Goal: Task Accomplishment & Management: Manage account settings

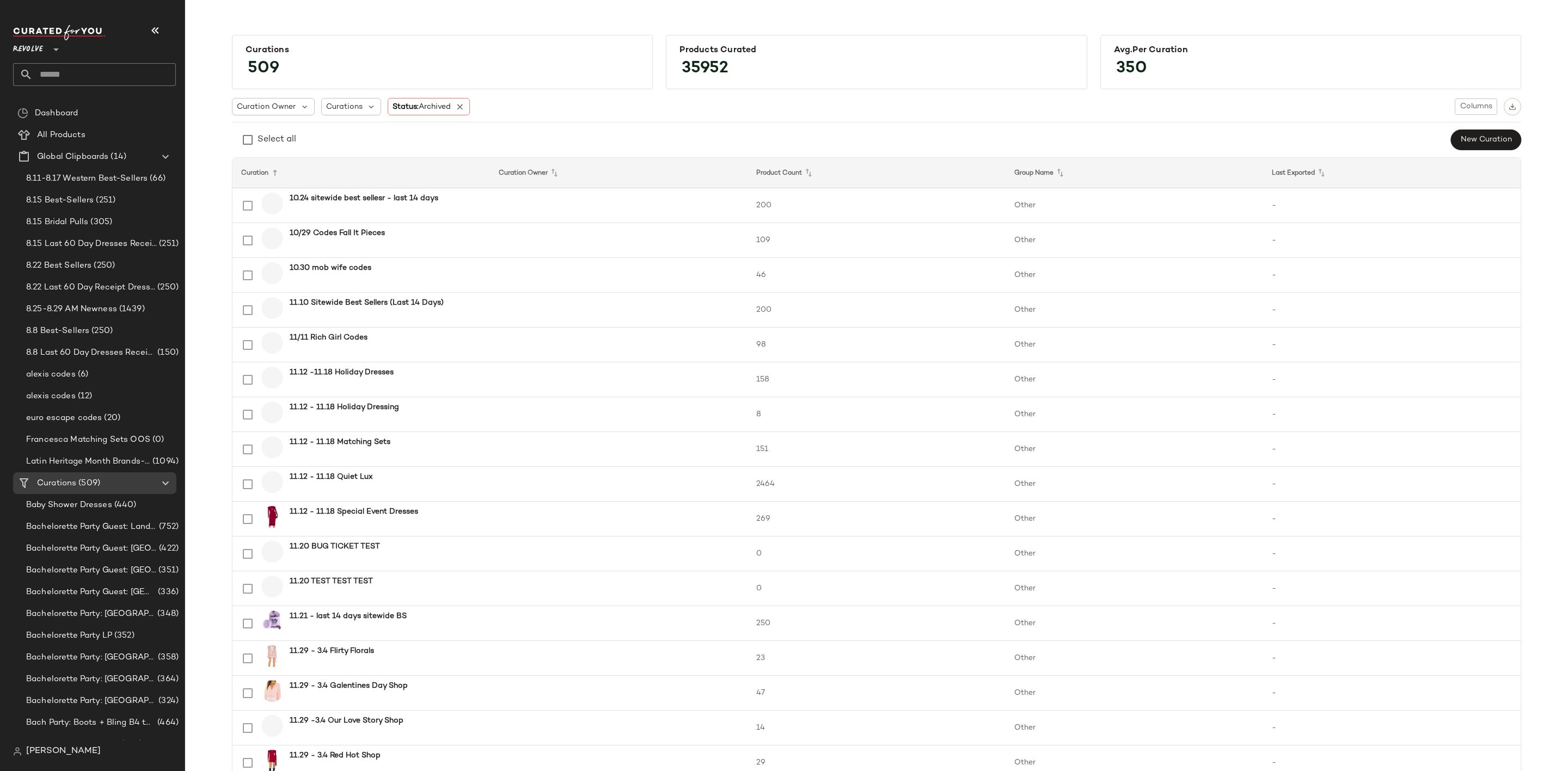
click at [107, 70] on input "text" at bounding box center [104, 75] width 143 height 23
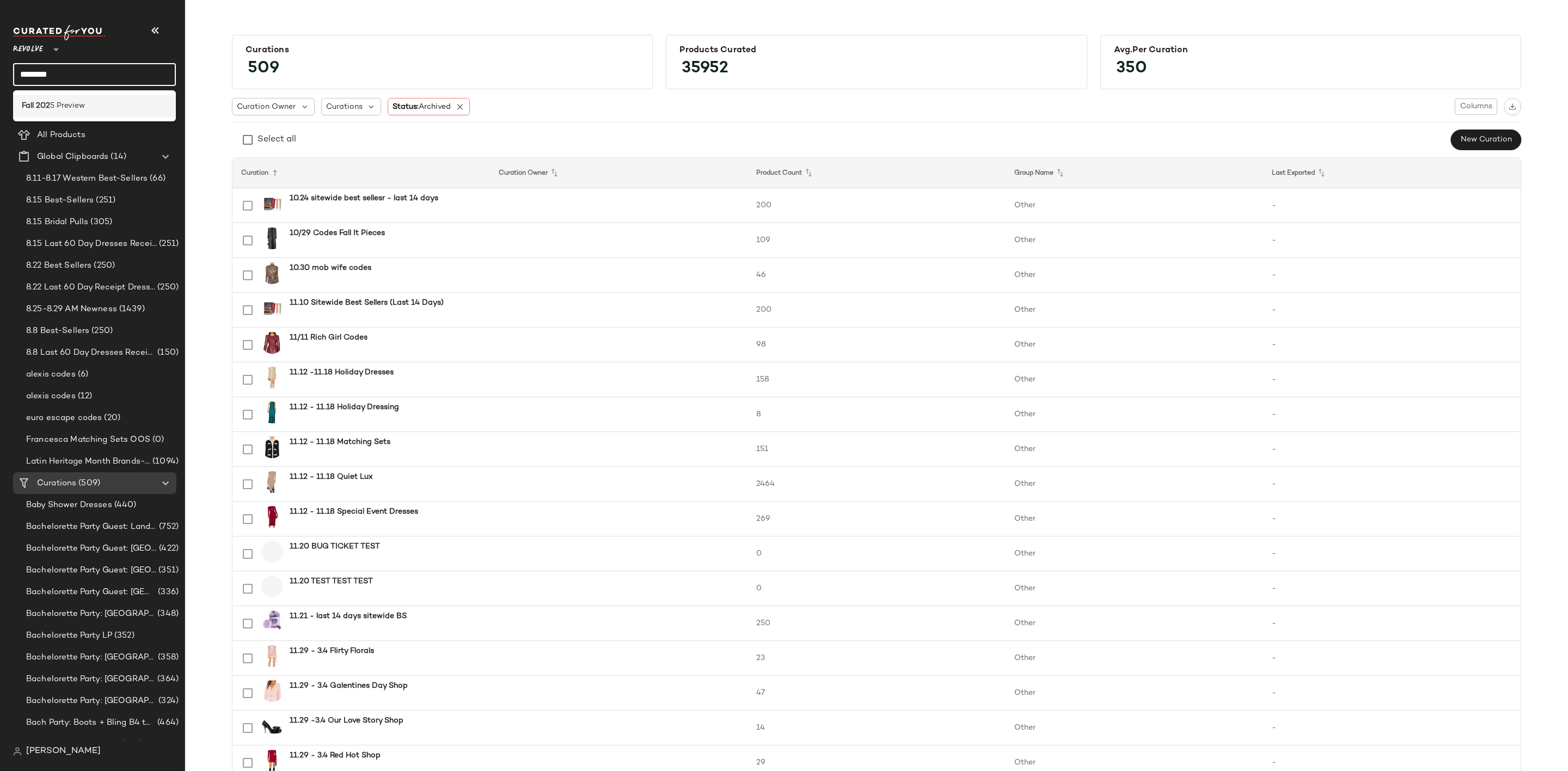
type input "********"
click at [98, 104] on div "Fall 202 5 Preview" at bounding box center [94, 105] width 145 height 11
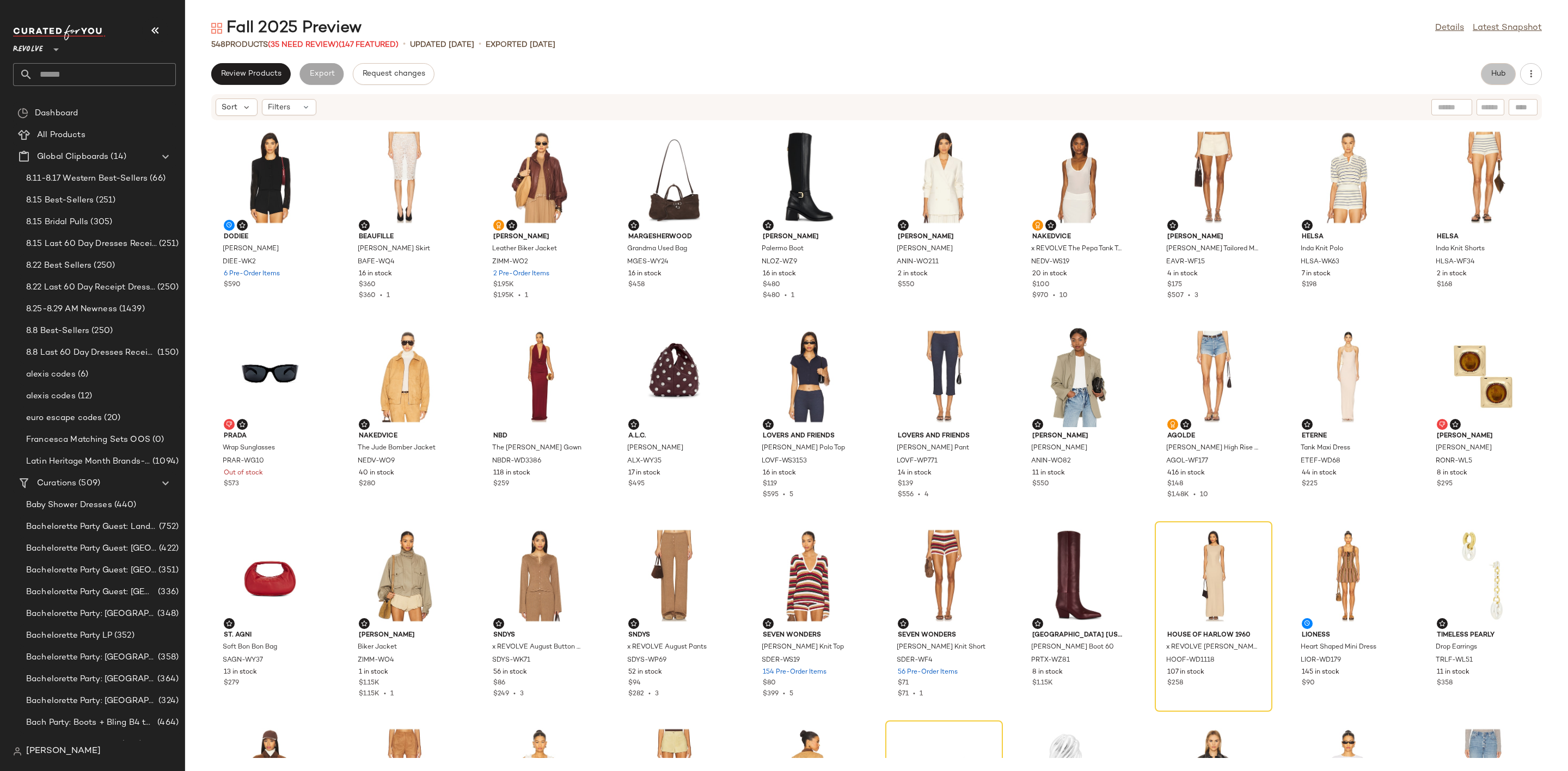
click at [1488, 72] on button "Hub" at bounding box center [1499, 74] width 35 height 22
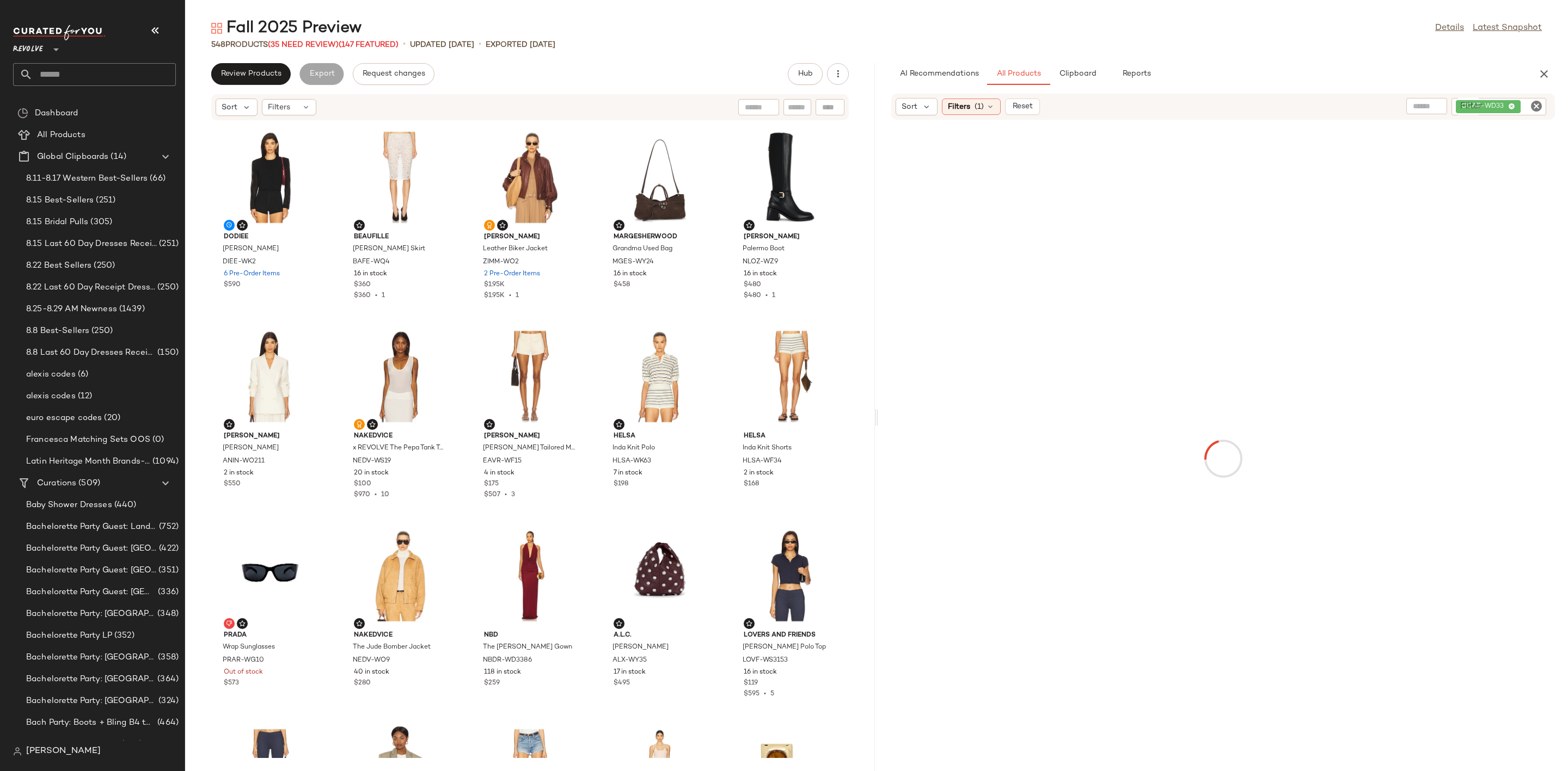
click at [1536, 102] on icon "Clear Filter" at bounding box center [1536, 106] width 13 height 13
paste input "*********"
type input "*********"
type button "CompanyProducts"
click at [1446, 77] on div "AI Recommendations All Products Clipboard Reports" at bounding box center [1206, 74] width 629 height 22
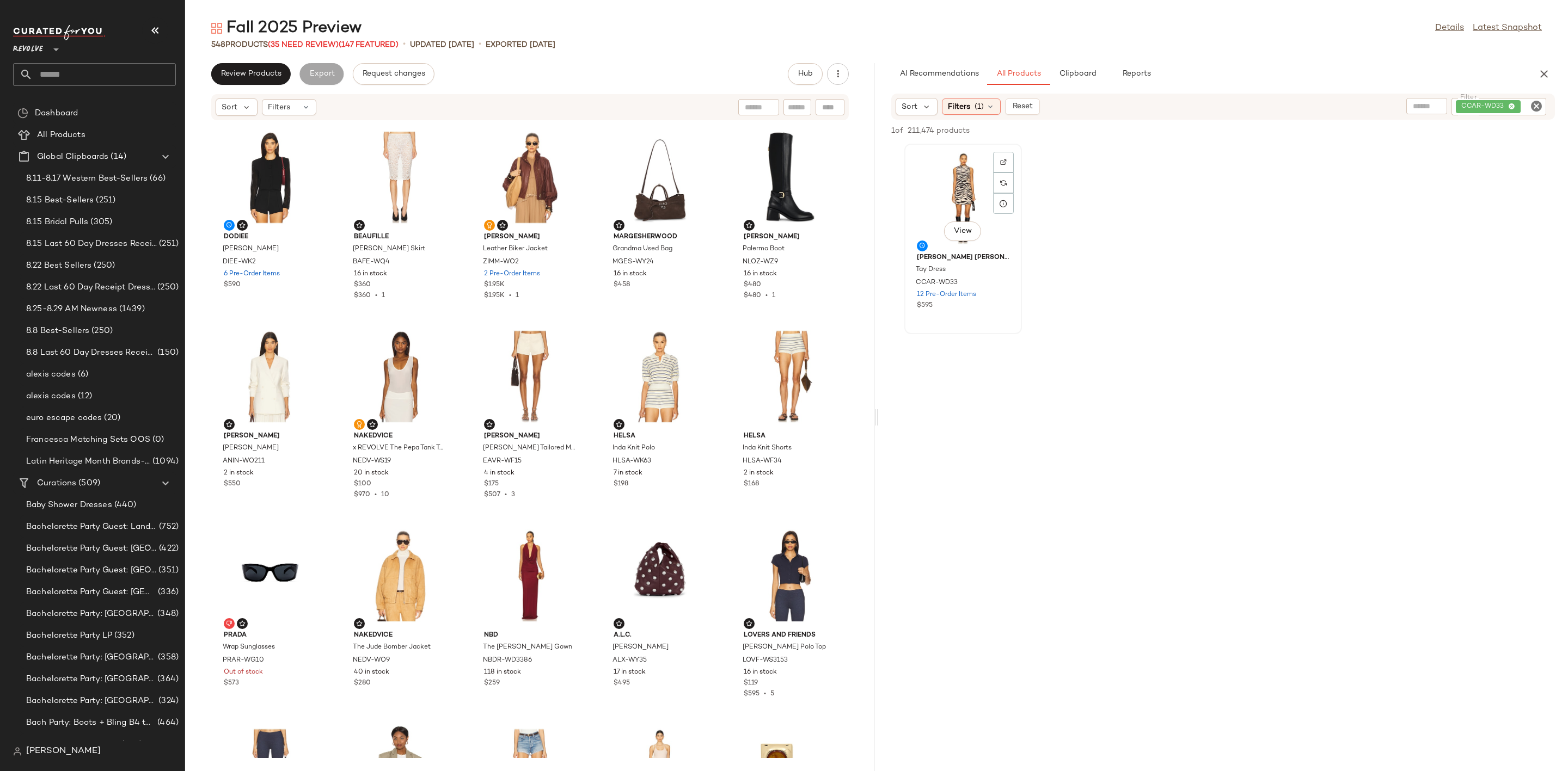
click at [942, 175] on div "View" at bounding box center [963, 198] width 110 height 102
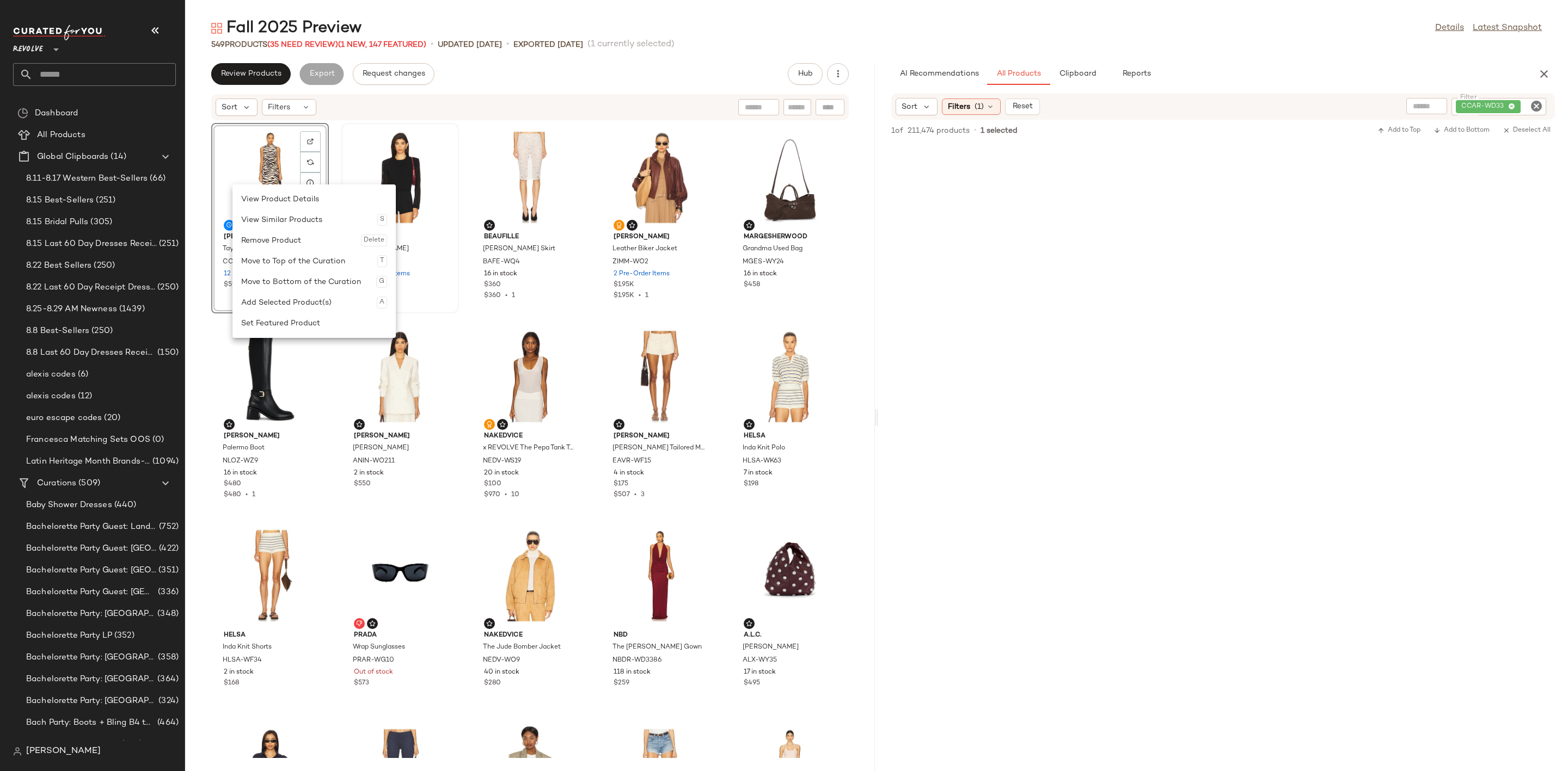
drag, startPoint x: 291, startPoint y: 324, endPoint x: 403, endPoint y: 306, distance: 113.4
click at [295, 324] on div "Set Featured Product" at bounding box center [314, 323] width 146 height 21
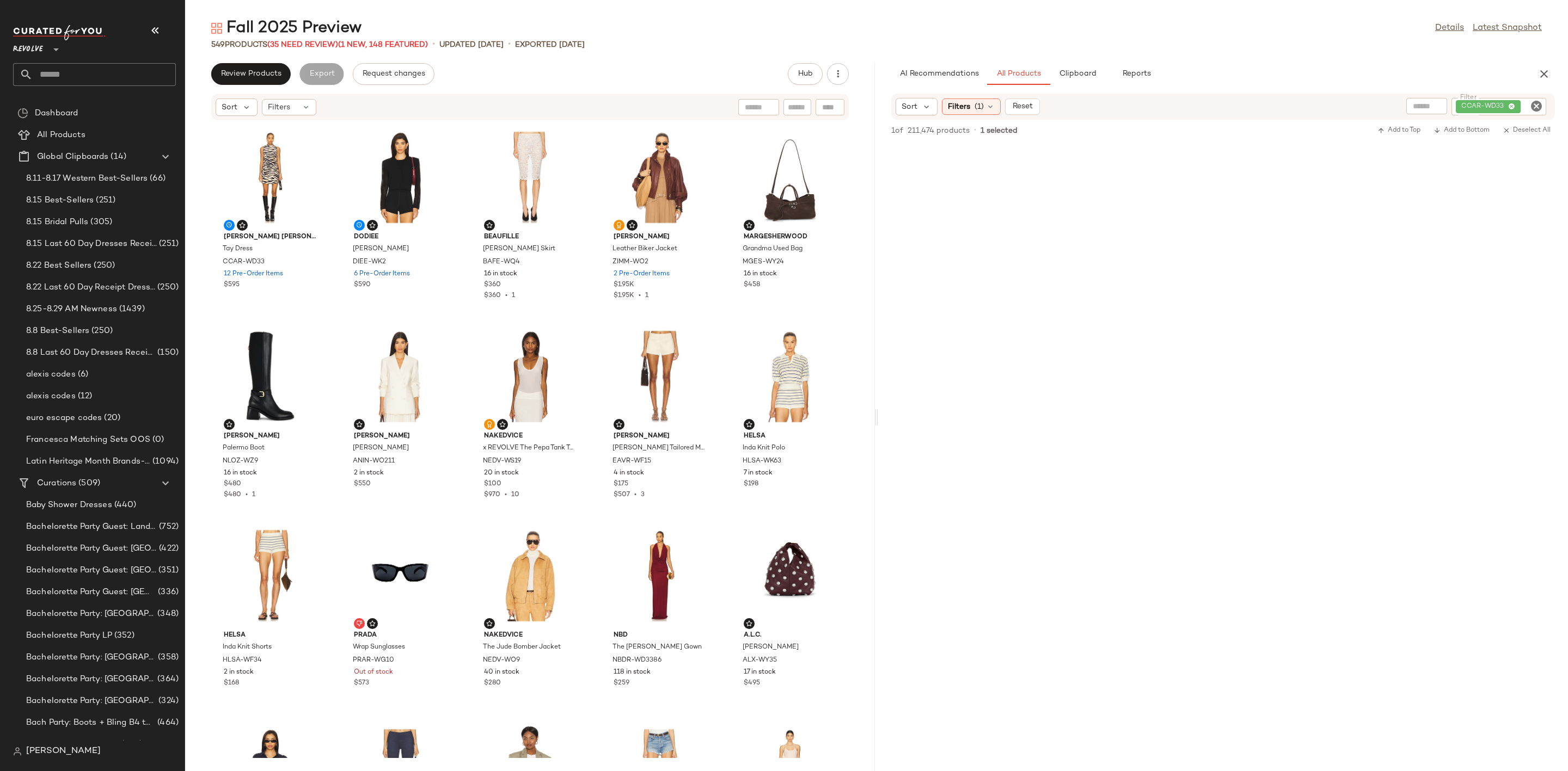
click at [1534, 100] on icon "Clear Filter" at bounding box center [1536, 106] width 13 height 13
type input "***"
click at [1444, 263] on div at bounding box center [1223, 247] width 690 height 208
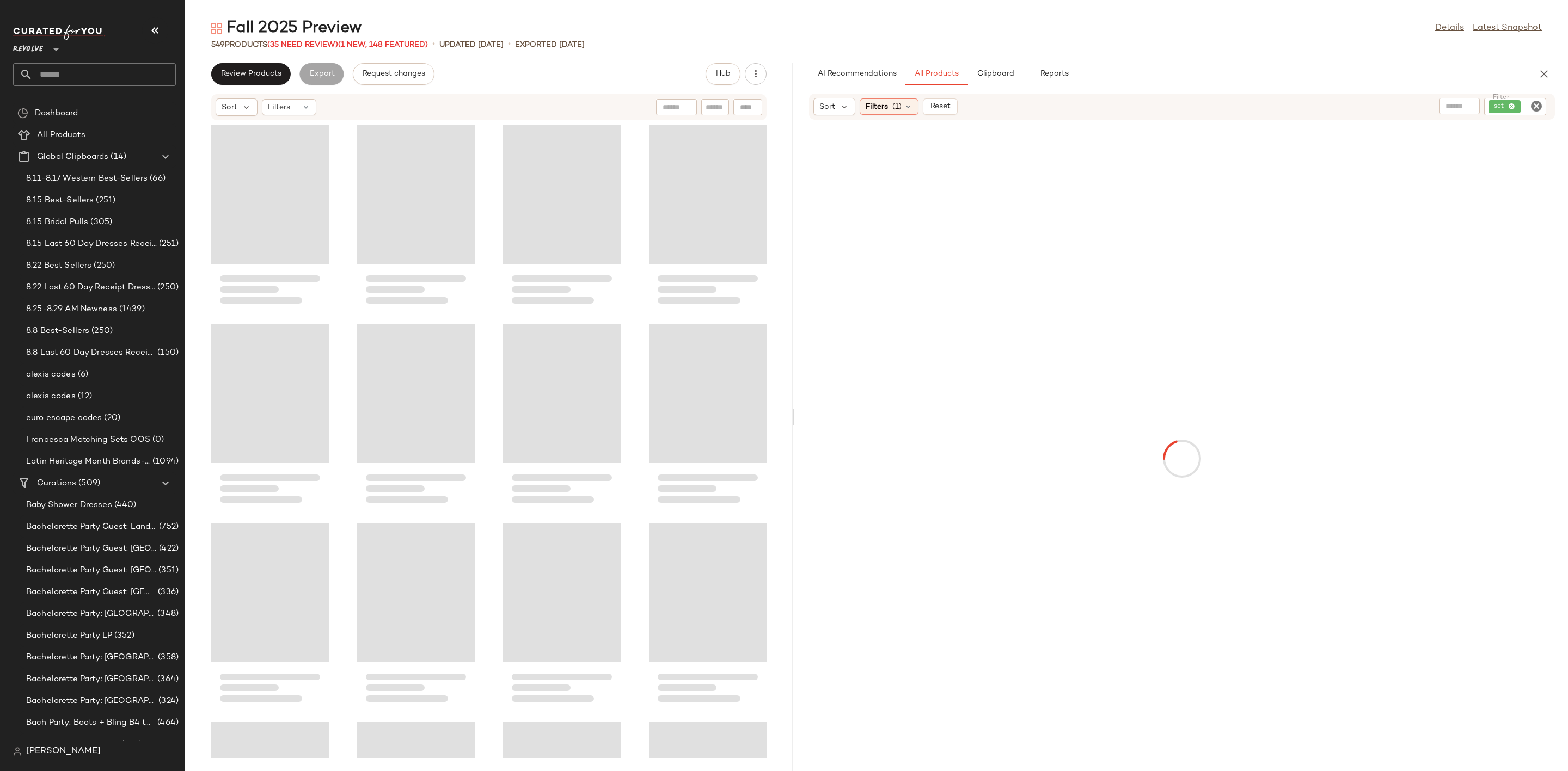
drag, startPoint x: 877, startPoint y: 413, endPoint x: 796, endPoint y: 422, distance: 81.5
click at [796, 422] on div "Fall 2025 Preview Details Latest Snapshot 549 Products (35 Need Review) (1 New,…" at bounding box center [877, 394] width 1383 height 754
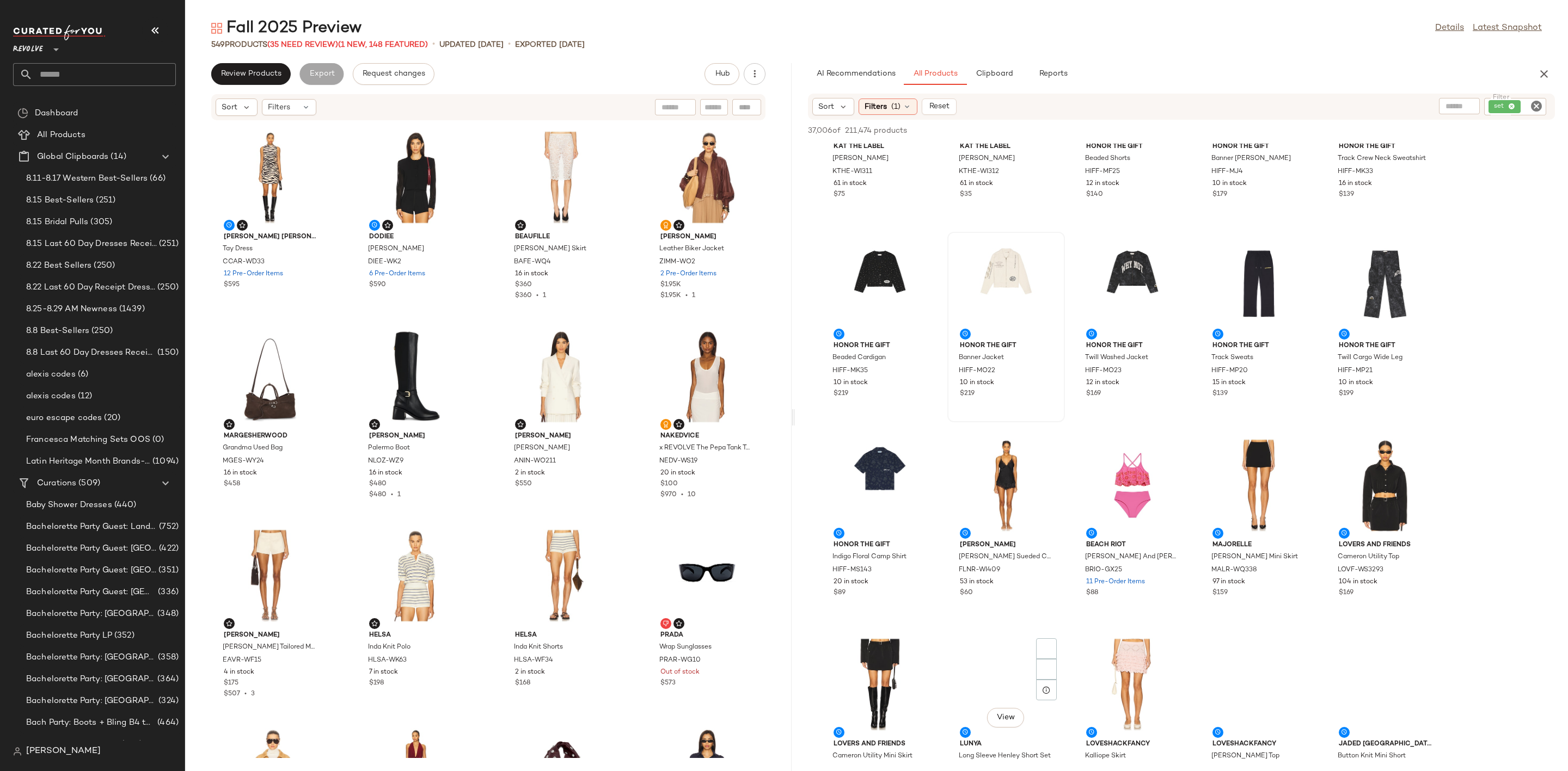
scroll to position [1632, 0]
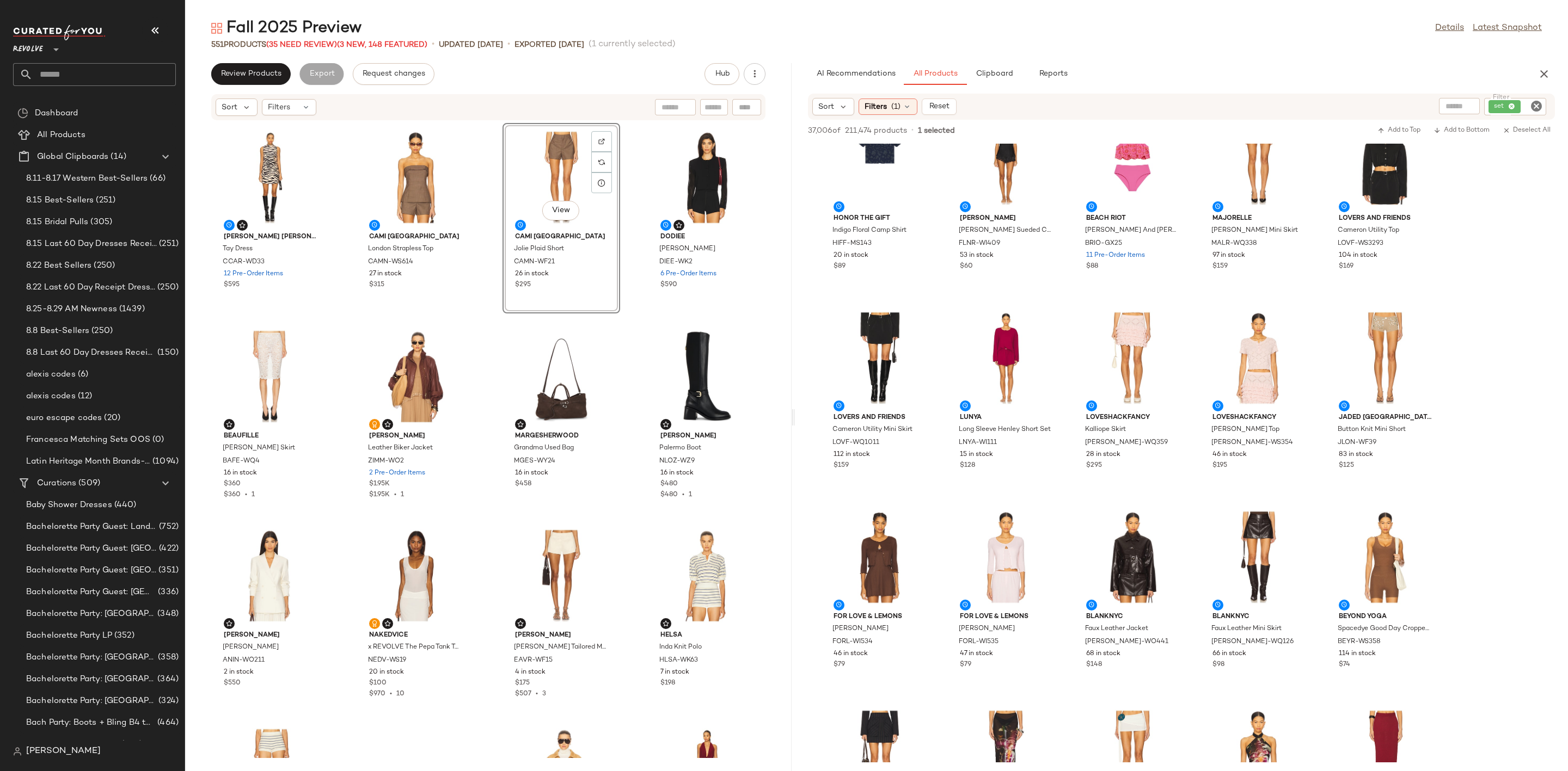
click at [1532, 108] on icon "Clear Filter" at bounding box center [1536, 106] width 13 height 13
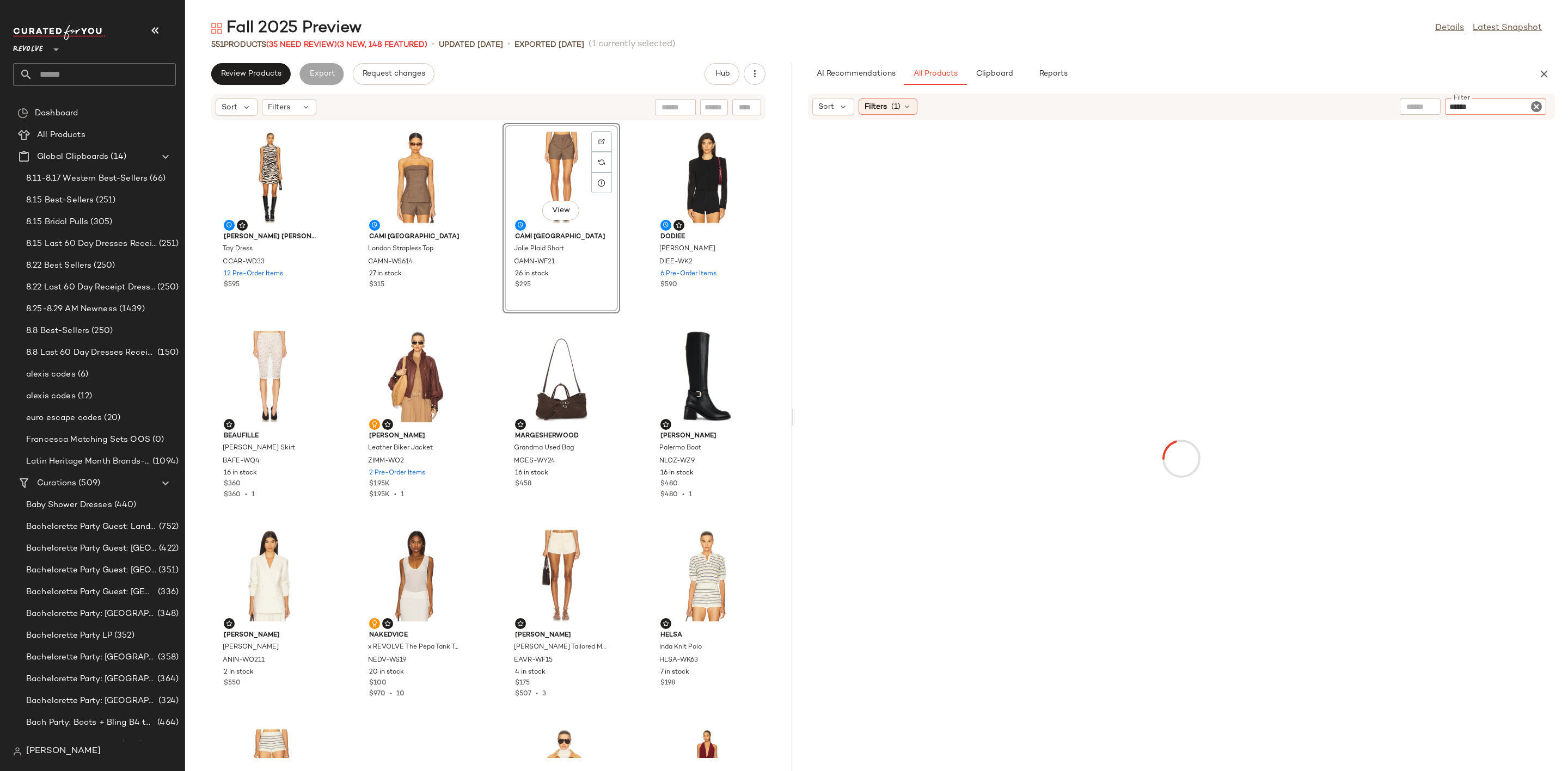
type input "*******"
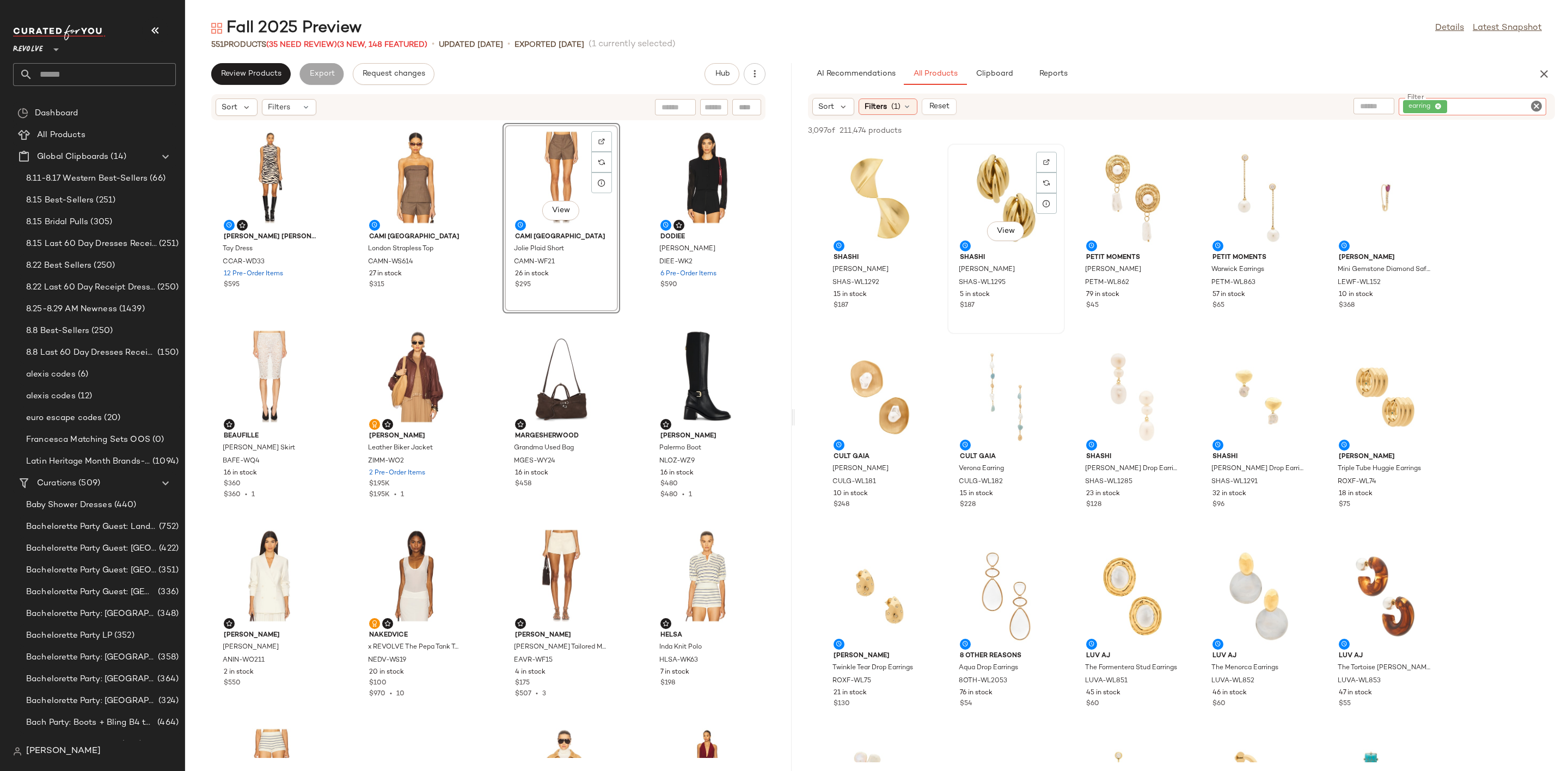
click at [987, 185] on div "View" at bounding box center [1006, 198] width 110 height 102
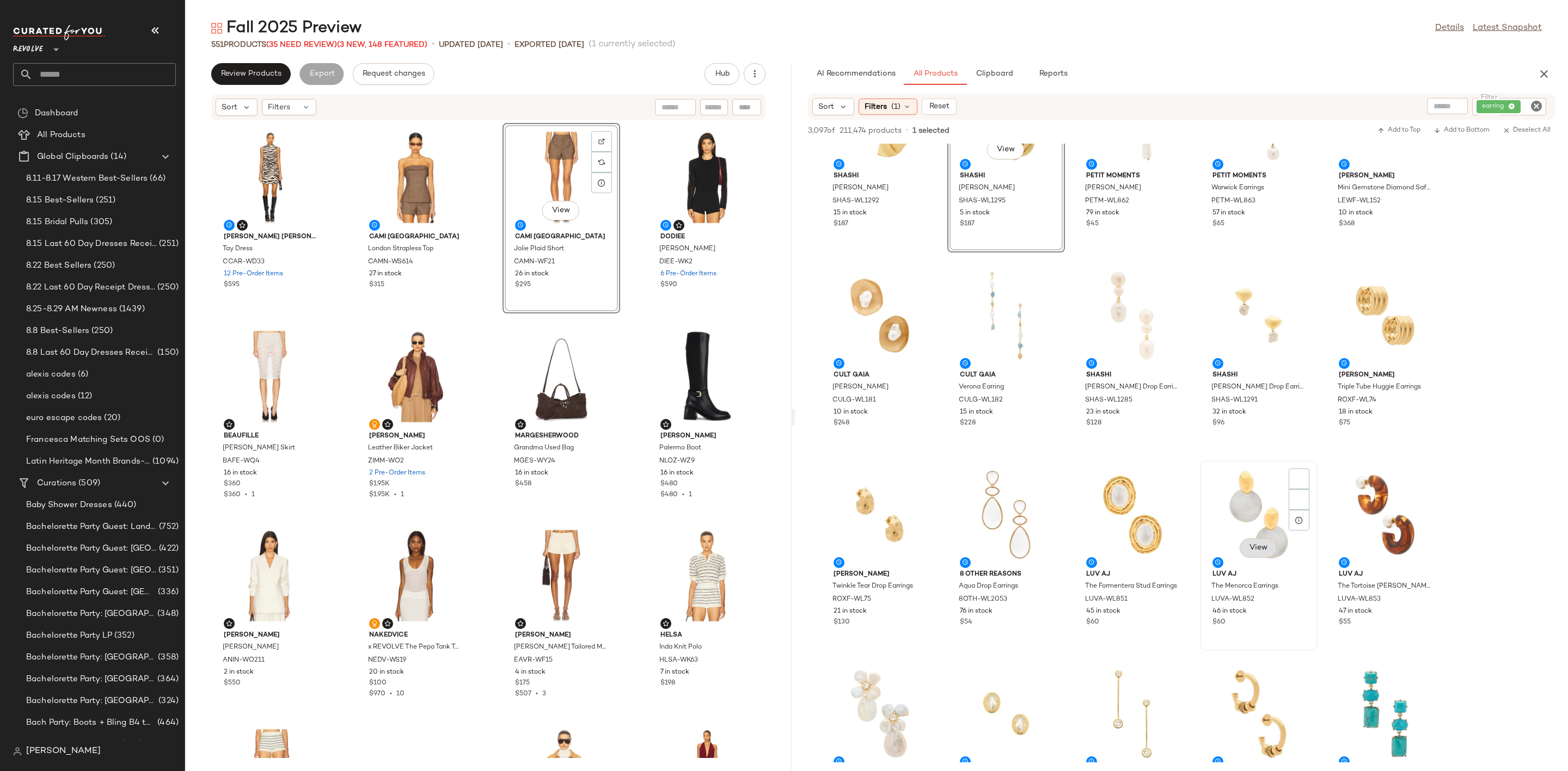
scroll to position [326, 0]
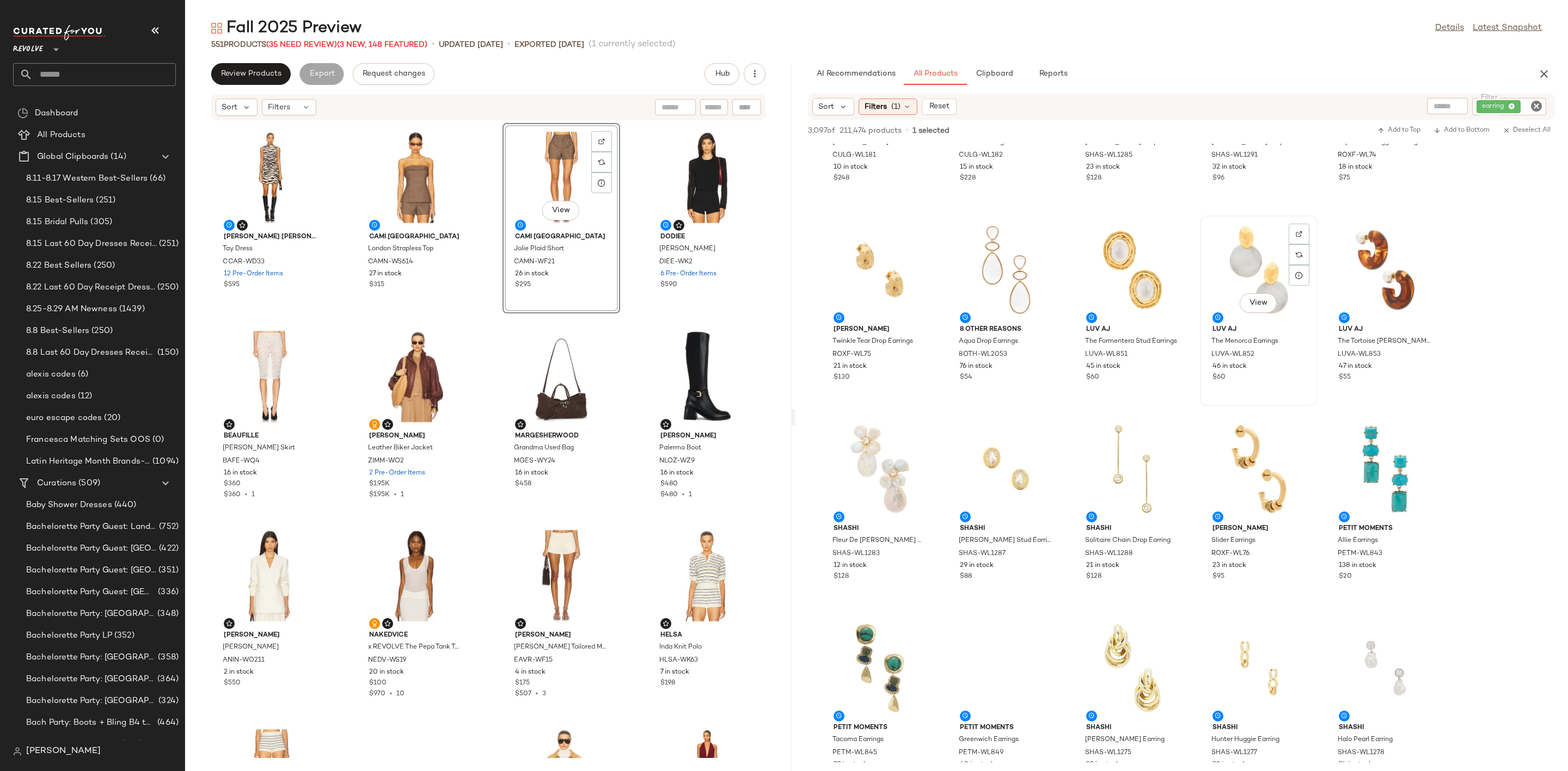
click at [1249, 260] on div "View" at bounding box center [1259, 270] width 110 height 102
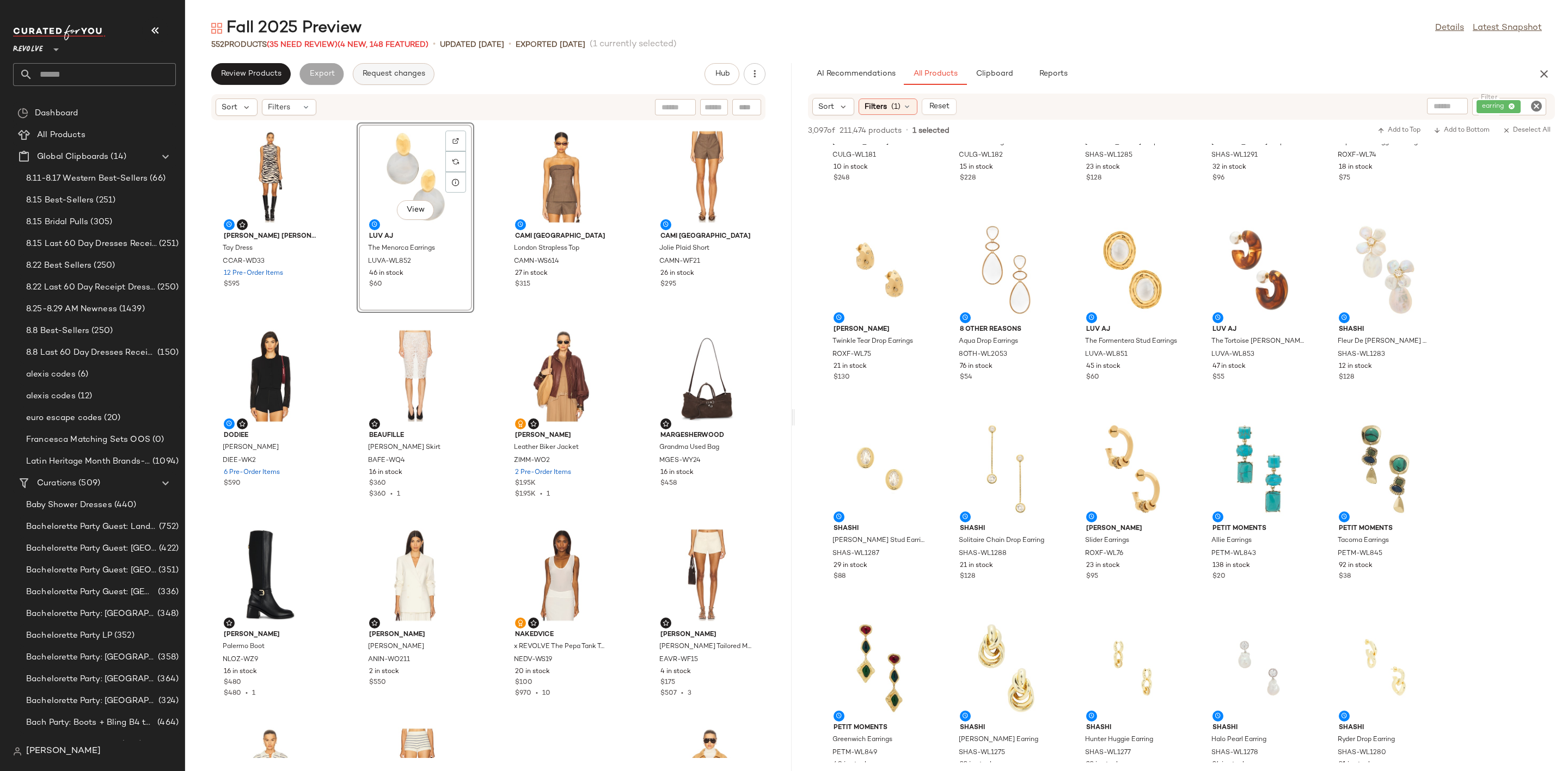
scroll to position [0, 0]
click at [759, 74] on icon "button" at bounding box center [754, 74] width 11 height 11
click at [740, 160] on span "Clear Suggested Products" at bounding box center [705, 157] width 103 height 11
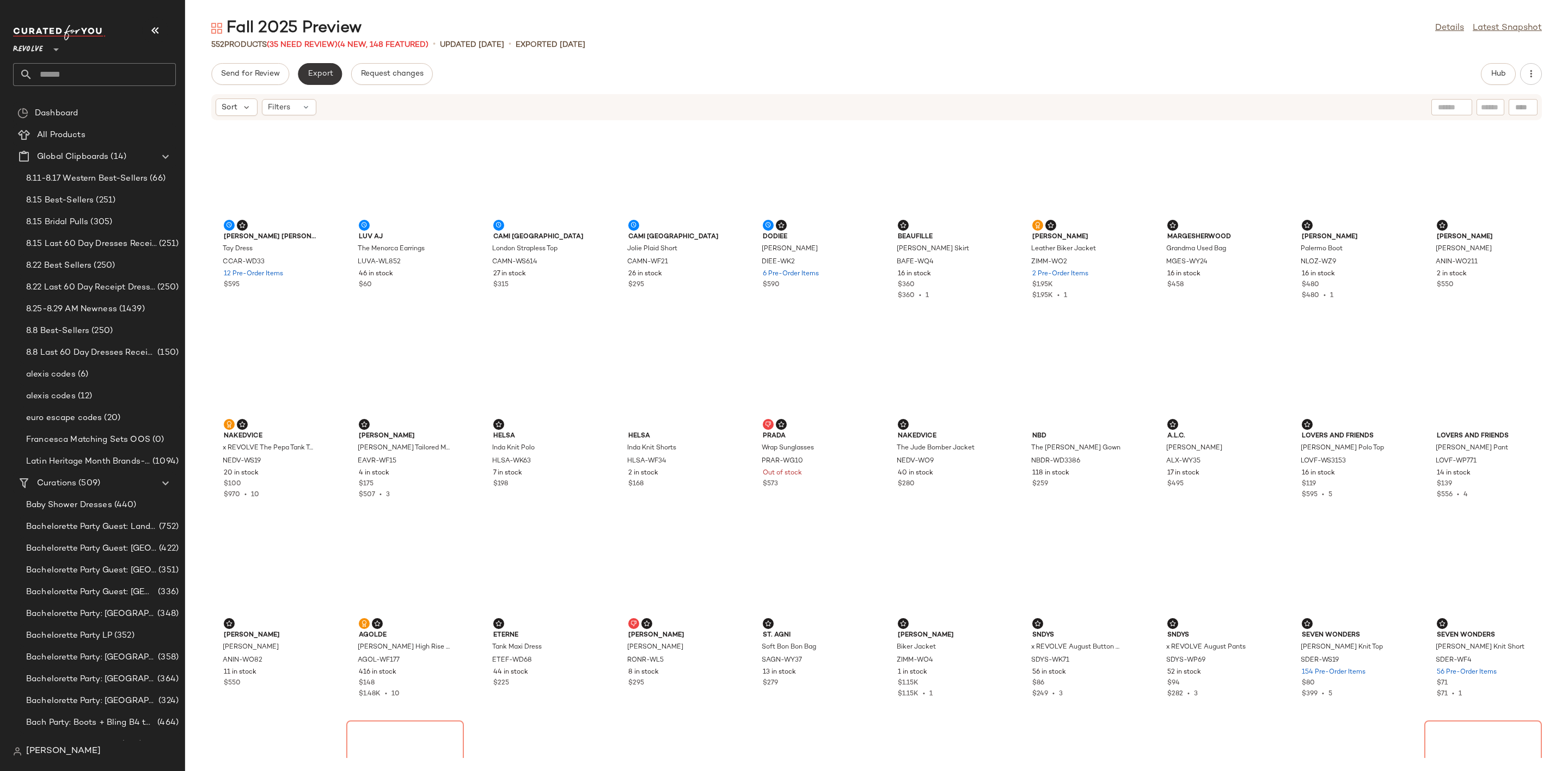
click at [319, 67] on button "Export" at bounding box center [320, 74] width 44 height 22
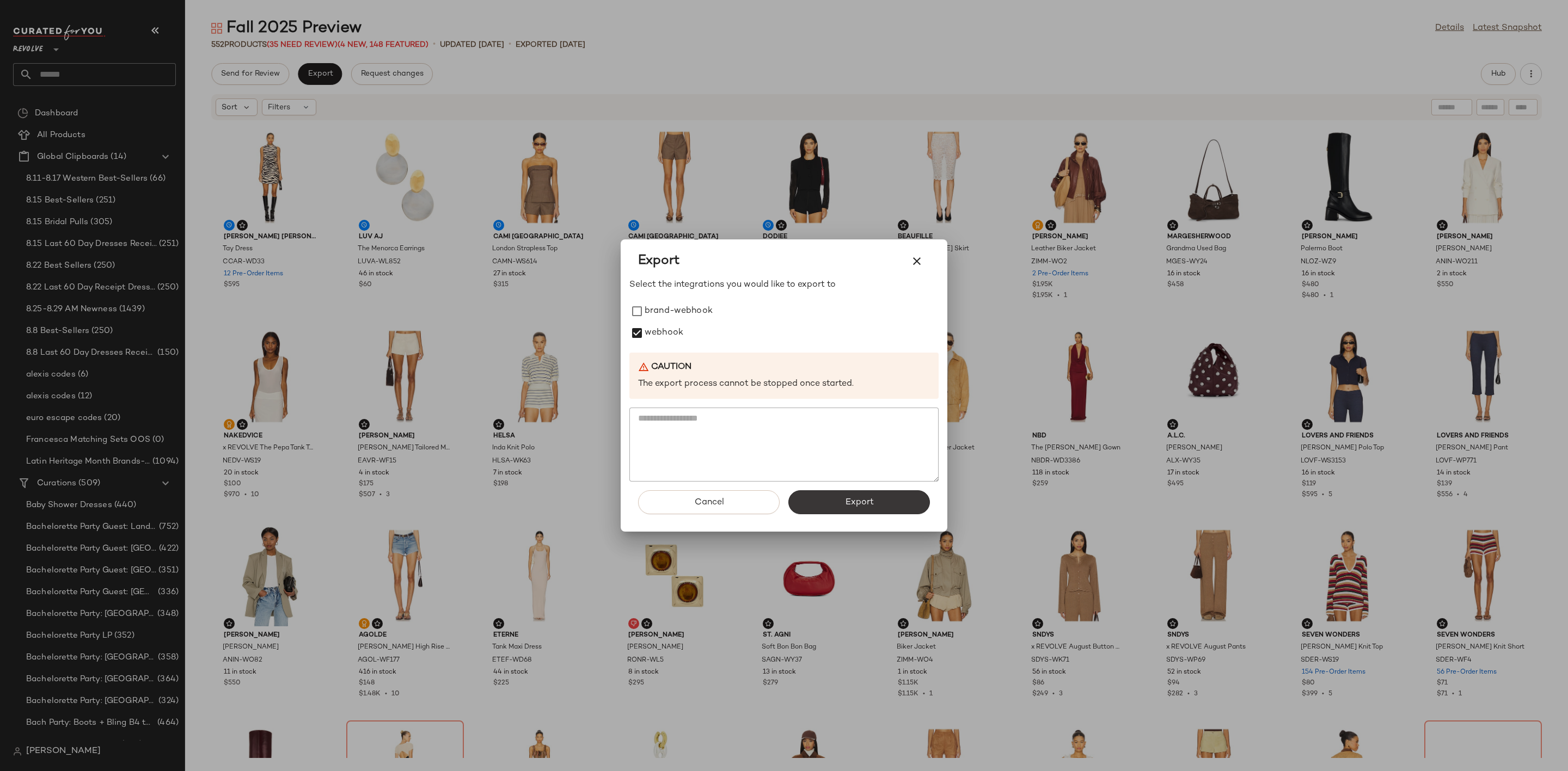
click at [820, 512] on button "Export" at bounding box center [858, 503] width 142 height 24
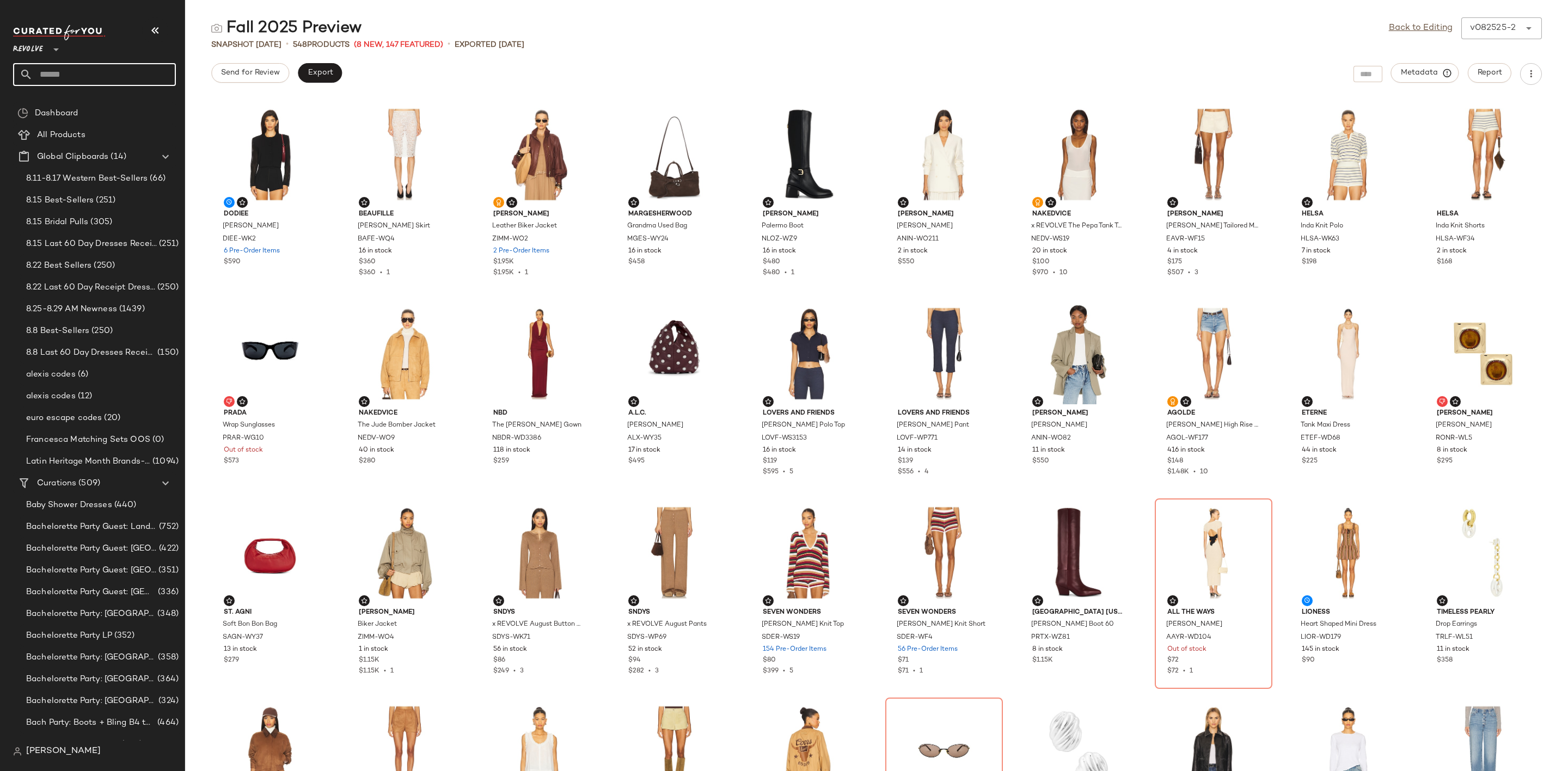
click at [111, 67] on input "text" at bounding box center [104, 75] width 143 height 23
type input "********"
click at [118, 108] on div "Fall 202 5 Preview" at bounding box center [94, 105] width 145 height 11
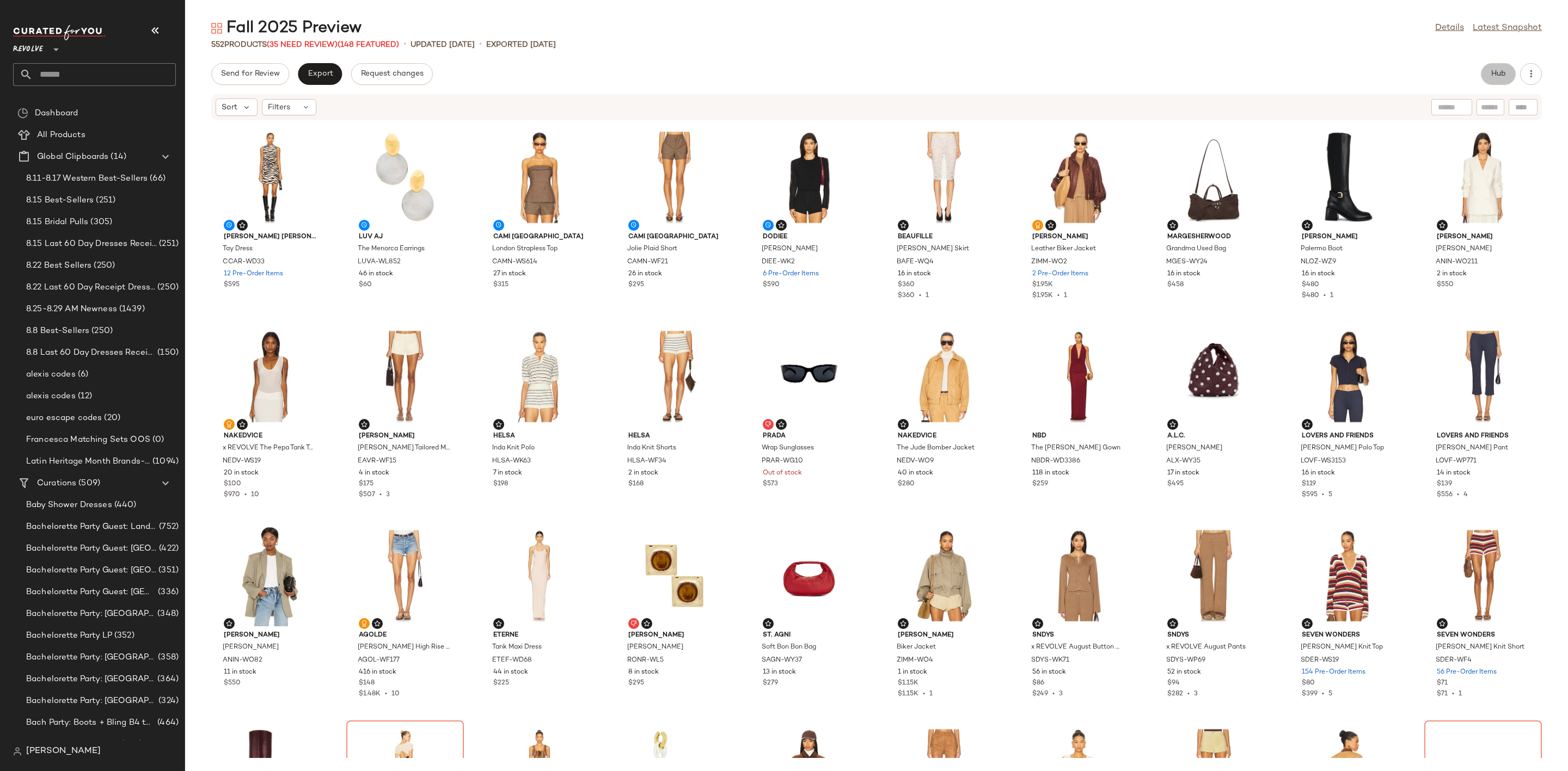
click at [1505, 72] on span "Hub" at bounding box center [1499, 74] width 16 height 9
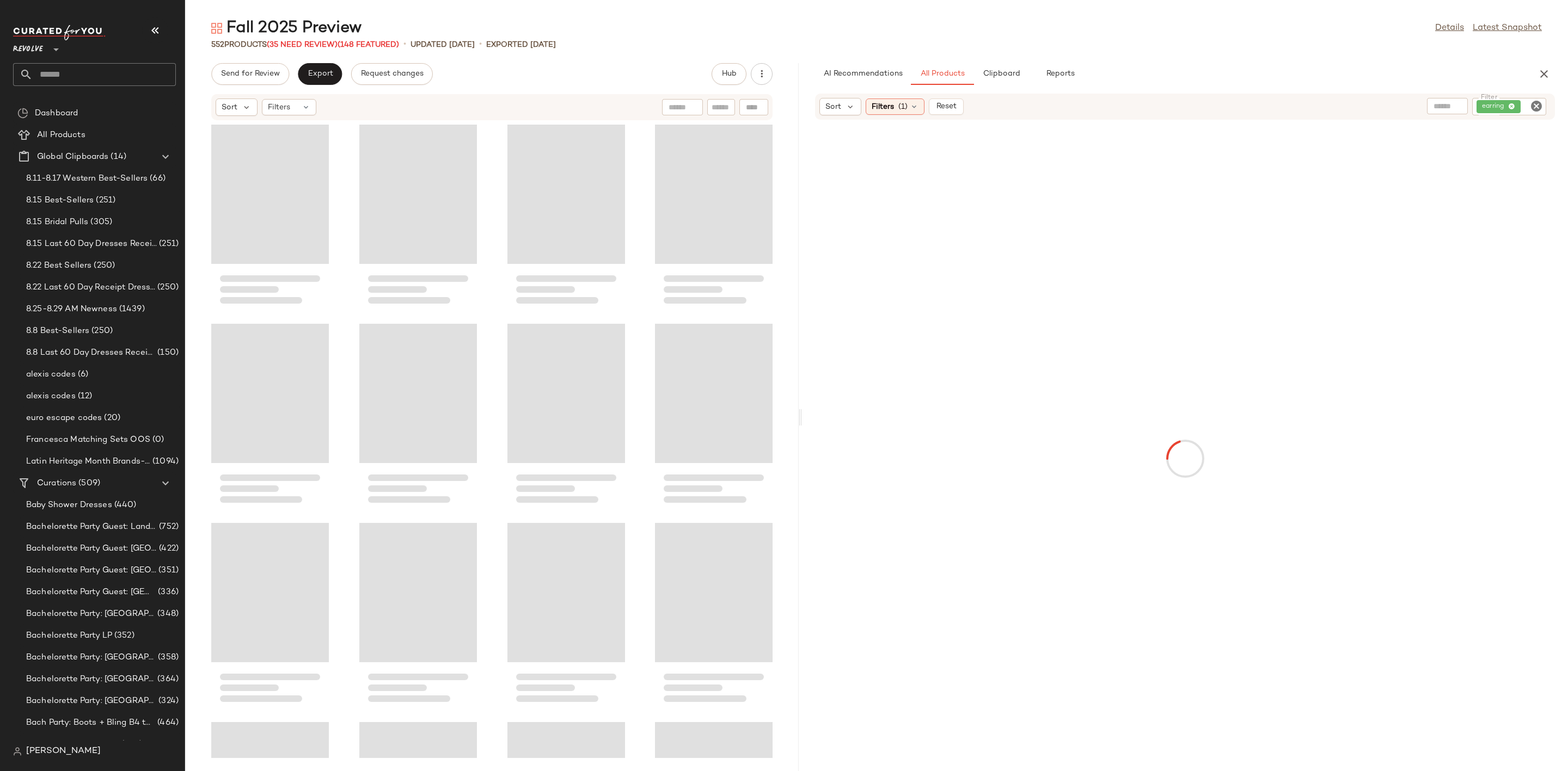
drag, startPoint x: 877, startPoint y: 418, endPoint x: 804, endPoint y: 426, distance: 73.4
click at [804, 426] on div "Fall 2025 Preview Details Latest Snapshot 552 Products (35 Need Review) (148 Fe…" at bounding box center [877, 394] width 1383 height 754
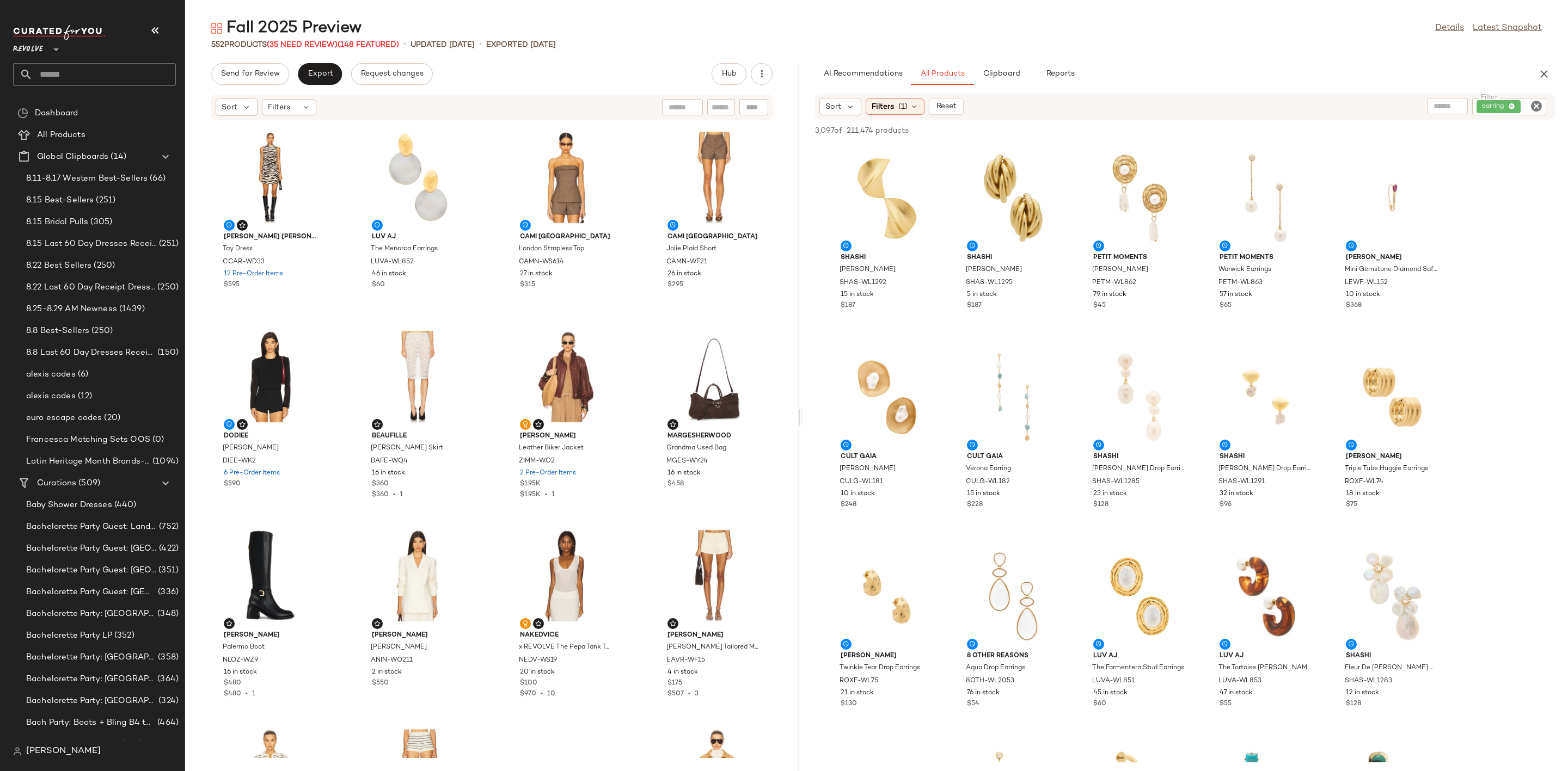
click at [1538, 105] on icon "Clear Filter" at bounding box center [1536, 106] width 13 height 13
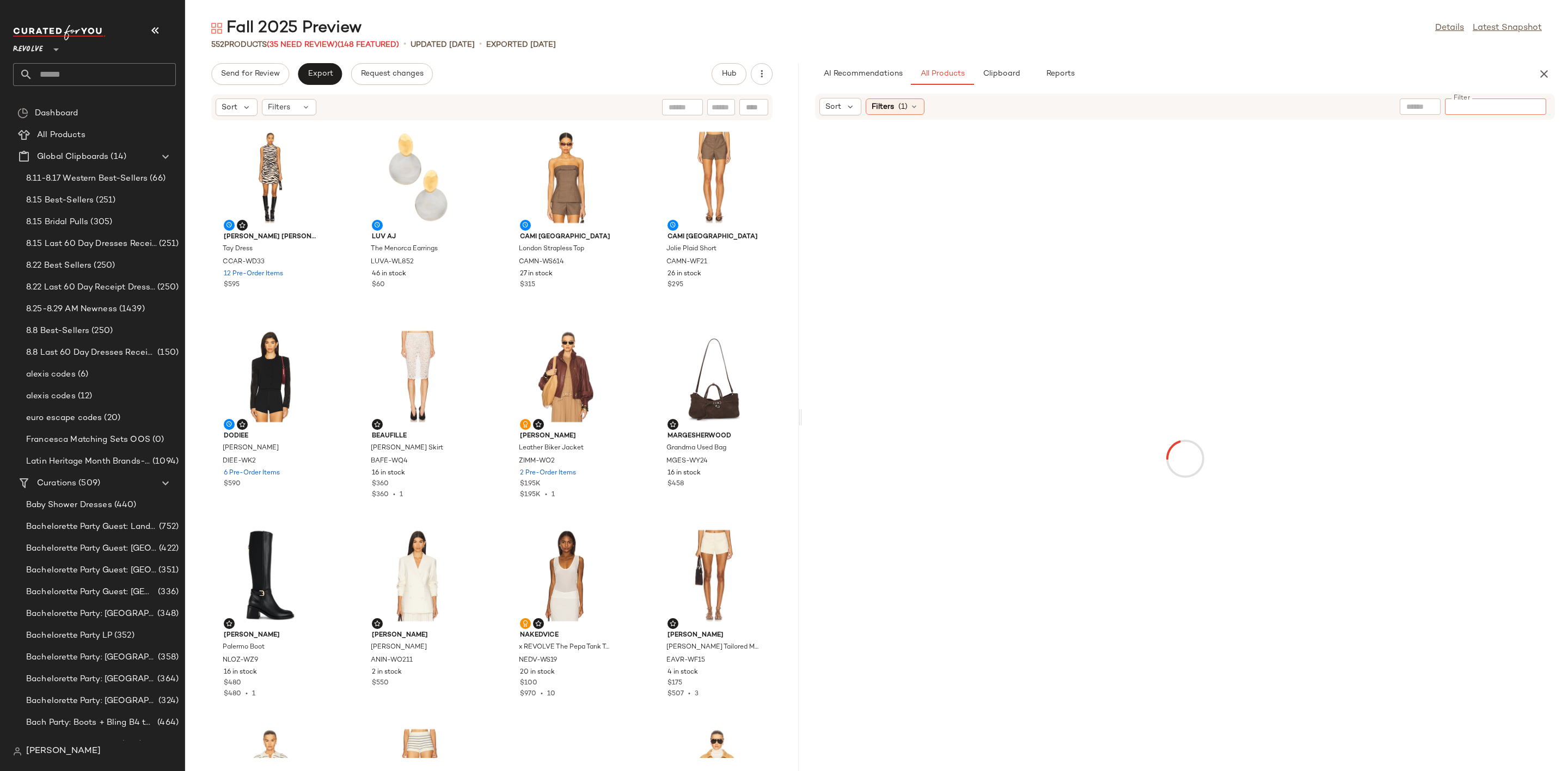
paste input "*********"
type input "*********"
click at [1291, 51] on div "Fall 2025 Preview Details Latest Snapshot 552 Products (35 Need Review) (148 Fe…" at bounding box center [877, 394] width 1383 height 754
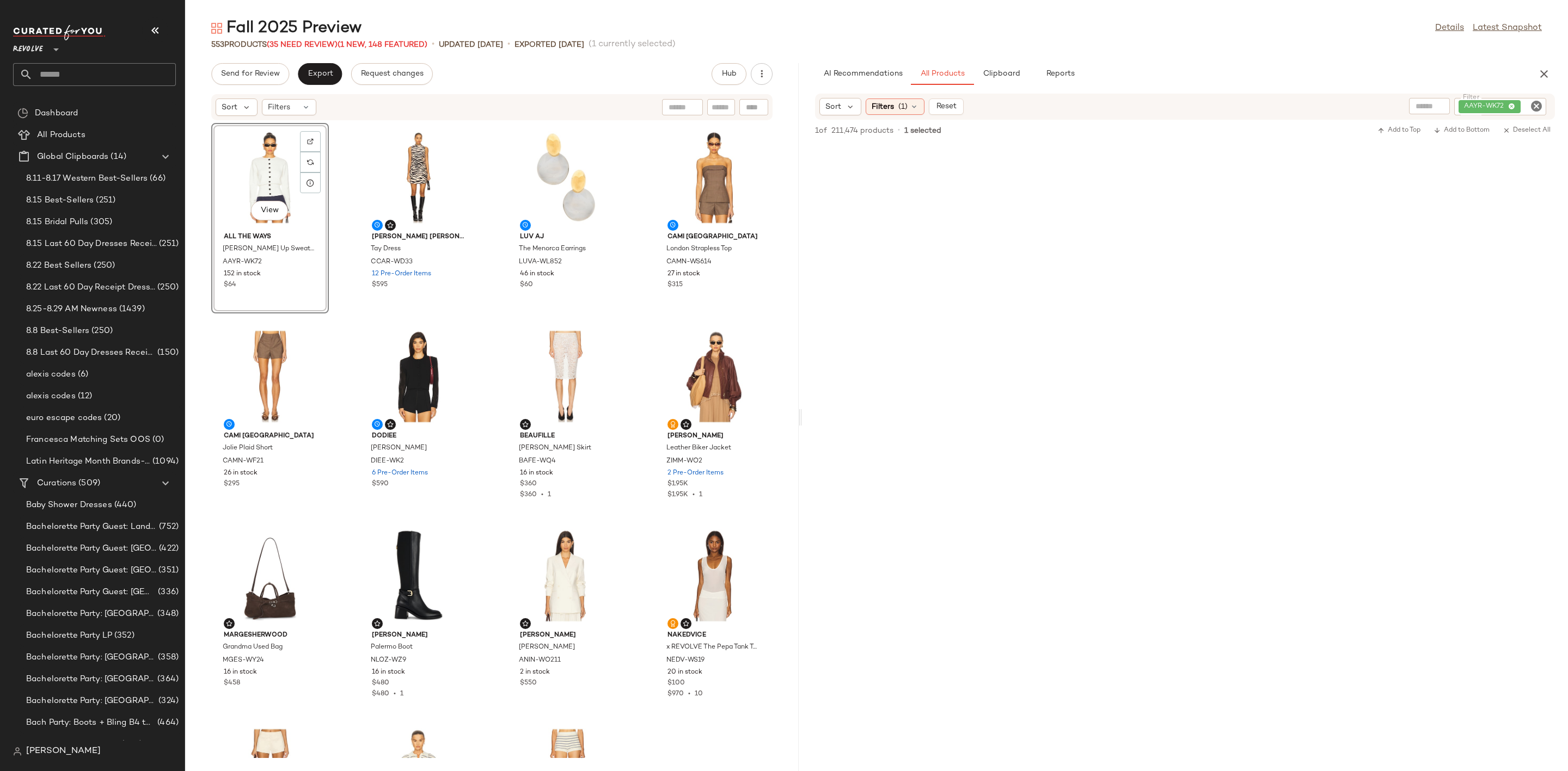
click at [1532, 107] on icon "Clear Filter" at bounding box center [1536, 106] width 13 height 13
paste input "*********"
type input "*********"
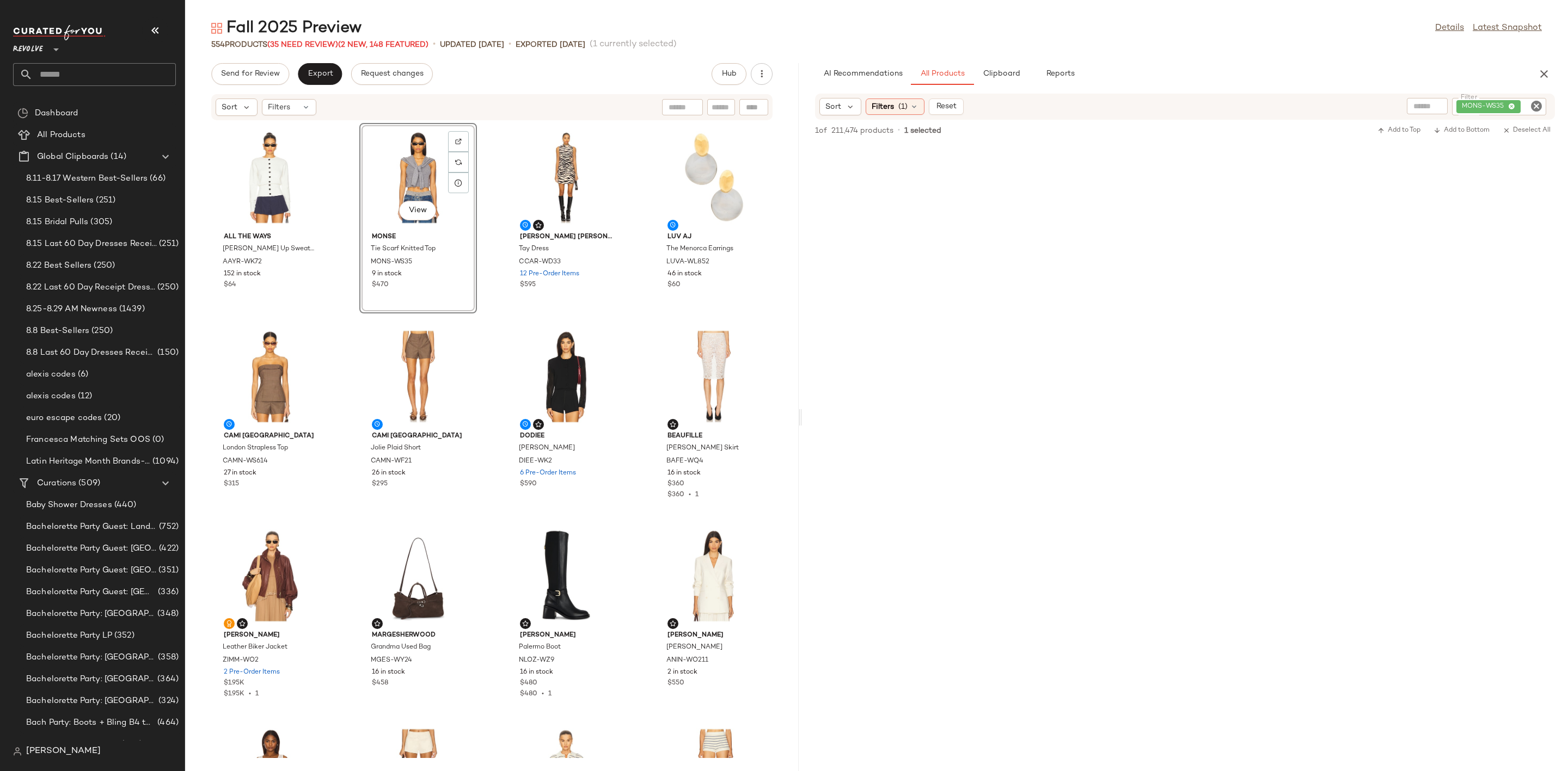
click at [1536, 103] on icon "Clear Filter" at bounding box center [1536, 106] width 13 height 13
paste input "*********"
type input "*********"
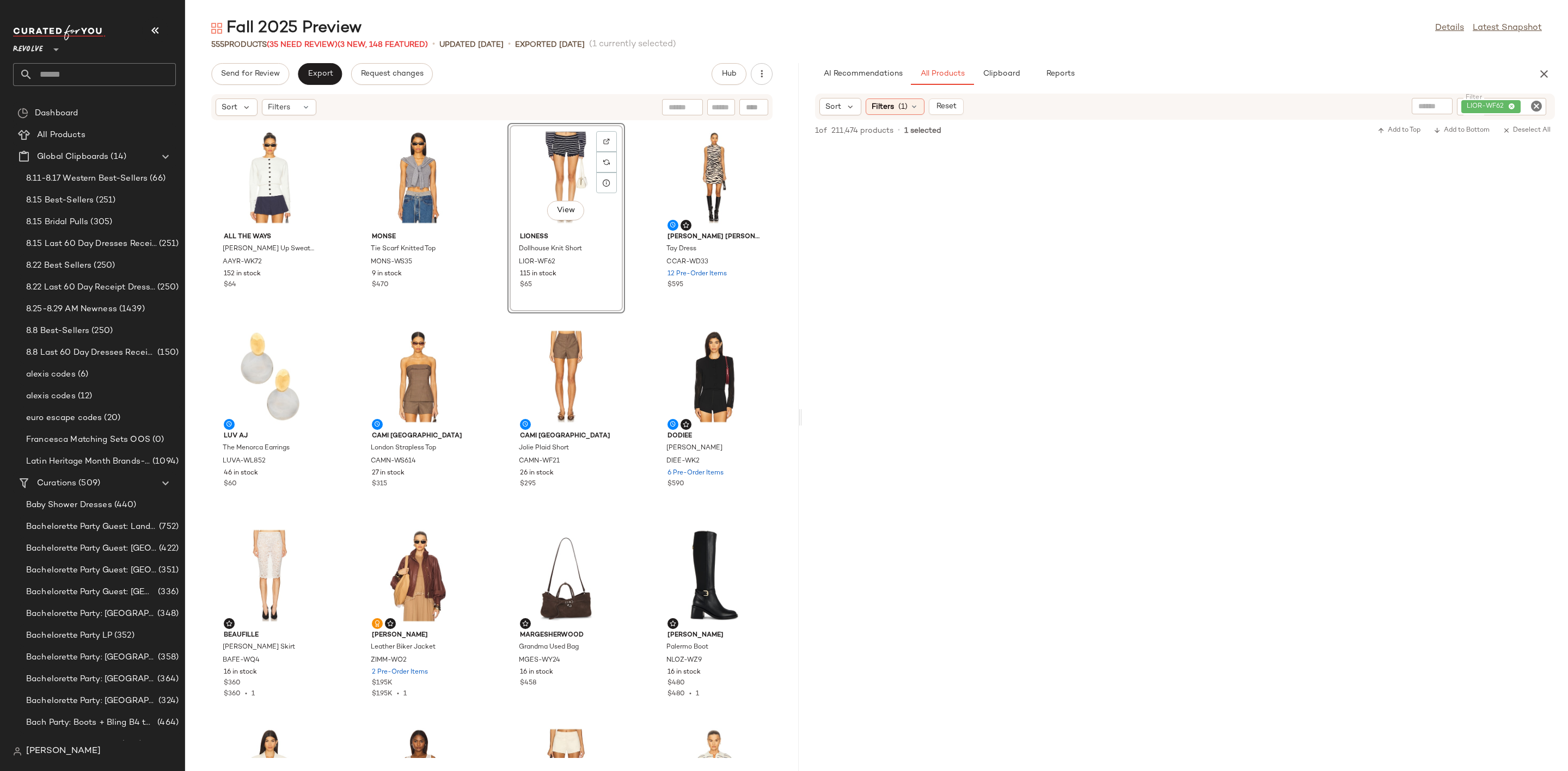
click at [1536, 102] on icon "Clear Filter" at bounding box center [1536, 106] width 13 height 13
paste input "********"
type input "********"
click at [1296, 211] on div at bounding box center [1185, 247] width 766 height 208
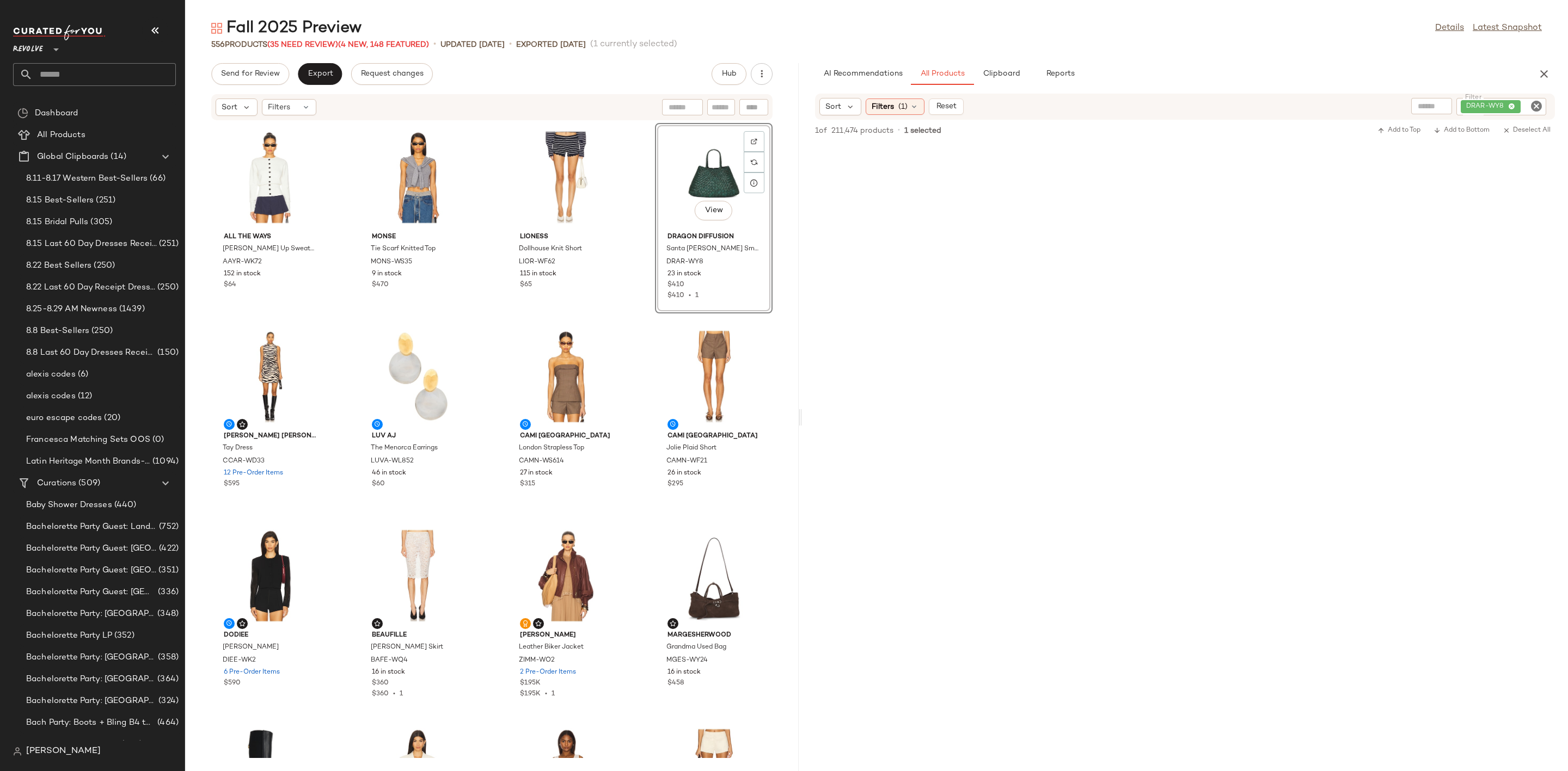
click at [1534, 108] on icon "Clear Filter" at bounding box center [1536, 106] width 13 height 13
paste input "**********"
type input "**********"
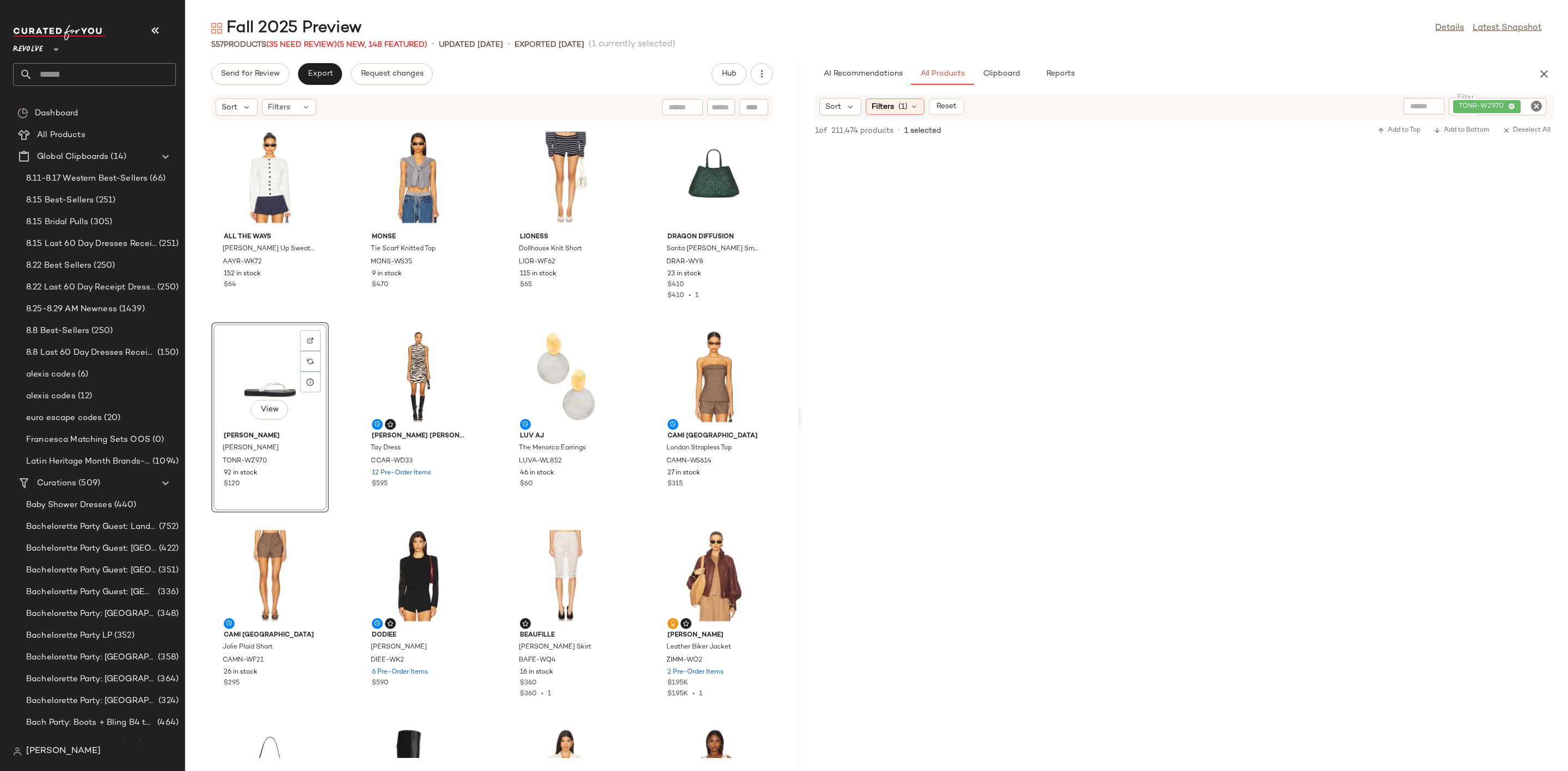
click at [1540, 104] on icon "Clear Filter" at bounding box center [1536, 106] width 13 height 13
paste input "*********"
type input "*********"
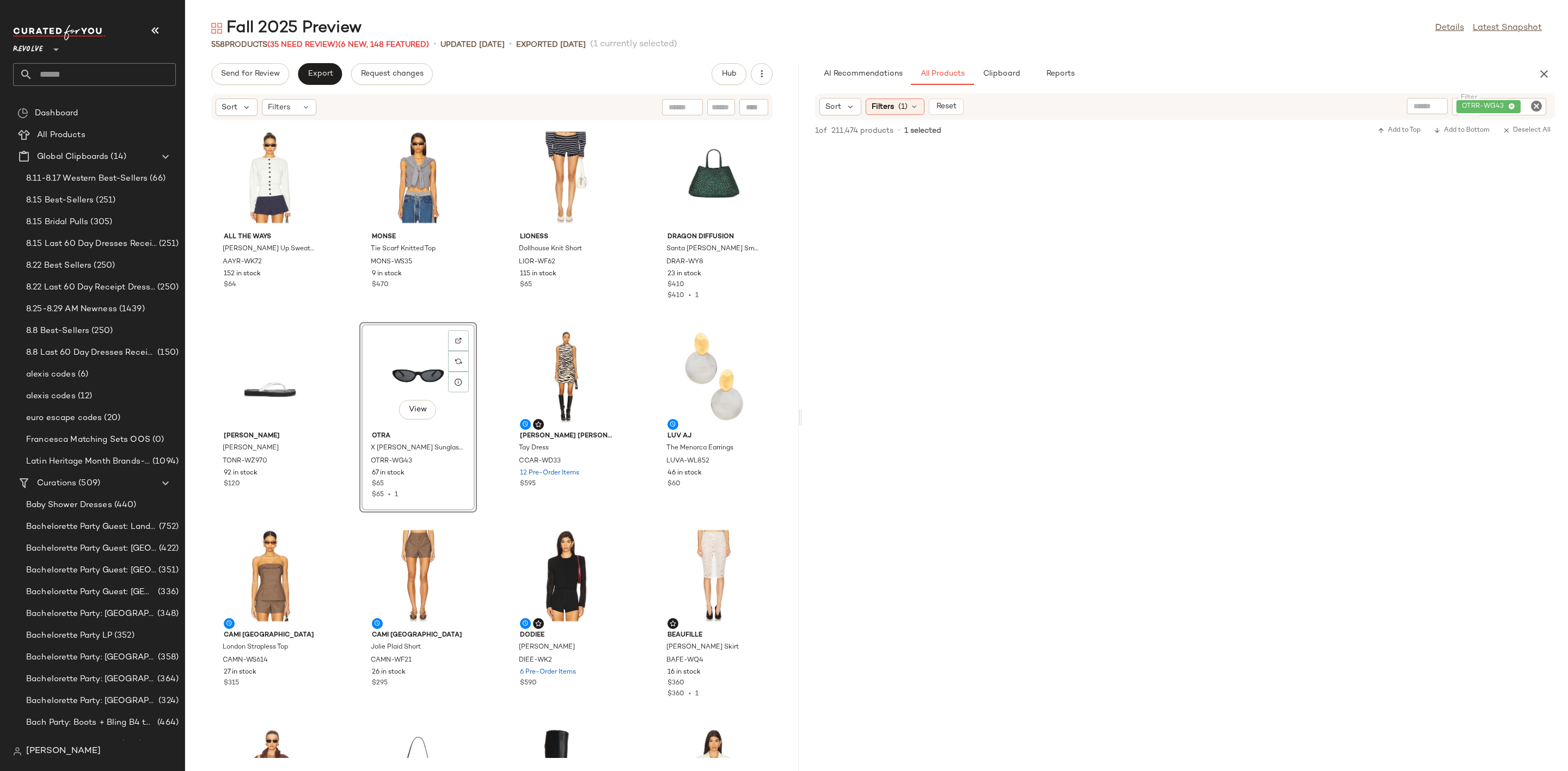
click at [1534, 105] on icon "Clear Filter" at bounding box center [1536, 106] width 13 height 13
paste input "**********"
type input "**********"
click at [1430, 209] on div at bounding box center [1185, 247] width 766 height 208
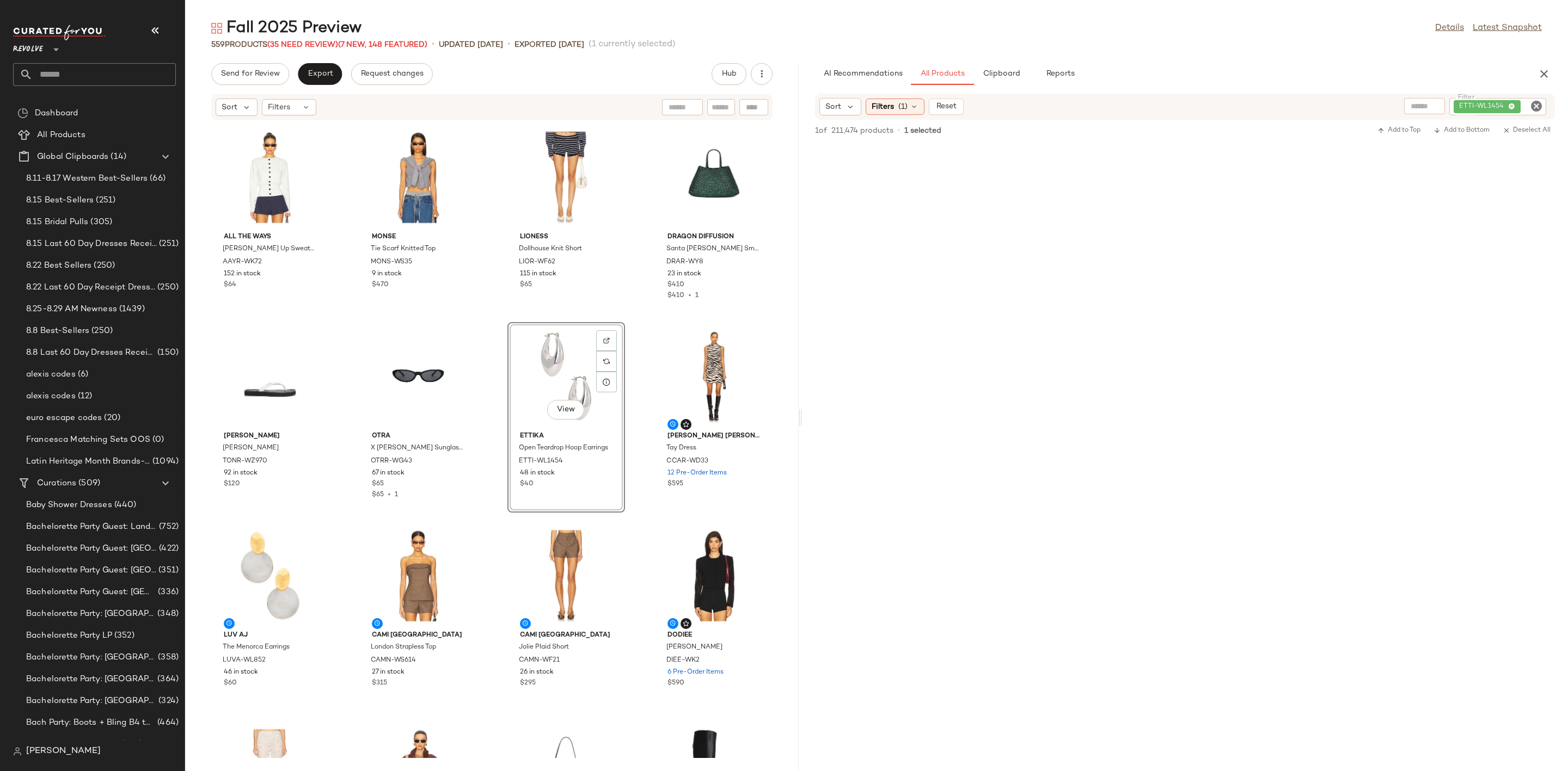
click at [1532, 102] on icon "Clear Filter" at bounding box center [1536, 106] width 13 height 13
paste input "*********"
type input "*********"
click at [1385, 350] on div at bounding box center [1185, 247] width 766 height 208
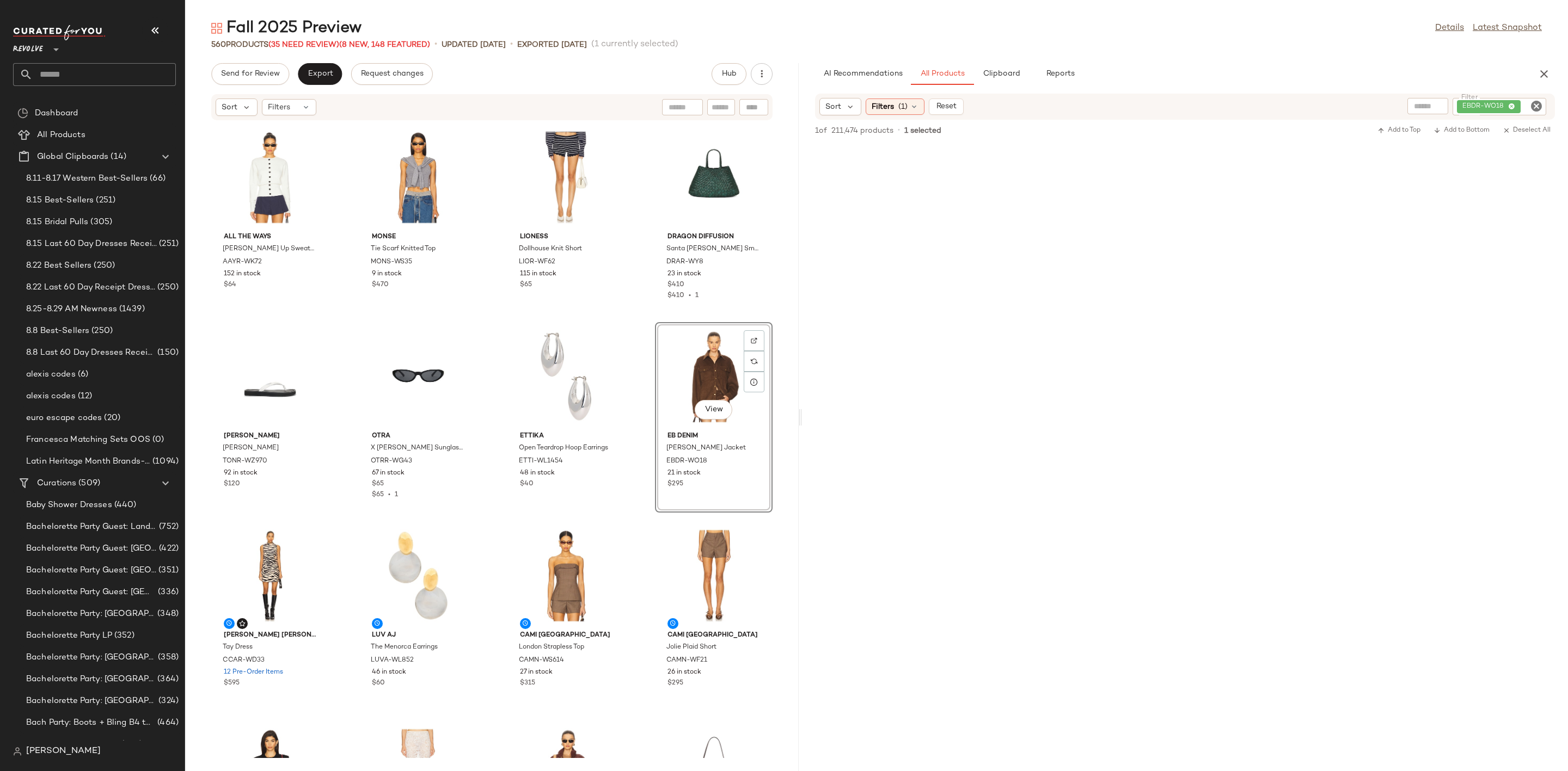
click at [1533, 110] on icon "Clear Filter" at bounding box center [1536, 106] width 13 height 13
paste input "*********"
type input "*********"
click at [1393, 346] on div at bounding box center [1185, 247] width 766 height 208
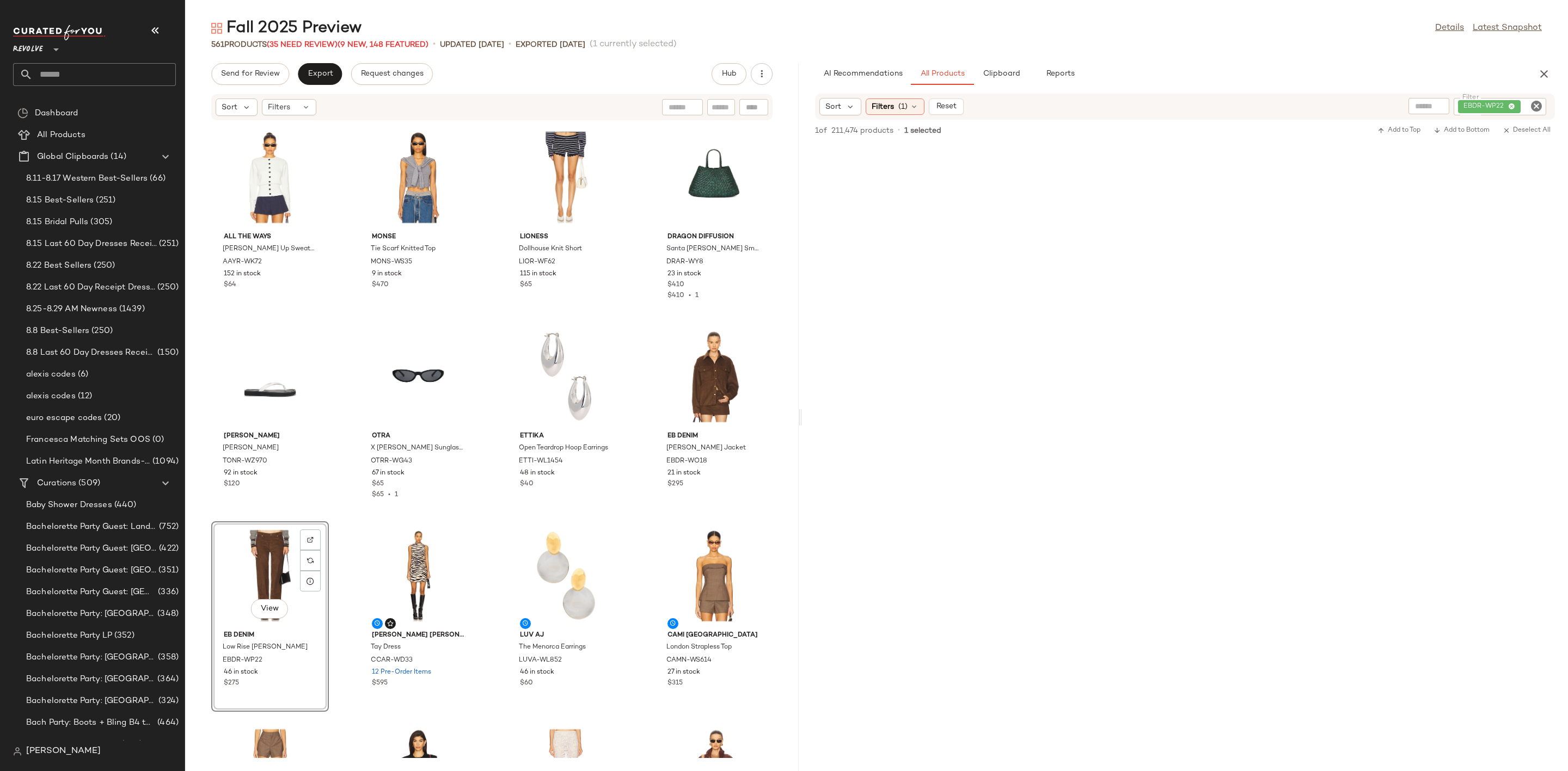
click at [1540, 104] on icon "Clear Filter" at bounding box center [1536, 106] width 13 height 13
paste input "*********"
type input "*********"
click at [1446, 335] on div at bounding box center [1185, 247] width 766 height 208
drag, startPoint x: 1261, startPoint y: 183, endPoint x: 969, endPoint y: 87, distance: 307.4
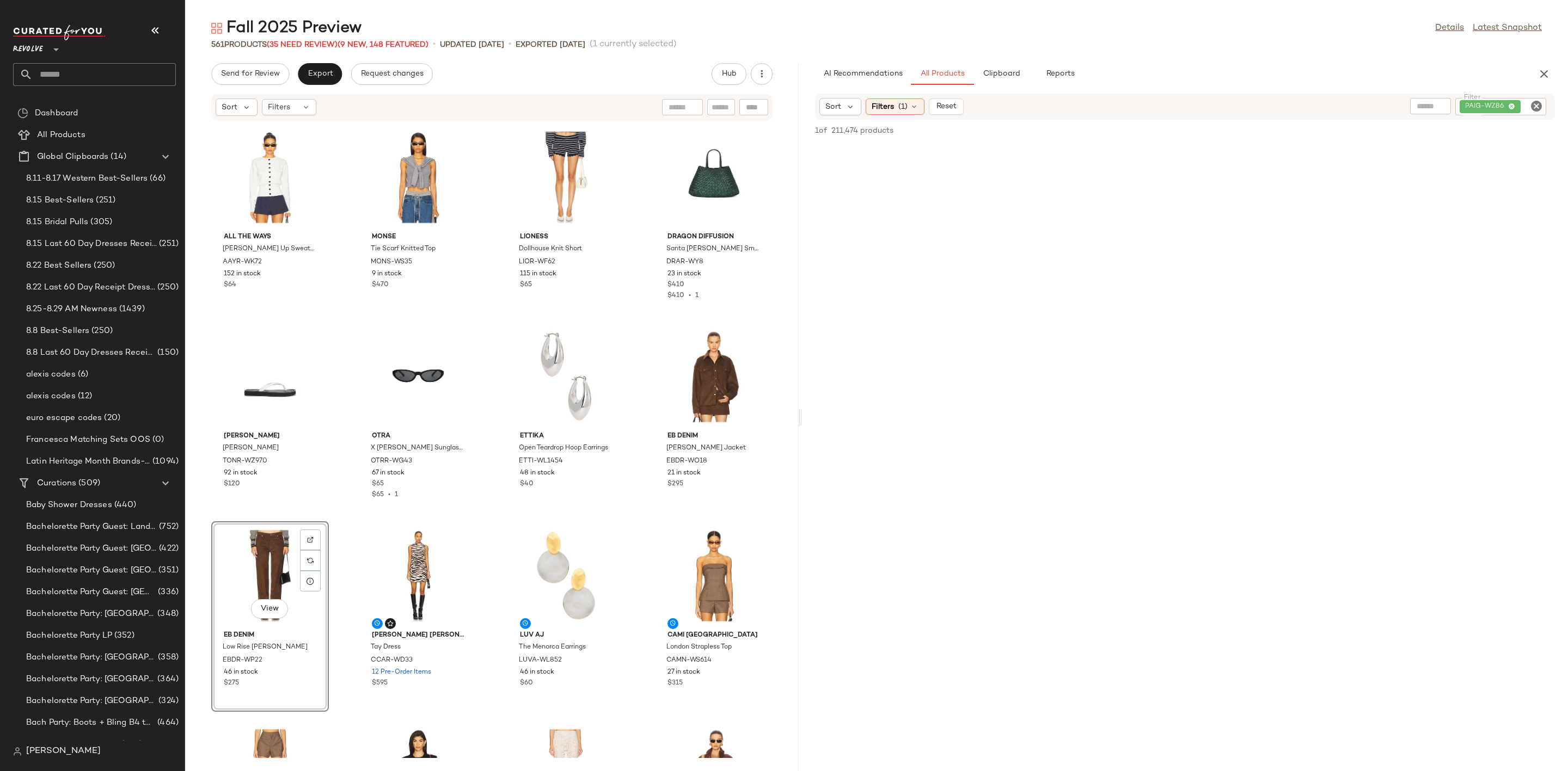
click at [1260, 183] on div at bounding box center [1185, 247] width 766 height 208
click at [1534, 107] on icon "Clear Filter" at bounding box center [1536, 106] width 13 height 13
paste input "**********"
type input "**********"
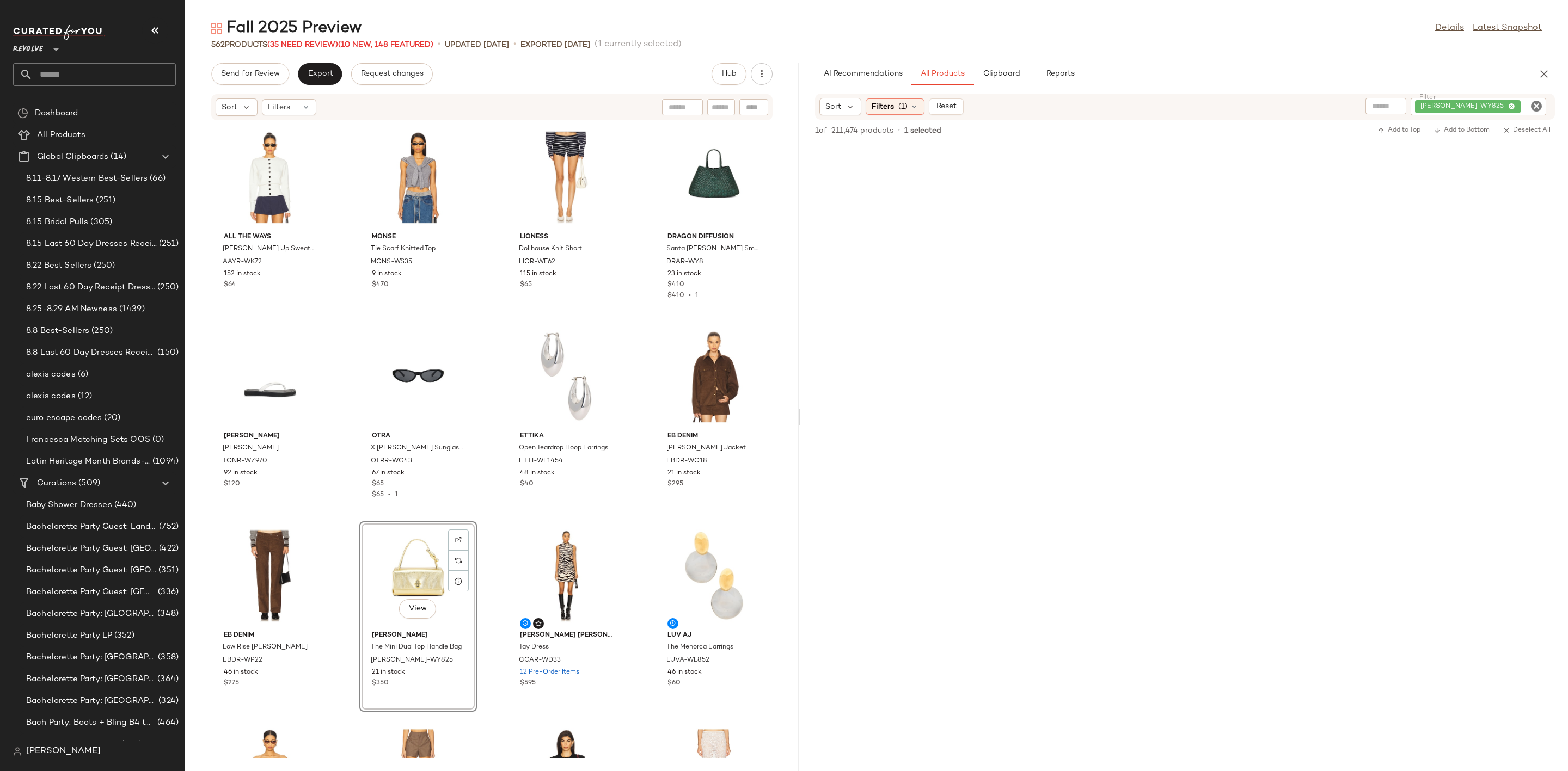
click at [1533, 109] on icon "Clear Filter" at bounding box center [1536, 106] width 13 height 13
paste input "**********"
type input "**********"
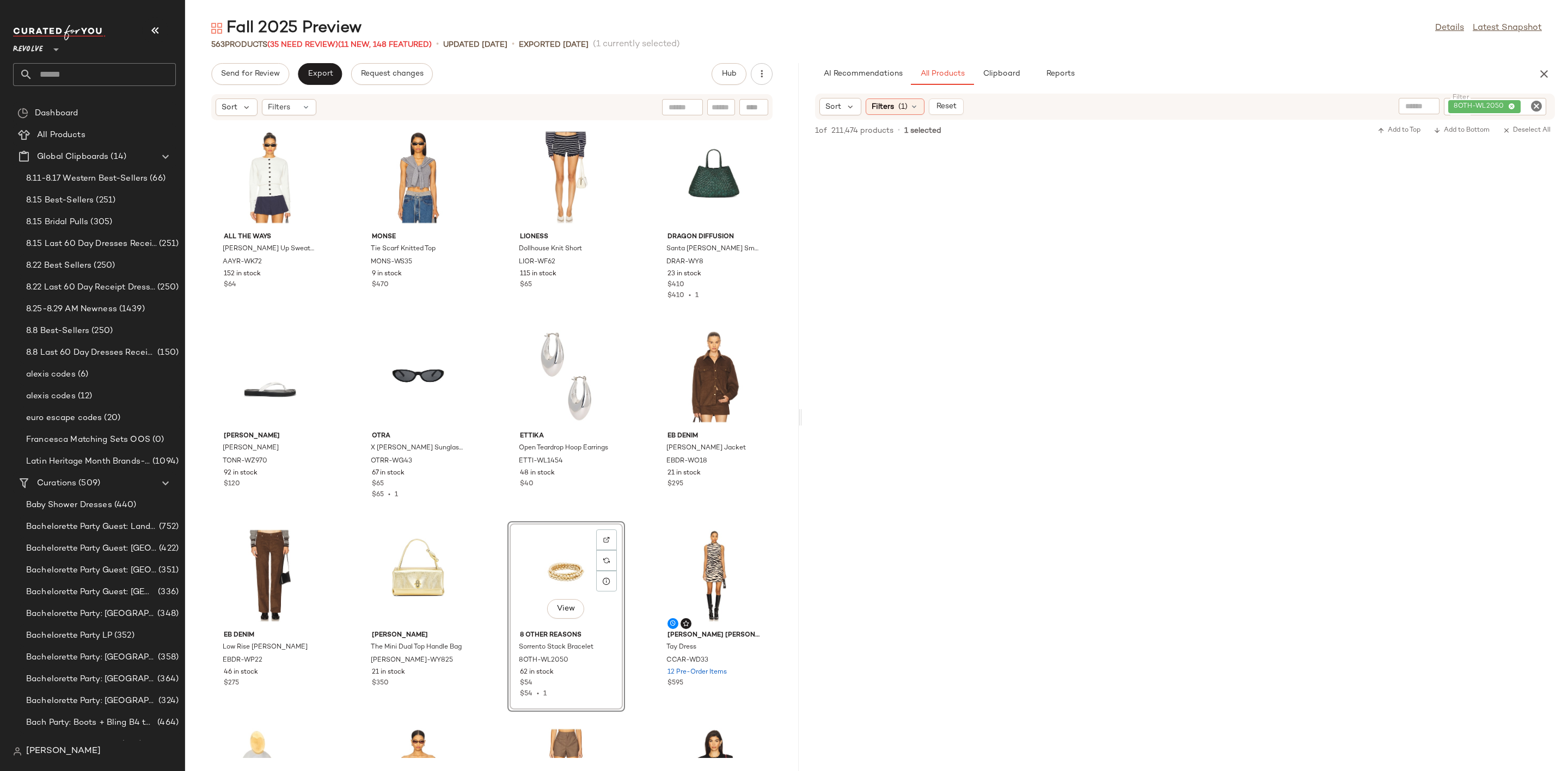
click at [1539, 107] on icon "Clear Filter" at bounding box center [1536, 106] width 13 height 13
paste input "**********"
type input "**********"
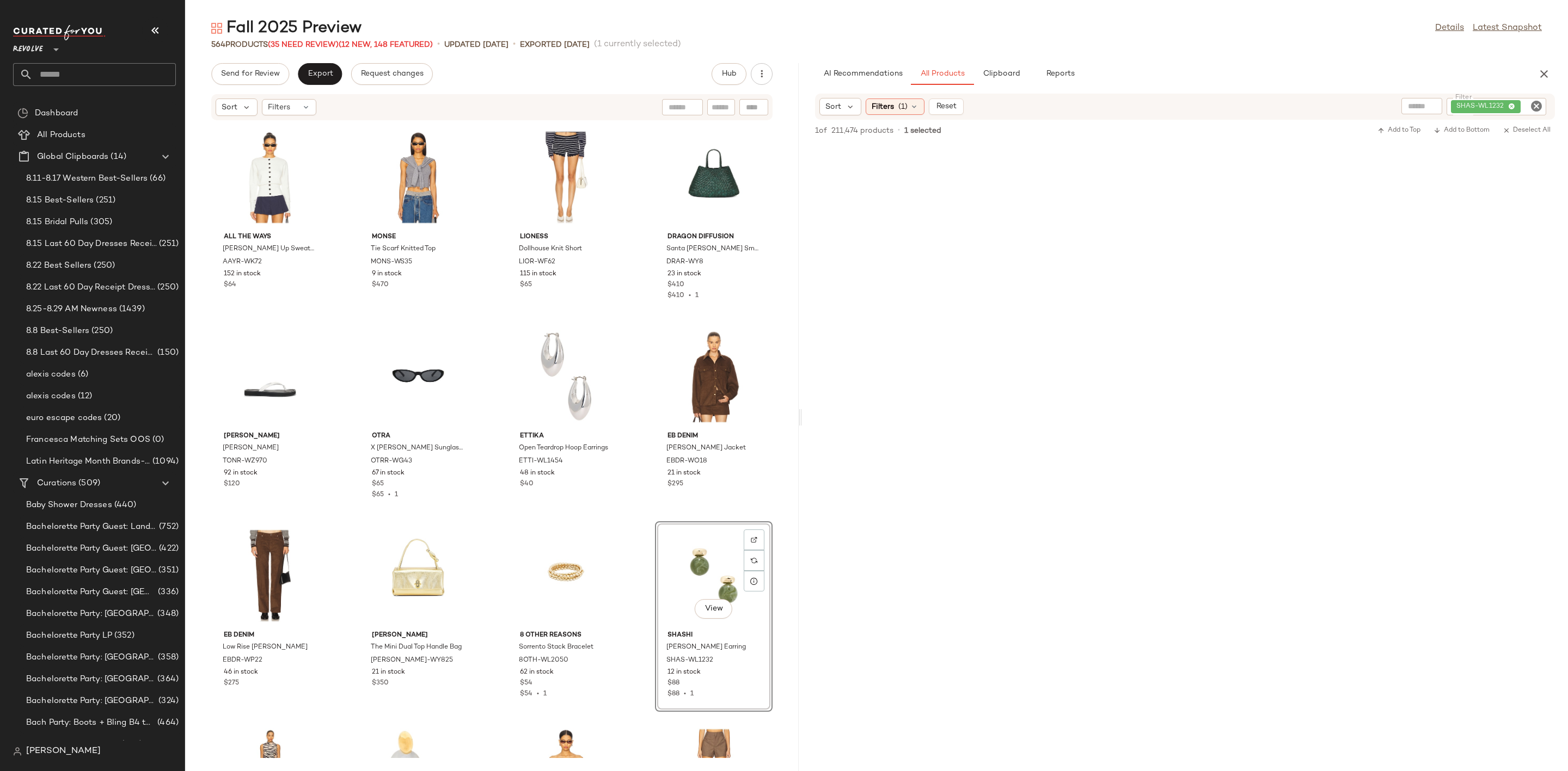
click at [1542, 106] on icon "Clear Filter" at bounding box center [1536, 106] width 13 height 13
paste input "********"
type input "********"
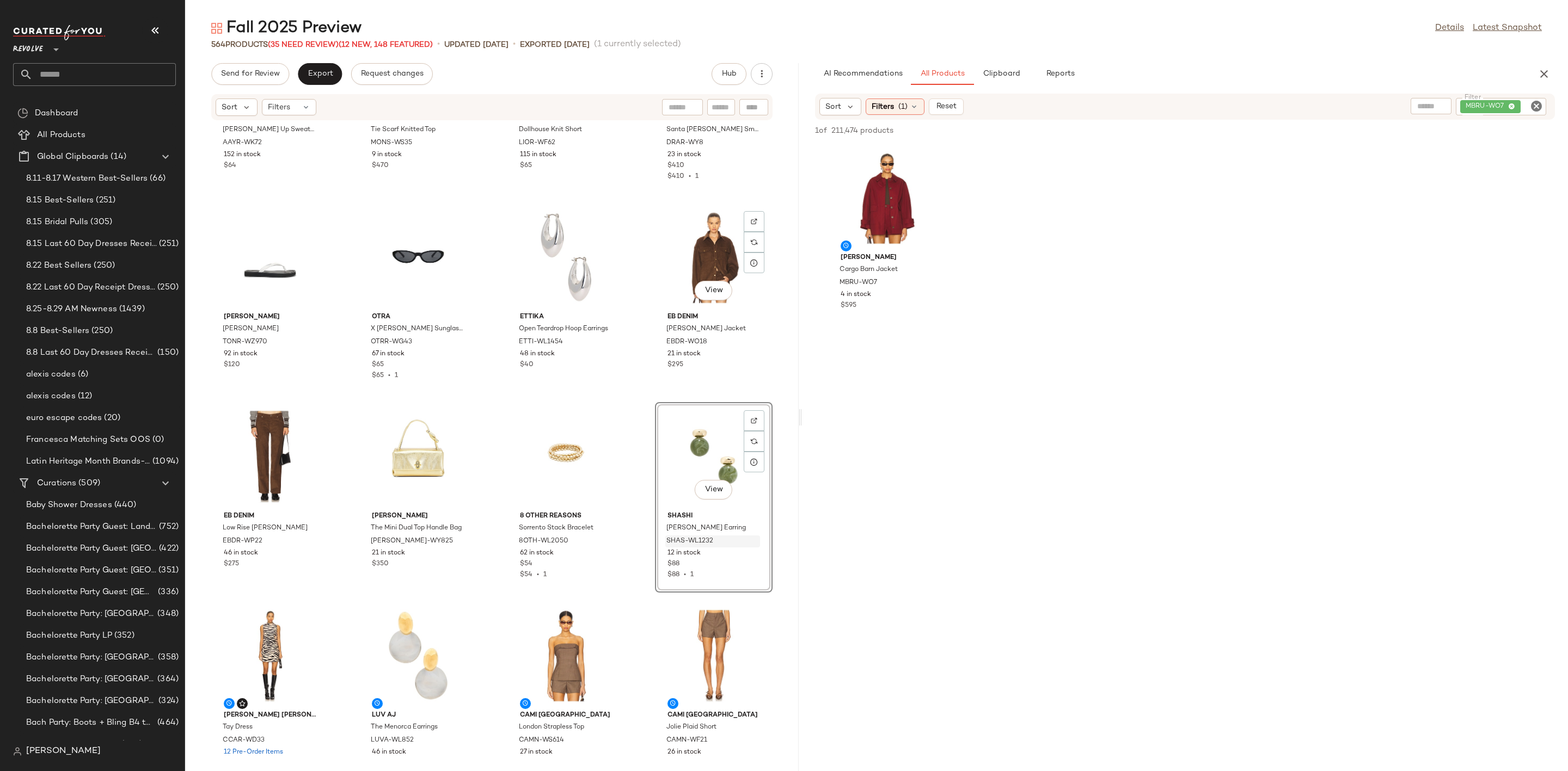
scroll to position [254, 0]
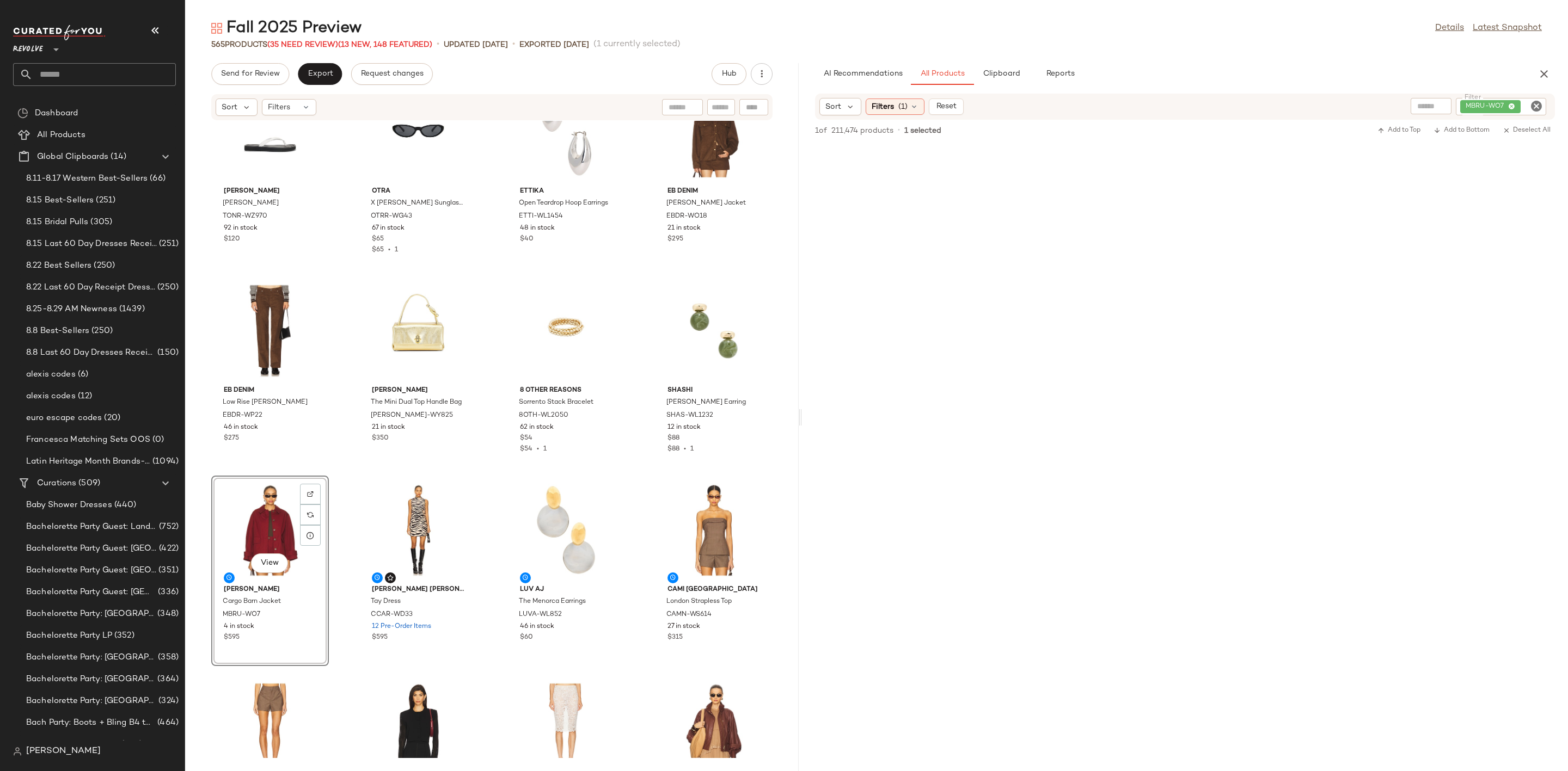
click at [1533, 105] on icon "Clear Filter" at bounding box center [1536, 106] width 13 height 13
paste input "**********"
type input "**********"
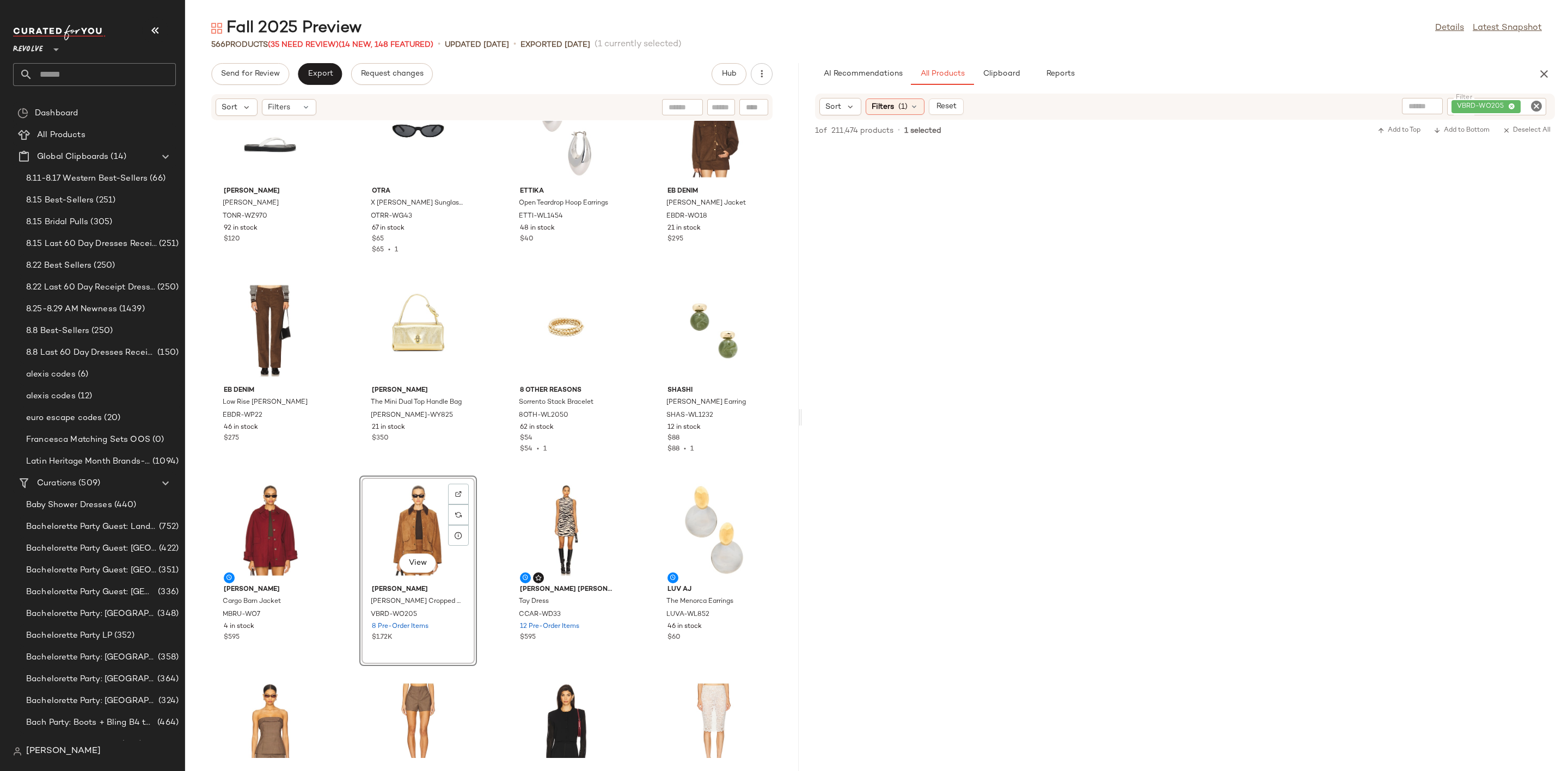
click at [1532, 106] on icon "Clear Filter" at bounding box center [1536, 106] width 13 height 13
paste input "*********"
type input "*********"
click at [1539, 111] on icon "Clear Filter" at bounding box center [1536, 106] width 13 height 13
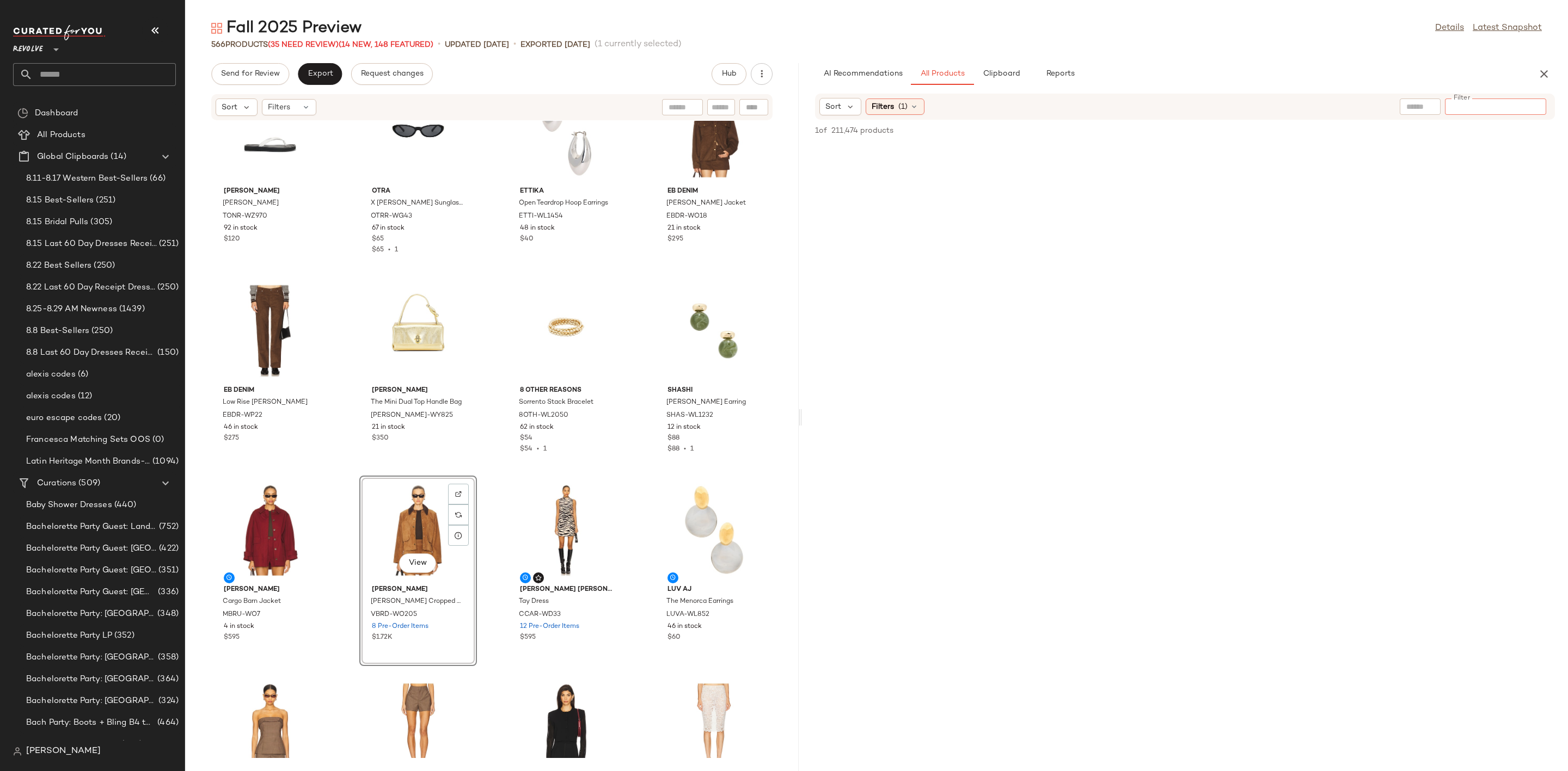
paste input "********"
type input "********"
click at [1449, 259] on div at bounding box center [1185, 247] width 766 height 208
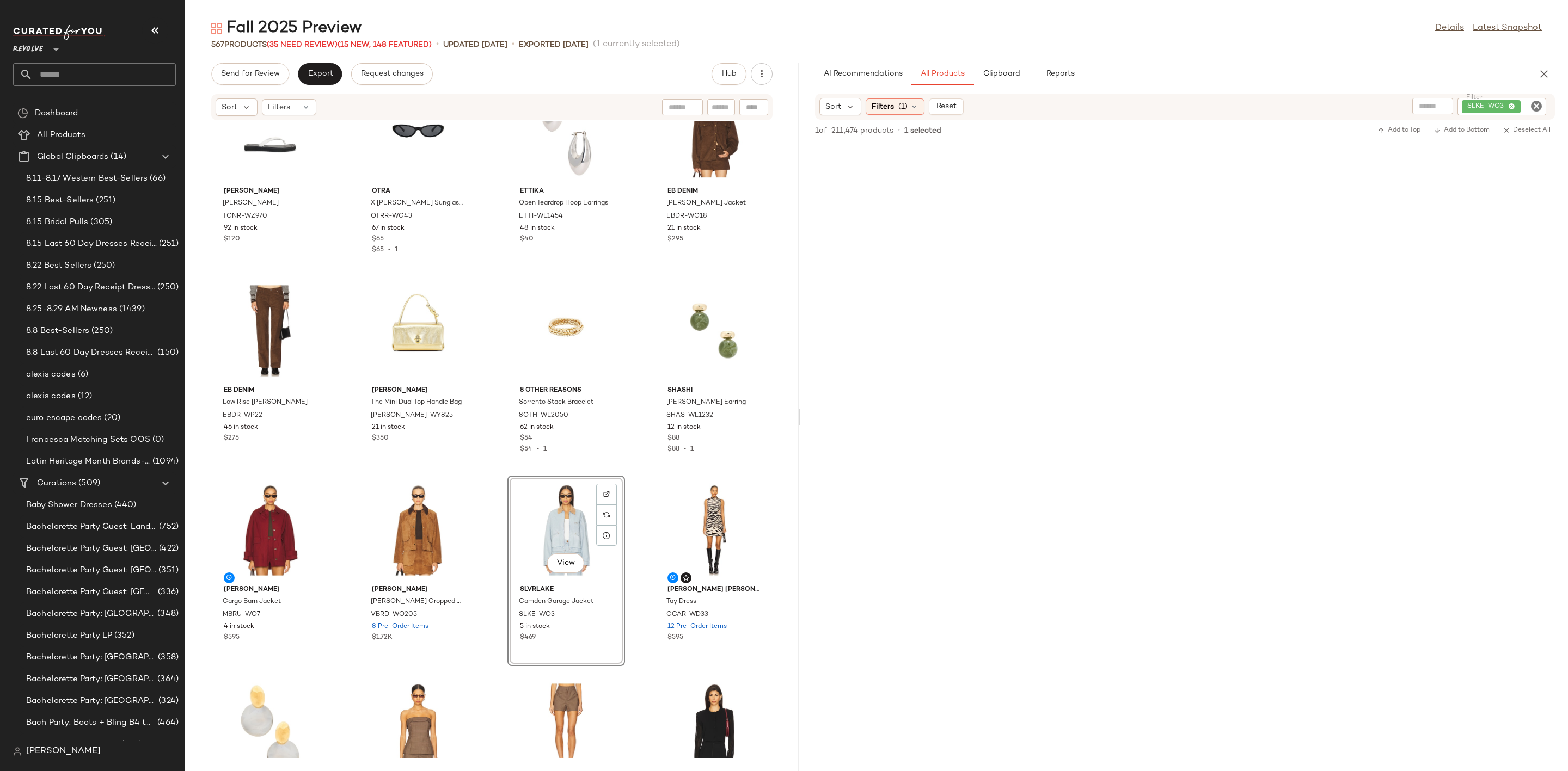
click at [1535, 111] on icon "Clear Filter" at bounding box center [1536, 106] width 13 height 13
paste input "**********"
type input "**********"
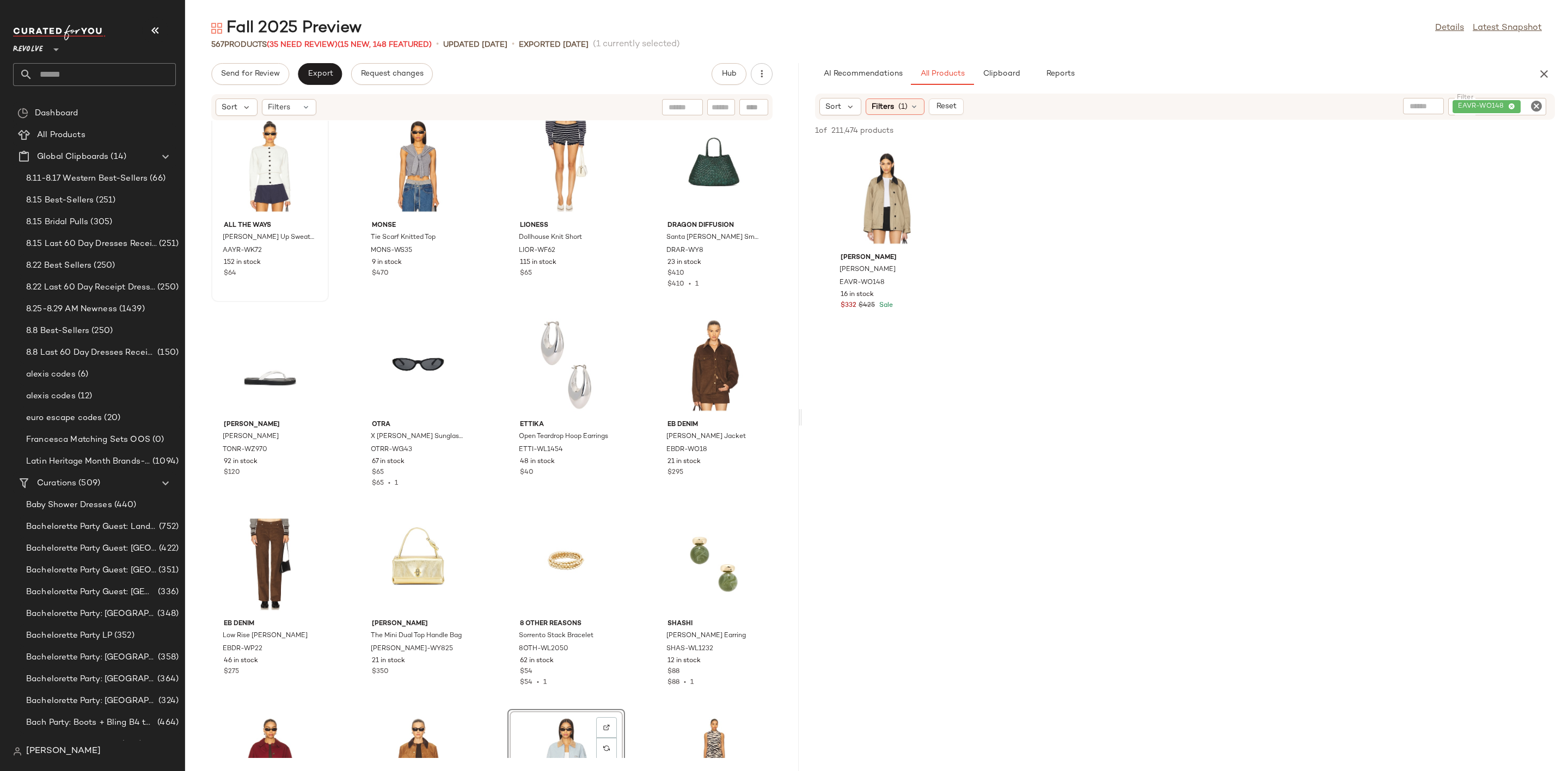
scroll to position [0, 0]
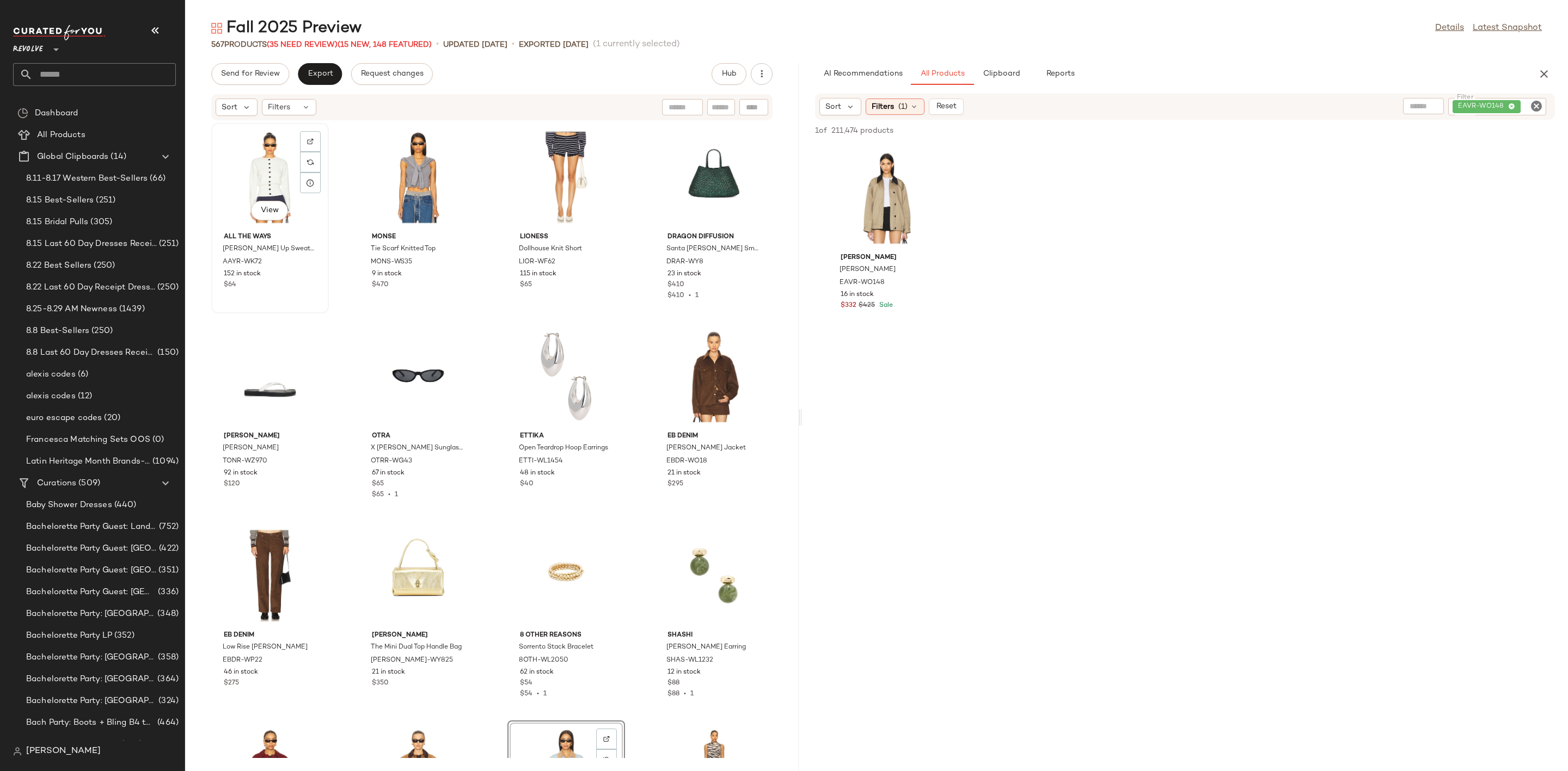
click at [252, 167] on div "View" at bounding box center [270, 177] width 110 height 102
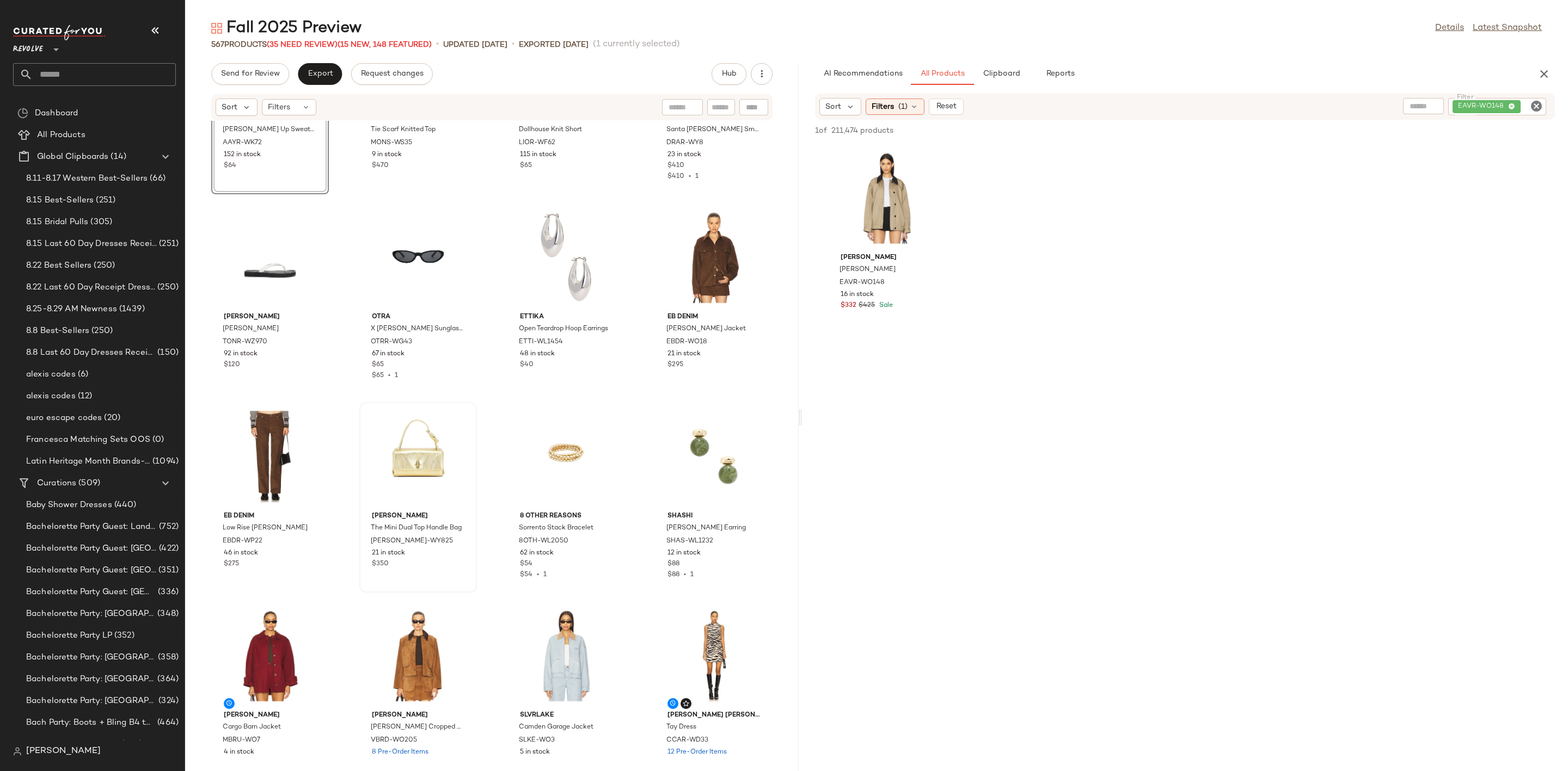
scroll to position [254, 0]
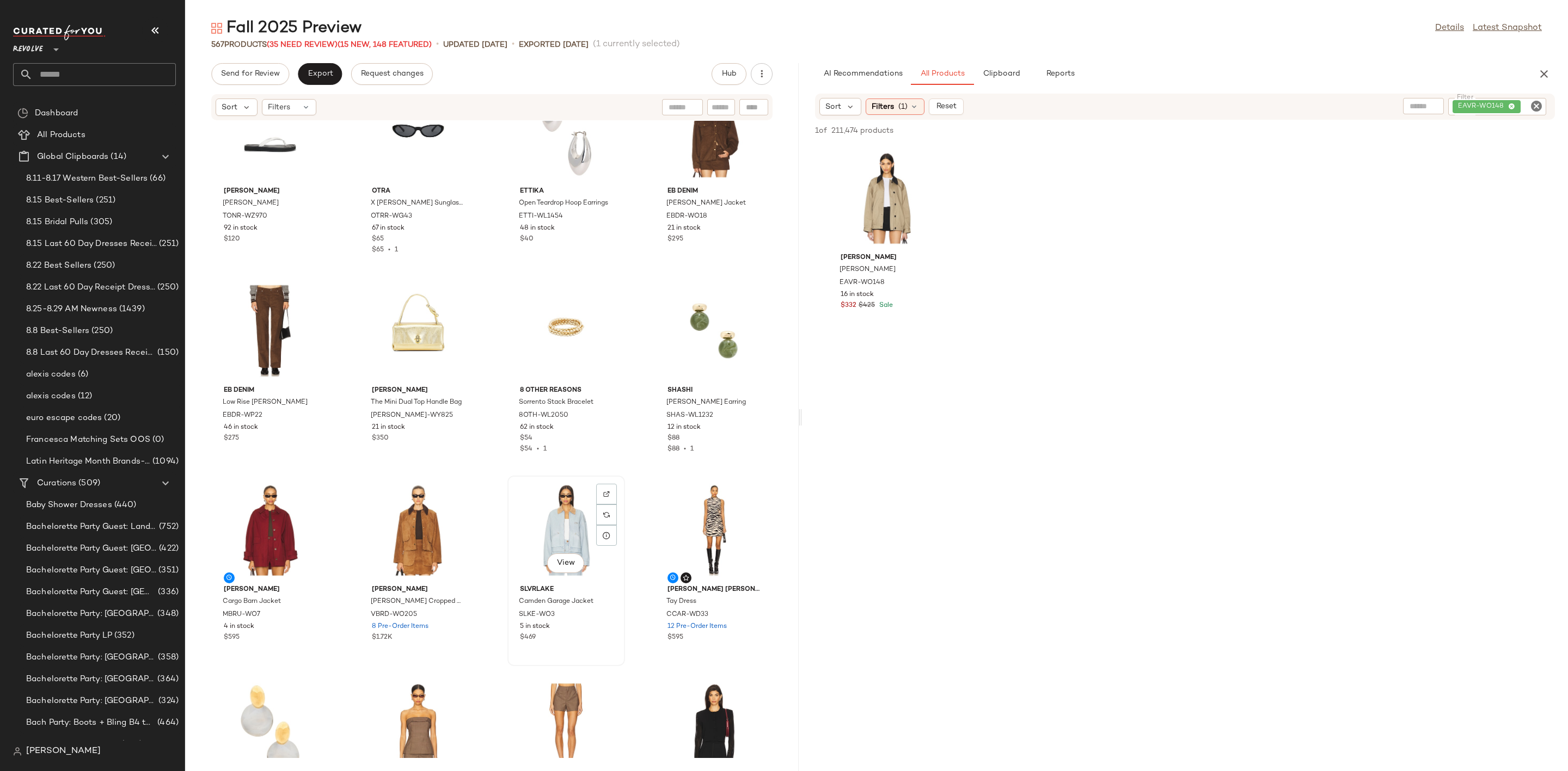
click at [556, 487] on div "View" at bounding box center [566, 530] width 110 height 102
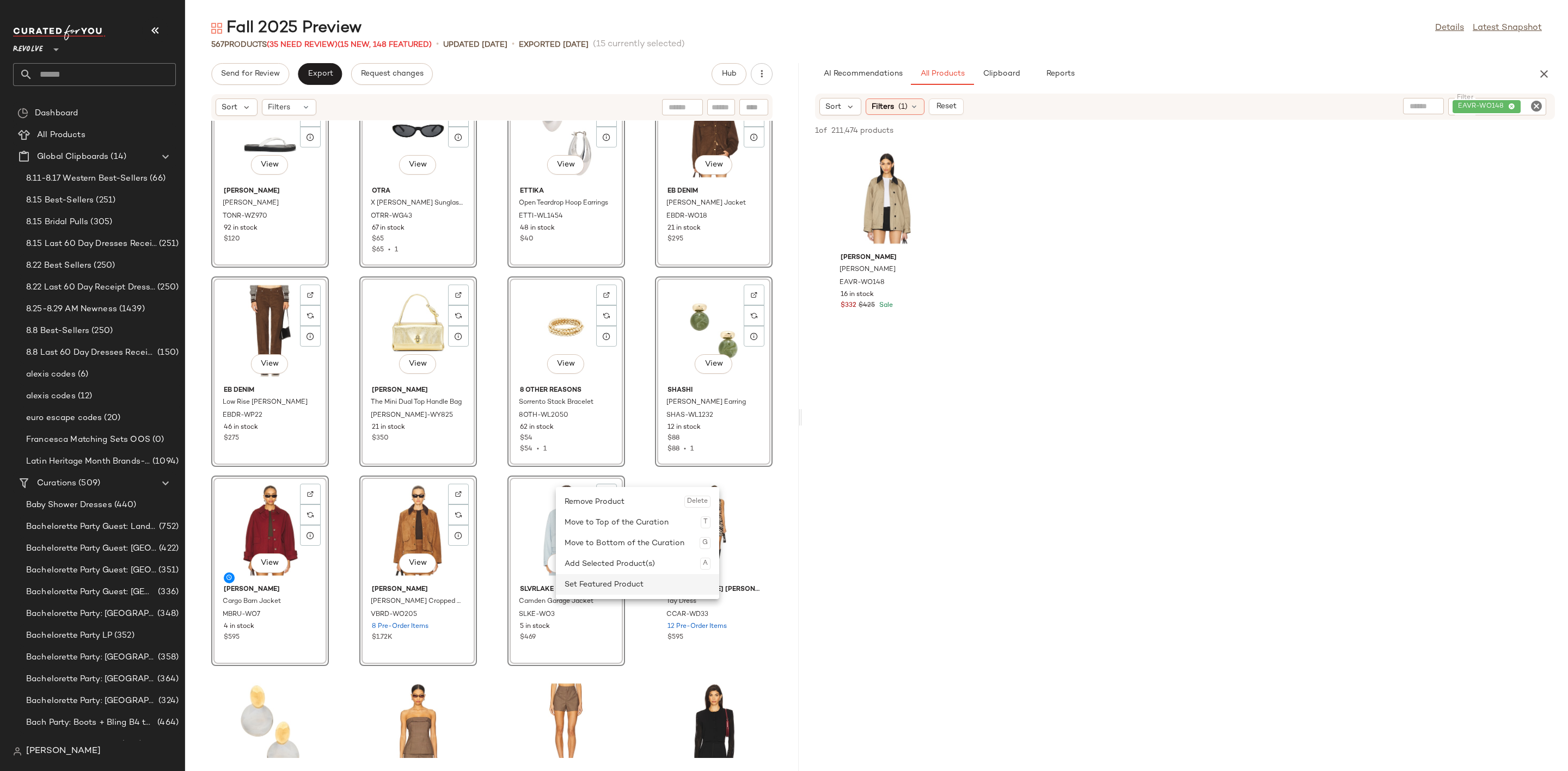
click at [612, 579] on div "Set Featured Product" at bounding box center [638, 584] width 146 height 21
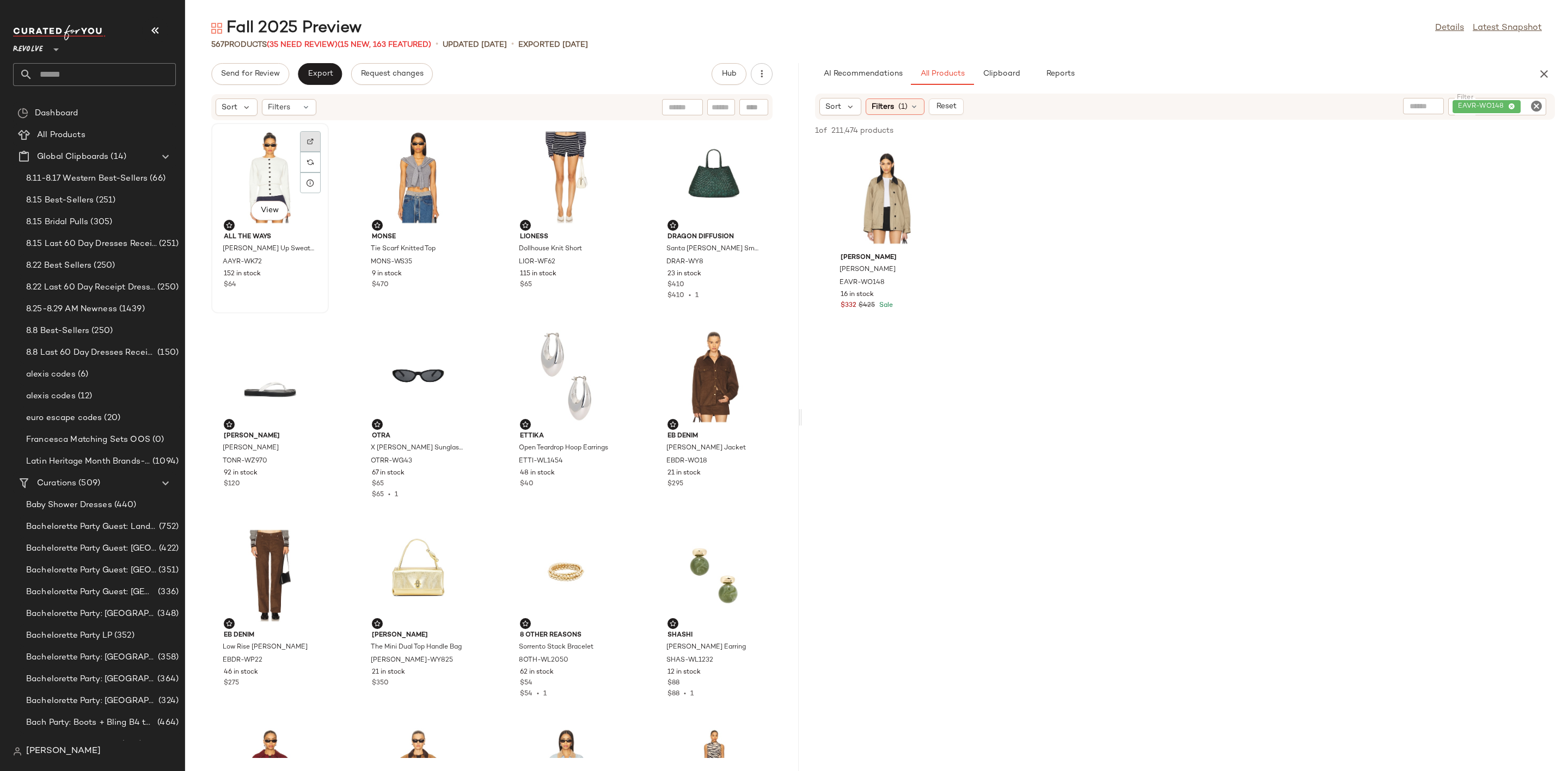
click at [310, 139] on img at bounding box center [310, 142] width 7 height 7
click at [1532, 105] on icon "Clear Filter" at bounding box center [1536, 106] width 13 height 13
type input "**********"
click at [1361, 540] on div at bounding box center [1185, 458] width 762 height 673
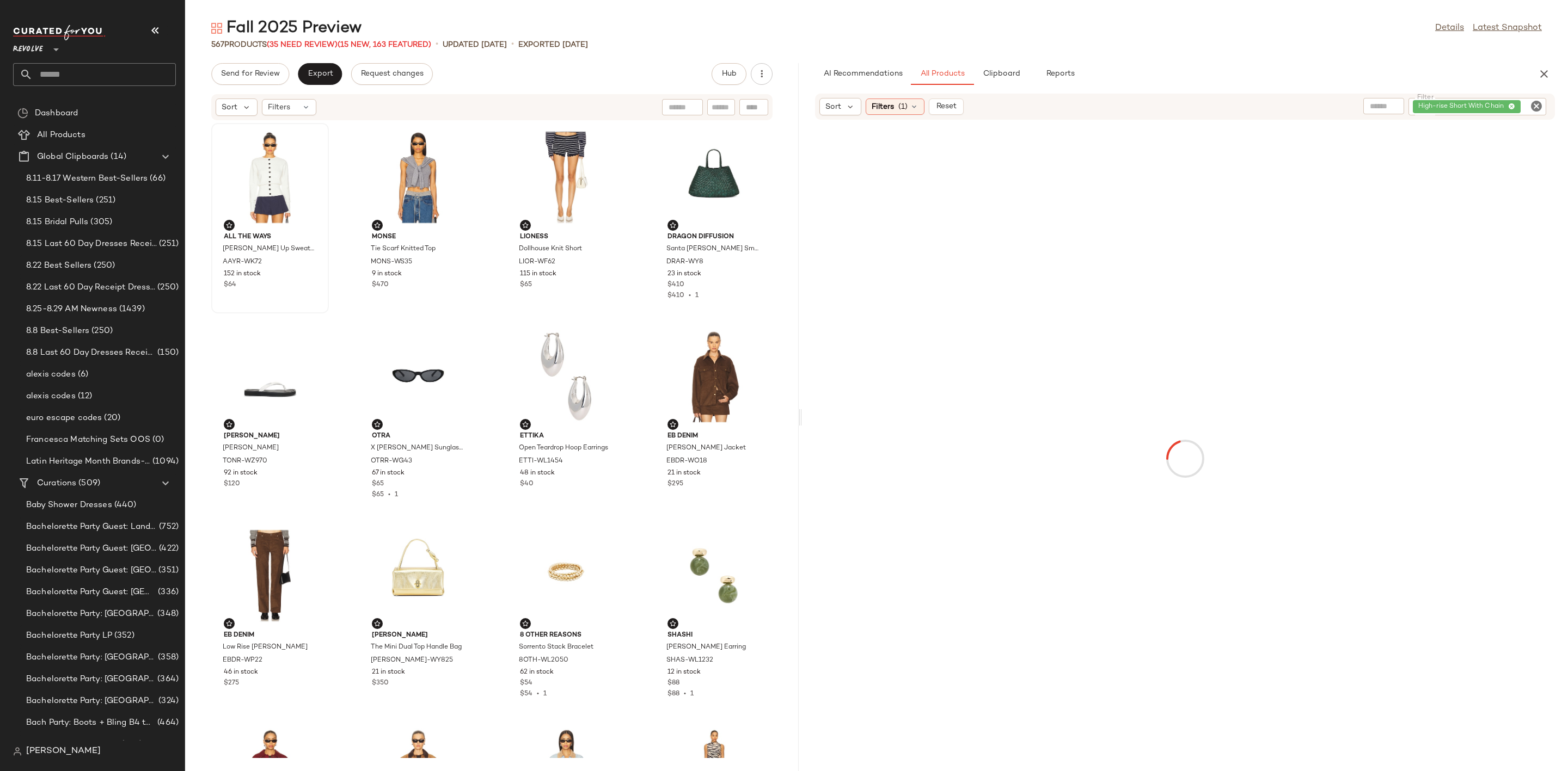
scroll to position [0, 0]
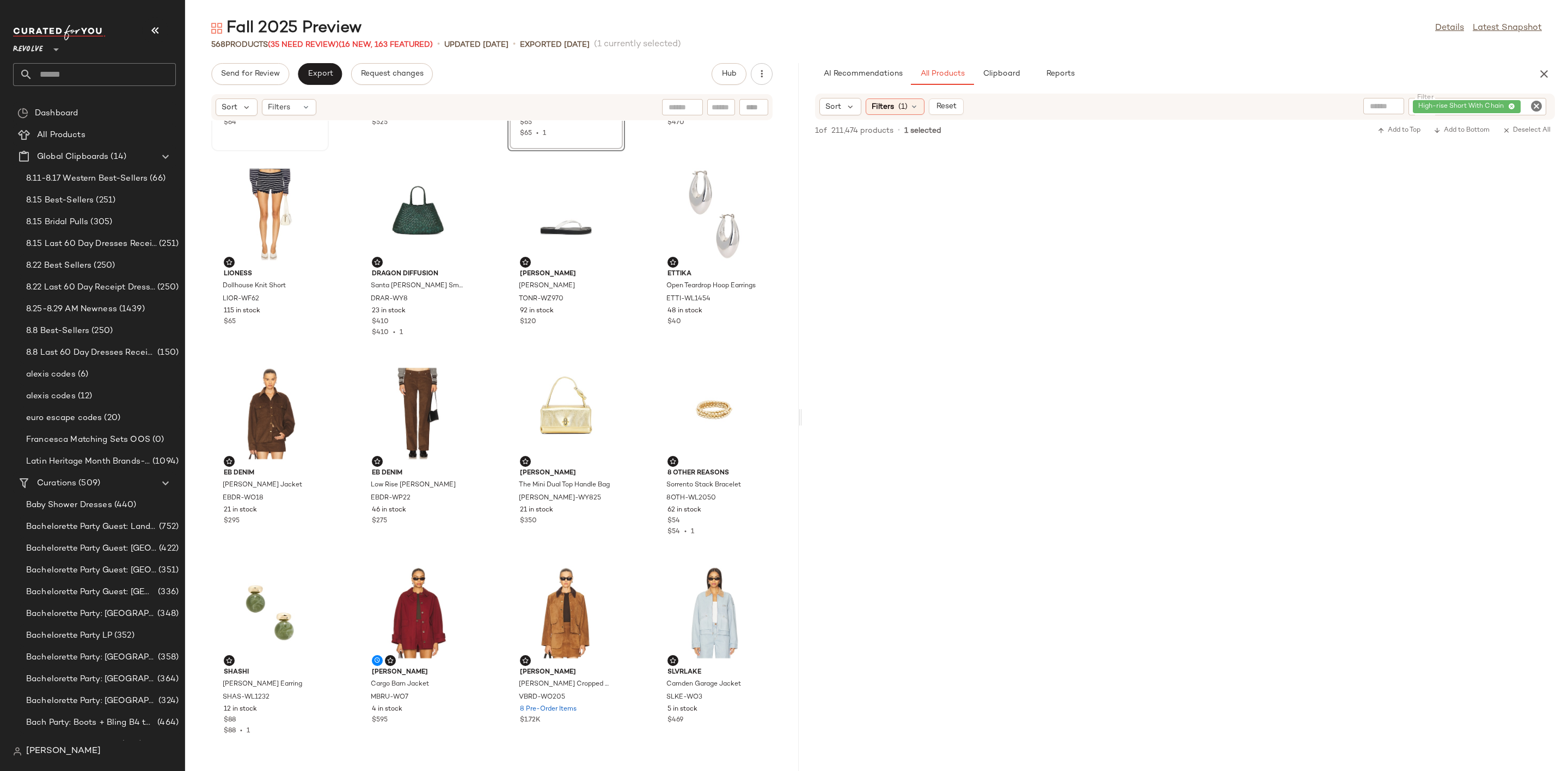
scroll to position [163, 0]
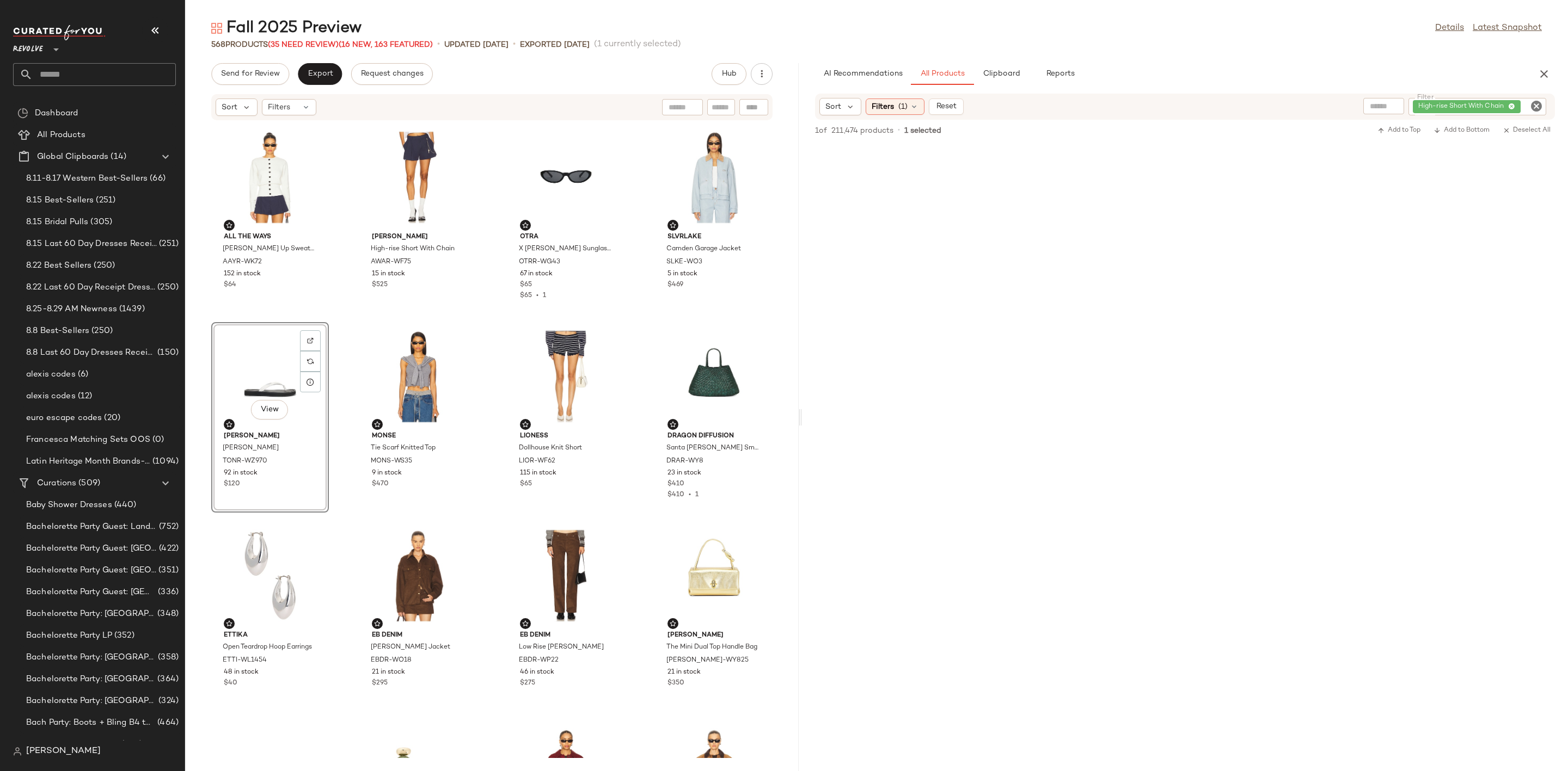
click at [1533, 103] on icon "Clear Filter" at bounding box center [1536, 106] width 13 height 13
type input "*****"
click at [1396, 304] on div at bounding box center [1185, 458] width 762 height 673
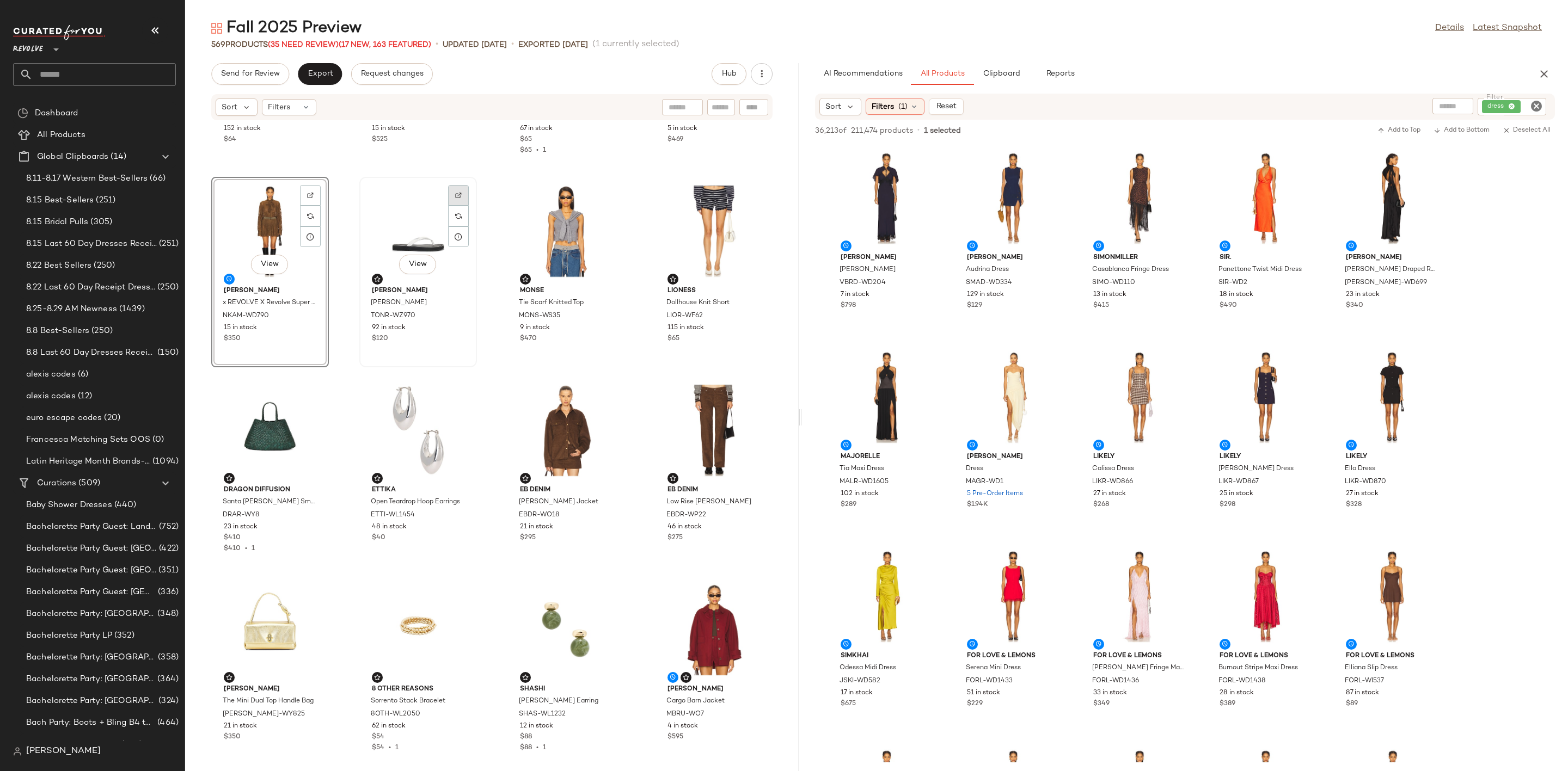
scroll to position [163, 0]
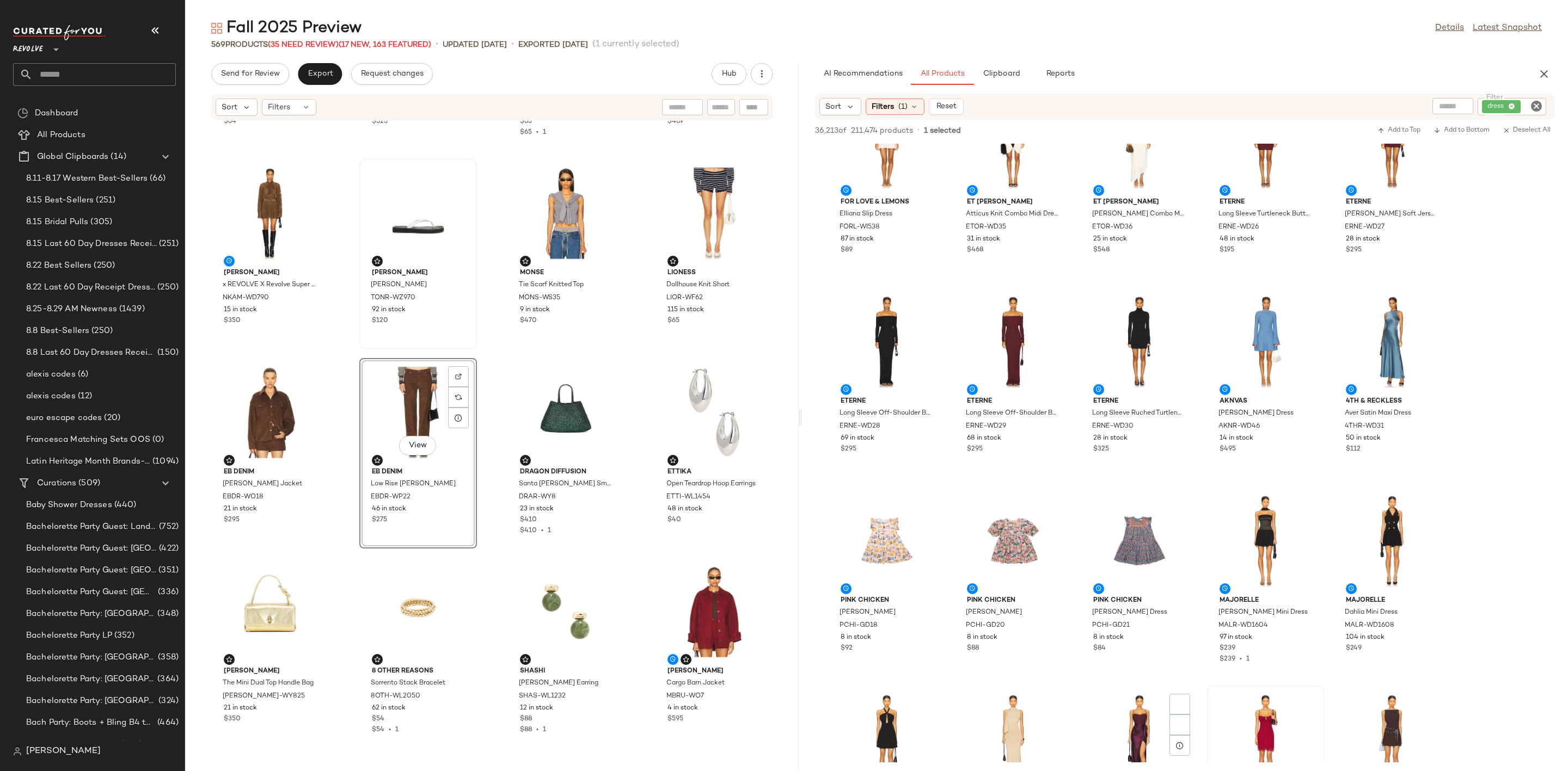
scroll to position [979, 0]
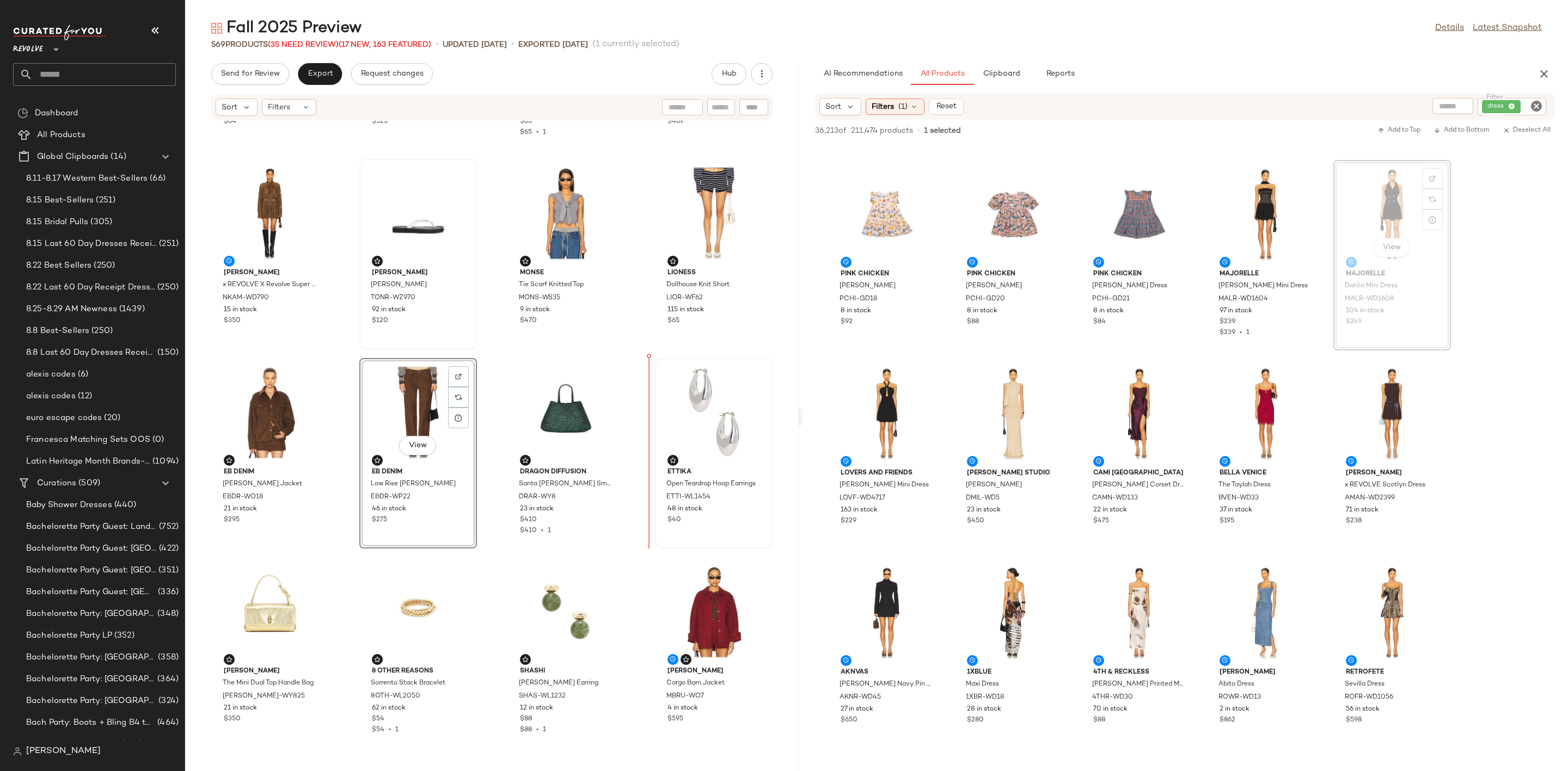
click at [658, 405] on div at bounding box center [713, 412] width 110 height 102
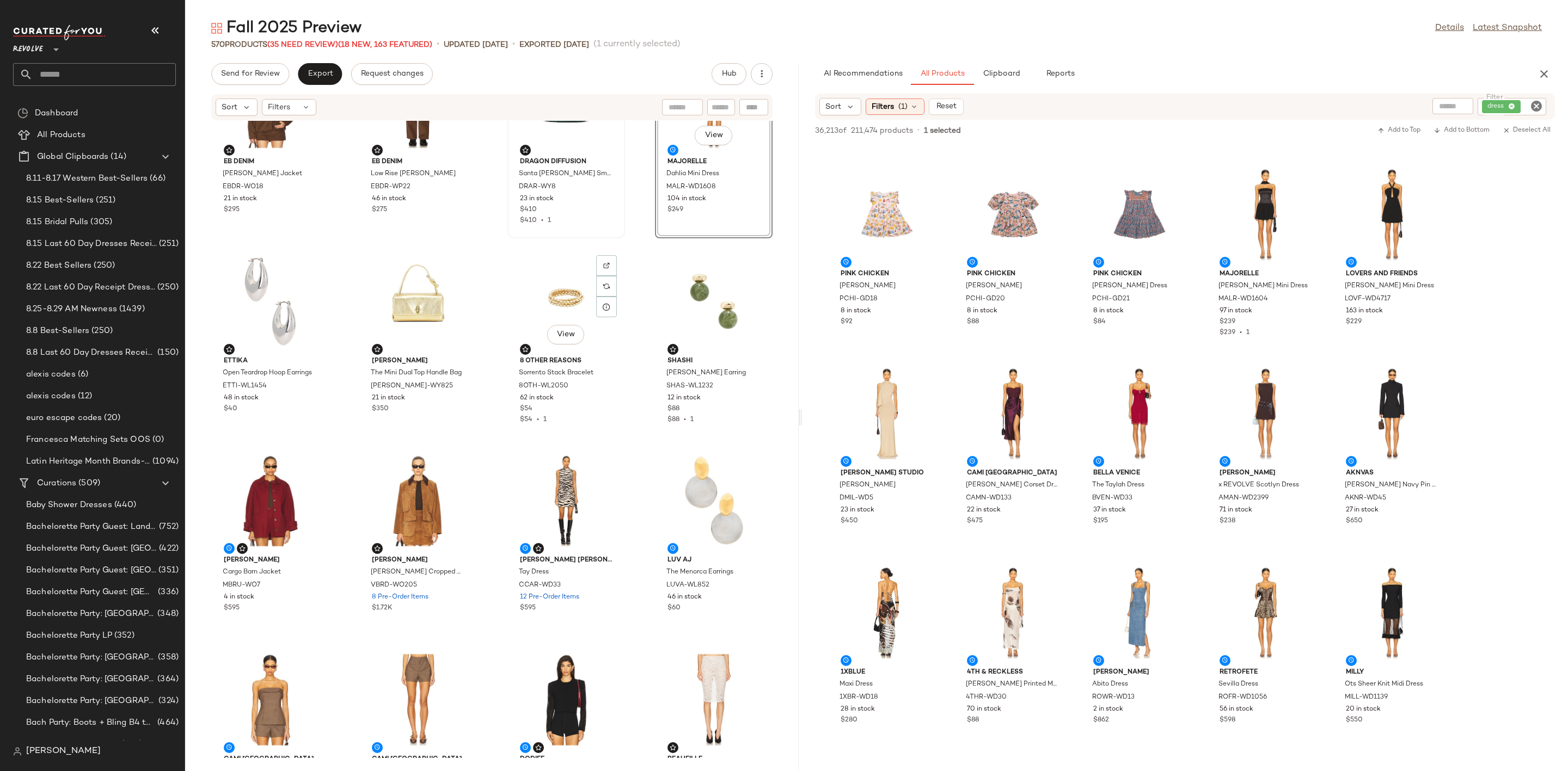
scroll to position [498, 0]
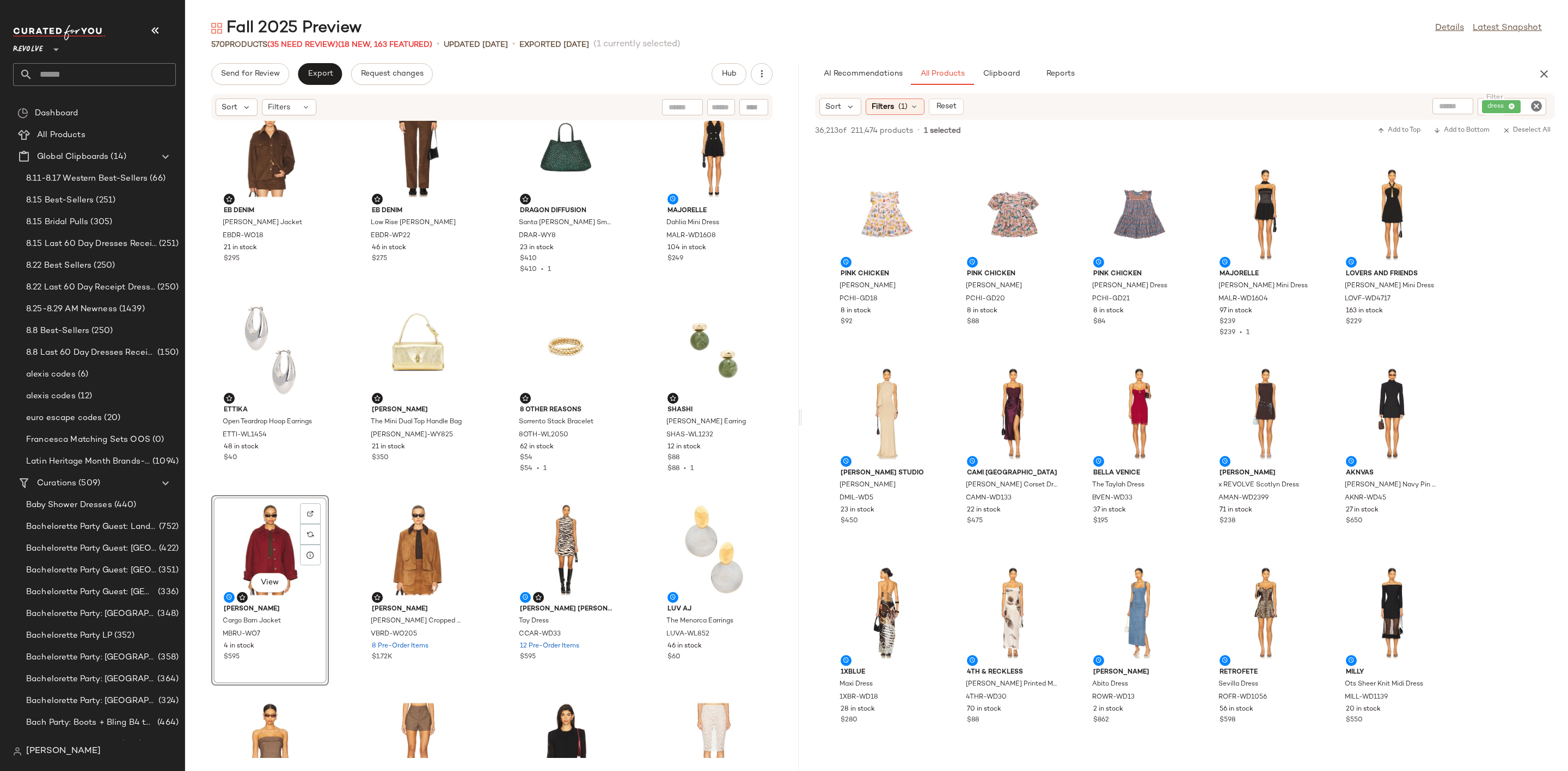
scroll to position [335, 0]
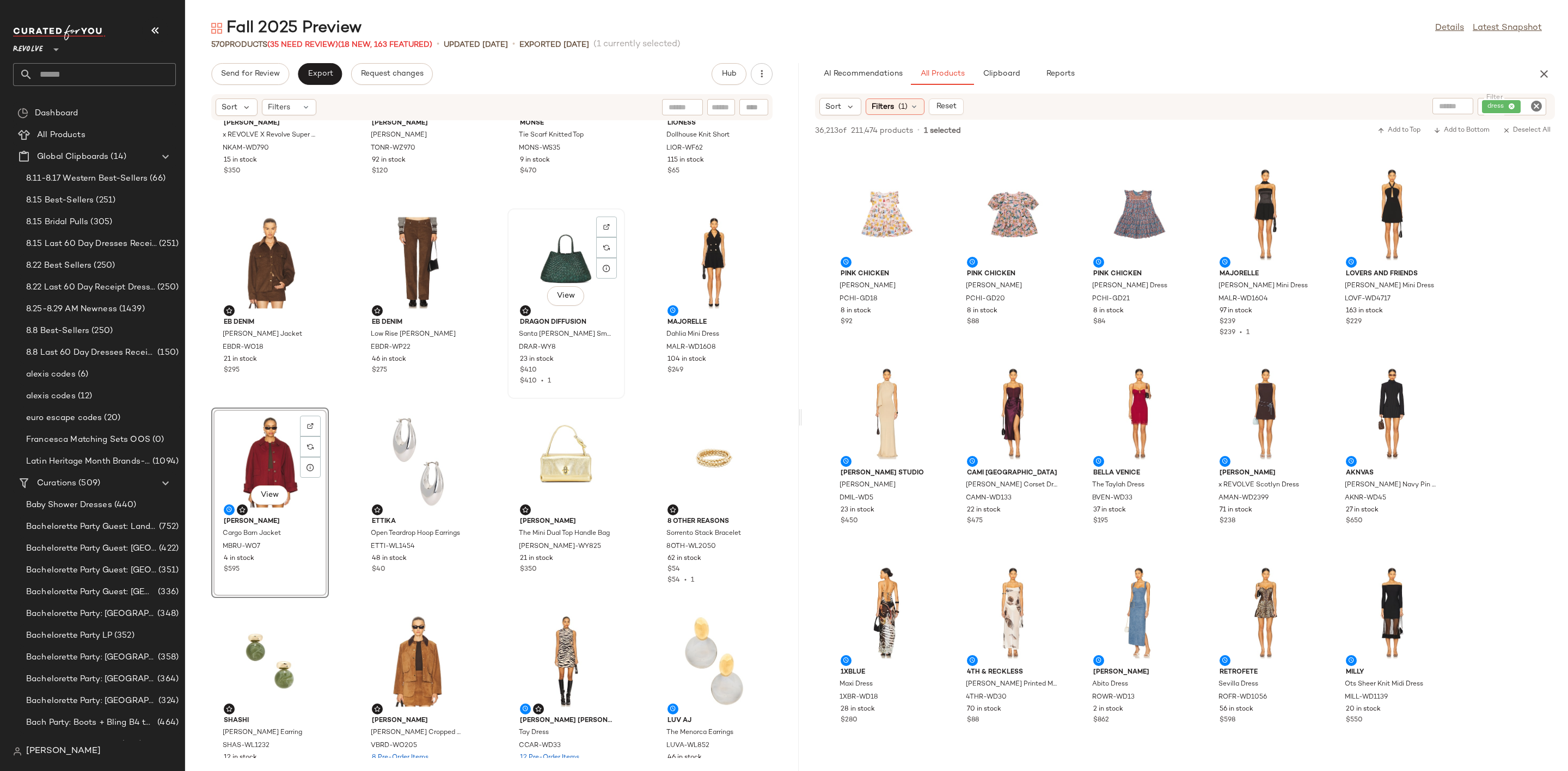
scroll to position [335, 0]
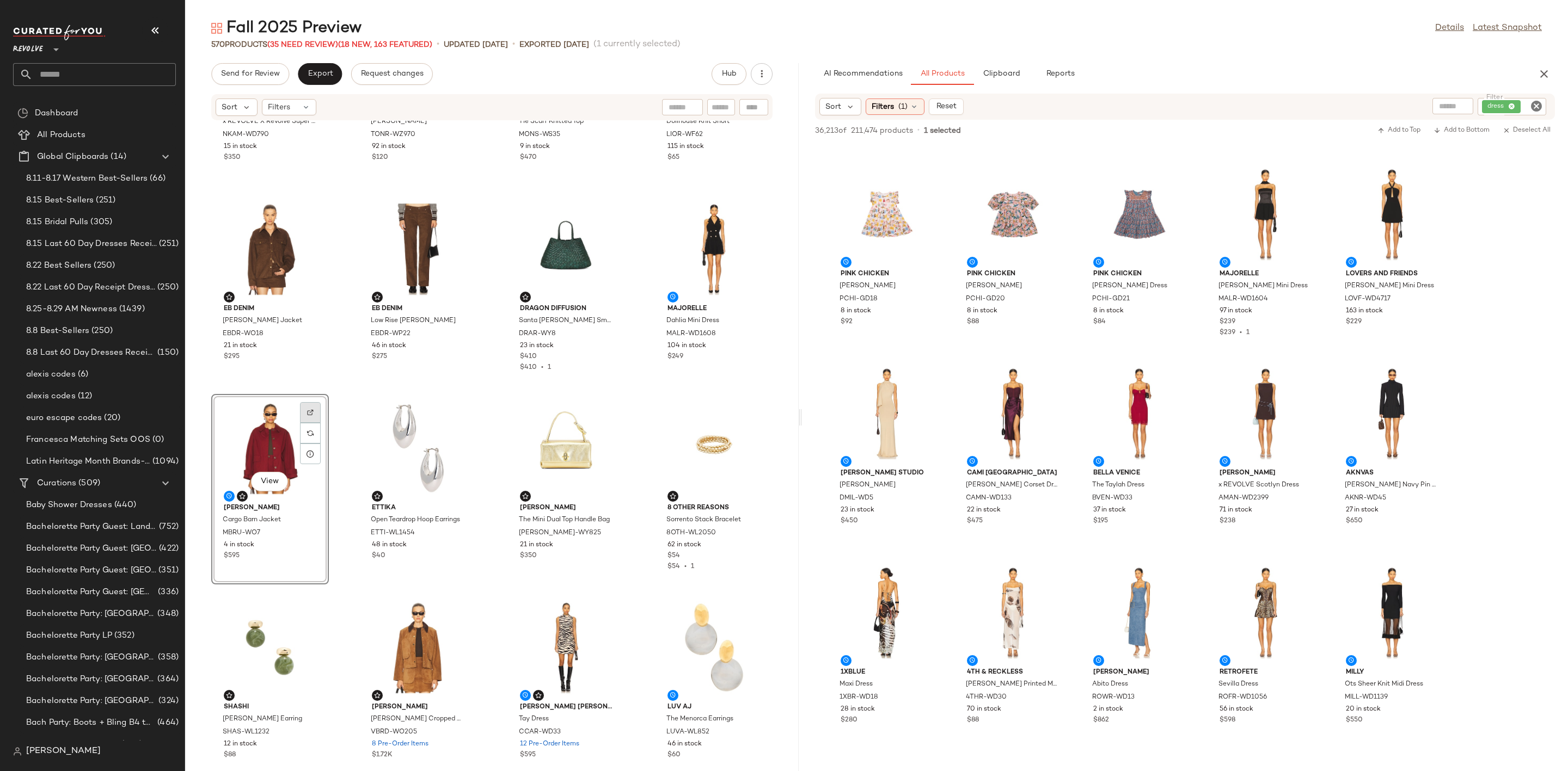
click at [308, 407] on div at bounding box center [310, 412] width 21 height 21
click at [1532, 109] on icon "Clear Filter" at bounding box center [1536, 106] width 13 height 13
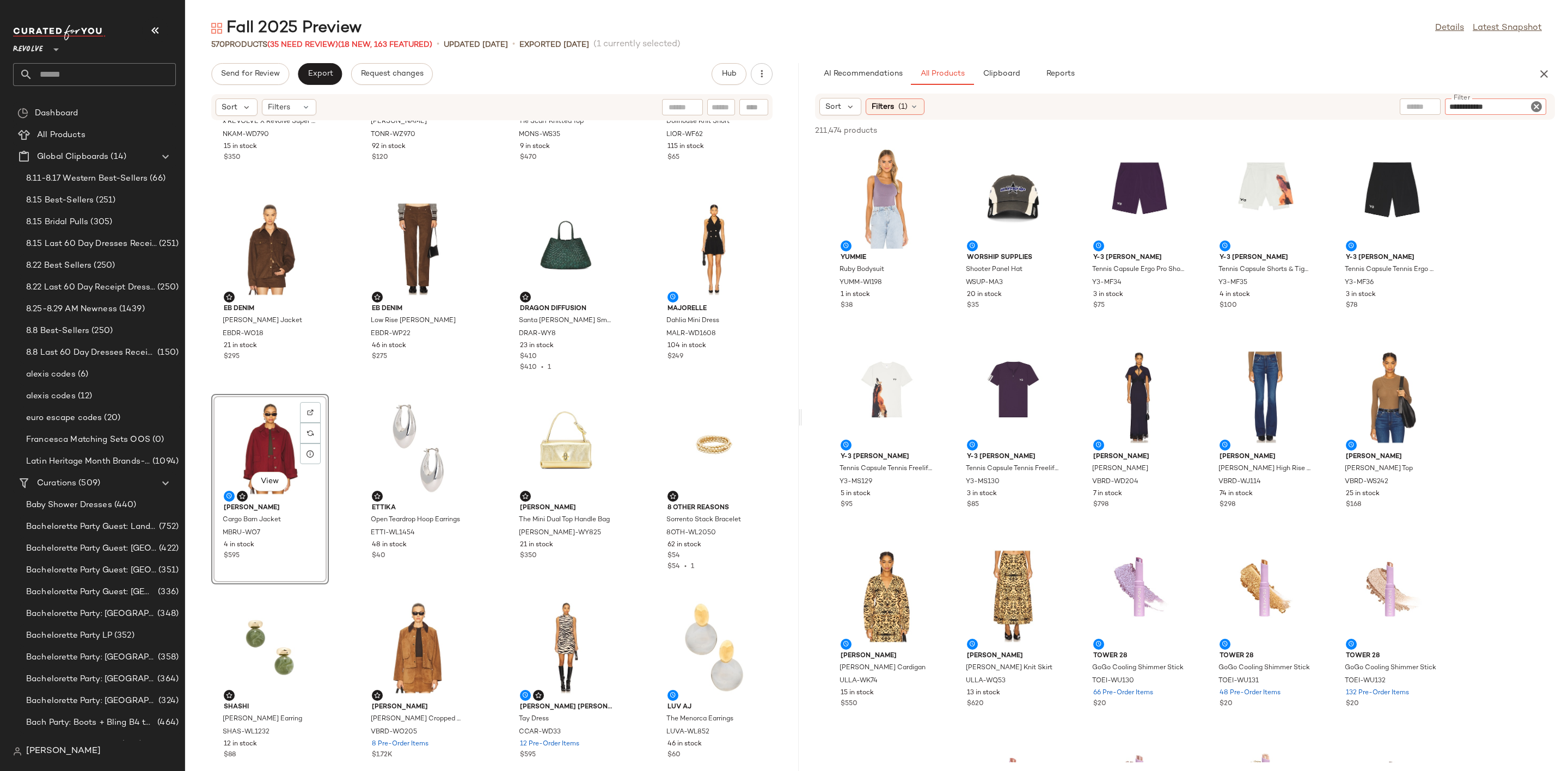
type input "**********"
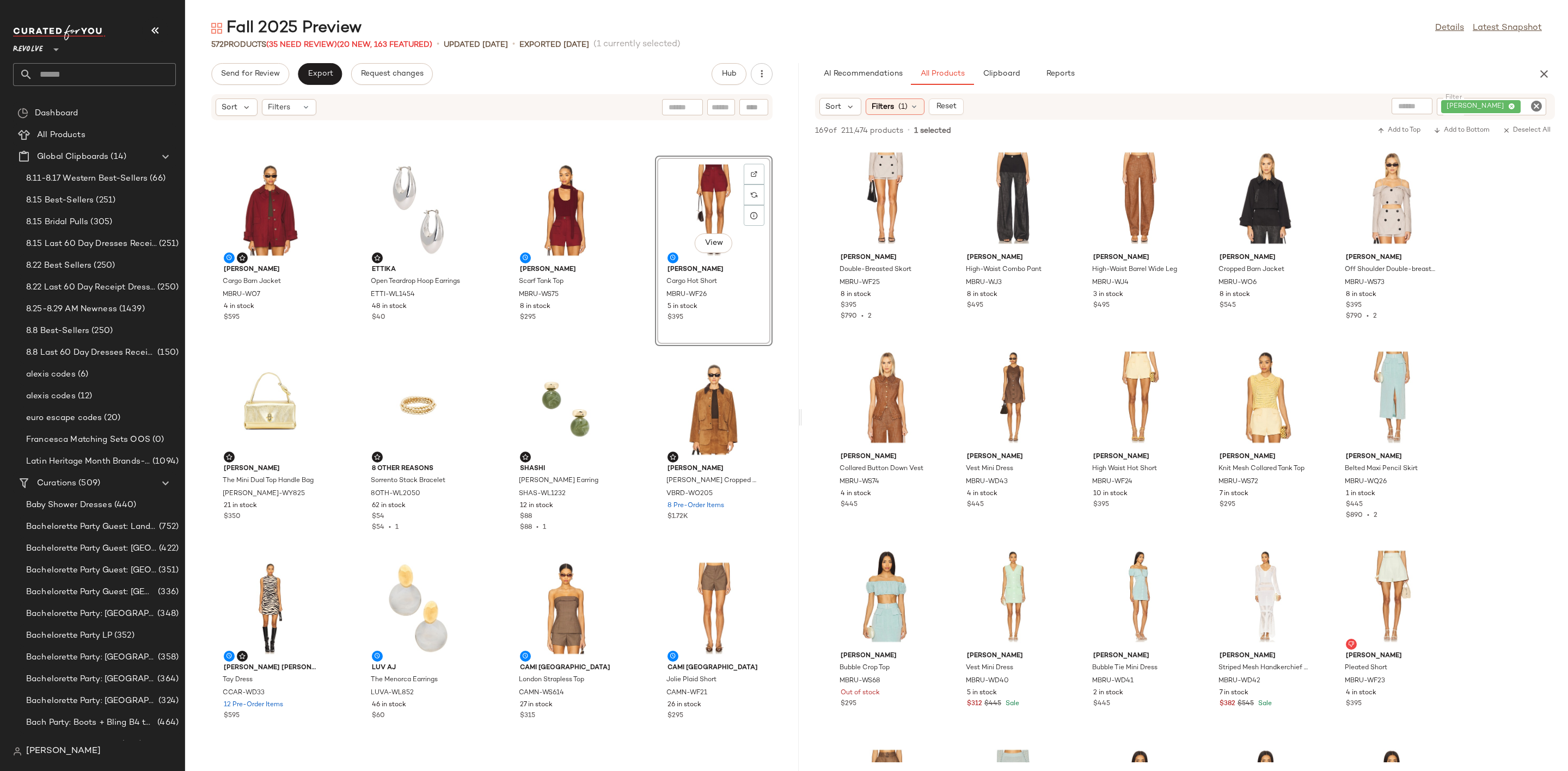
scroll to position [662, 0]
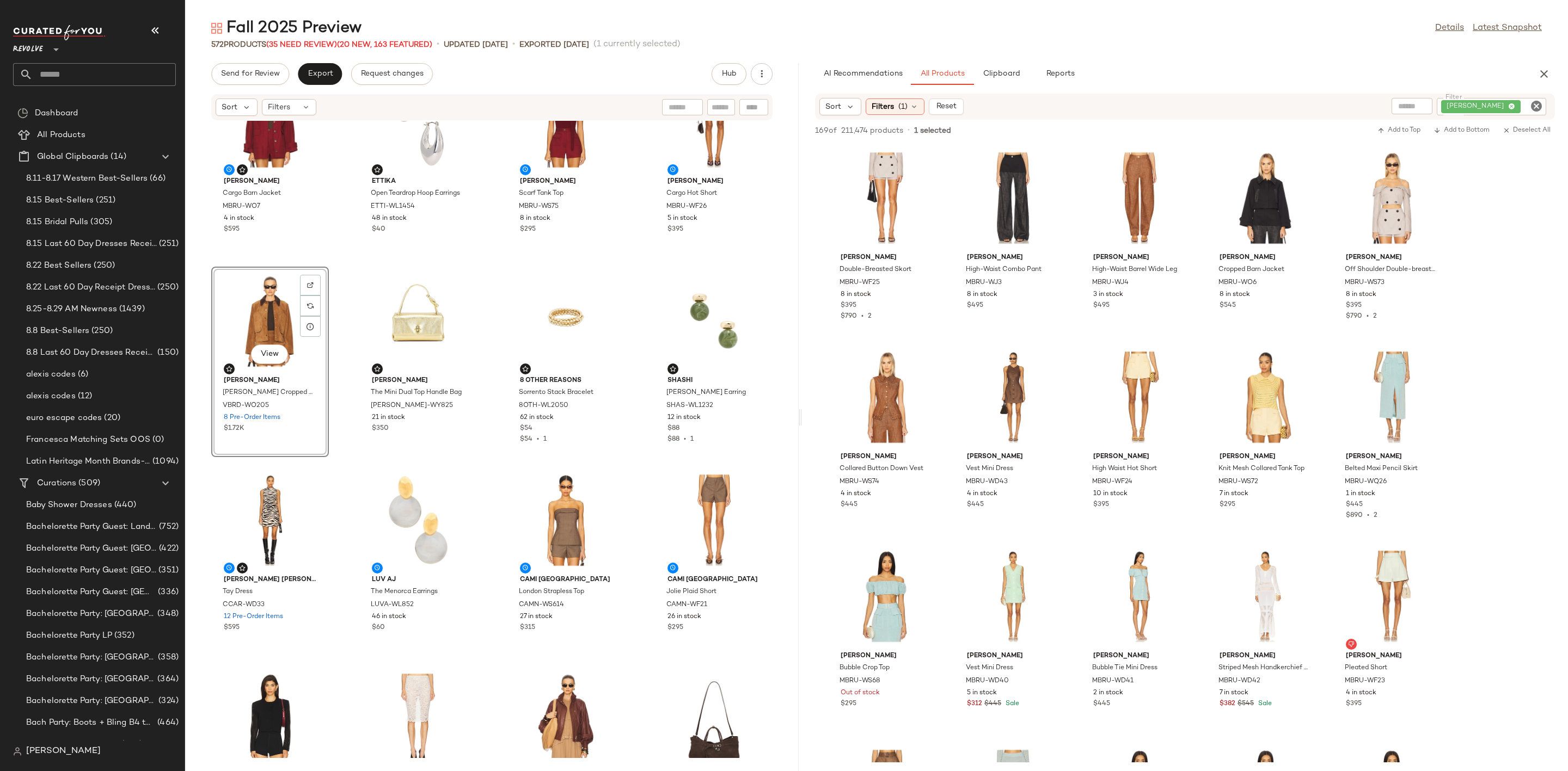
click at [1532, 105] on icon "Clear Filter" at bounding box center [1536, 106] width 13 height 13
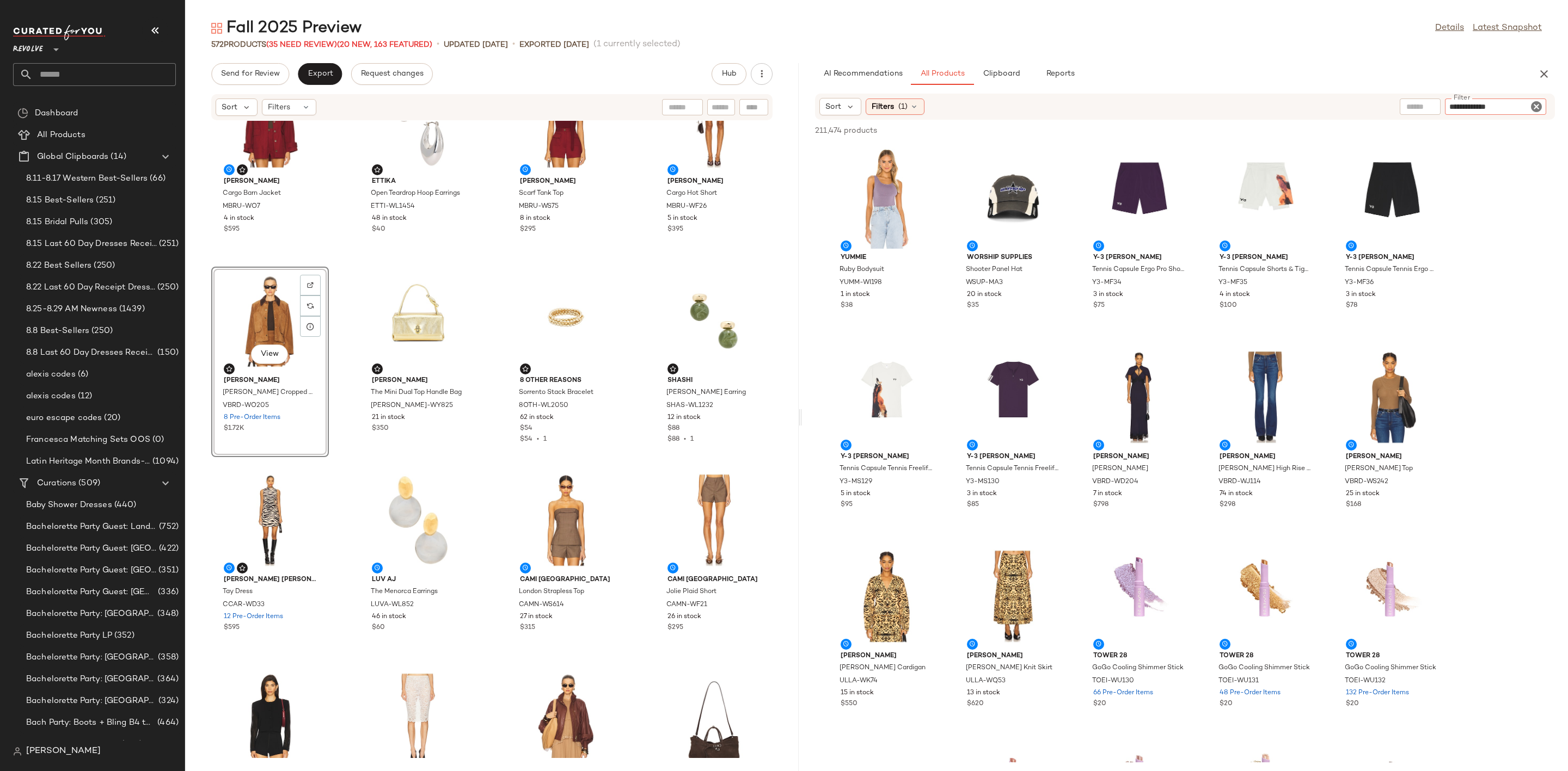
type input "**********"
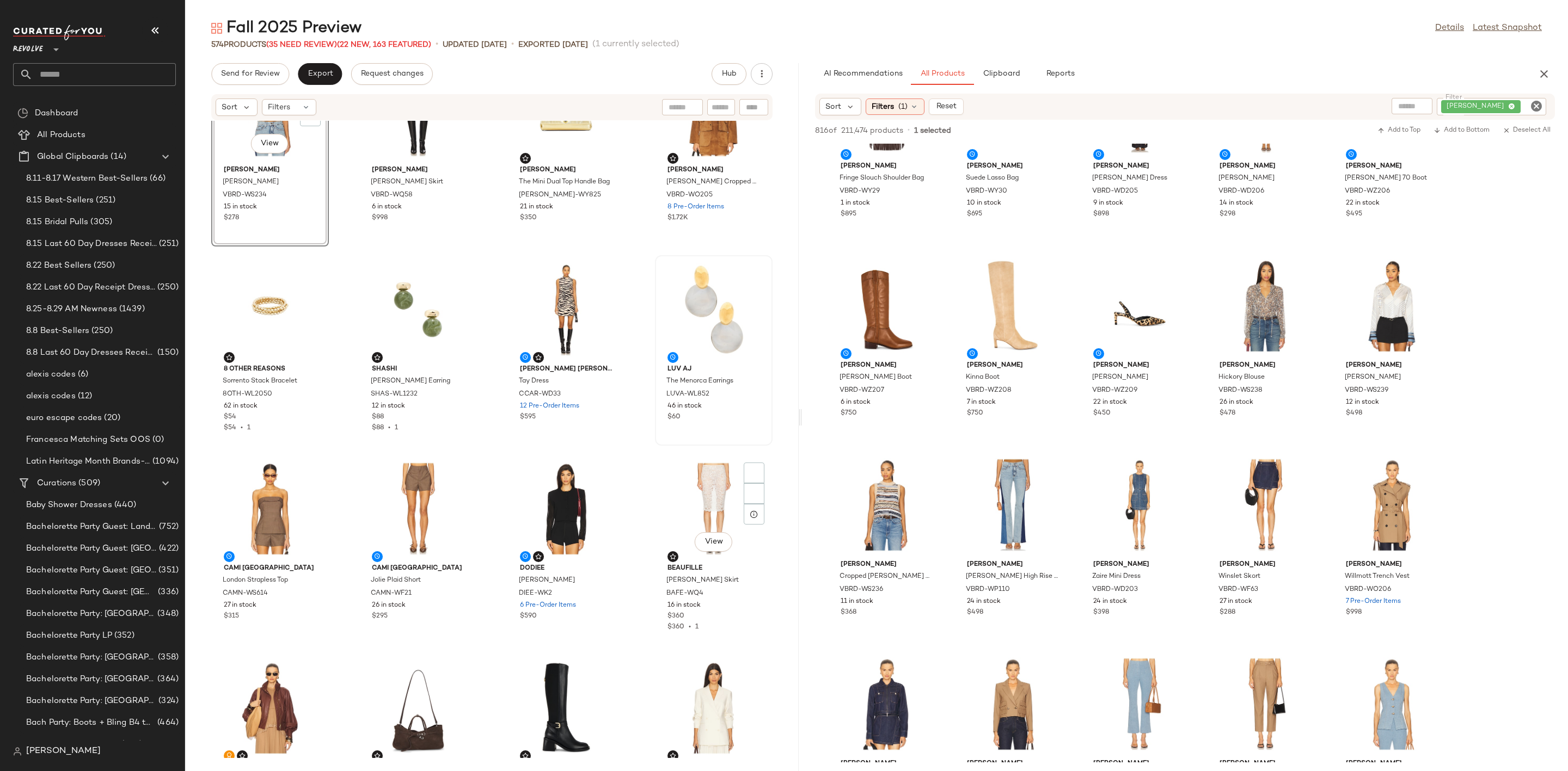
scroll to position [988, 0]
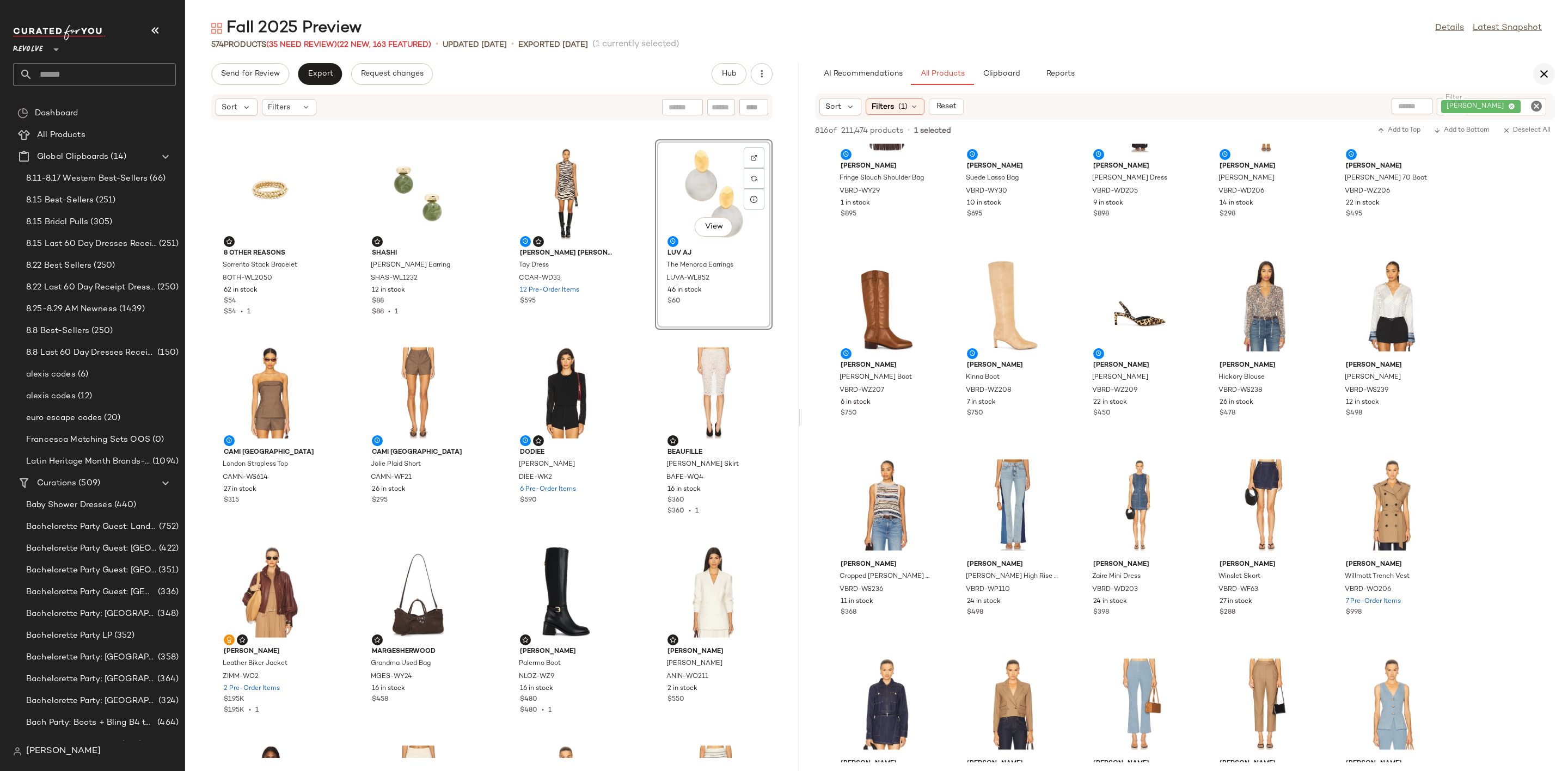
click at [1545, 79] on icon "button" at bounding box center [1544, 74] width 13 height 13
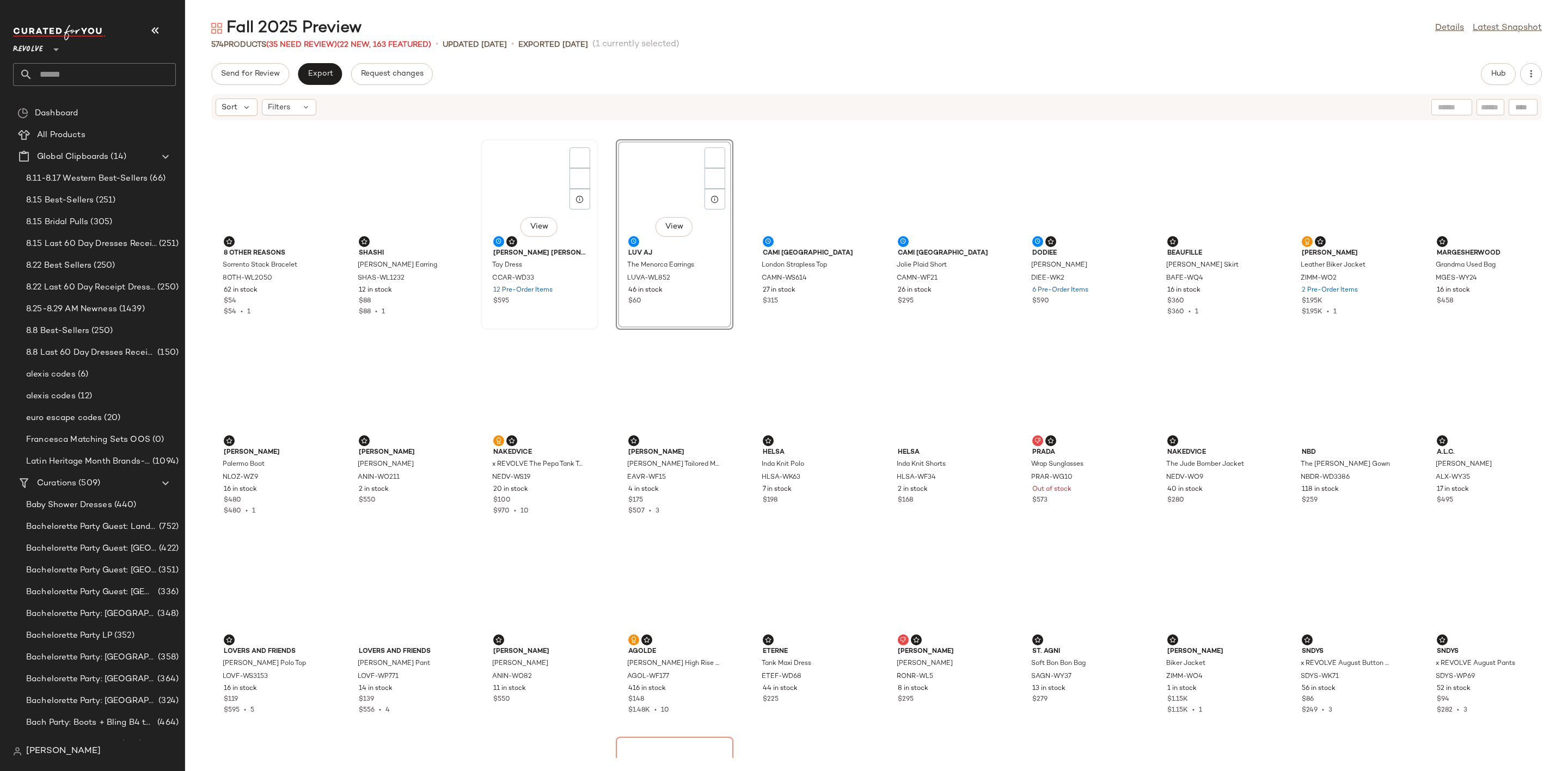
scroll to position [199, 0]
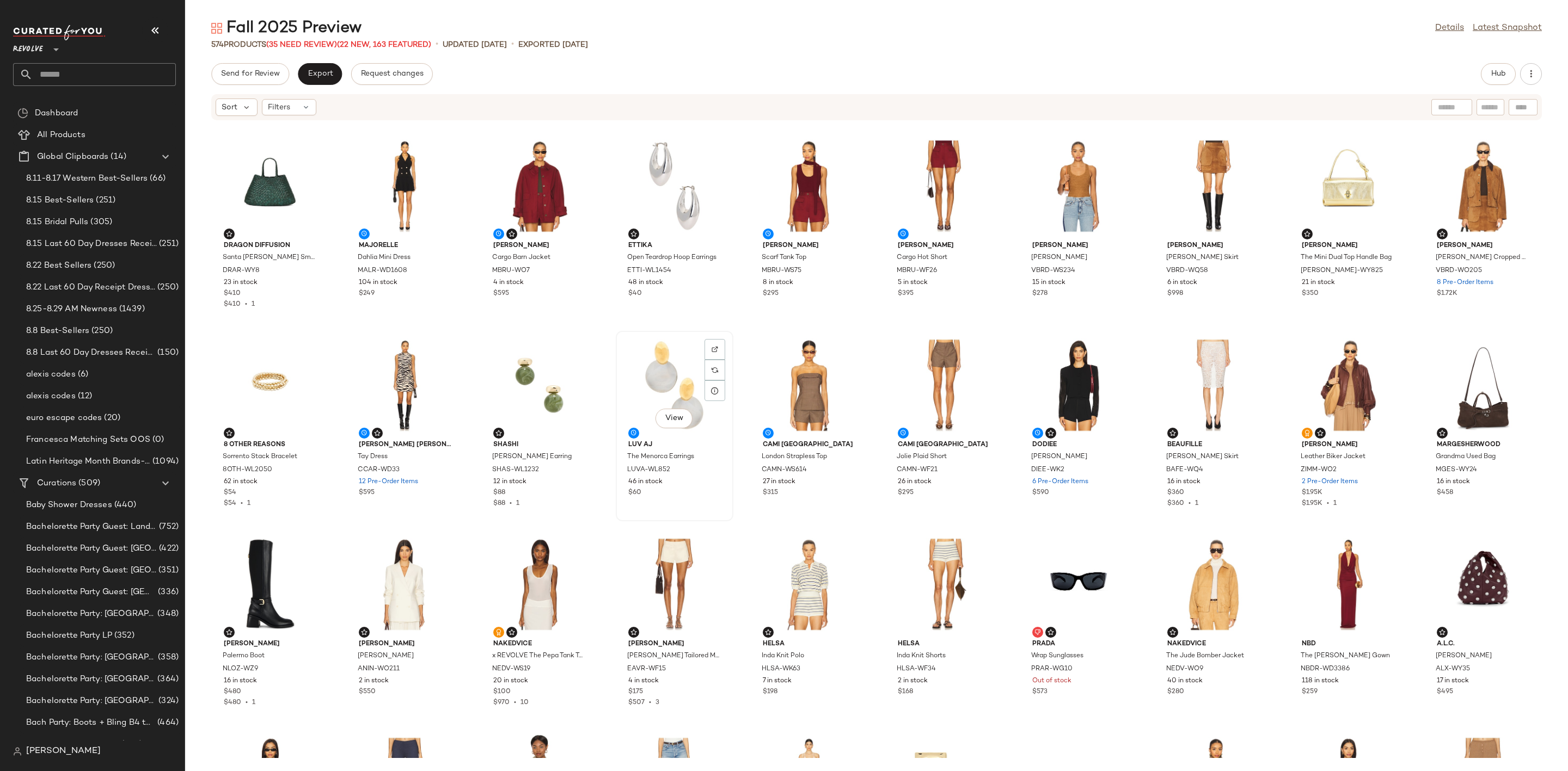
click at [648, 379] on div "View" at bounding box center [674, 385] width 110 height 102
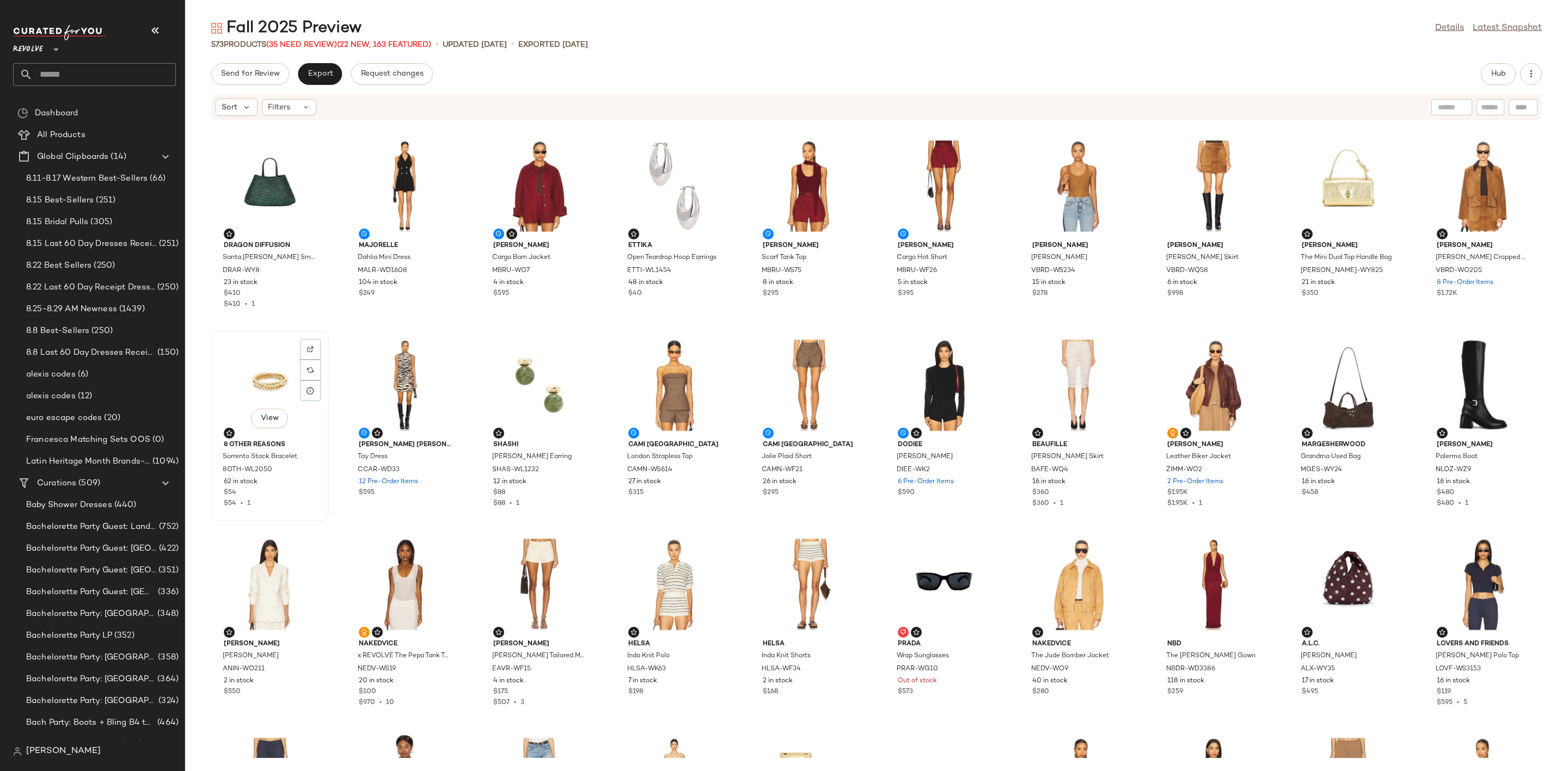
click at [259, 387] on div "View" at bounding box center [270, 385] width 110 height 102
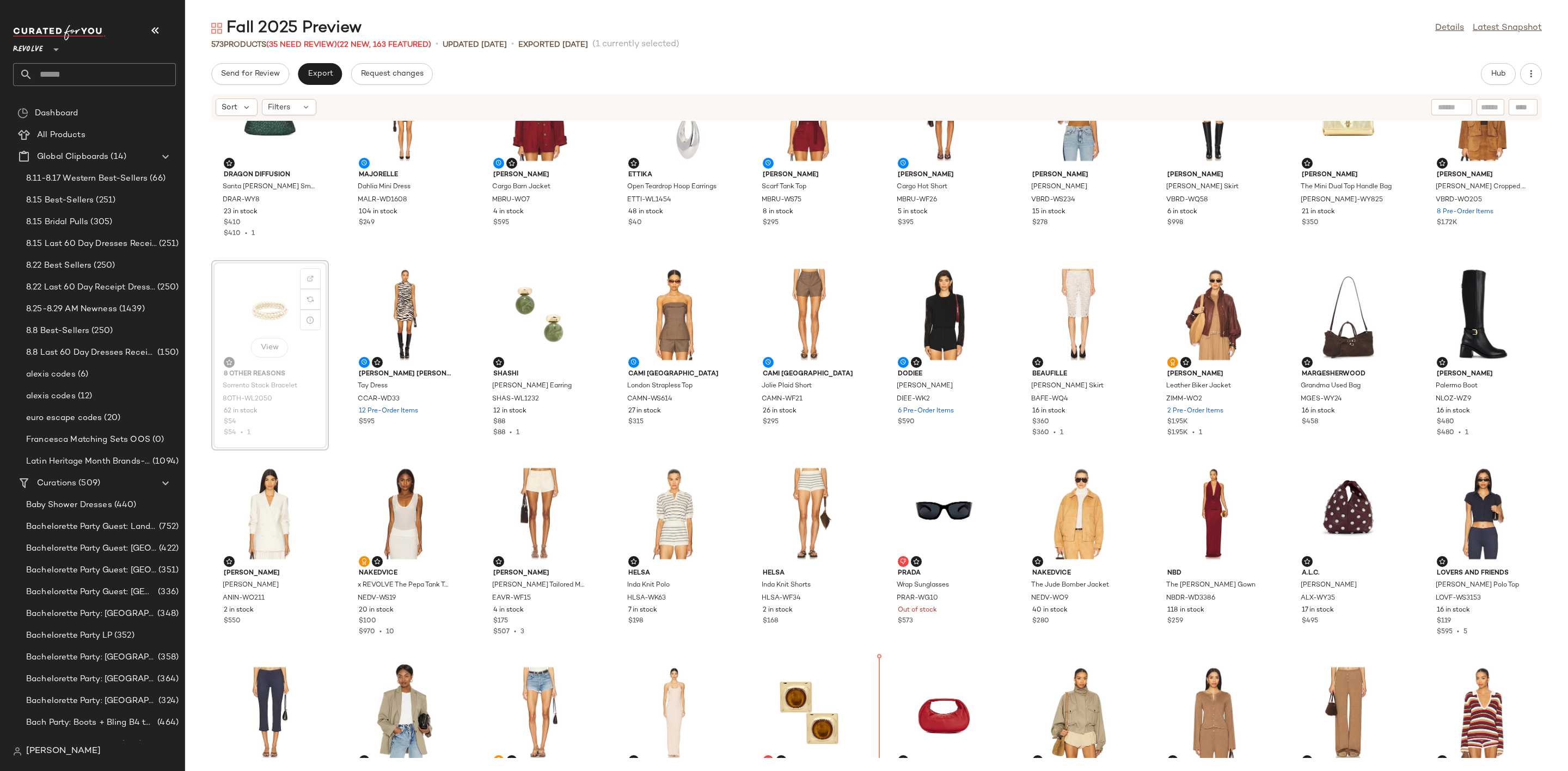
scroll to position [270, 0]
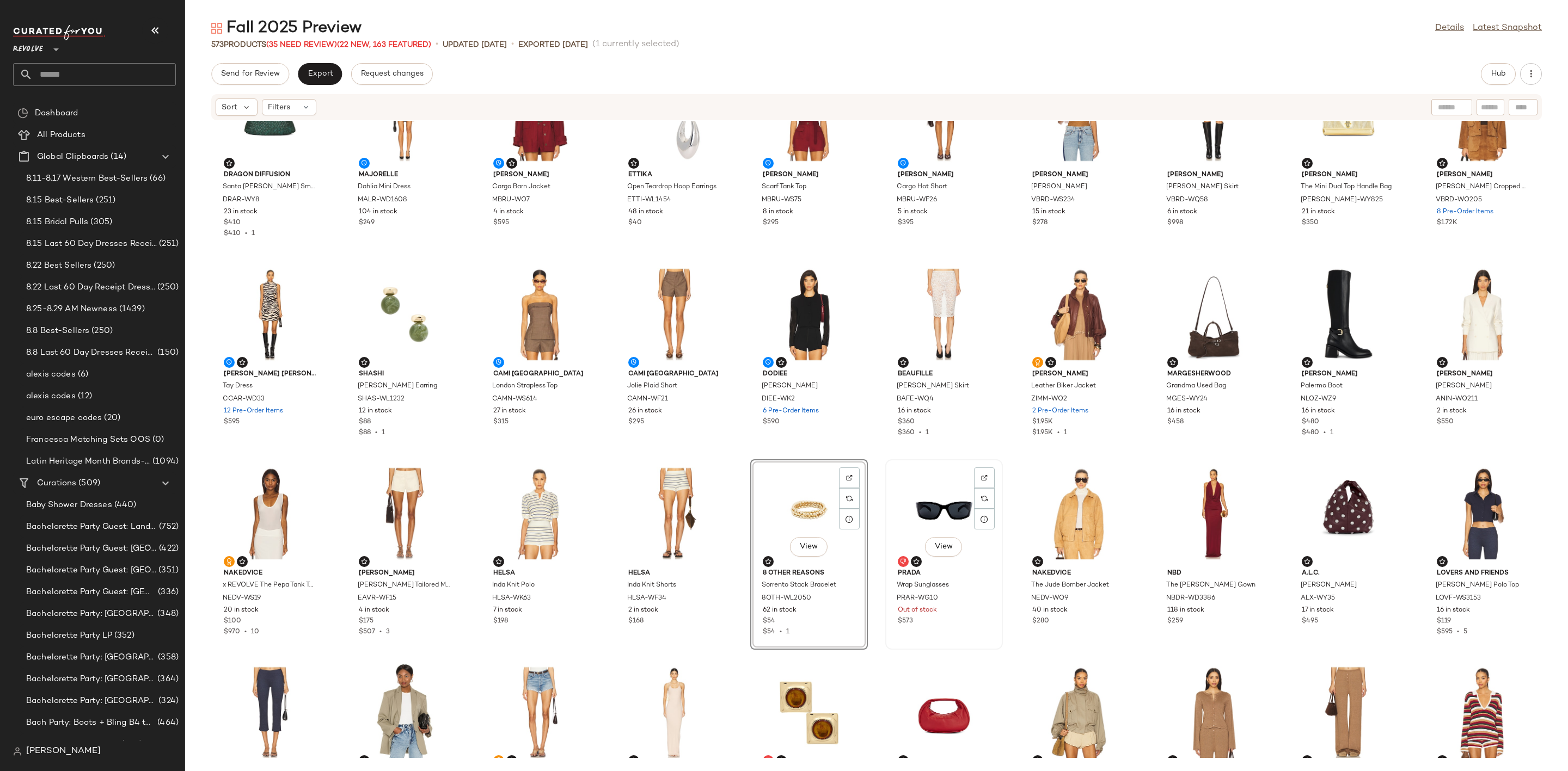
click at [929, 510] on div "View" at bounding box center [943, 513] width 110 height 102
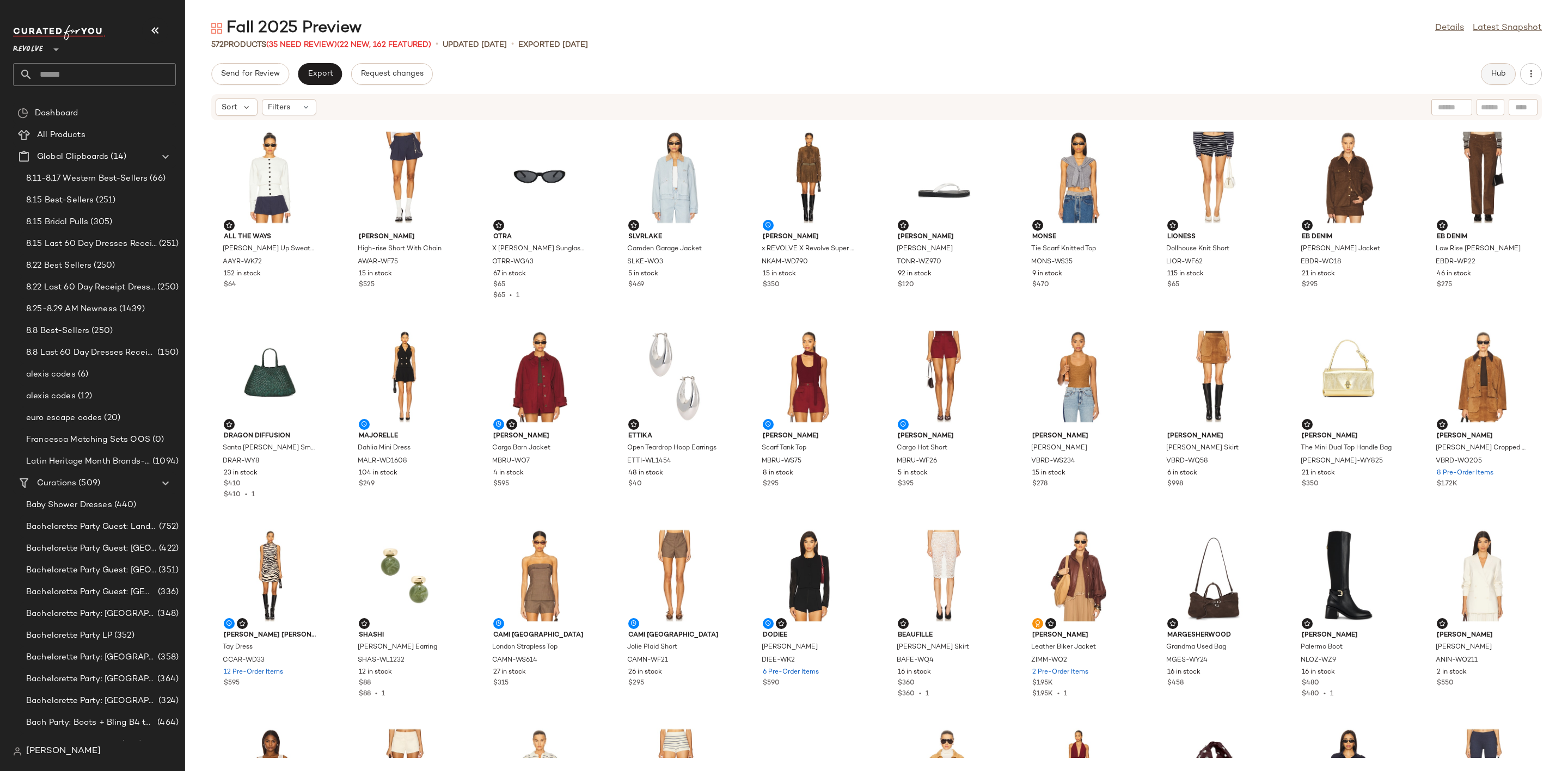
click at [1499, 72] on span "Hub" at bounding box center [1499, 74] width 16 height 9
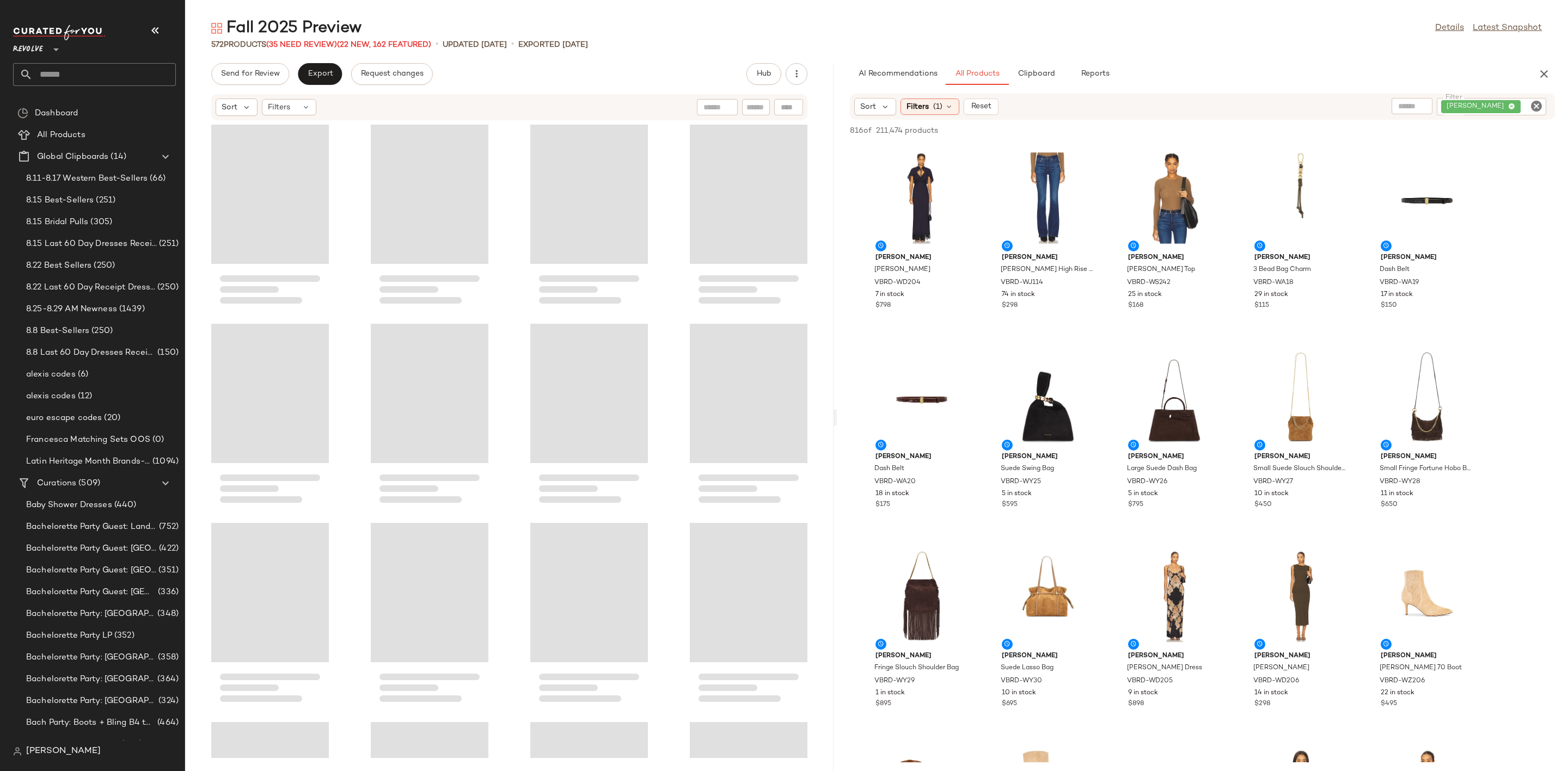
drag, startPoint x: 876, startPoint y: 417, endPoint x: 837, endPoint y: 425, distance: 39.8
click at [837, 425] on div "Fall 2025 Preview Details Latest Snapshot 572 Products (35 Need Review) (22 New…" at bounding box center [877, 394] width 1383 height 754
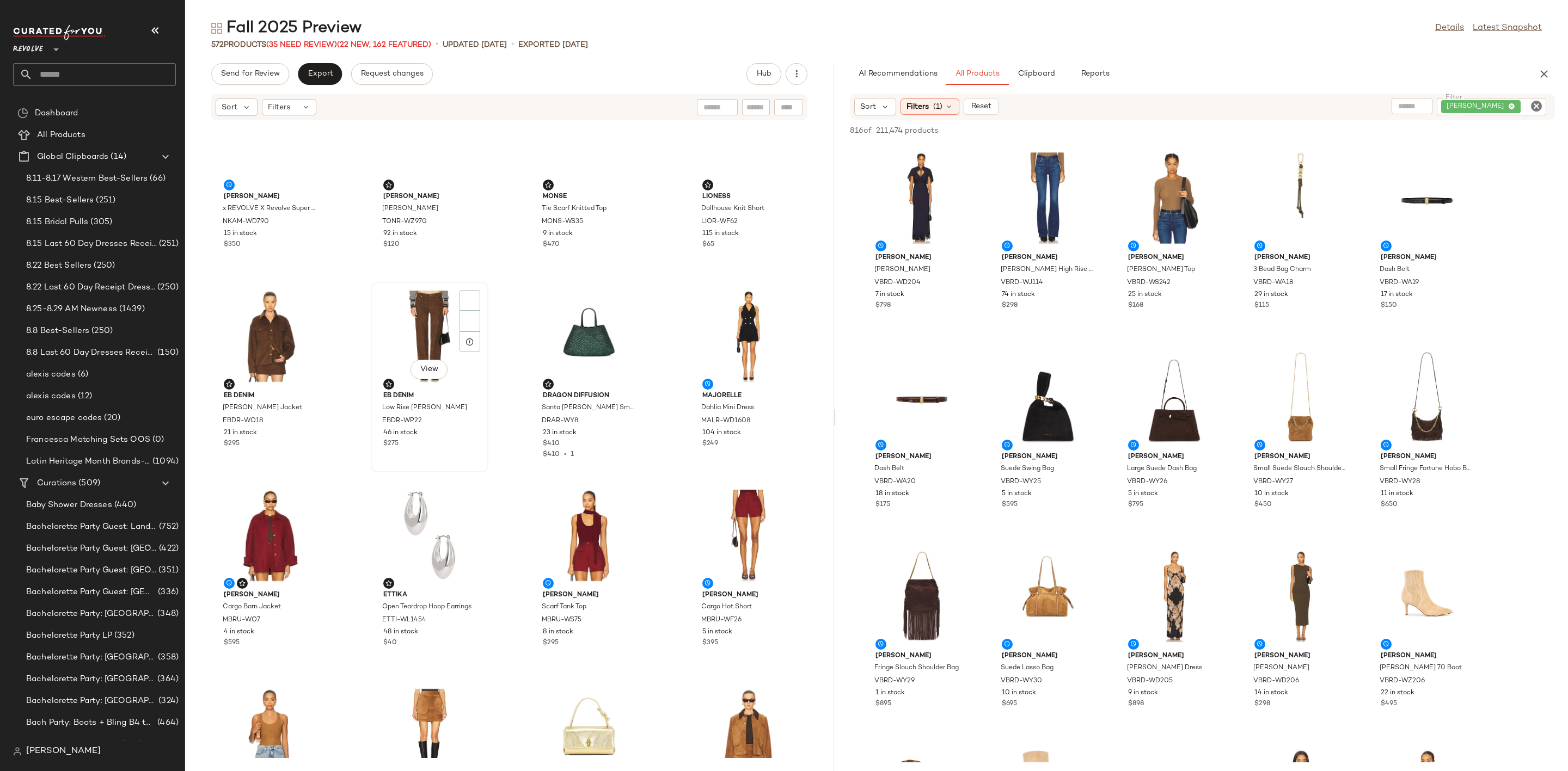
scroll to position [163, 0]
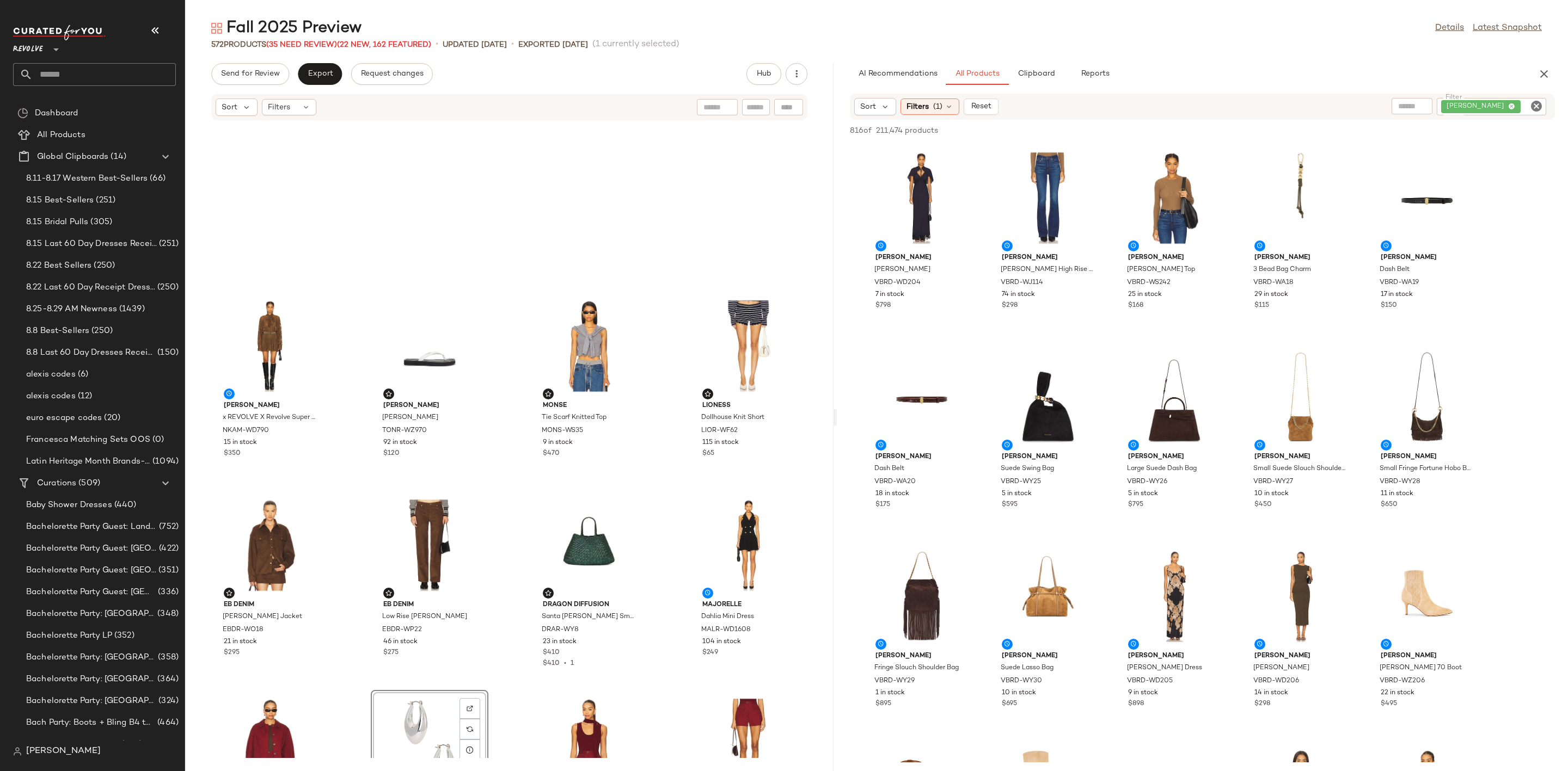
scroll to position [254, 0]
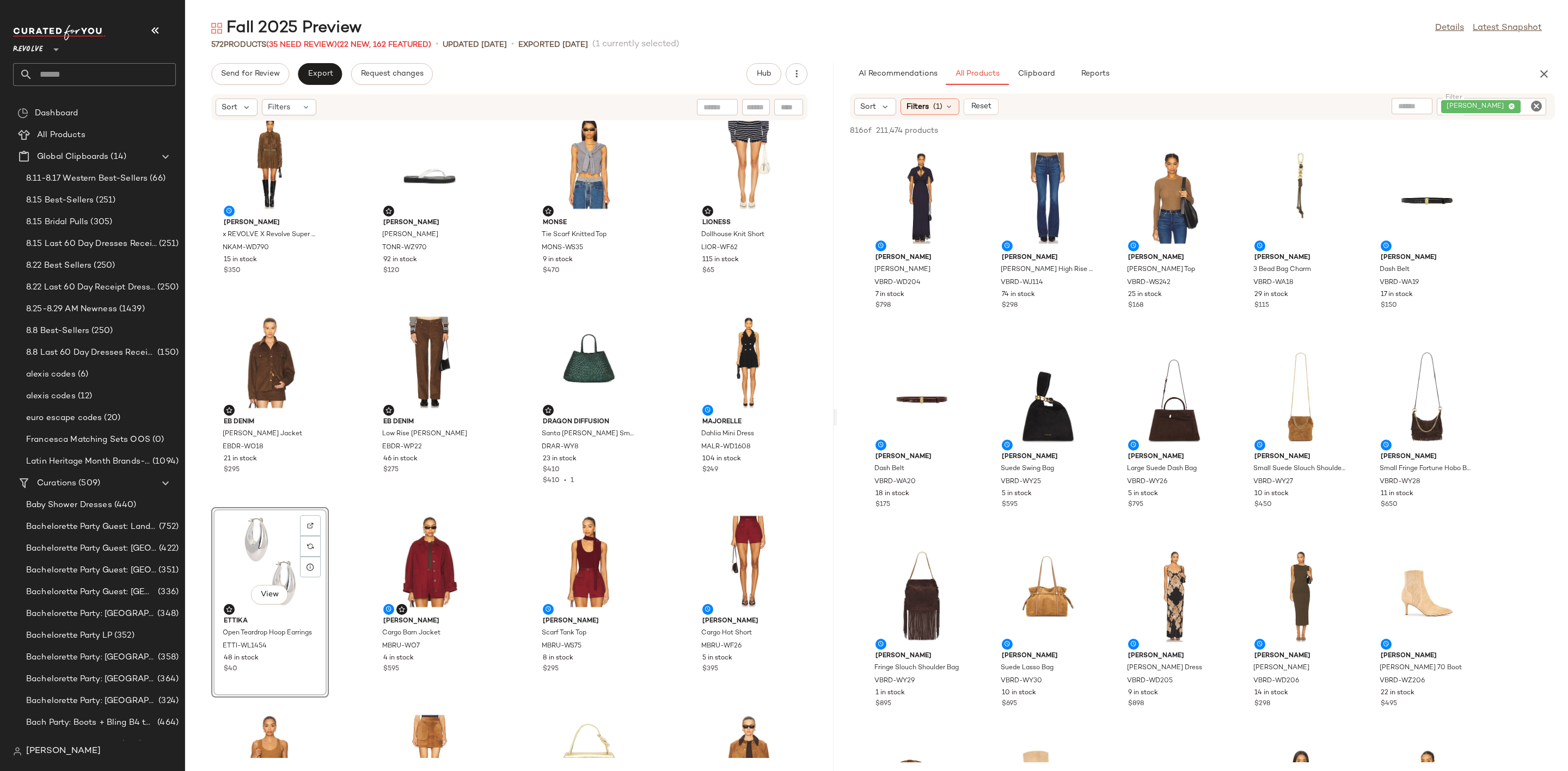
scroll to position [172, 0]
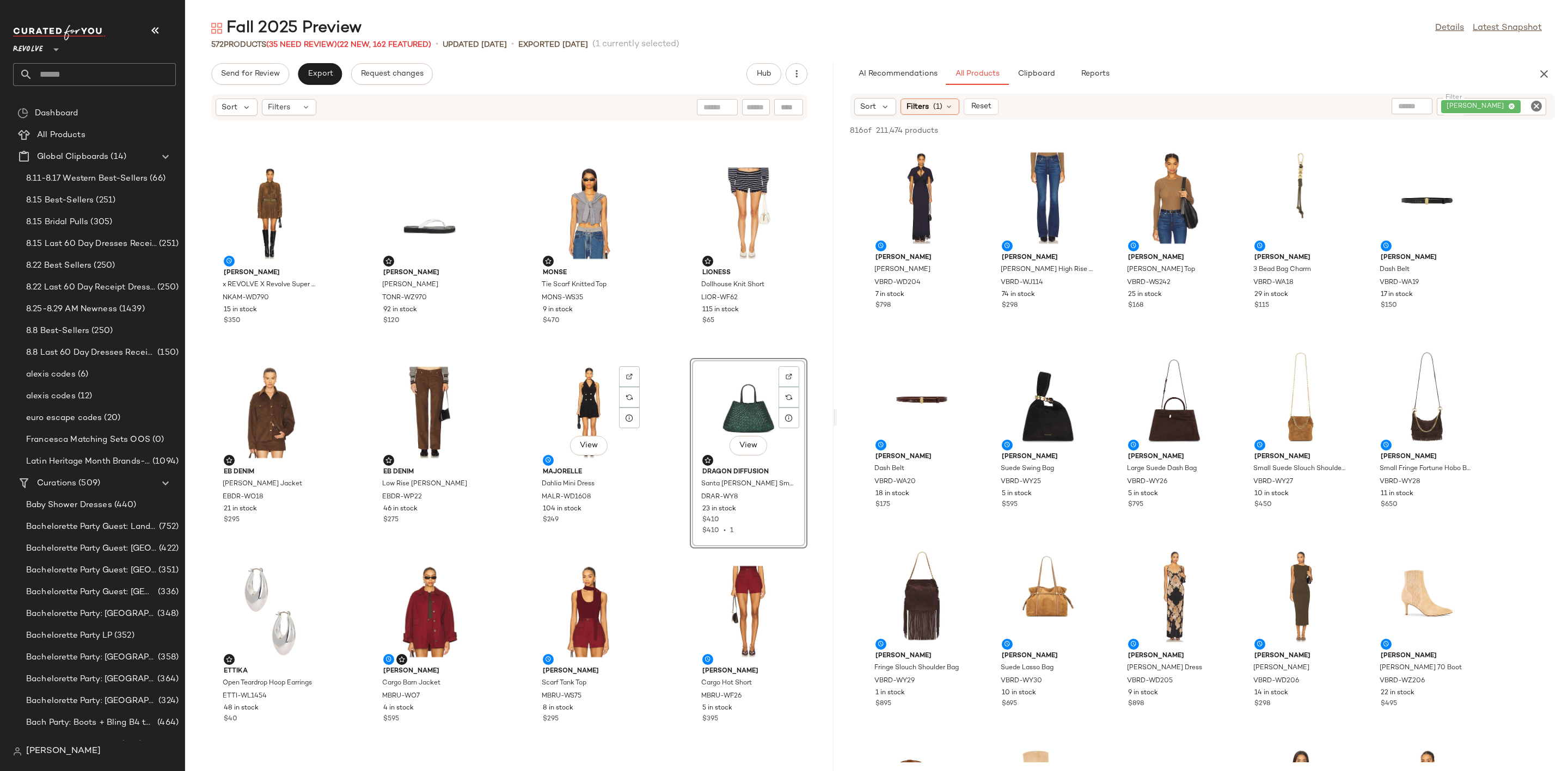
scroll to position [89, 0]
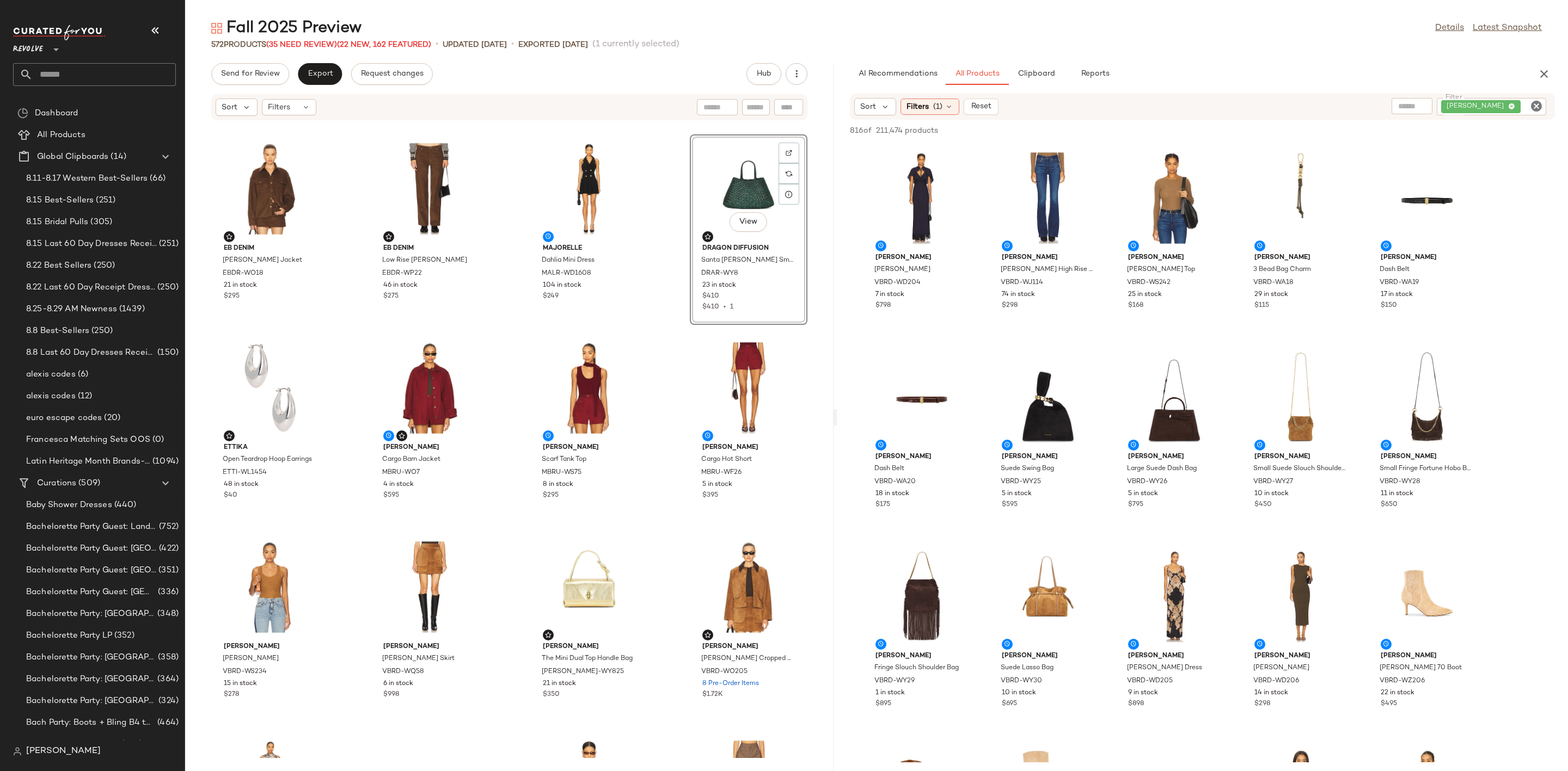
scroll to position [498, 0]
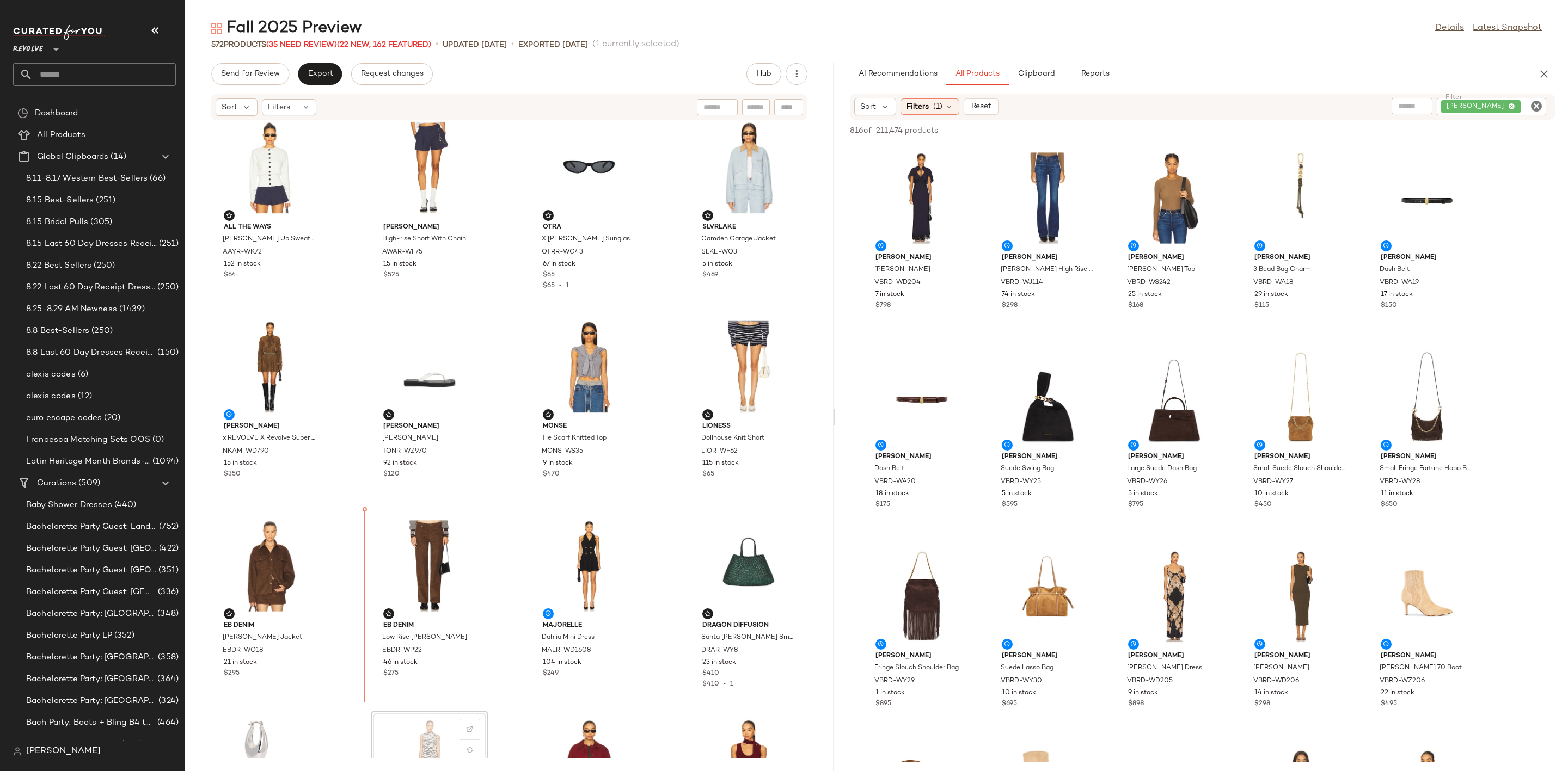
scroll to position [10, 0]
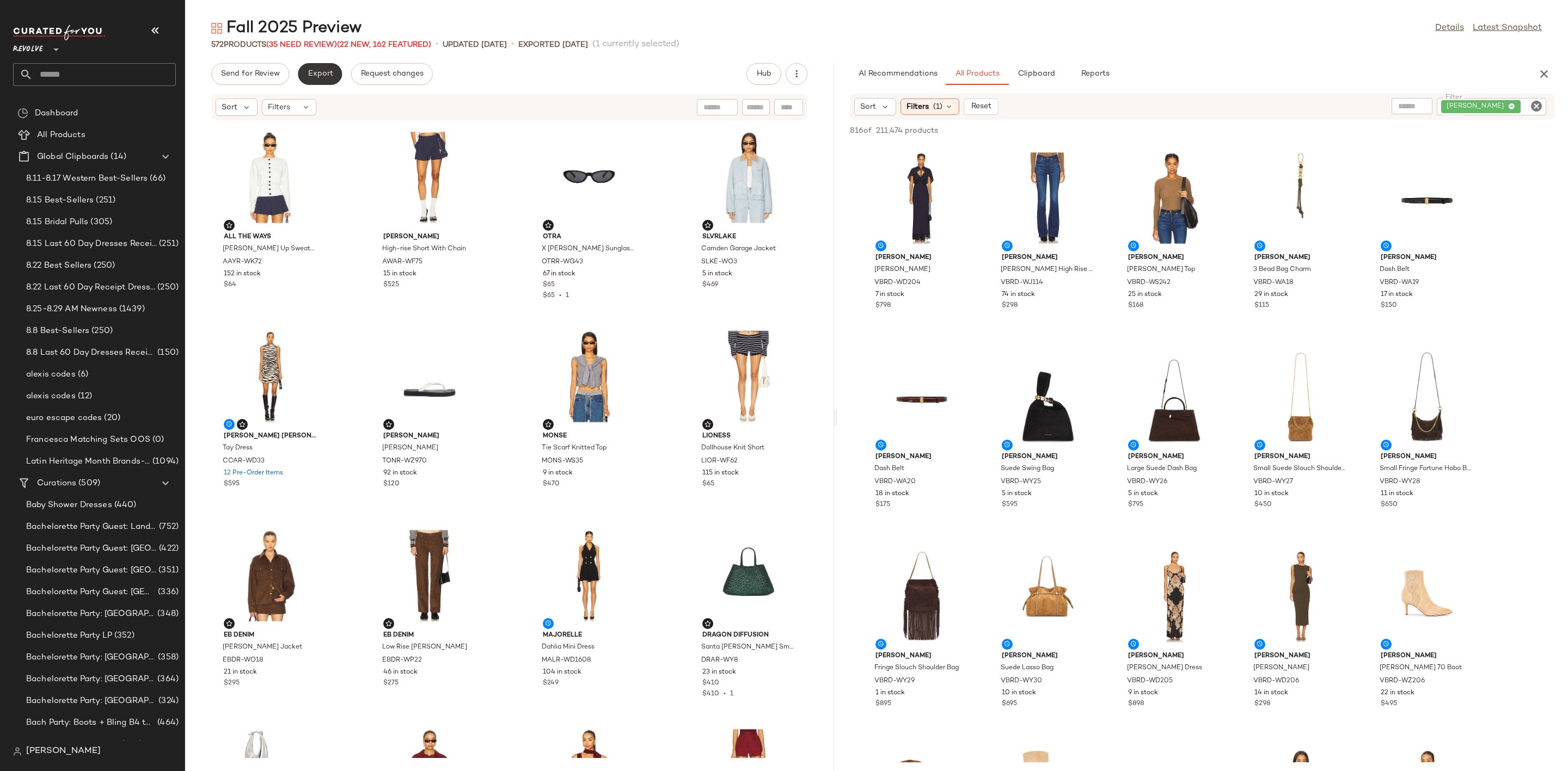
click at [311, 72] on span "Export" at bounding box center [319, 74] width 25 height 9
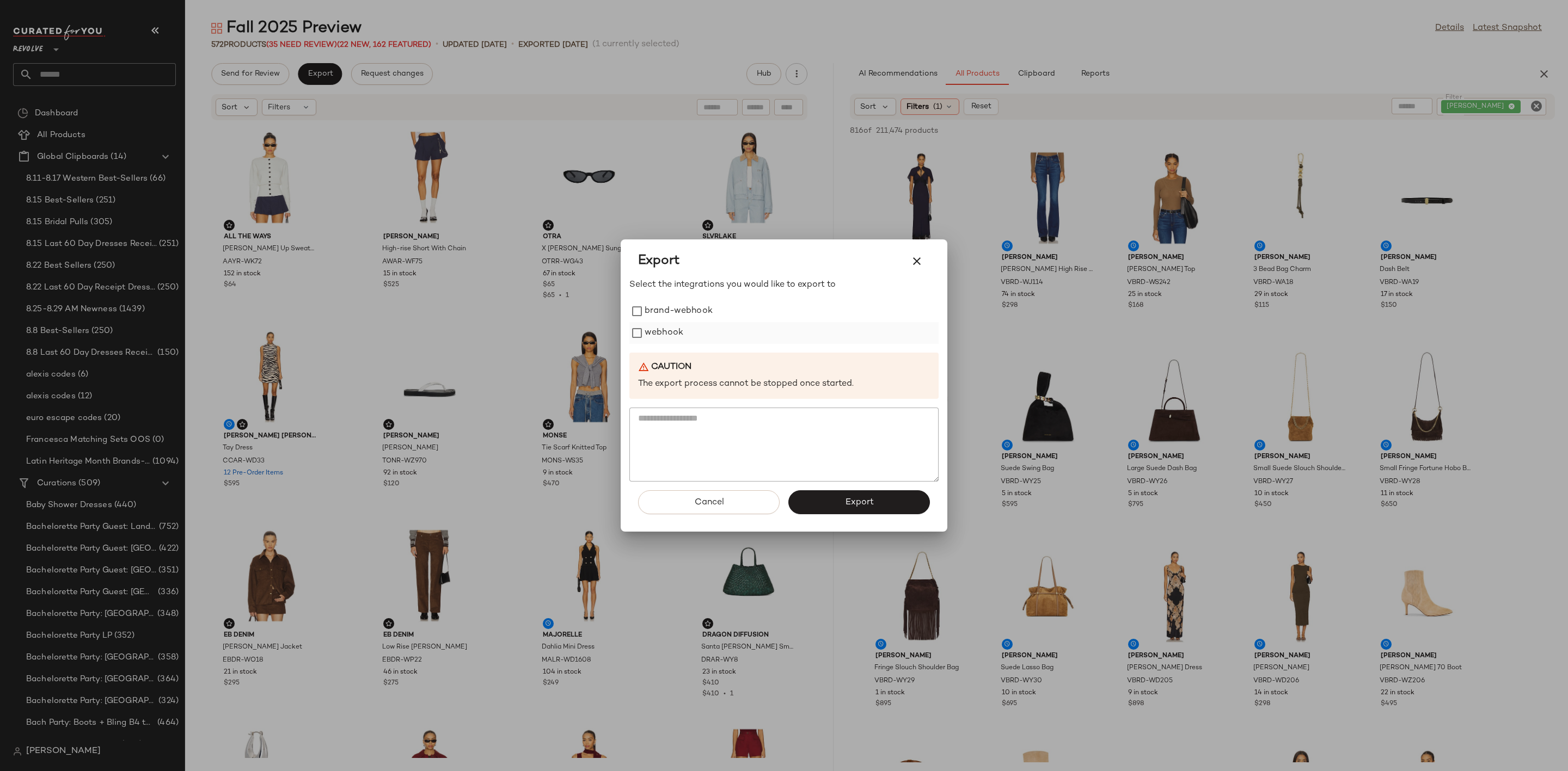
click at [665, 324] on label "webhook" at bounding box center [664, 333] width 38 height 22
click at [712, 504] on span "Cancel" at bounding box center [708, 503] width 30 height 10
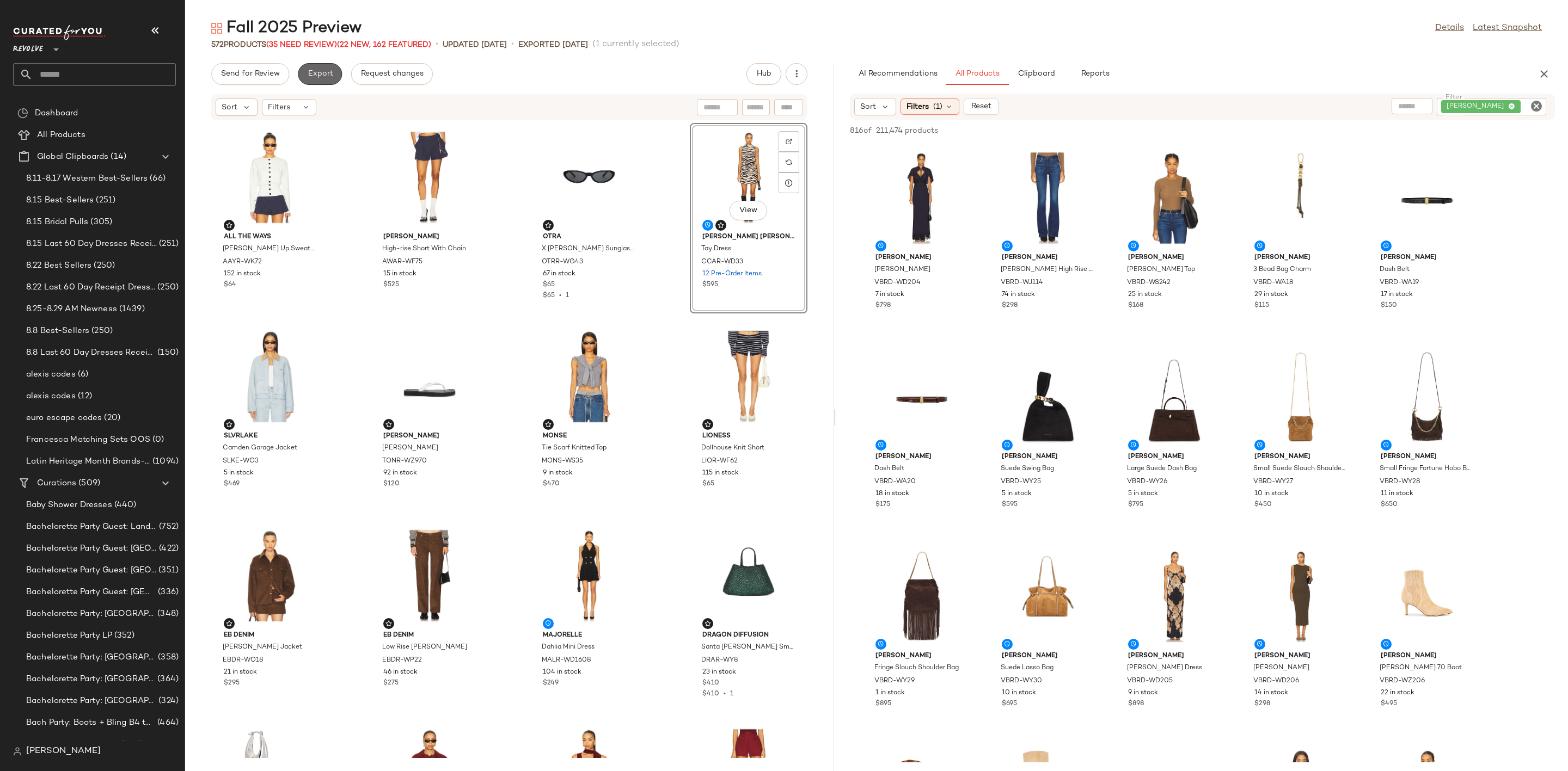
click at [319, 69] on span "Export" at bounding box center [319, 74] width 25 height 9
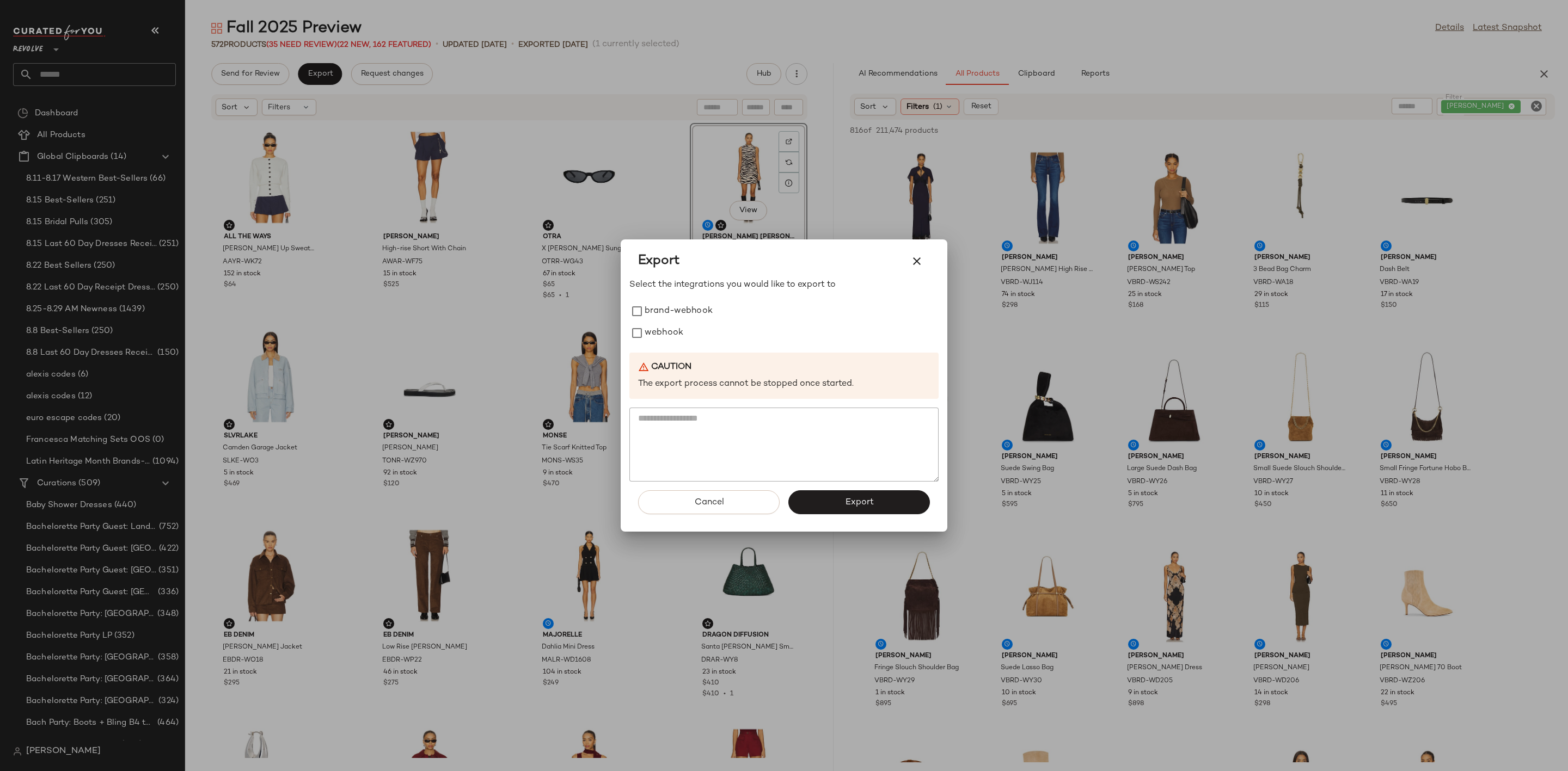
click at [628, 325] on div "Export Select the integrations you would like to export to brand-webhook webhoo…" at bounding box center [784, 386] width 327 height 293
click at [868, 510] on button "Export" at bounding box center [858, 503] width 142 height 24
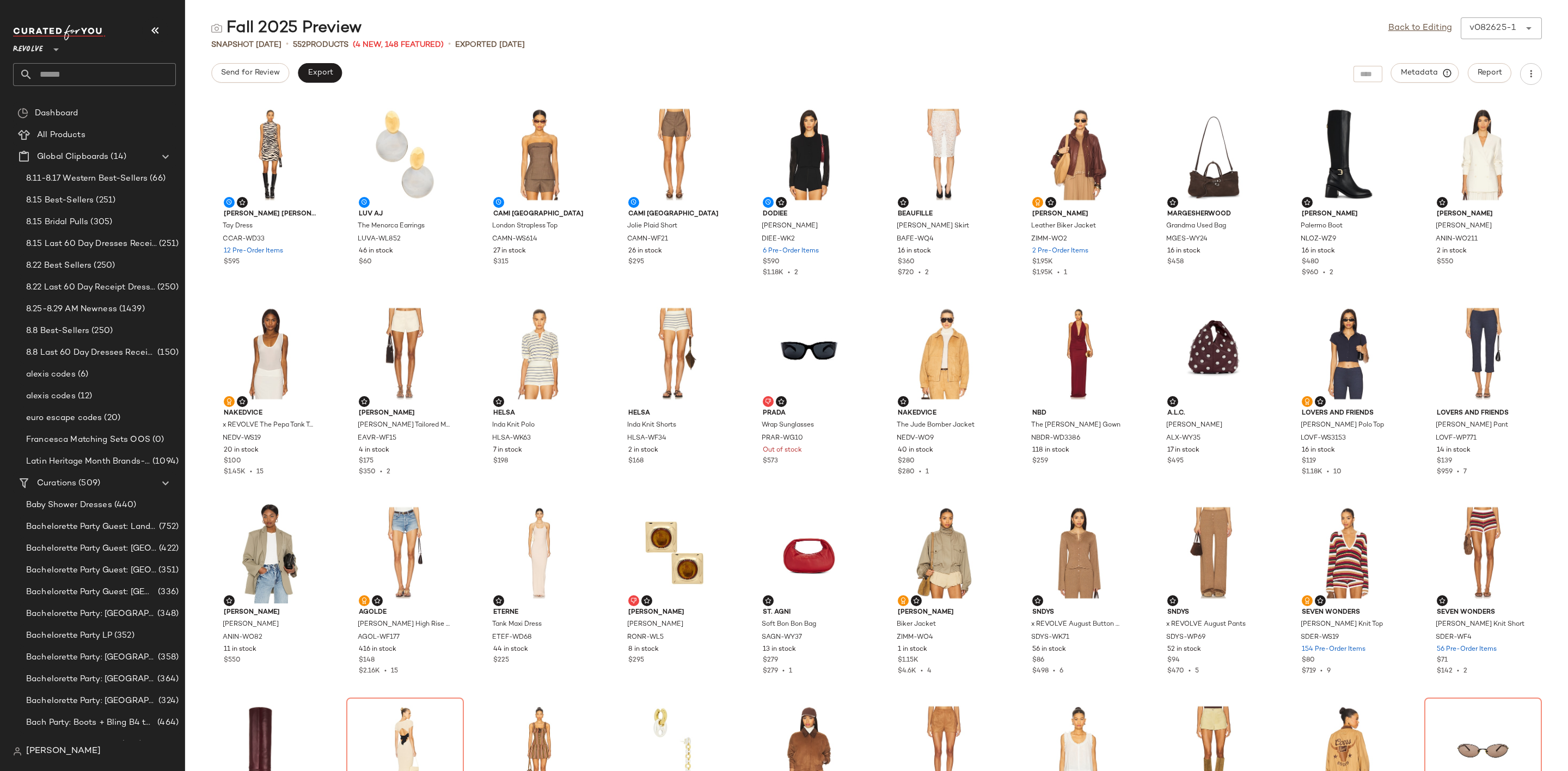
click at [102, 79] on input "text" at bounding box center [104, 75] width 143 height 23
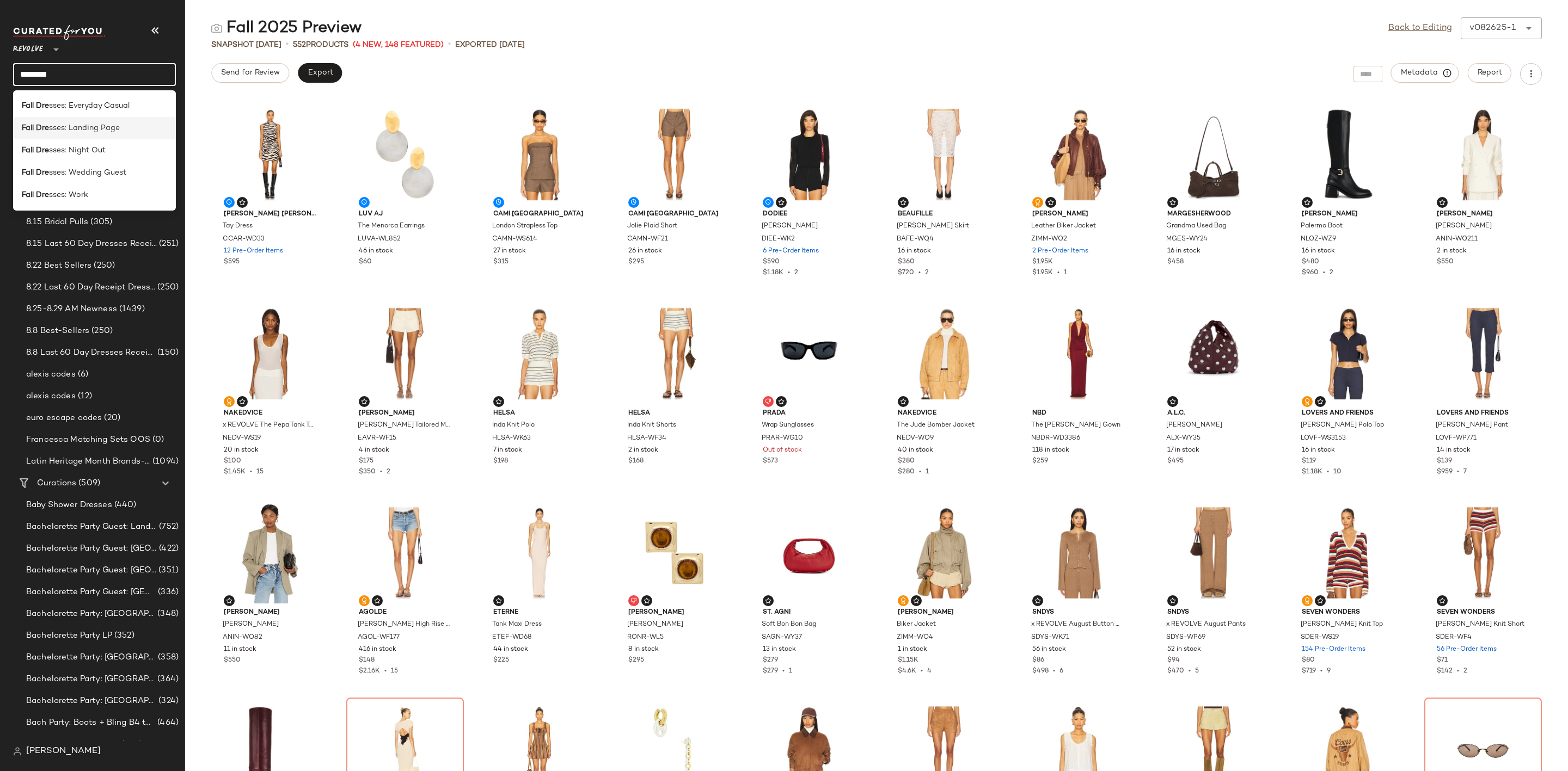
type input "********"
click at [110, 123] on span "sses: Landing Page" at bounding box center [83, 128] width 70 height 11
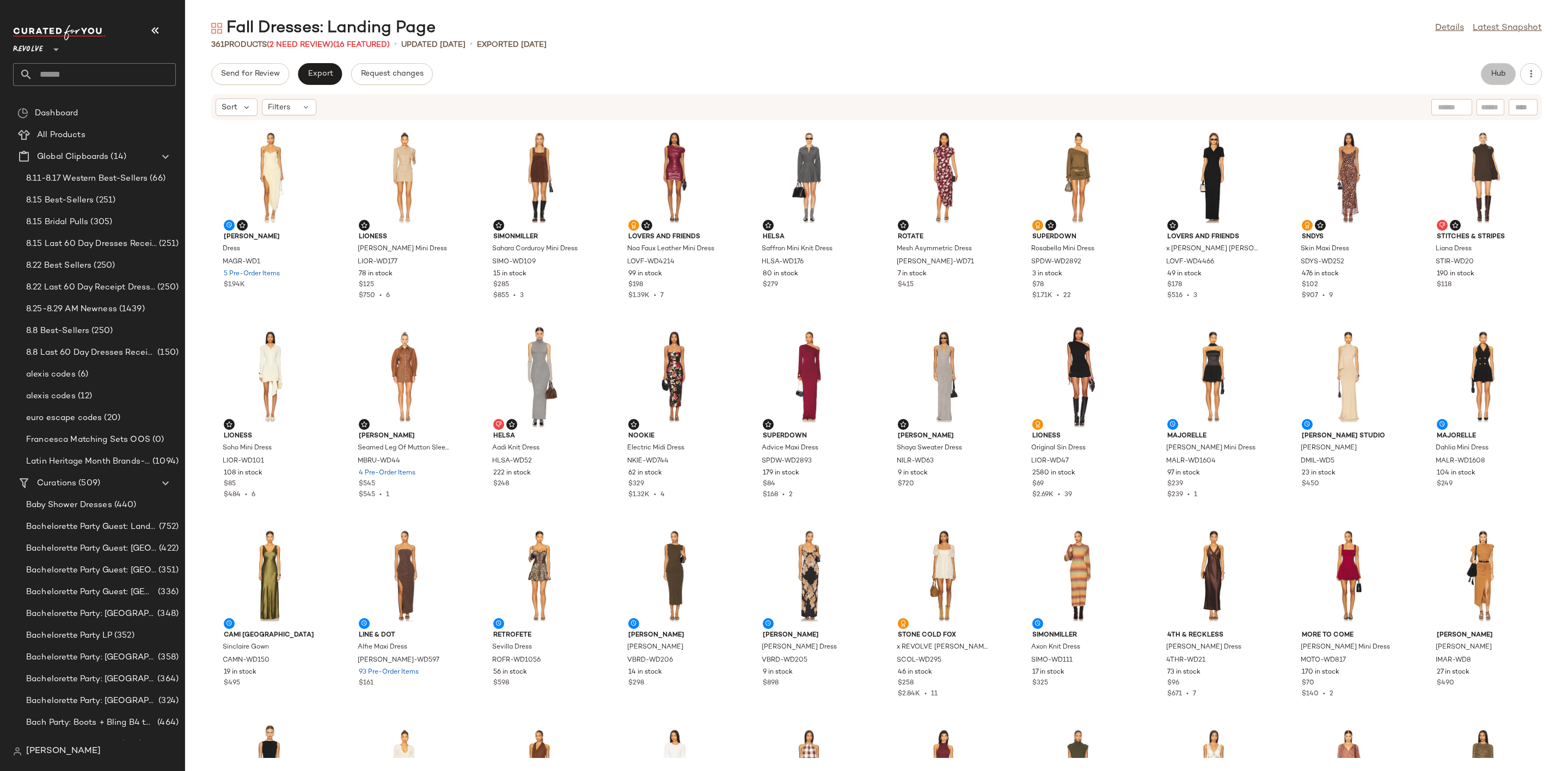
click at [1506, 76] on button "Hub" at bounding box center [1499, 74] width 35 height 22
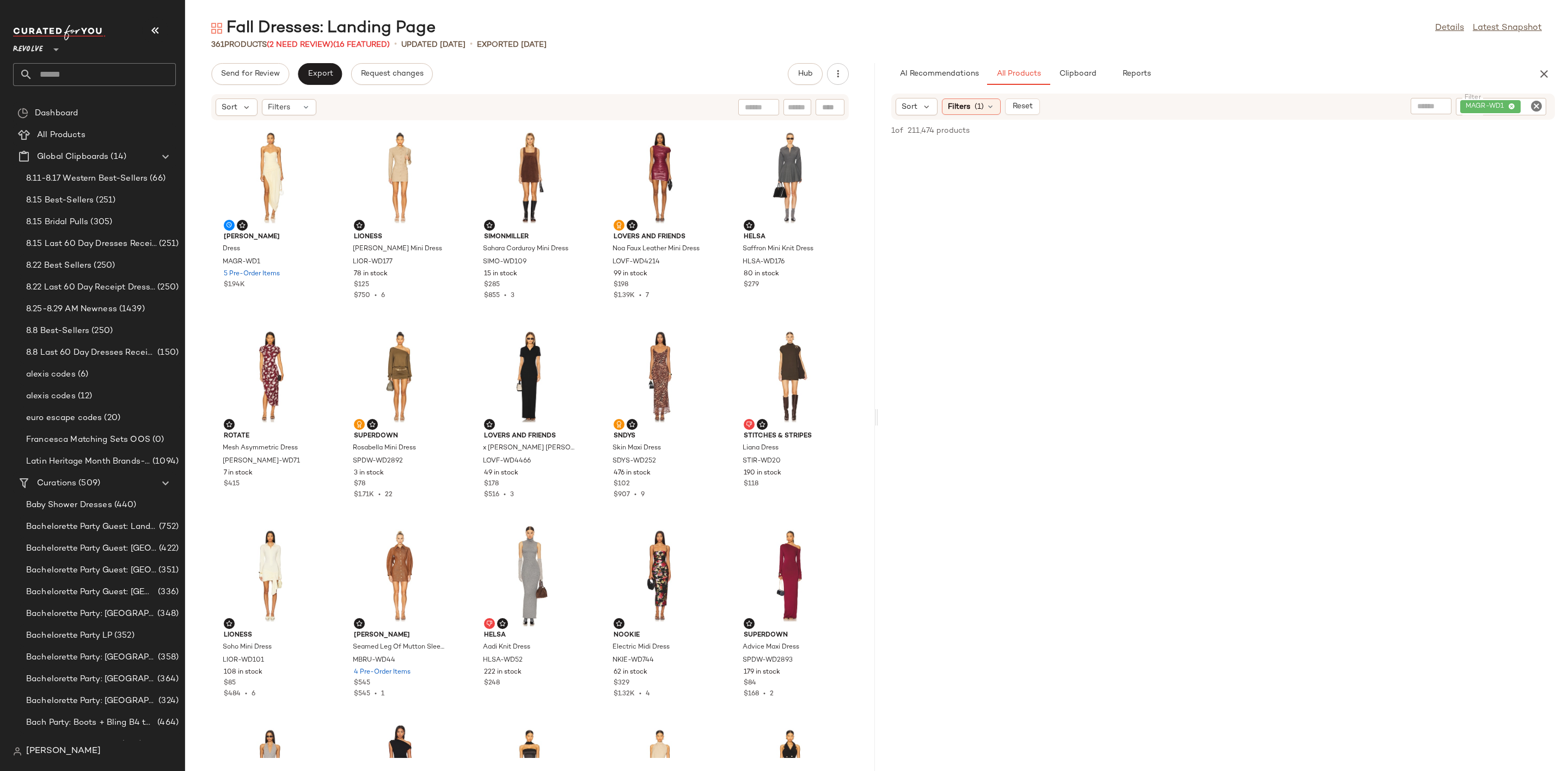
click at [1540, 106] on icon "Clear Filter" at bounding box center [1536, 106] width 13 height 13
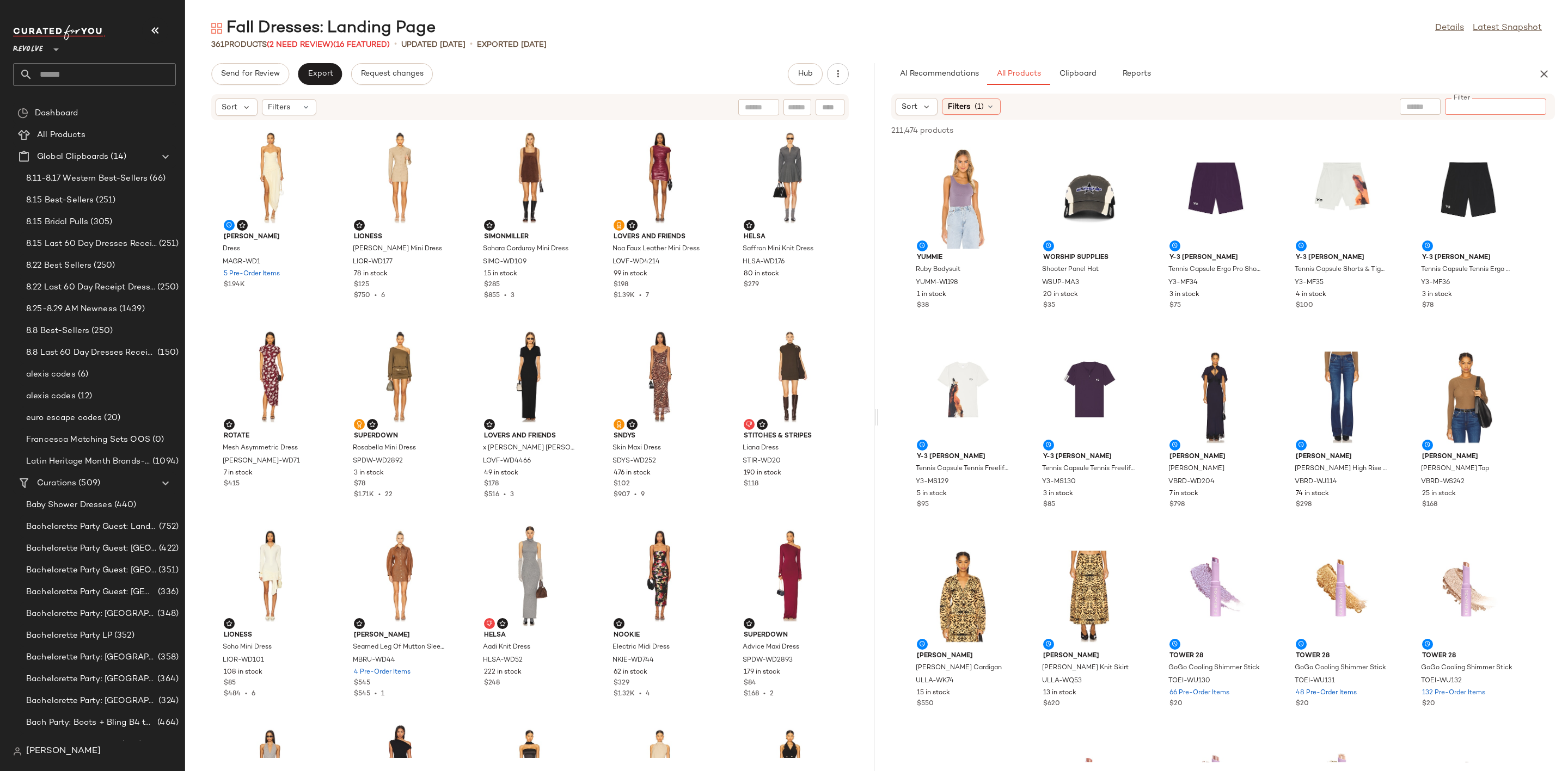
click at [78, 70] on input "text" at bounding box center [104, 75] width 143 height 23
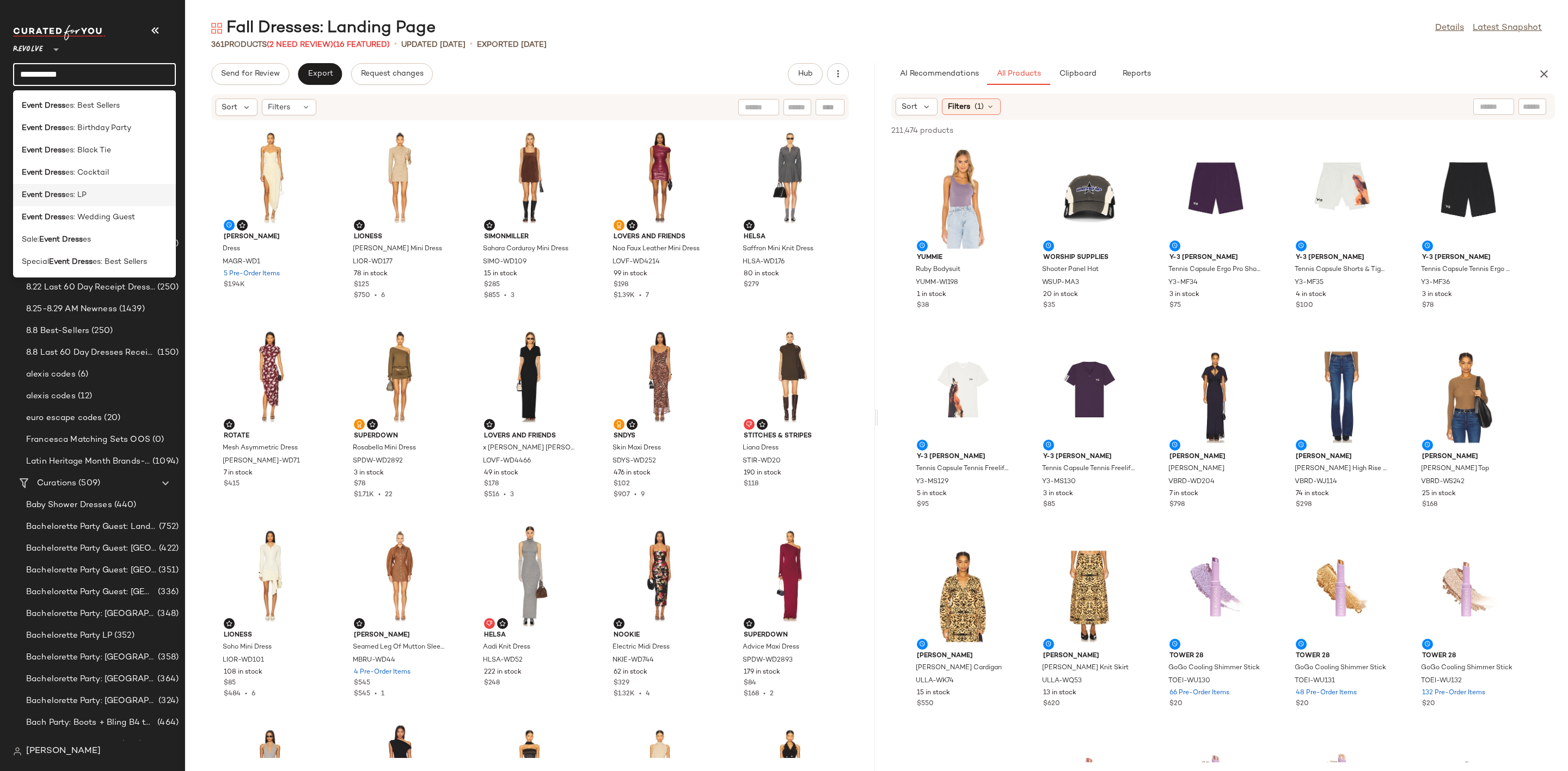
type input "**********"
click at [136, 193] on div "Event Dress es: LP" at bounding box center [94, 194] width 145 height 11
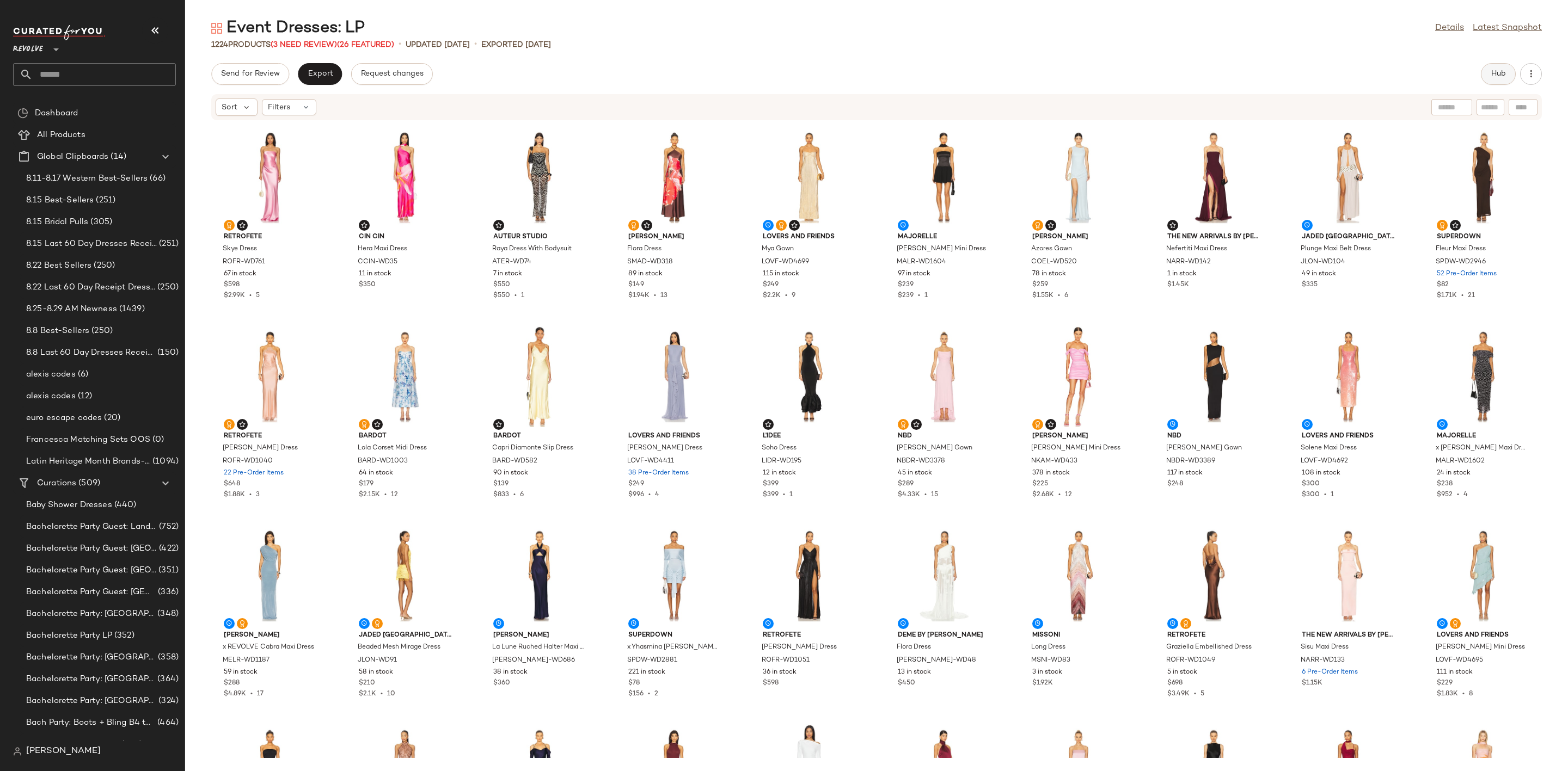
click at [1497, 72] on span "Hub" at bounding box center [1499, 74] width 16 height 9
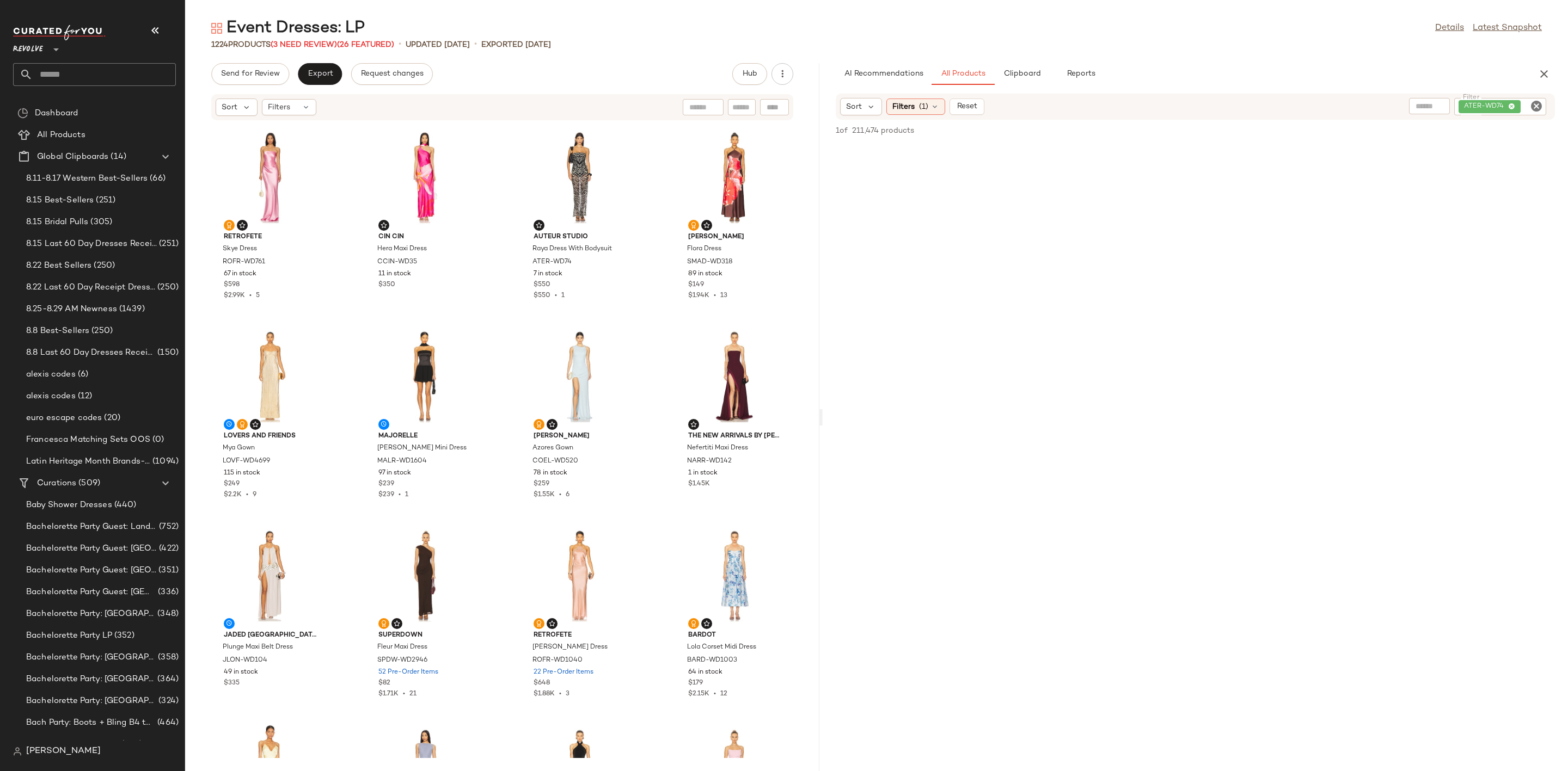
drag, startPoint x: 876, startPoint y: 412, endPoint x: 822, endPoint y: 416, distance: 54.1
click at [822, 416] on div "Event Dresses: LP Details Latest Snapshot 1224 Products (3 Need Review) (26 Fea…" at bounding box center [877, 394] width 1383 height 754
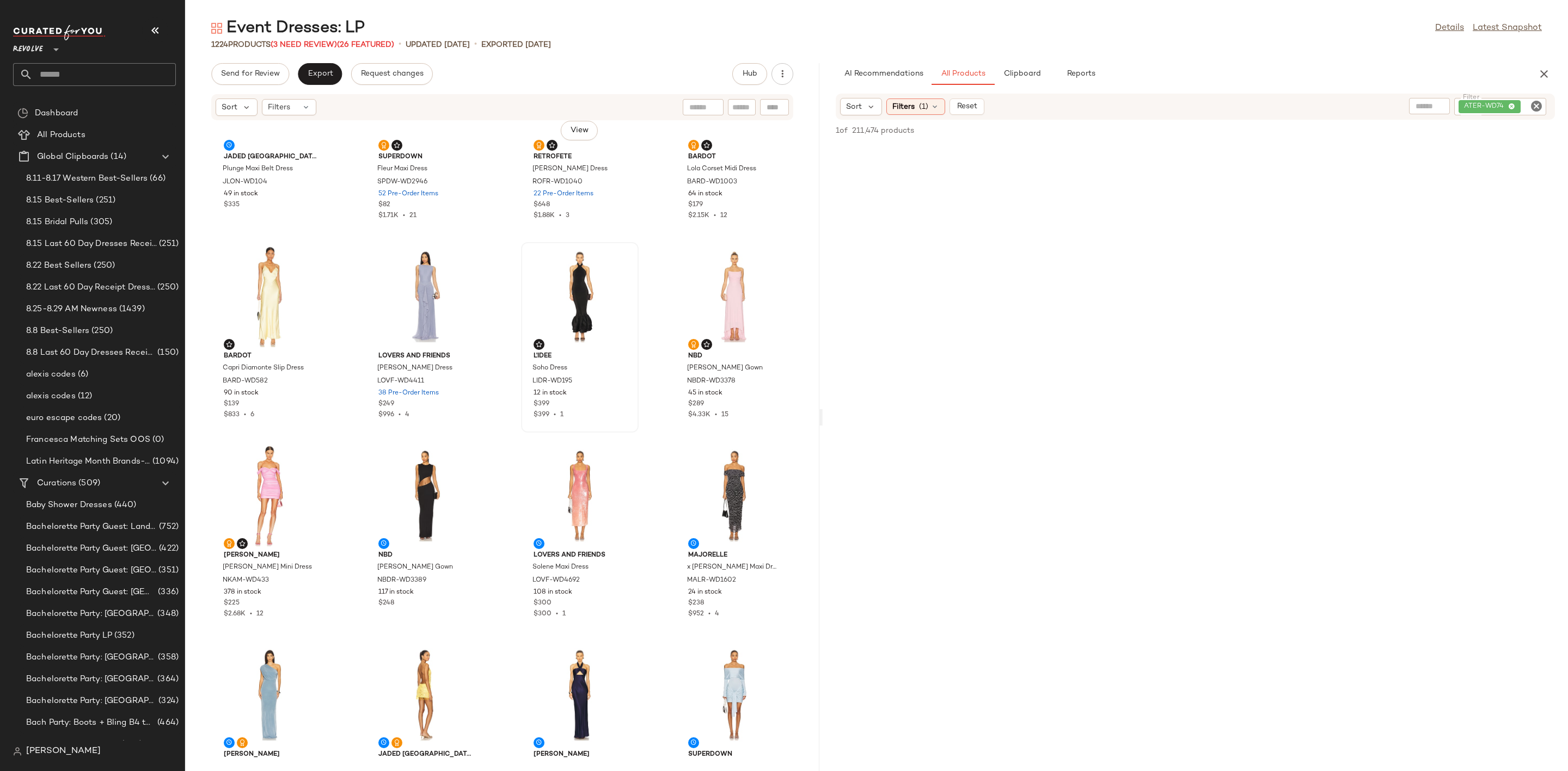
scroll to position [417, 0]
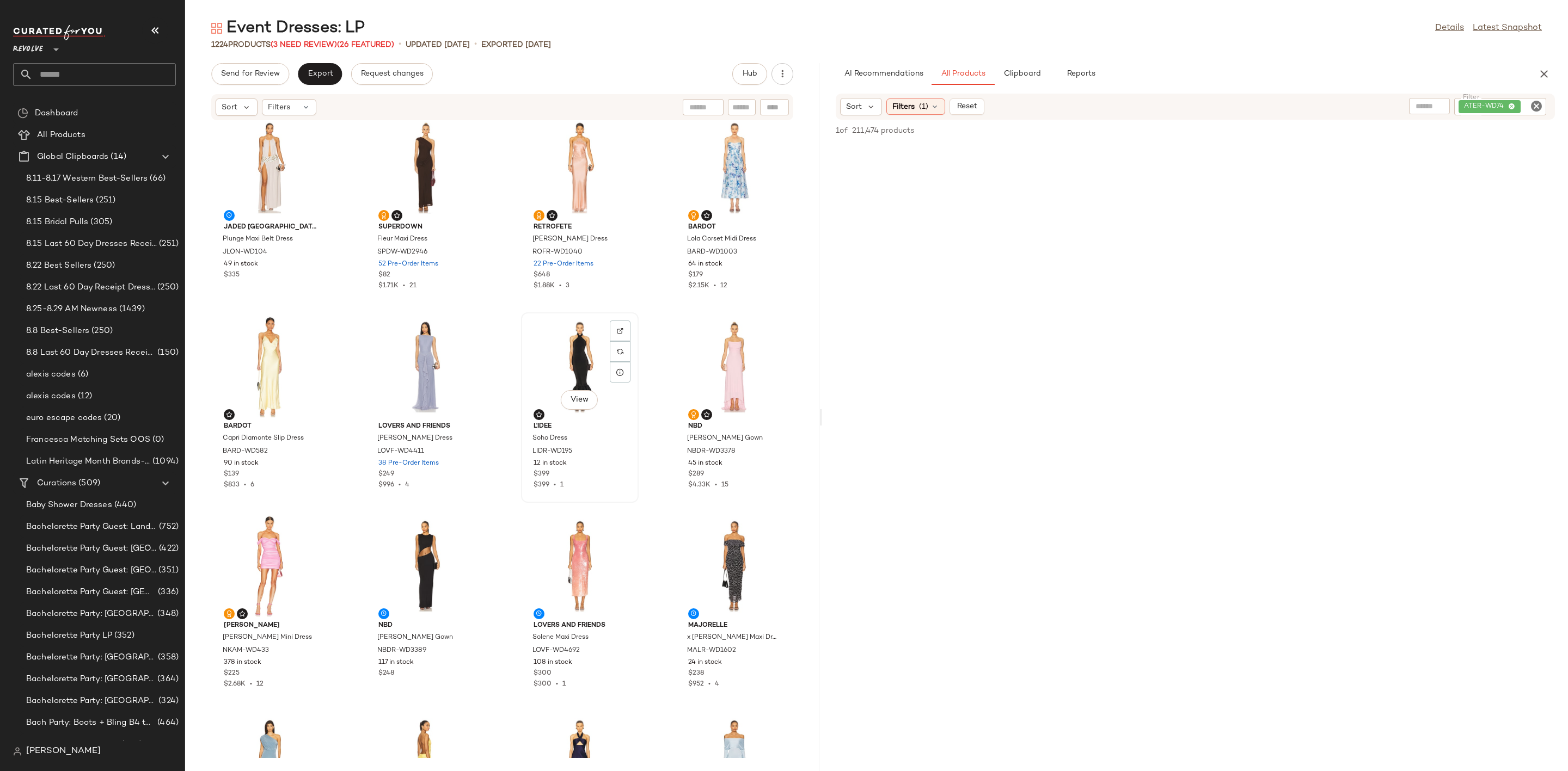
click at [553, 352] on div "View" at bounding box center [579, 366] width 110 height 102
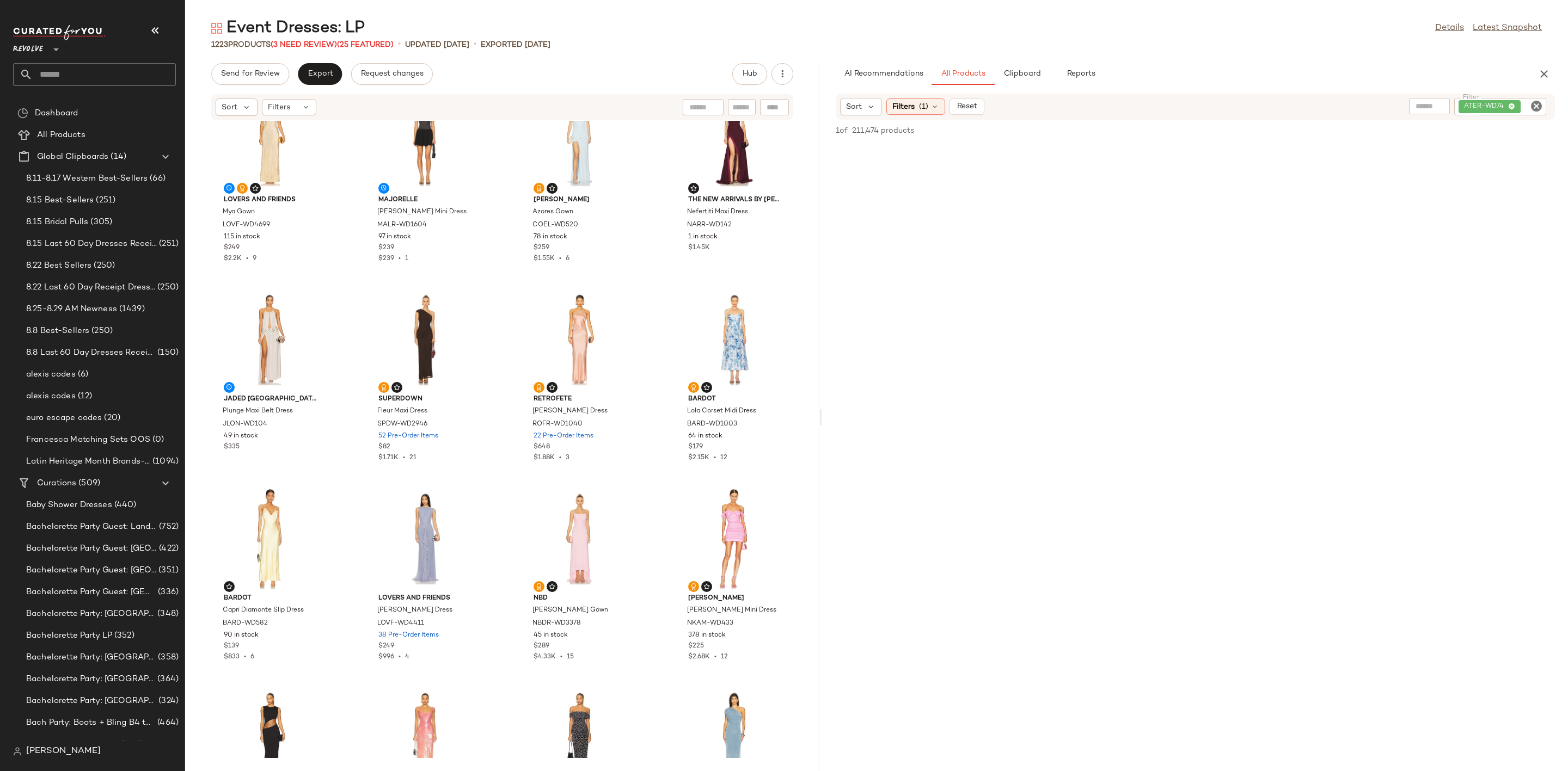
scroll to position [498, 0]
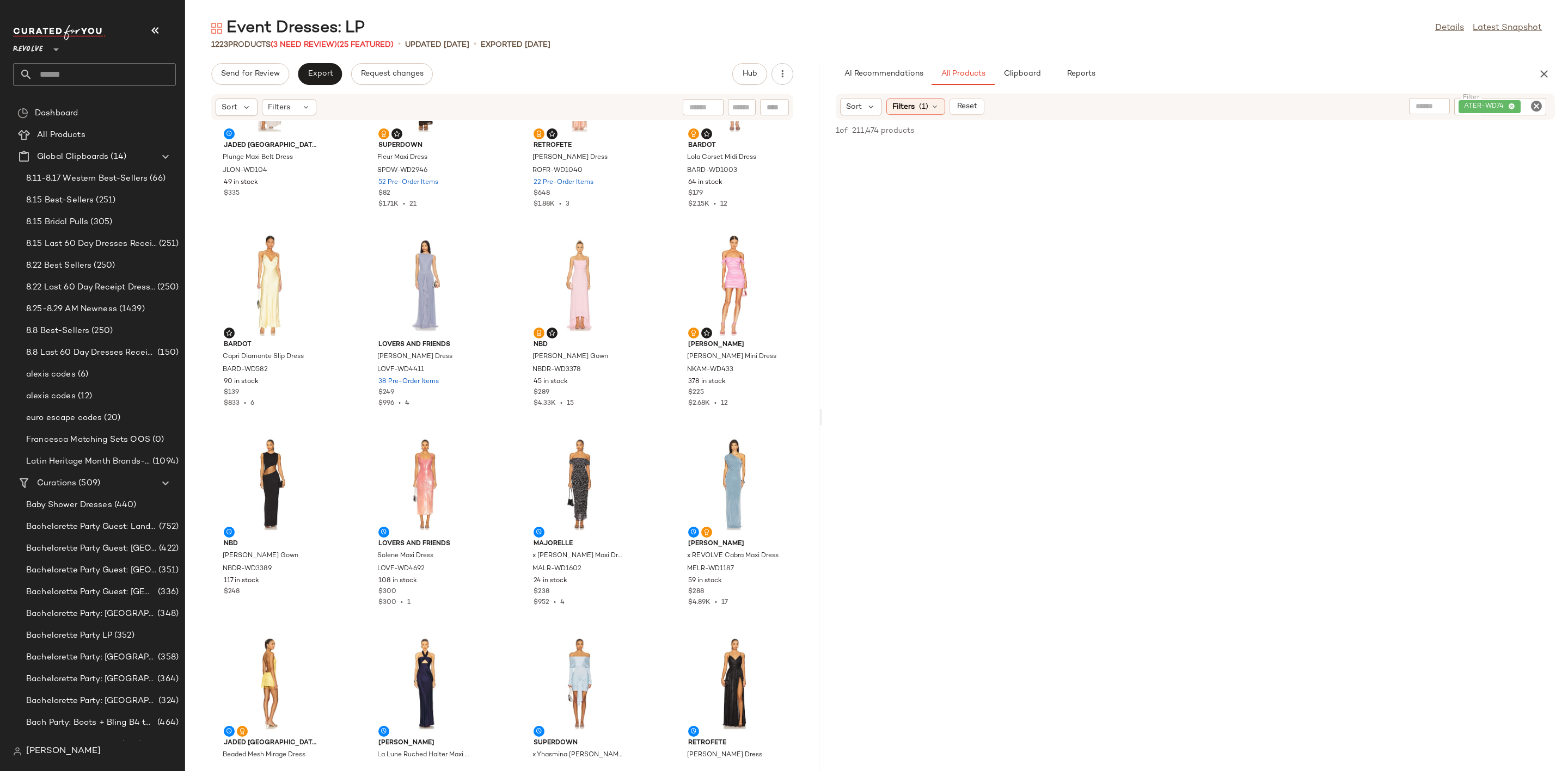
click at [1532, 104] on icon "Clear Filter" at bounding box center [1536, 106] width 13 height 13
type input "*****"
click at [1307, 458] on div at bounding box center [1194, 458] width 741 height 673
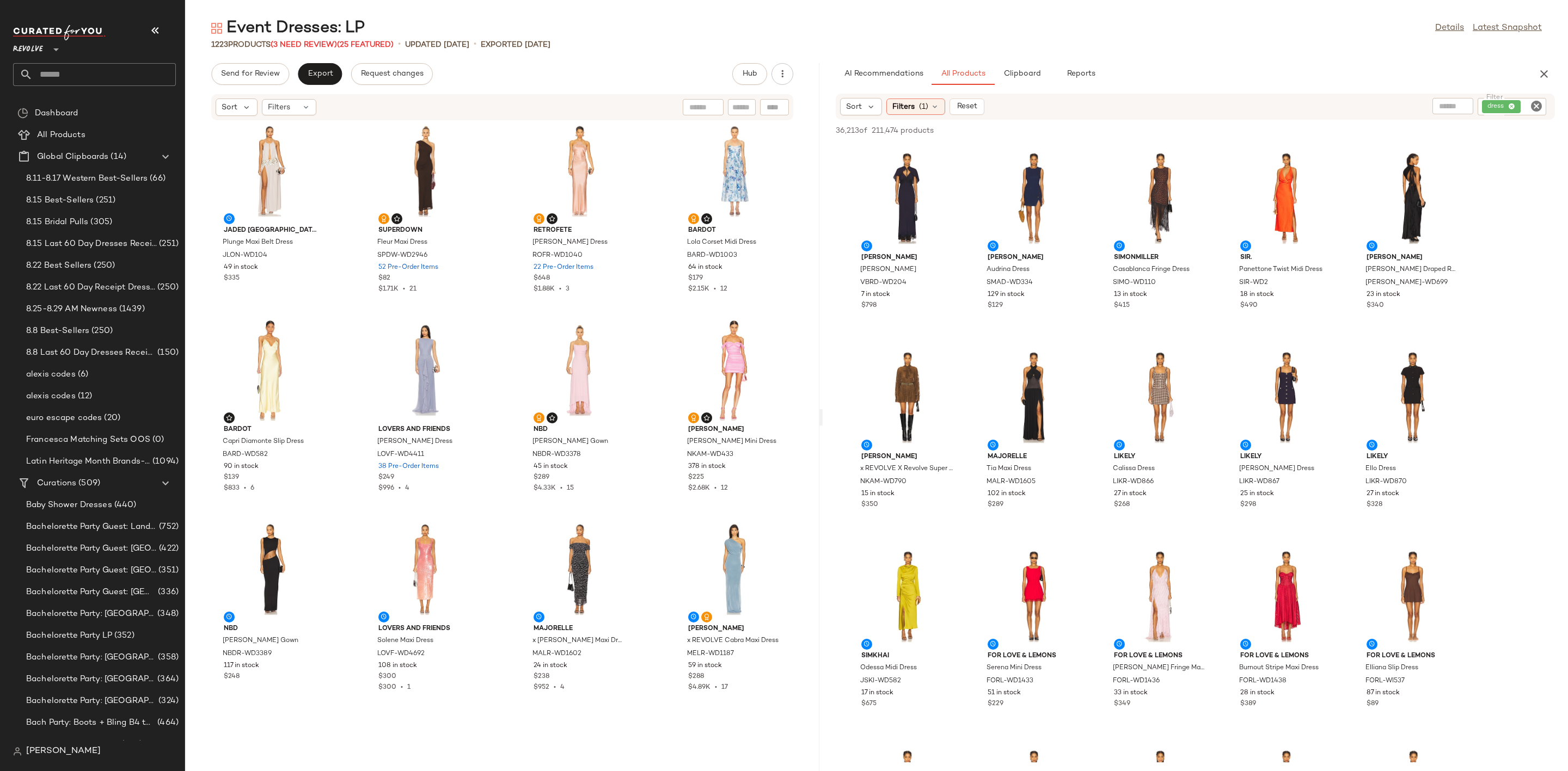
scroll to position [417, 0]
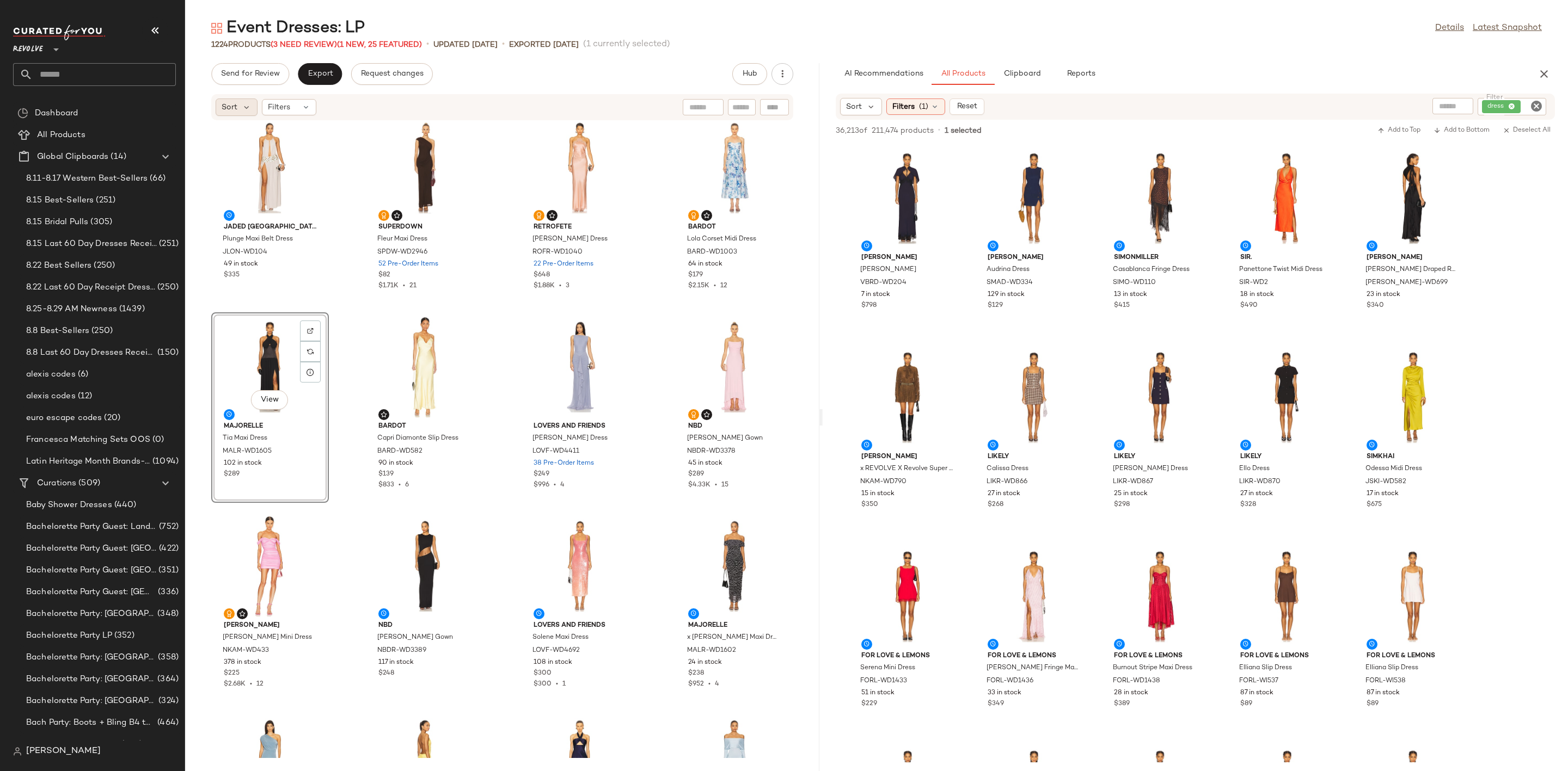
click at [228, 113] on div "Sort" at bounding box center [236, 107] width 42 height 17
click at [345, 235] on span "Weekly Product Sold: High to Low" at bounding box center [305, 232] width 127 height 11
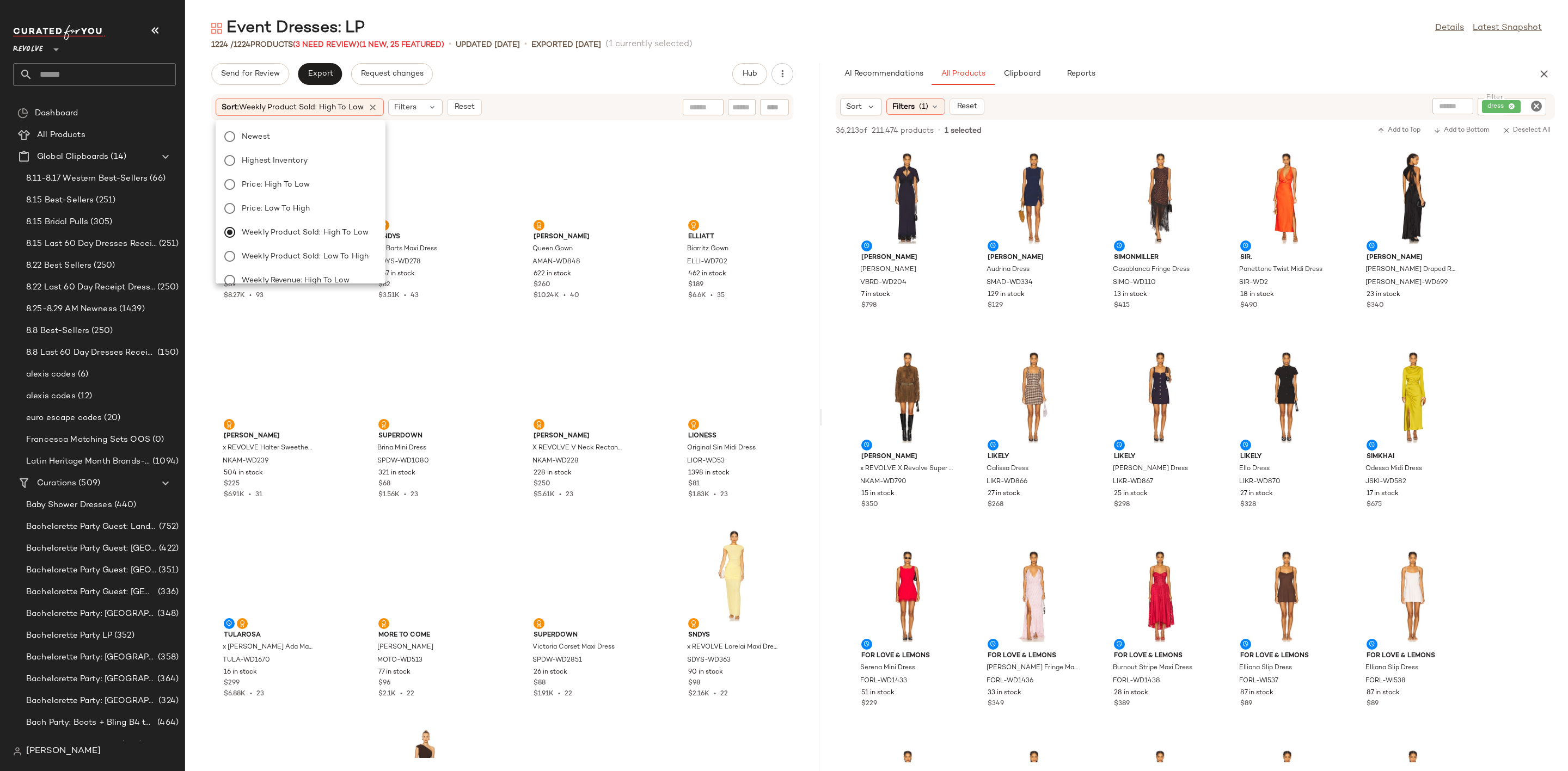
click at [636, 74] on div "Send for Review Export Request changes Hub" at bounding box center [502, 74] width 582 height 22
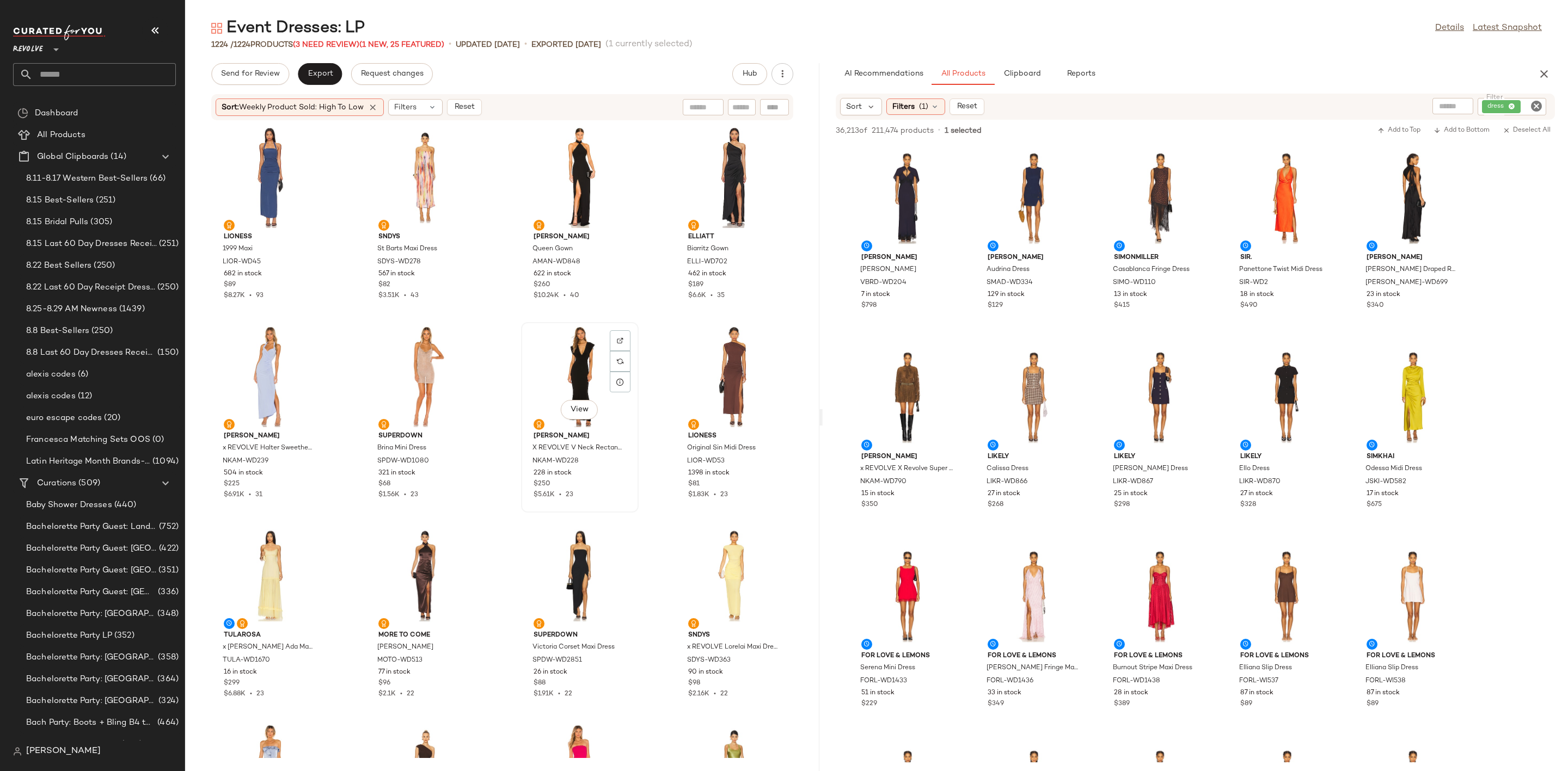
click at [567, 355] on div "View" at bounding box center [579, 376] width 110 height 102
click at [574, 377] on div "View" at bounding box center [579, 376] width 110 height 102
click at [551, 165] on div "View" at bounding box center [579, 177] width 110 height 102
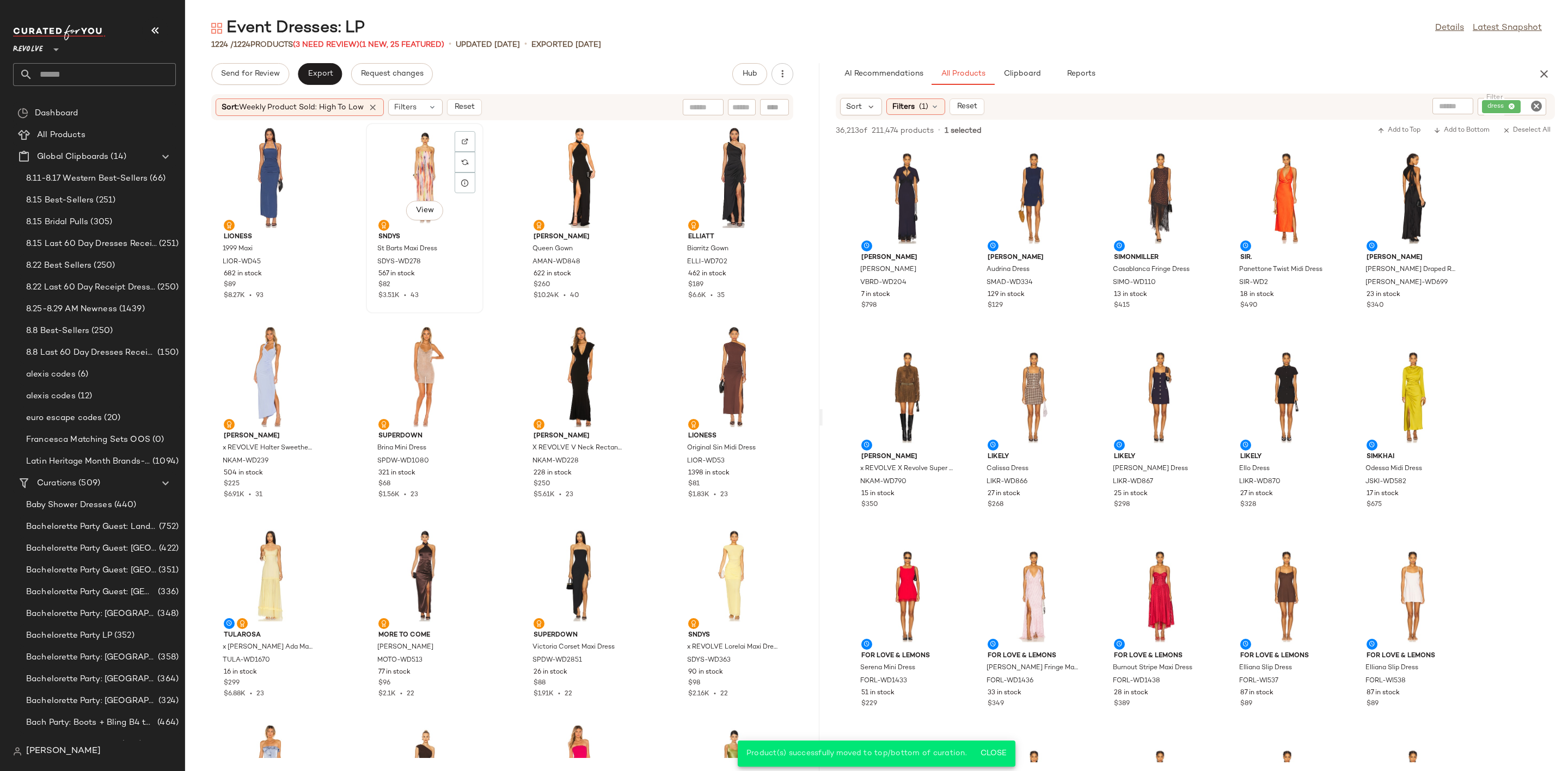
click at [412, 162] on div "View" at bounding box center [425, 177] width 110 height 102
click at [263, 164] on div "View" at bounding box center [270, 177] width 110 height 102
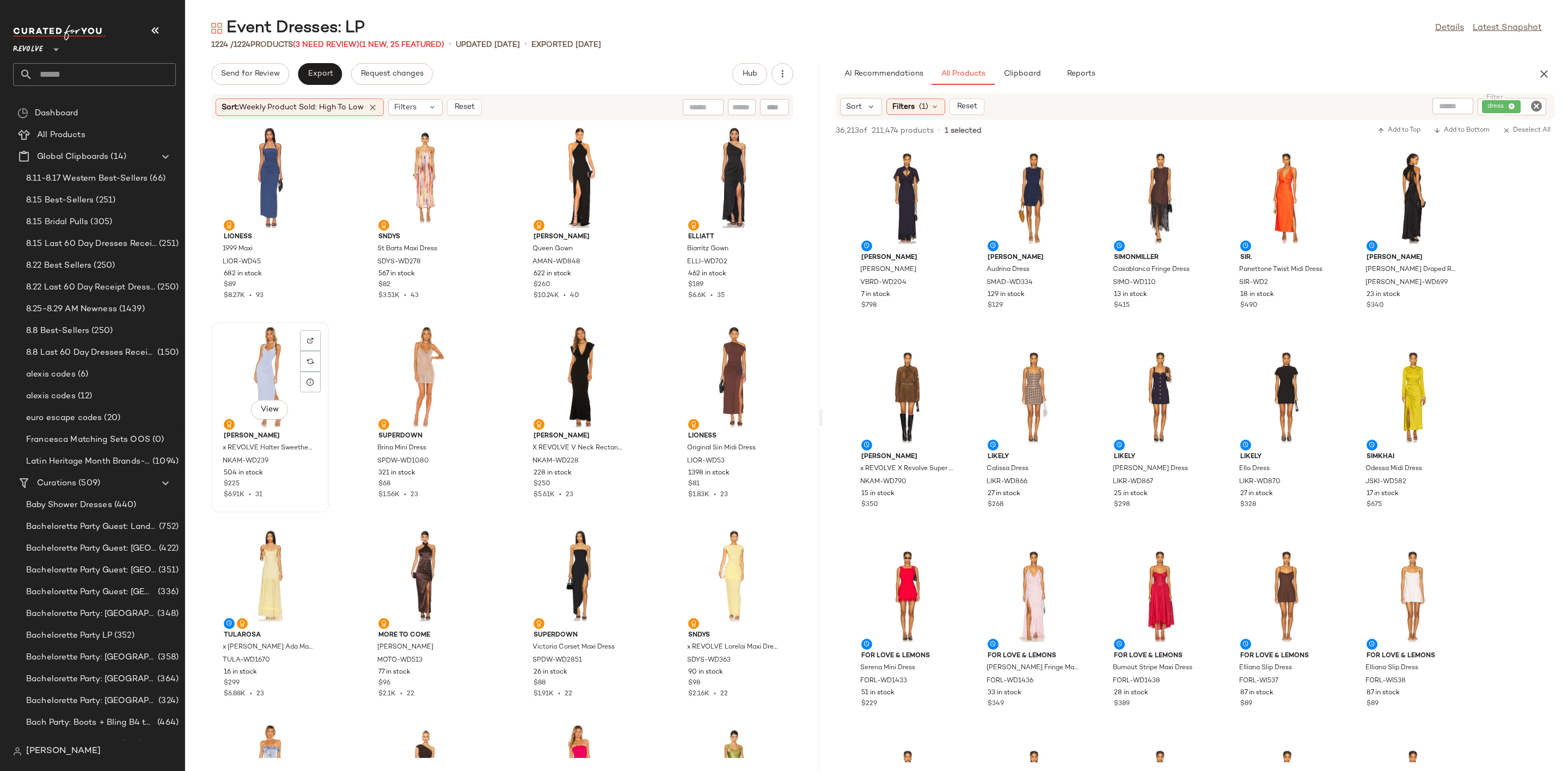
click at [267, 341] on div "View" at bounding box center [270, 376] width 110 height 102
click at [703, 567] on div "View" at bounding box center [734, 576] width 110 height 102
click at [405, 552] on div "View" at bounding box center [425, 576] width 110 height 102
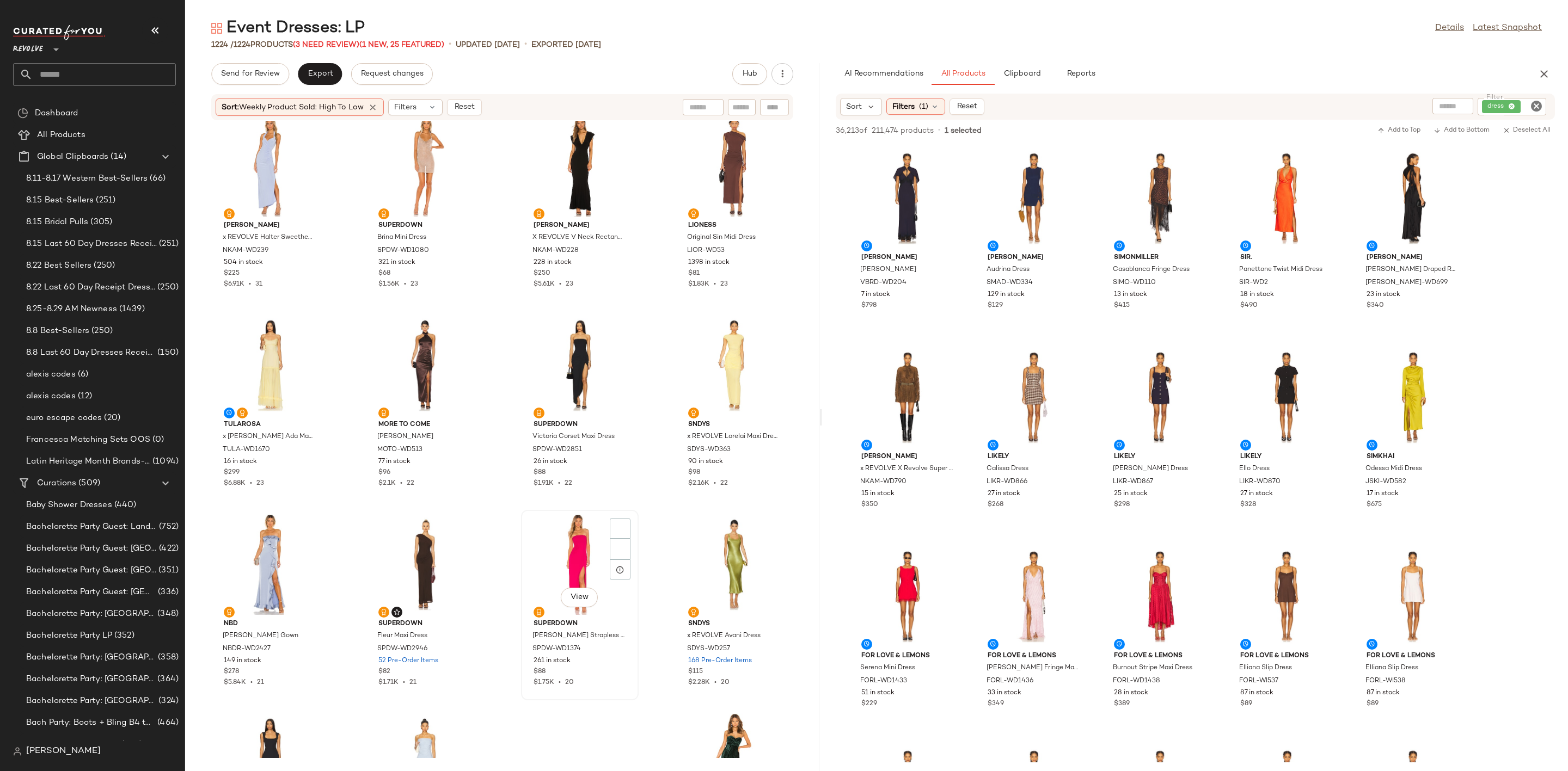
scroll to position [335, 0]
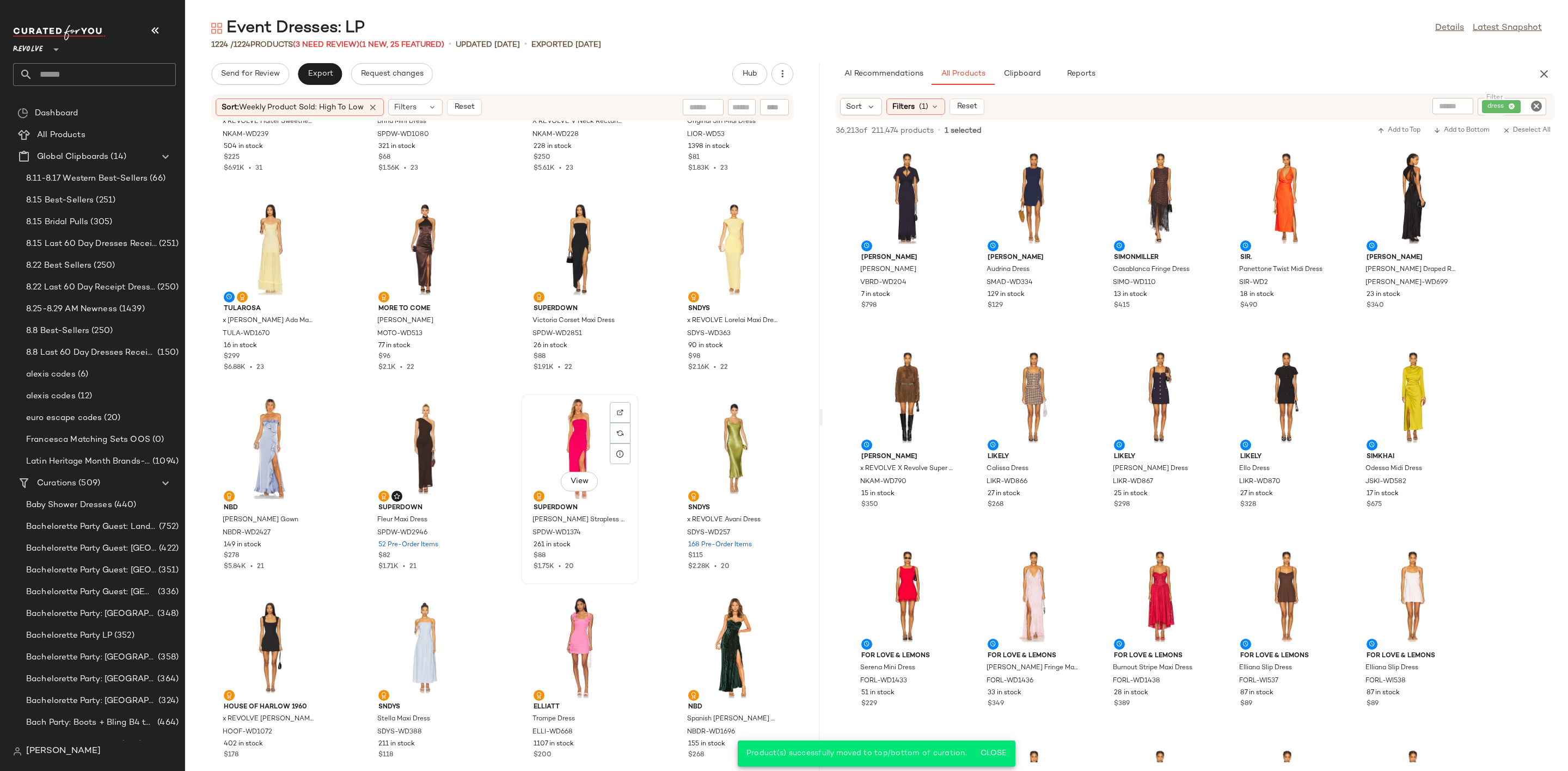
click at [555, 405] on div "View" at bounding box center [579, 448] width 110 height 102
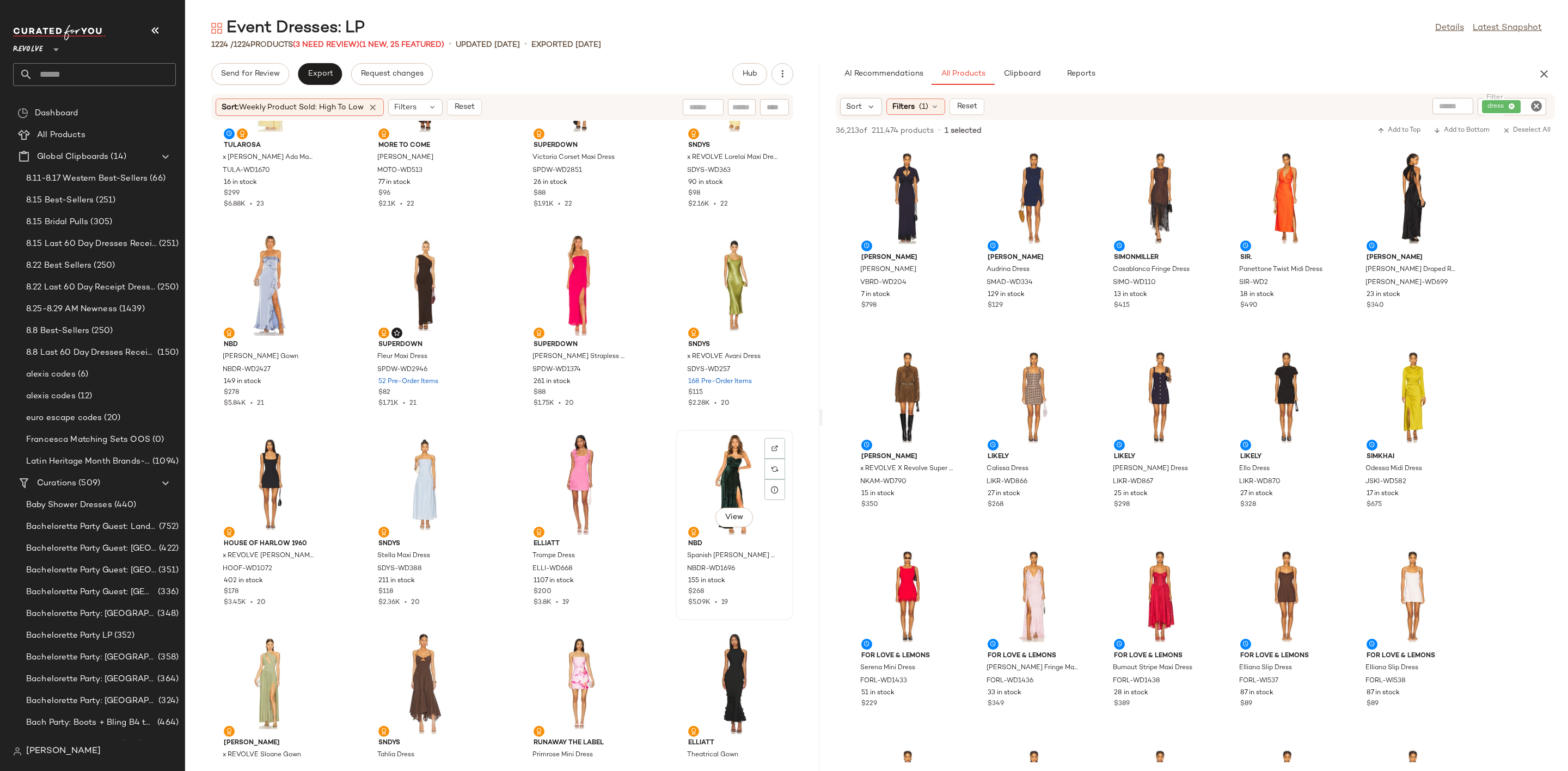
click at [720, 449] on div "View" at bounding box center [734, 484] width 110 height 102
click at [371, 105] on icon at bounding box center [373, 107] width 10 height 10
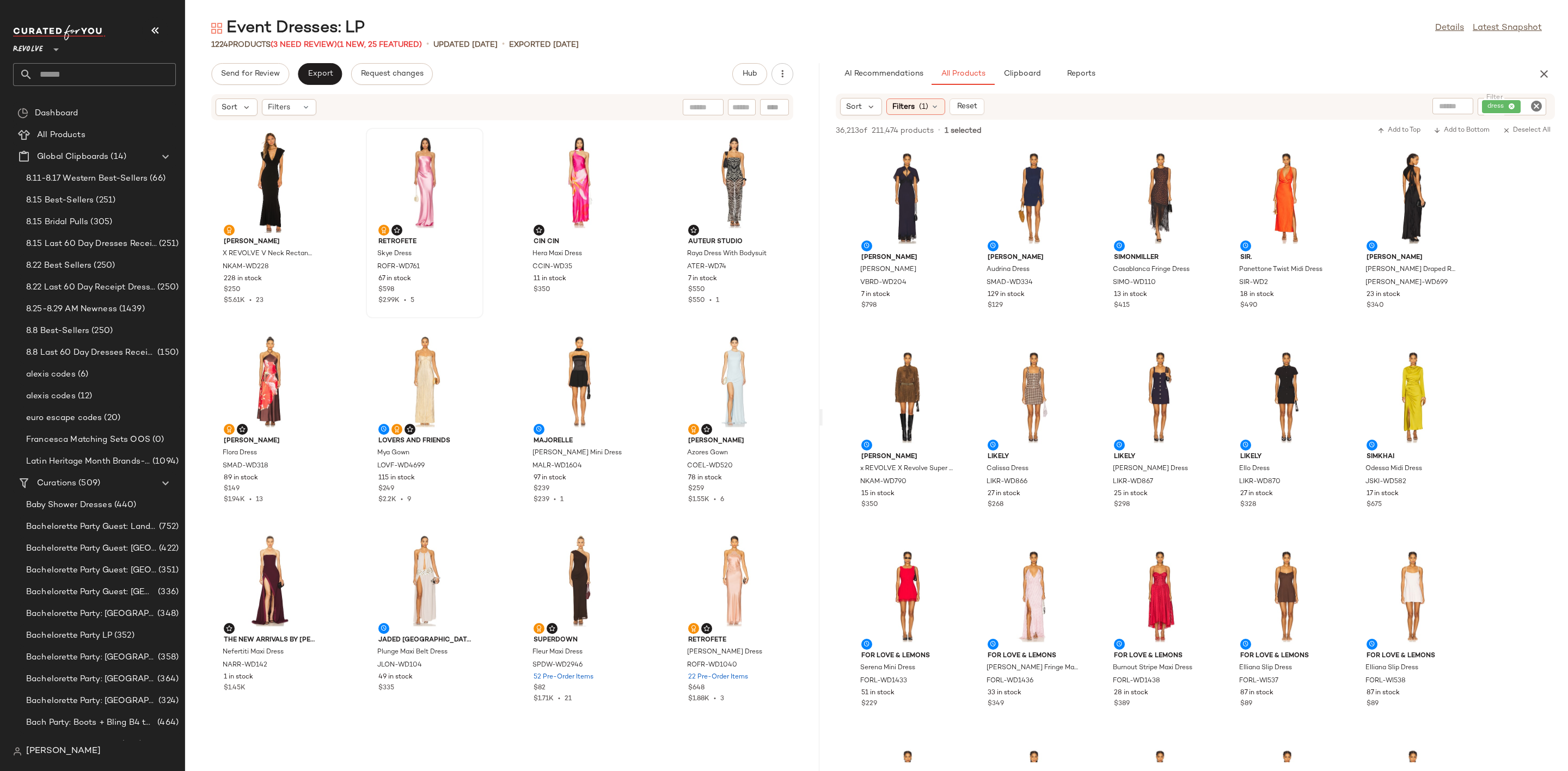
scroll to position [417, 0]
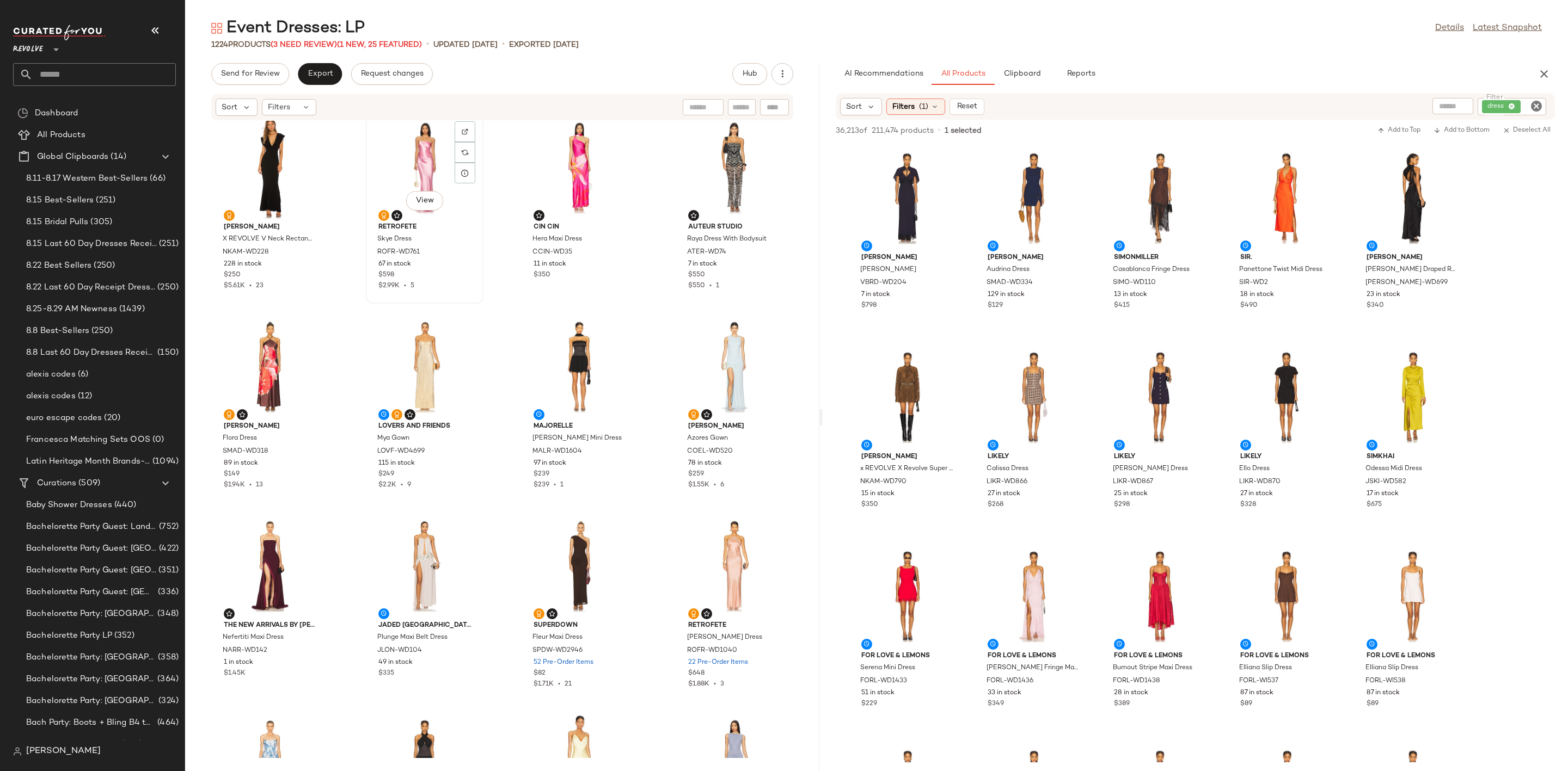
click at [400, 141] on div "View" at bounding box center [425, 168] width 110 height 102
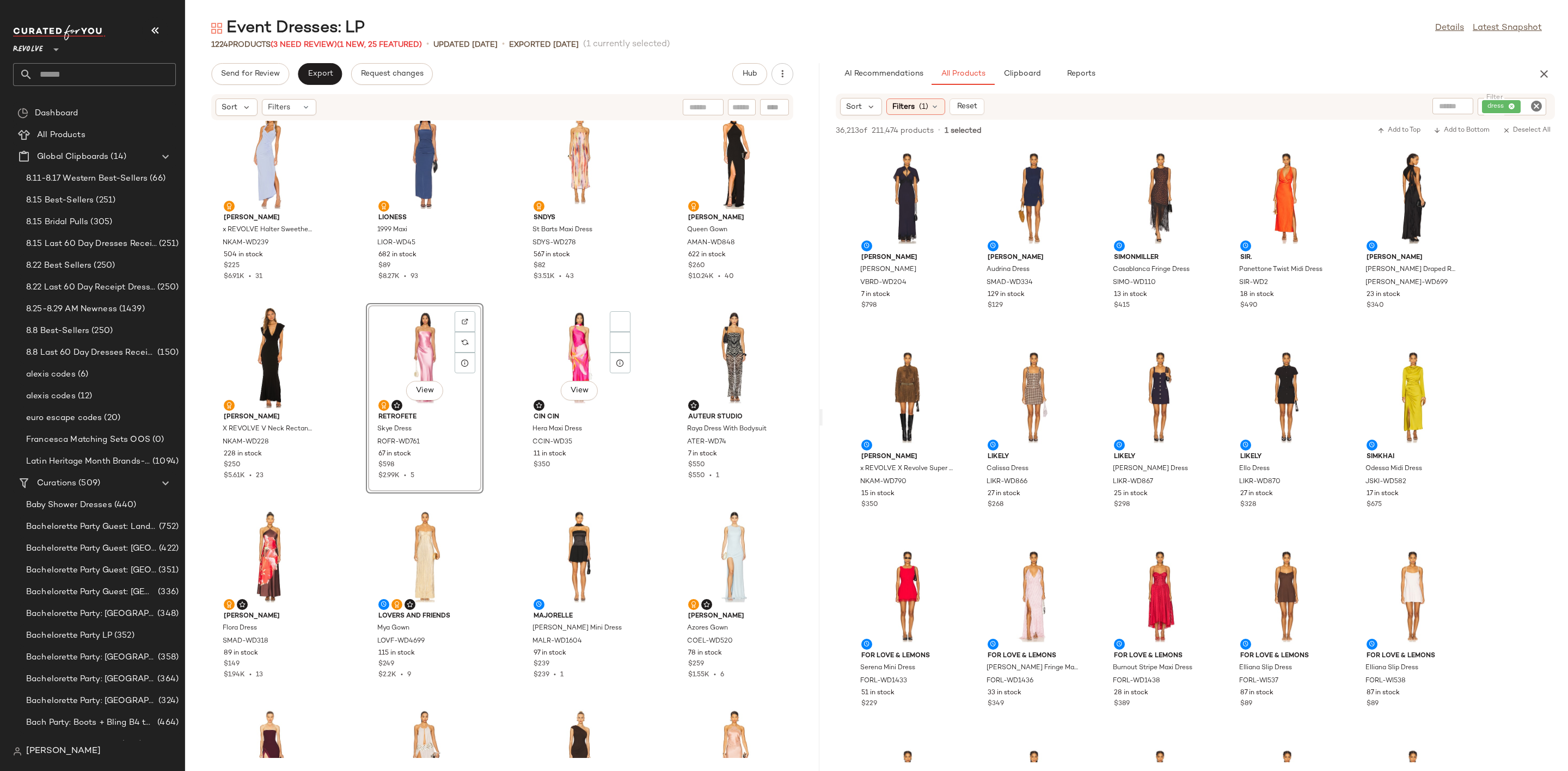
scroll to position [254, 0]
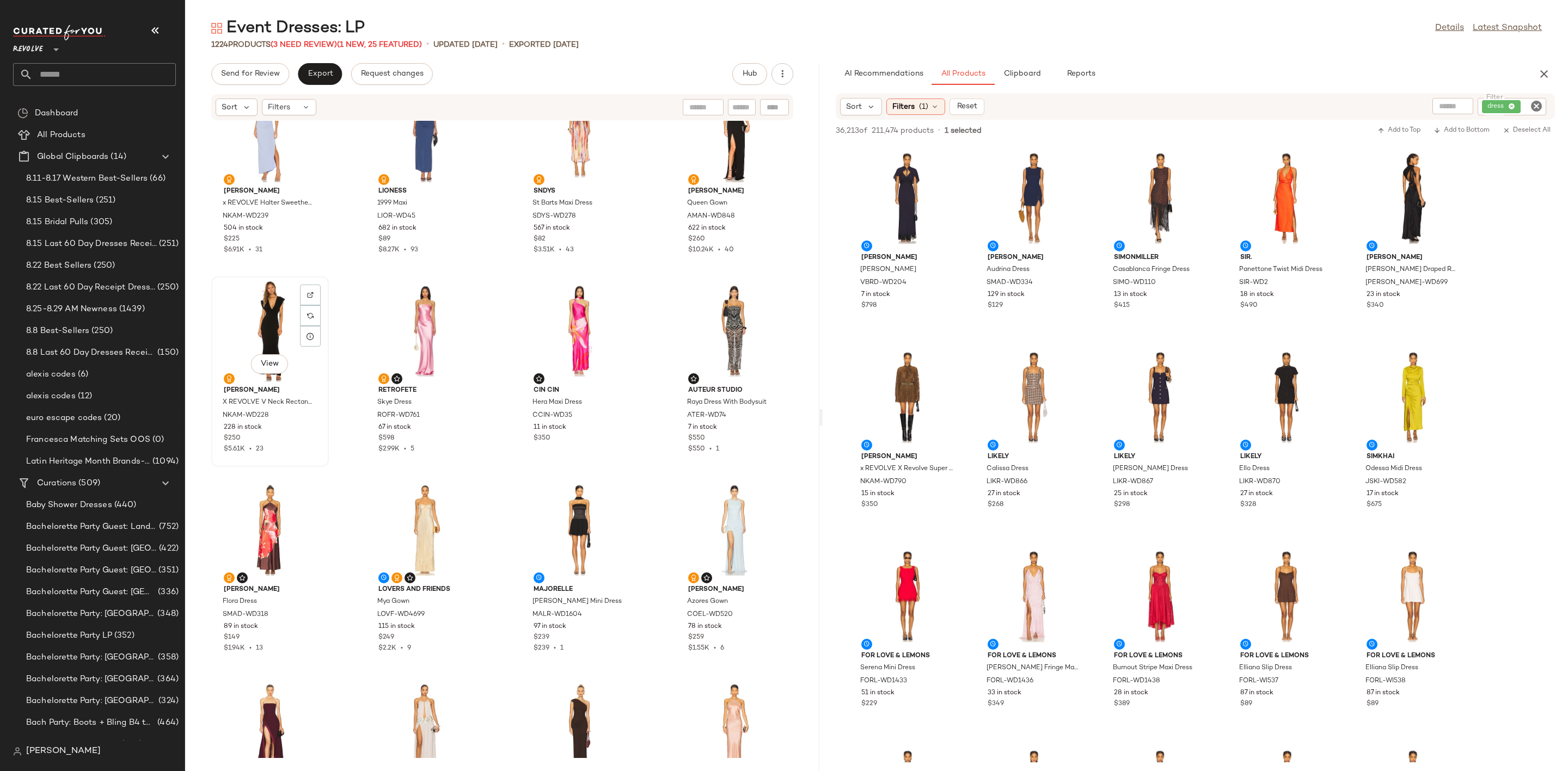
click at [265, 309] on div "View" at bounding box center [270, 331] width 110 height 102
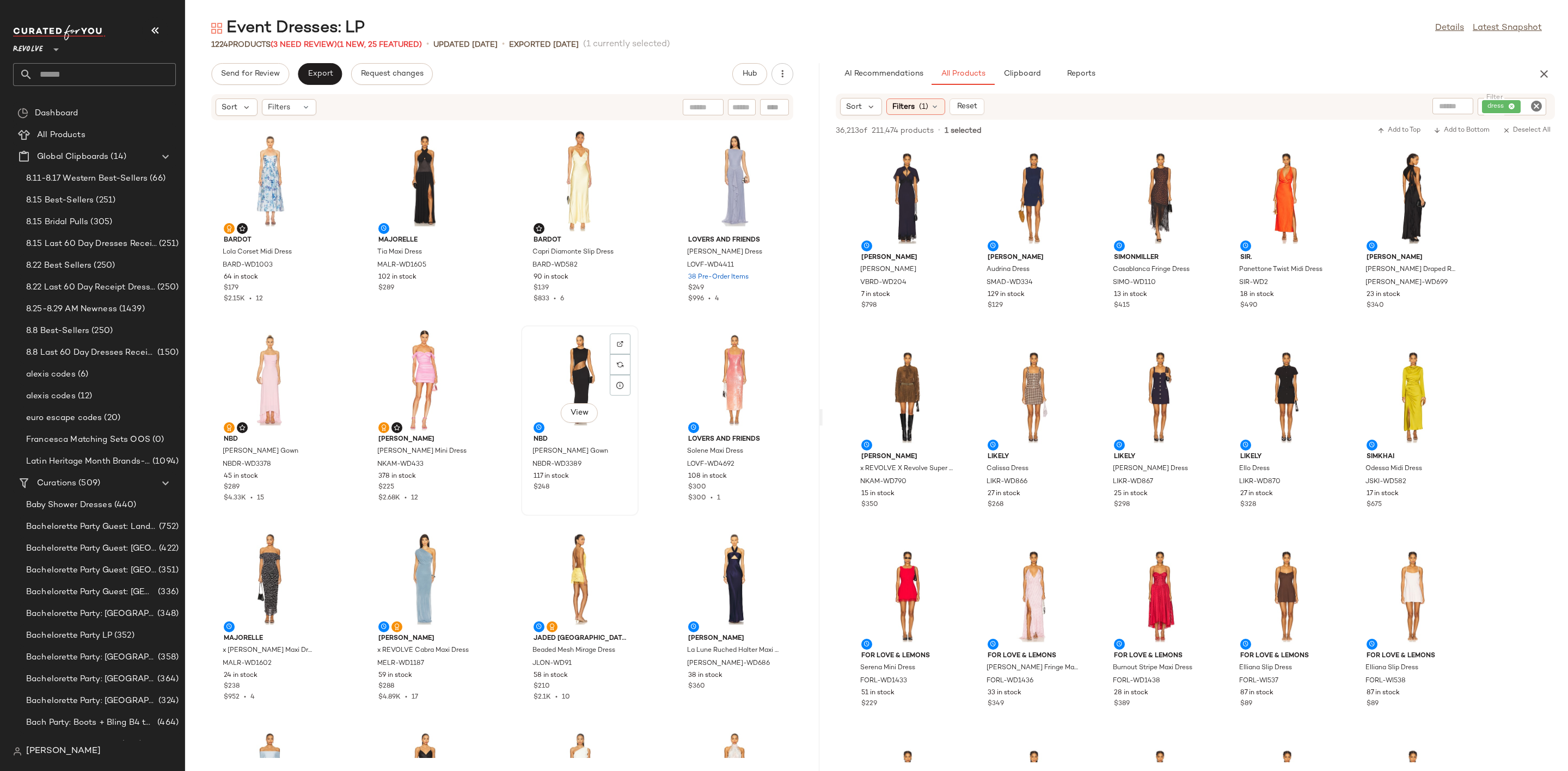
scroll to position [906, 0]
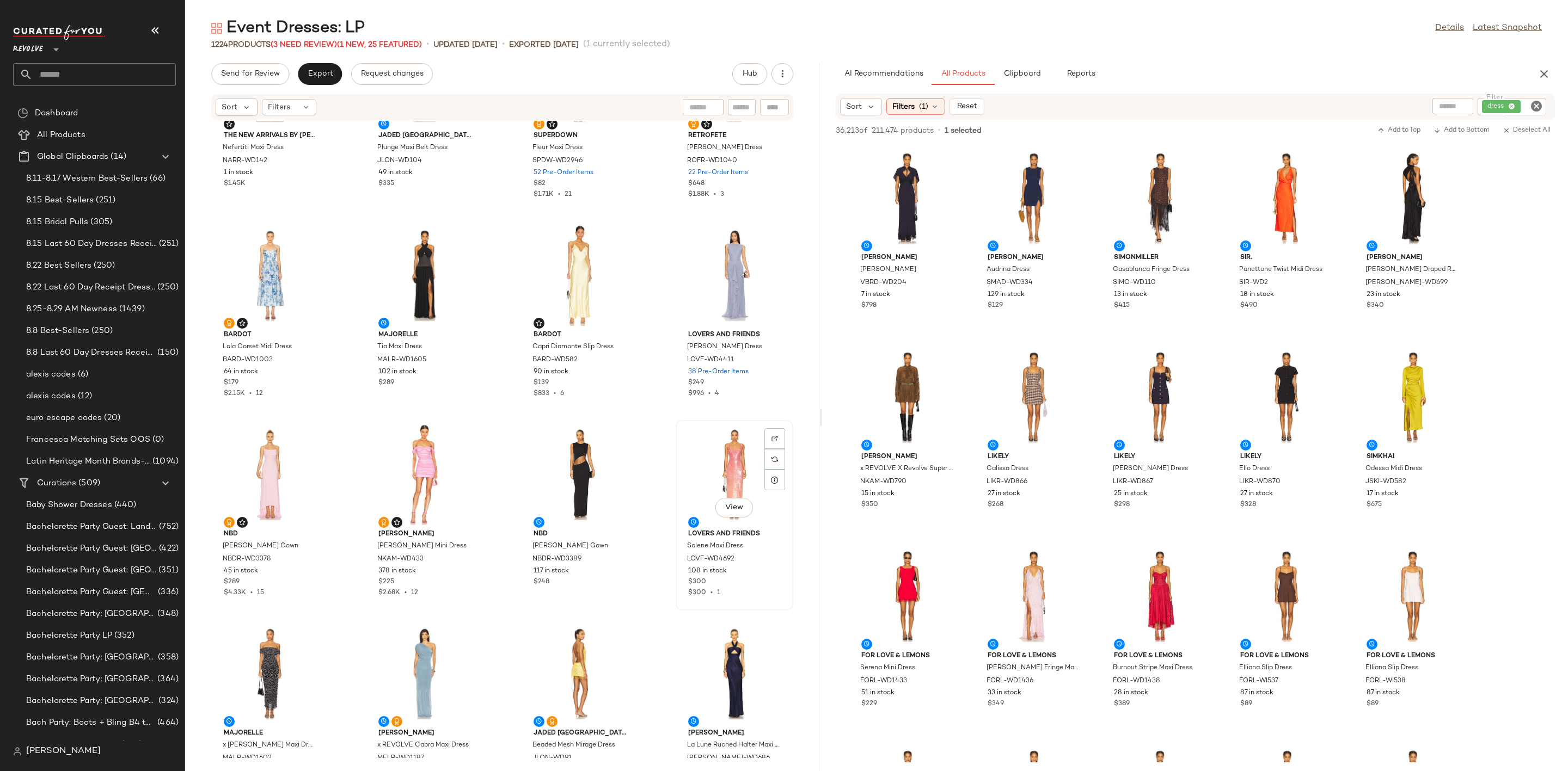
click at [711, 464] on div "View" at bounding box center [734, 474] width 110 height 102
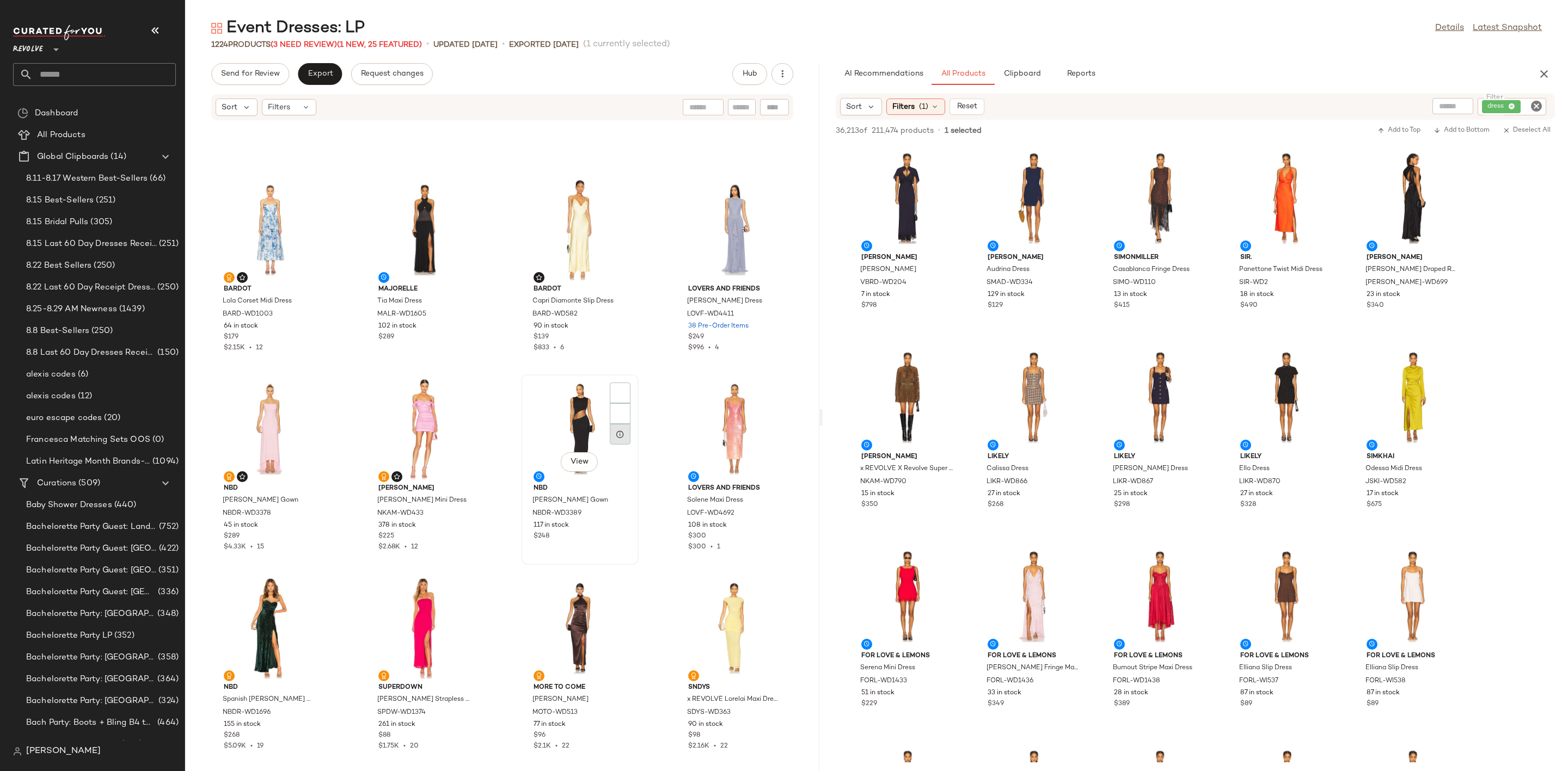
scroll to position [662, 0]
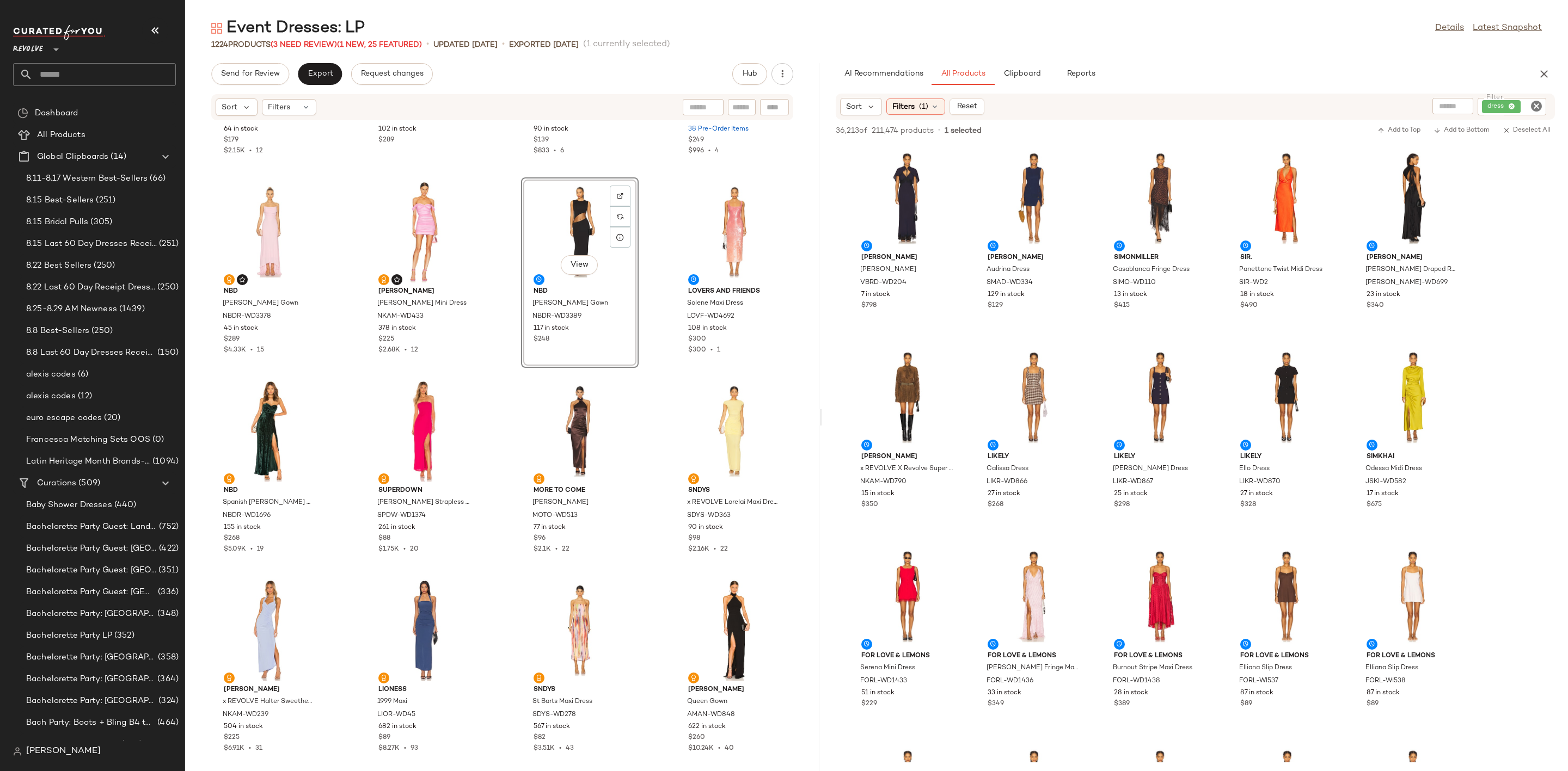
scroll to position [825, 0]
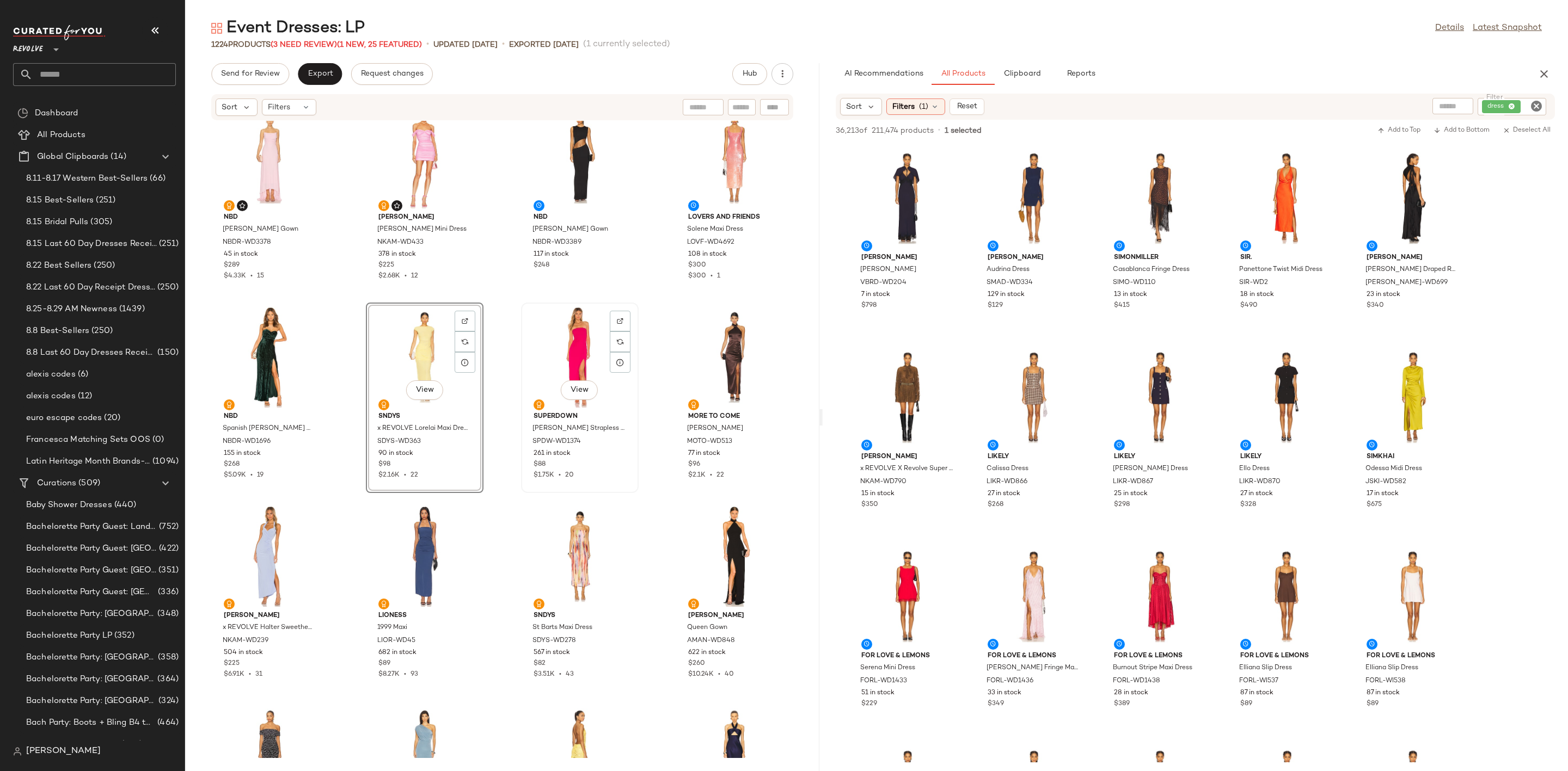
click at [566, 333] on div "View" at bounding box center [579, 357] width 110 height 102
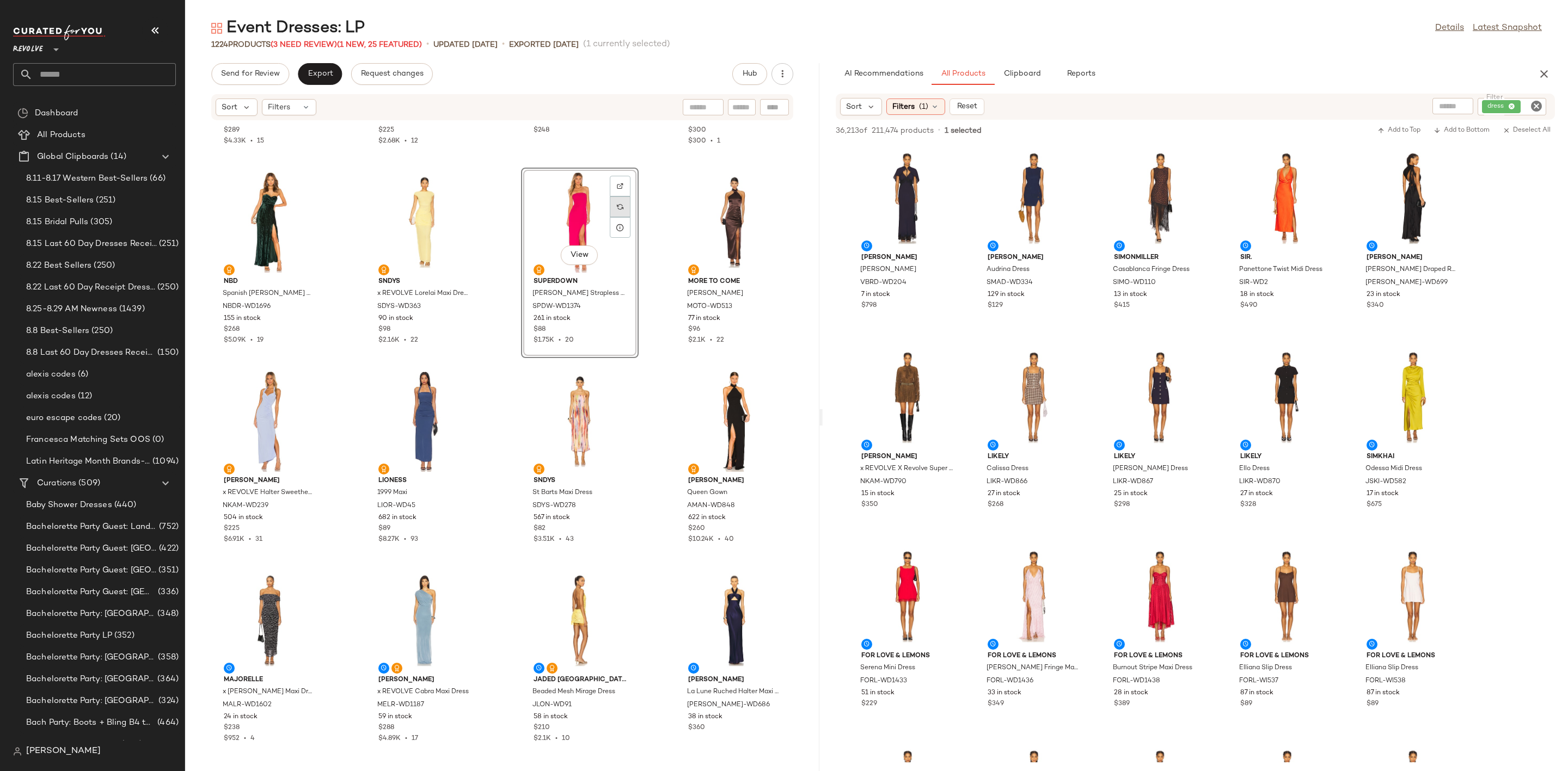
scroll to position [988, 0]
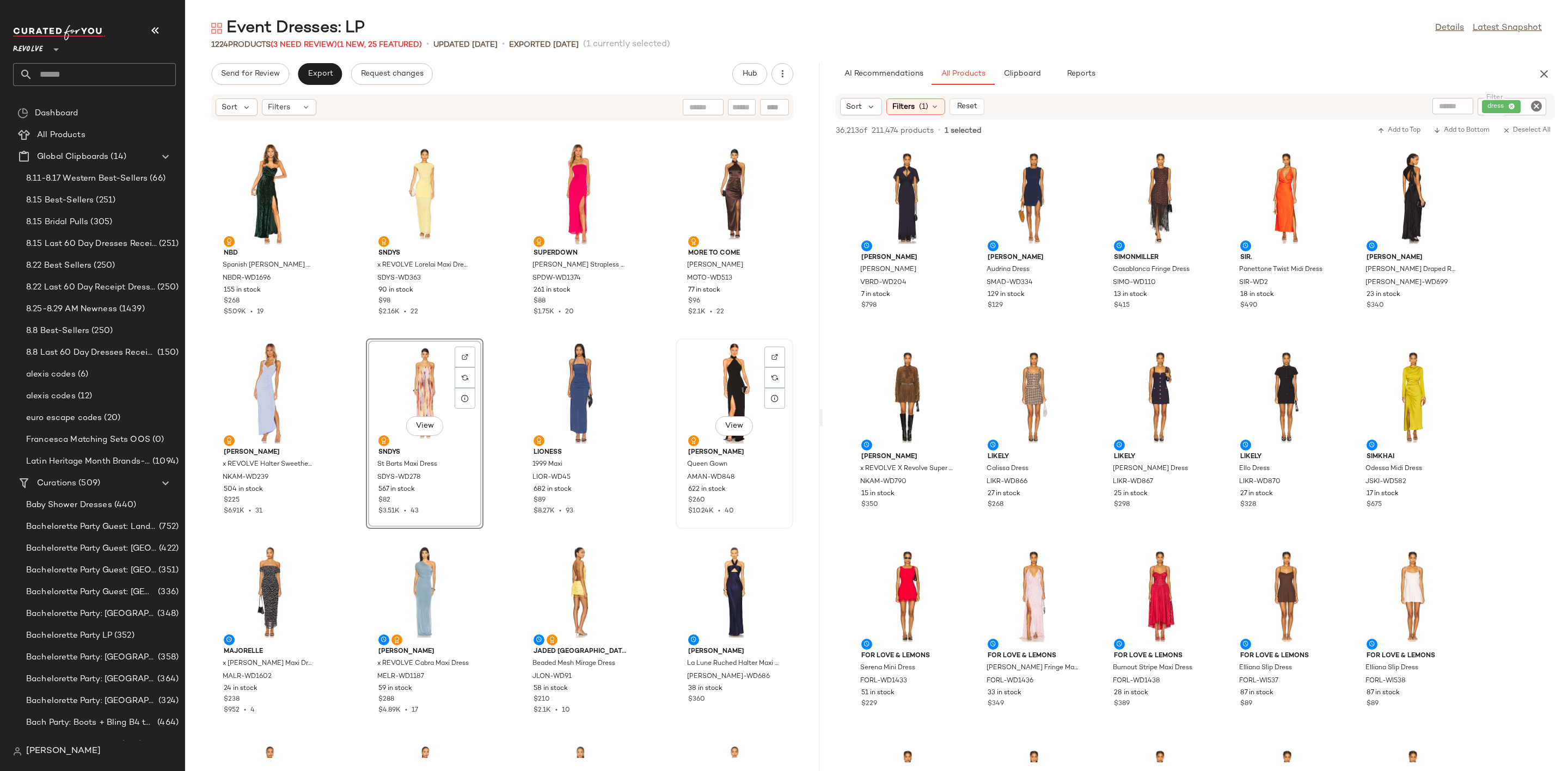
click at [701, 375] on div "View" at bounding box center [734, 392] width 110 height 102
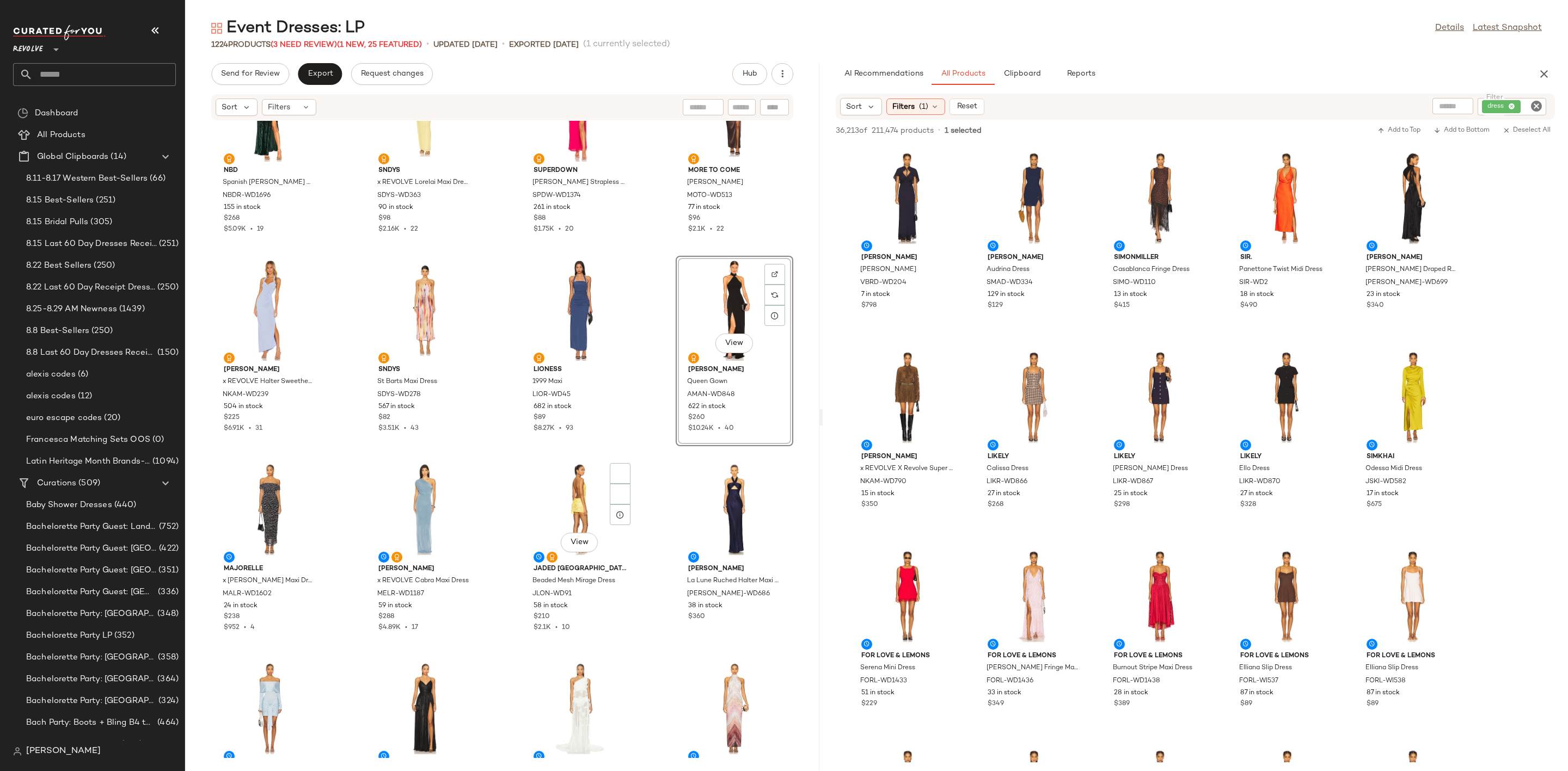
scroll to position [1151, 0]
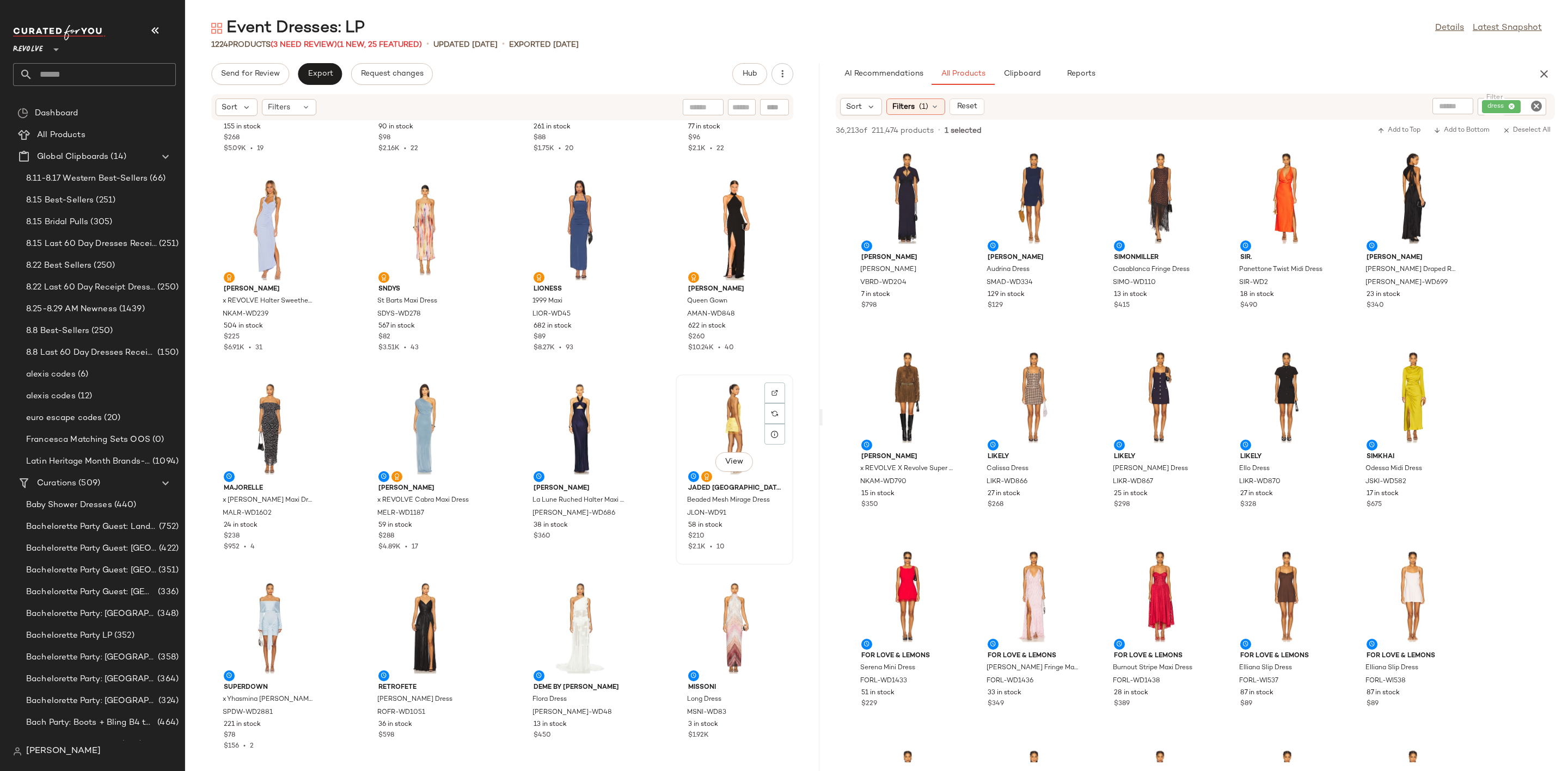
click at [712, 412] on div "View" at bounding box center [734, 429] width 110 height 102
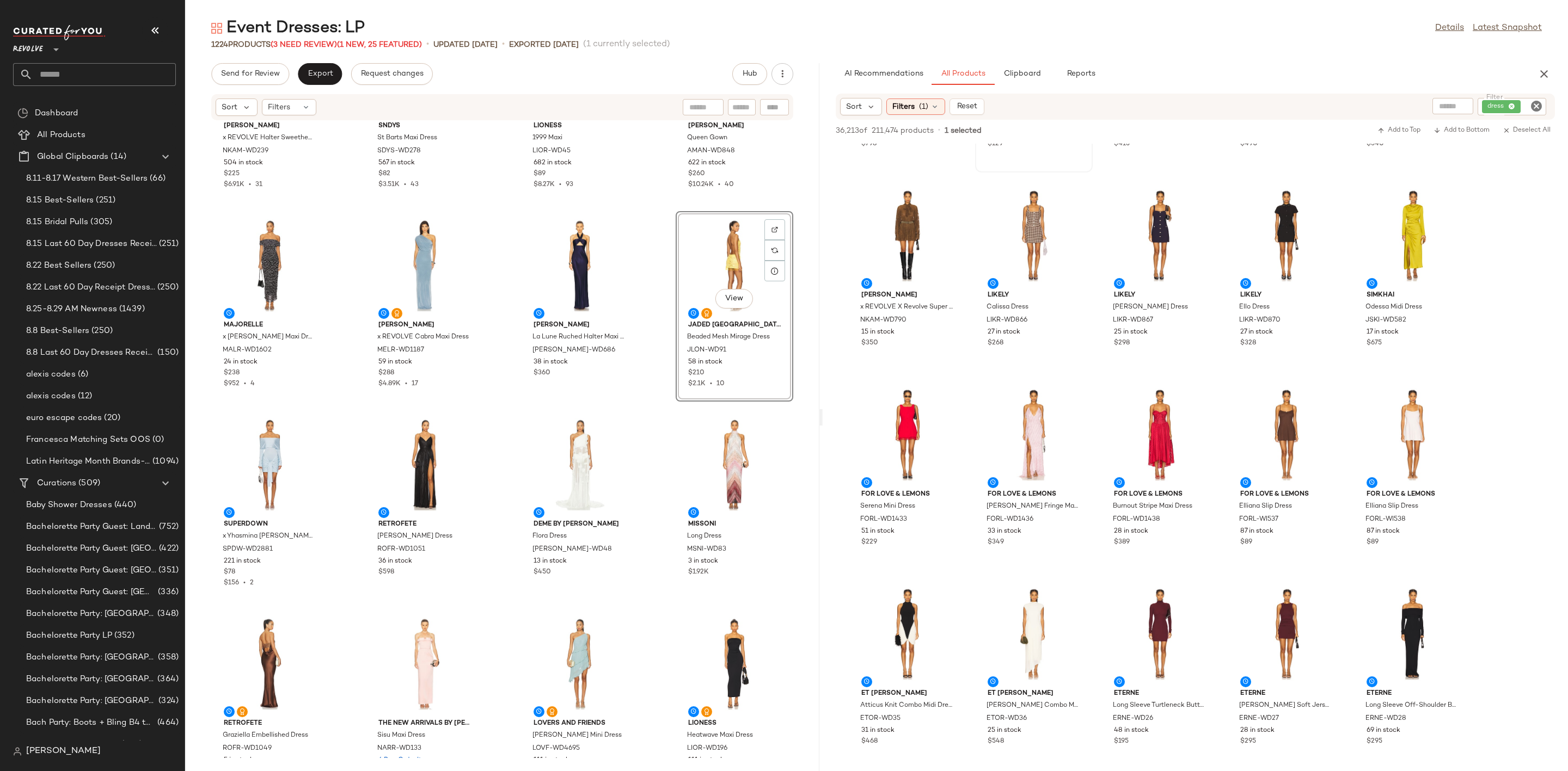
scroll to position [163, 0]
click at [1013, 418] on div "View" at bounding box center [1034, 433] width 110 height 102
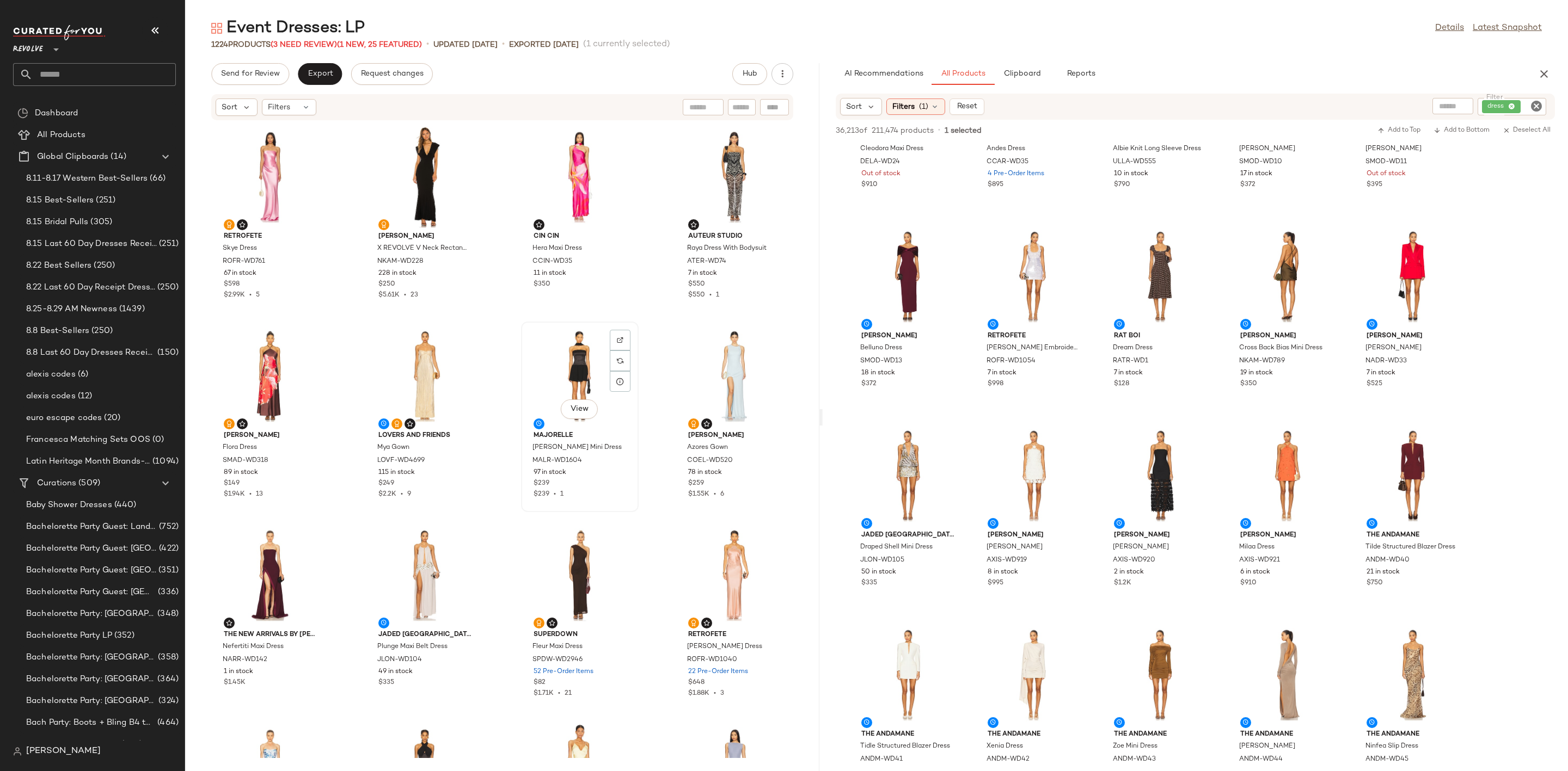
scroll to position [0, 0]
click at [306, 77] on button "Export" at bounding box center [320, 74] width 44 height 22
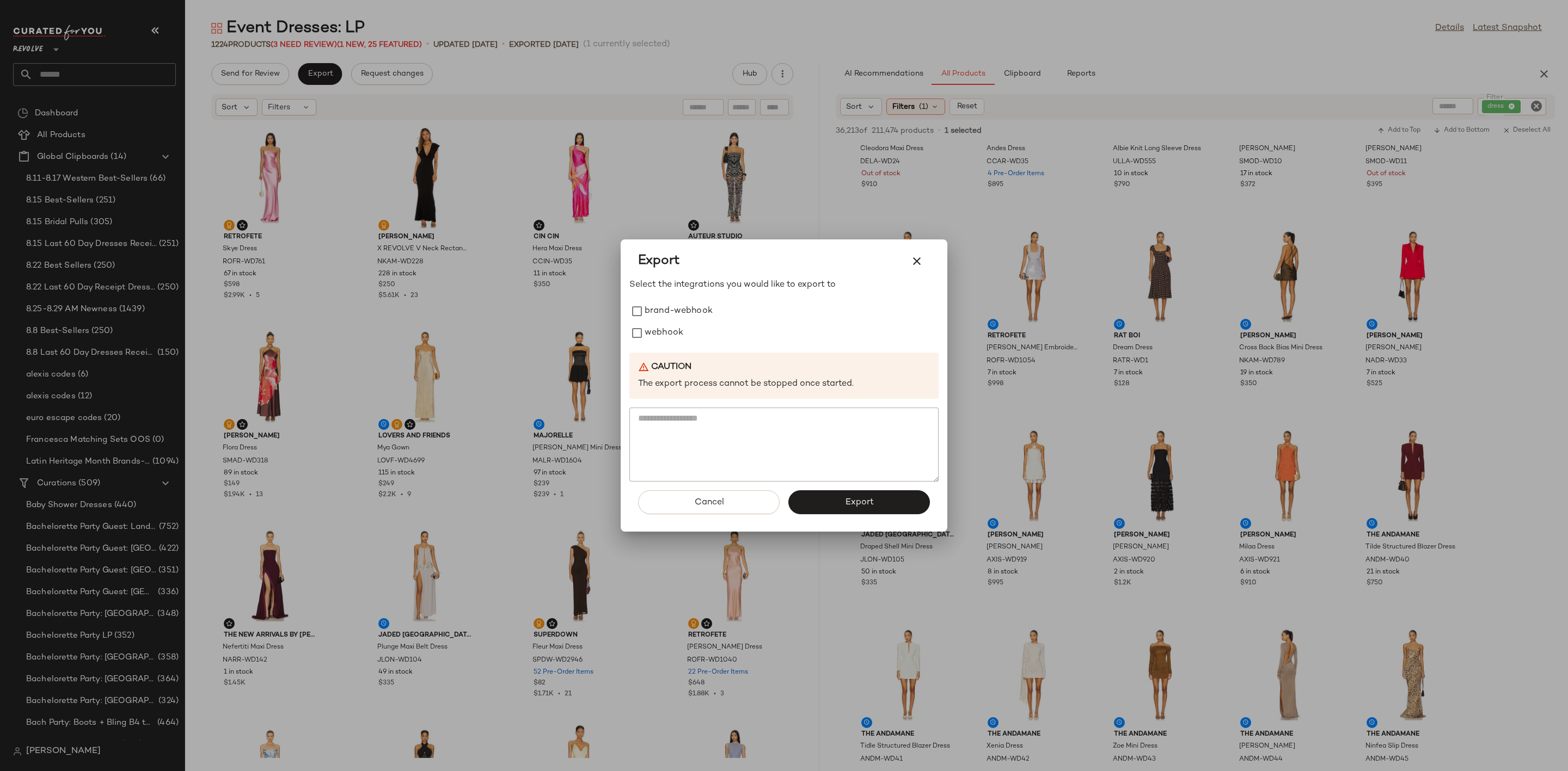
click at [796, 204] on div at bounding box center [784, 386] width 1568 height 771
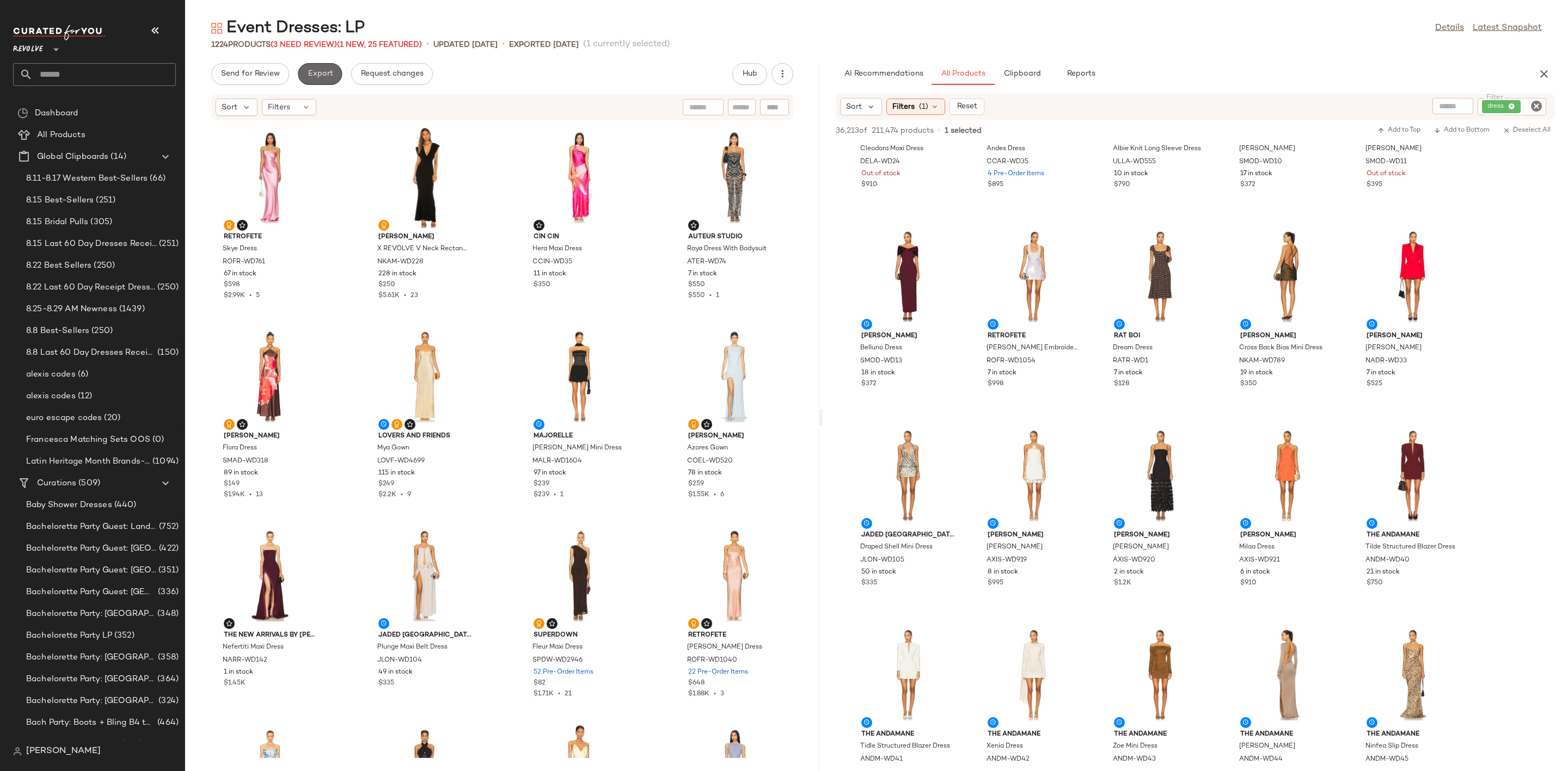
click at [319, 74] on span "Export" at bounding box center [319, 74] width 25 height 9
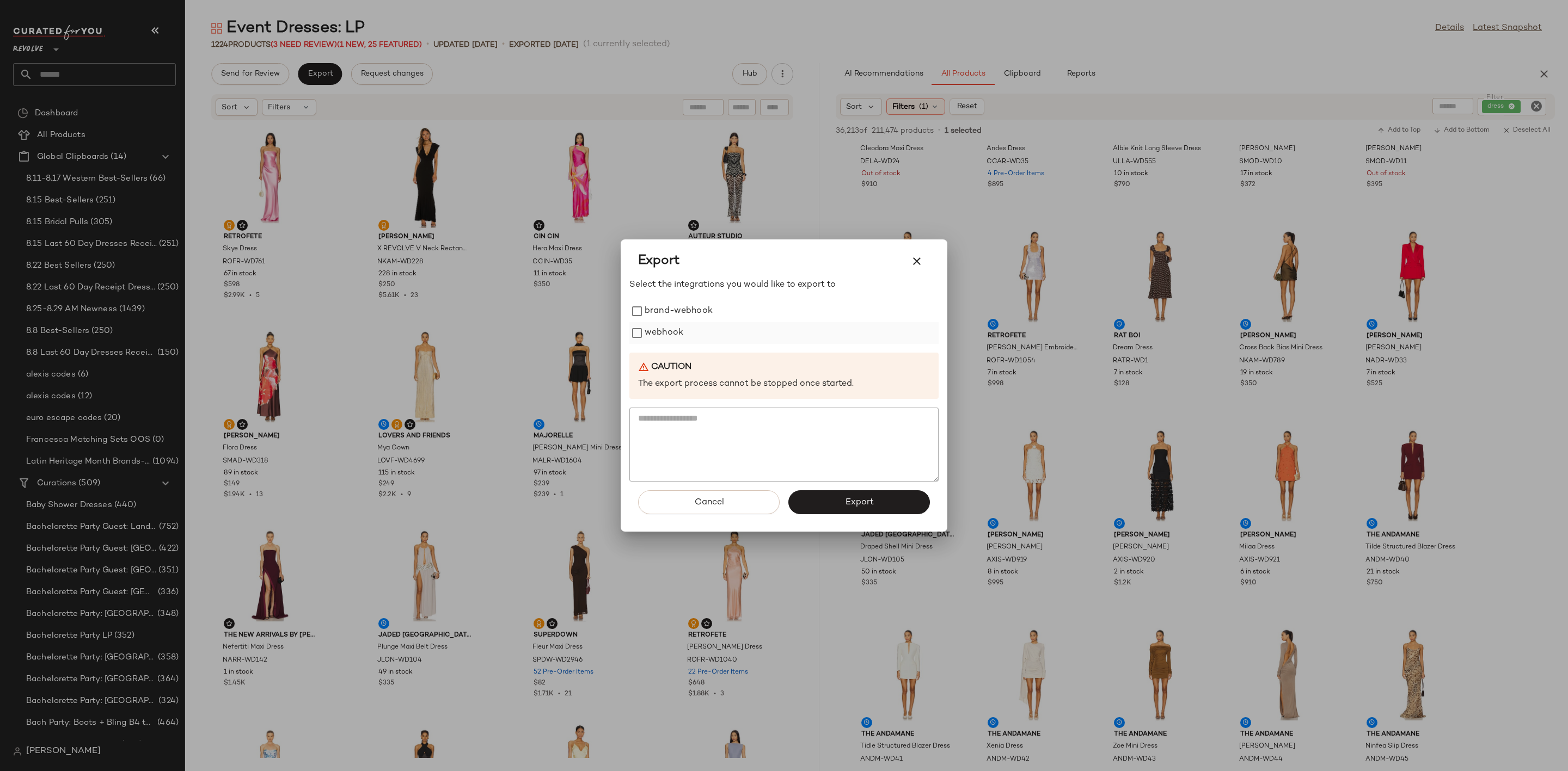
click at [647, 332] on label "webhook" at bounding box center [664, 333] width 38 height 22
click at [820, 512] on button "Export" at bounding box center [858, 503] width 142 height 24
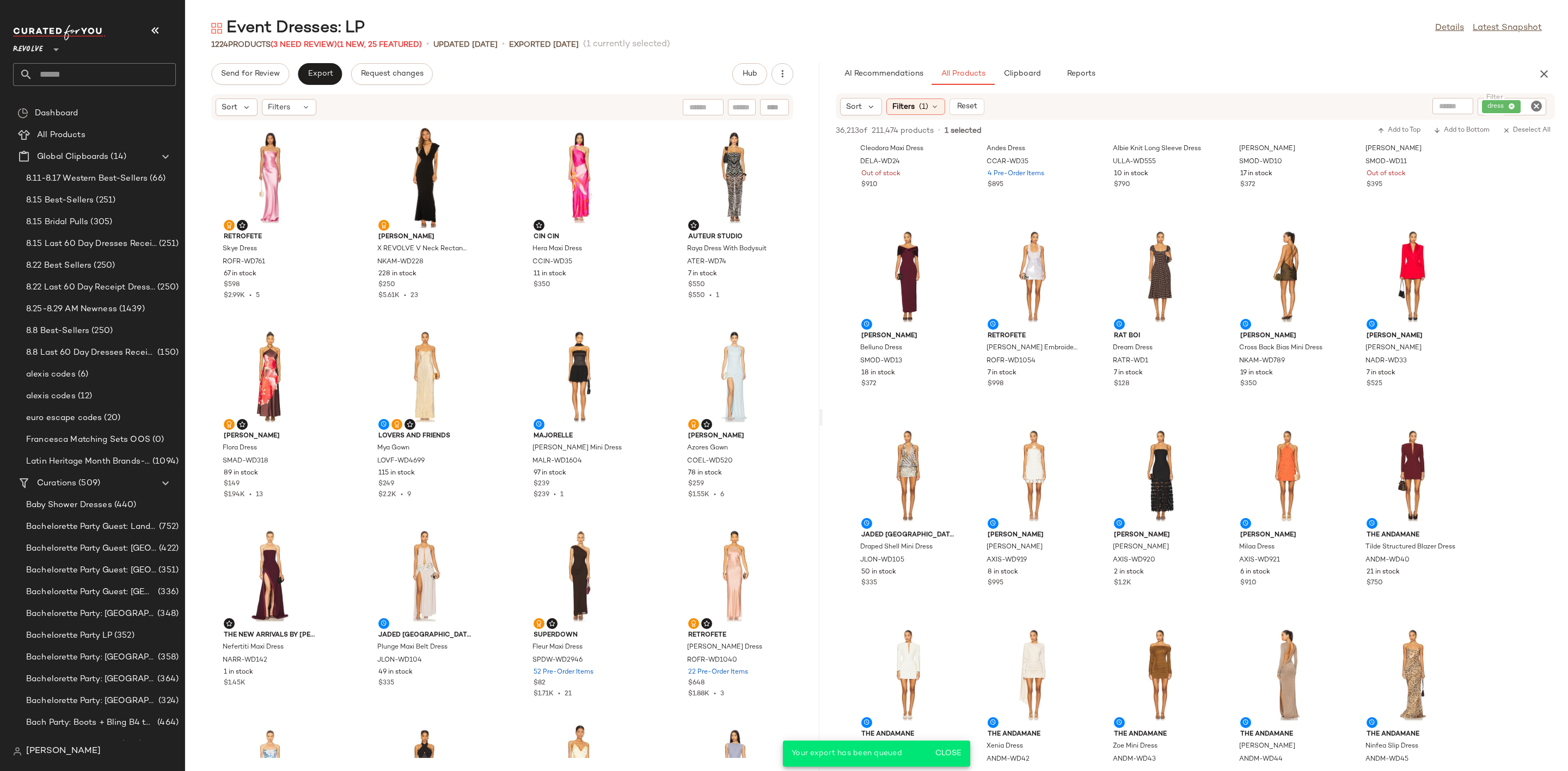
scroll to position [2112, 0]
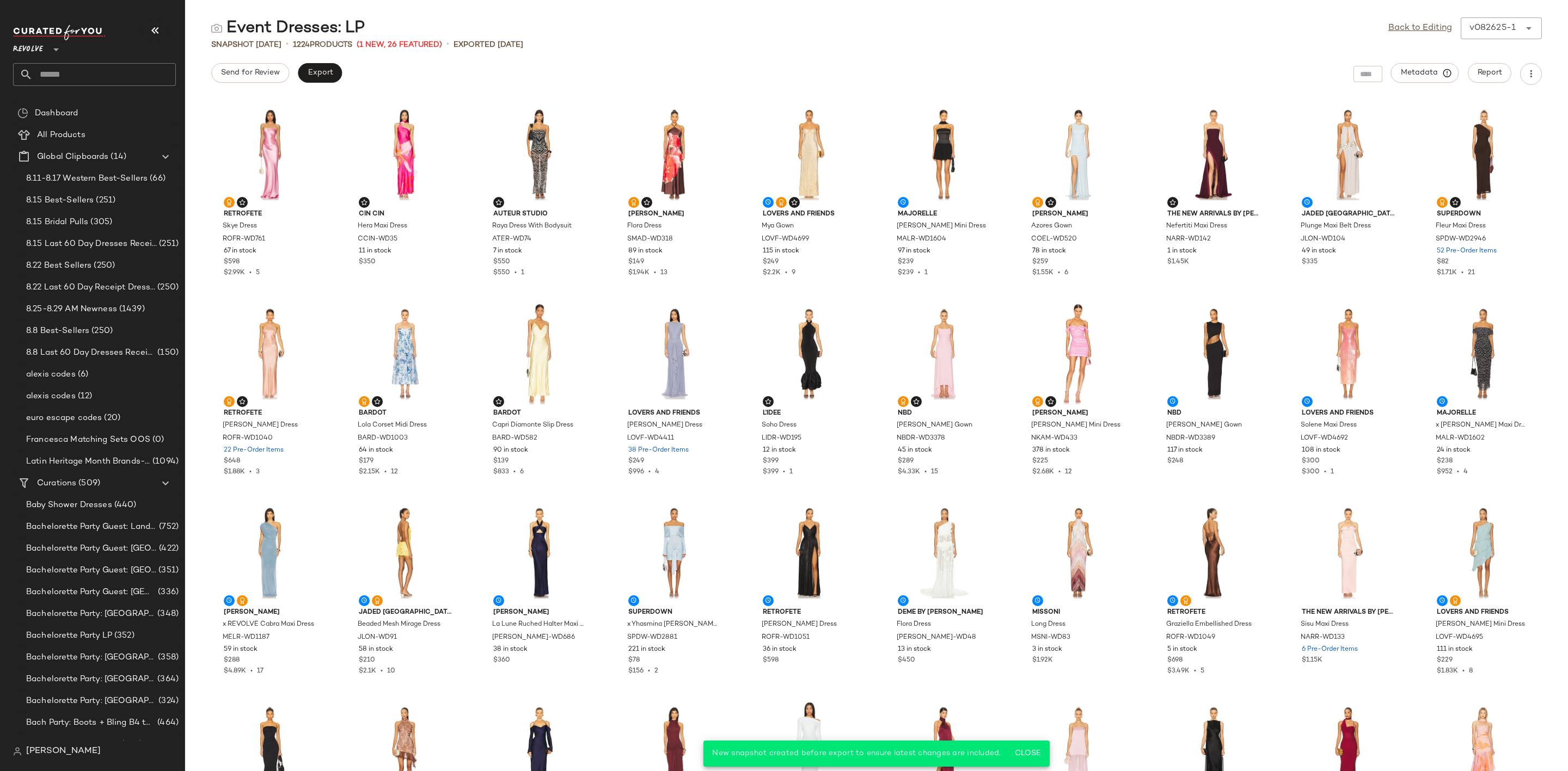
click at [91, 74] on input "text" at bounding box center [104, 75] width 143 height 23
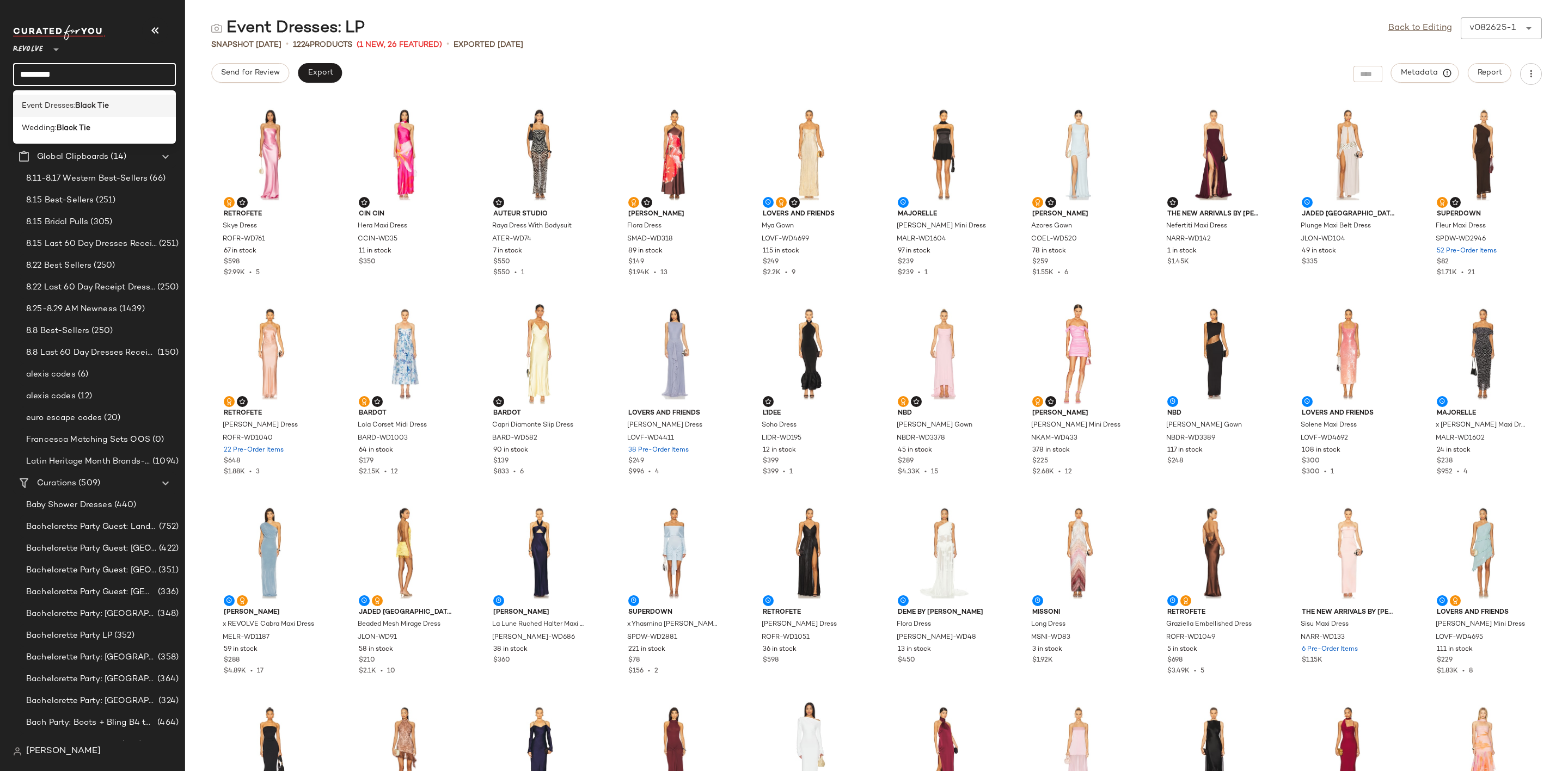
type input "*********"
click at [107, 102] on b "Black Tie" at bounding box center [91, 105] width 34 height 11
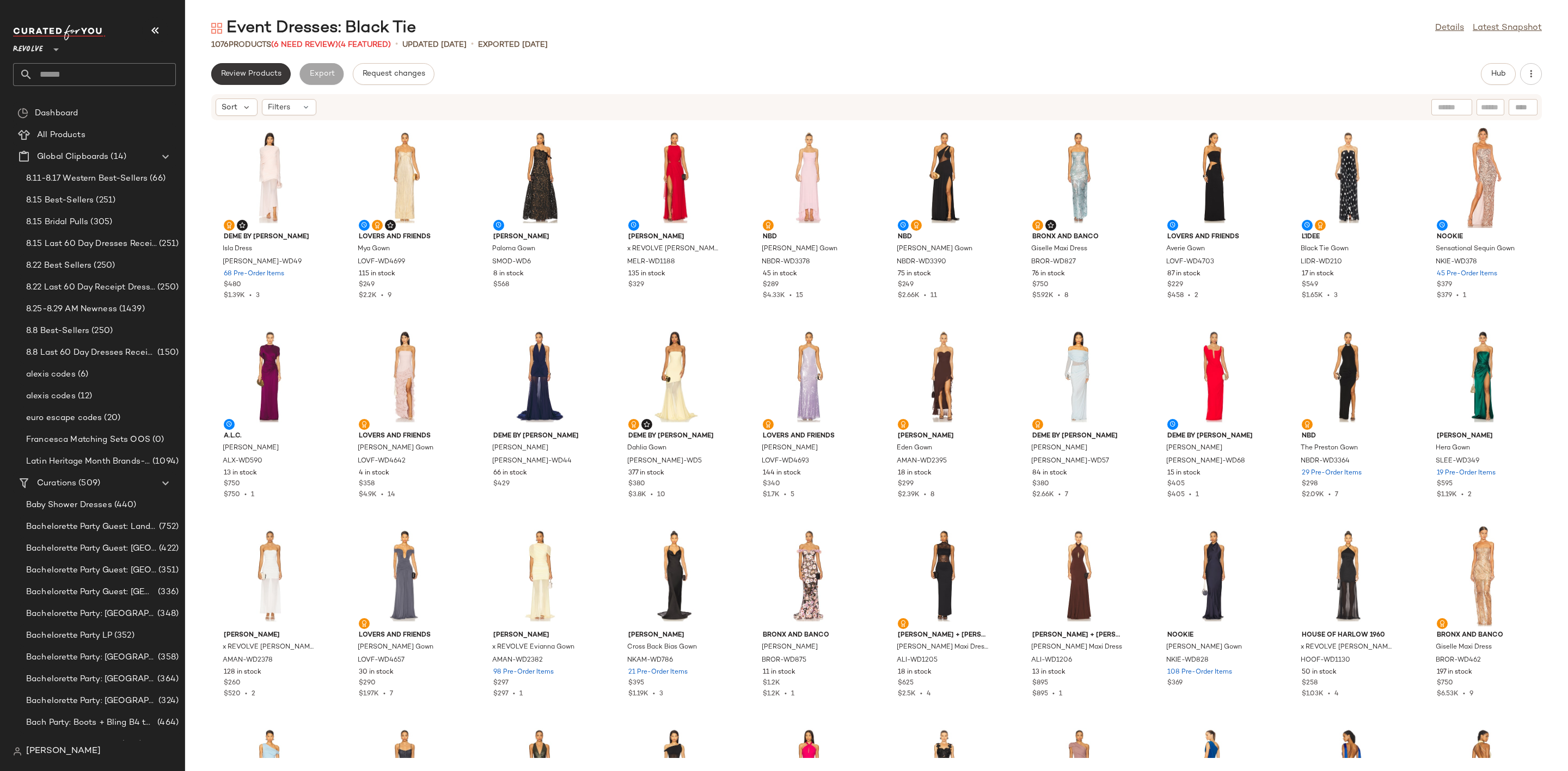
click at [248, 75] on span "Review Products" at bounding box center [251, 74] width 61 height 9
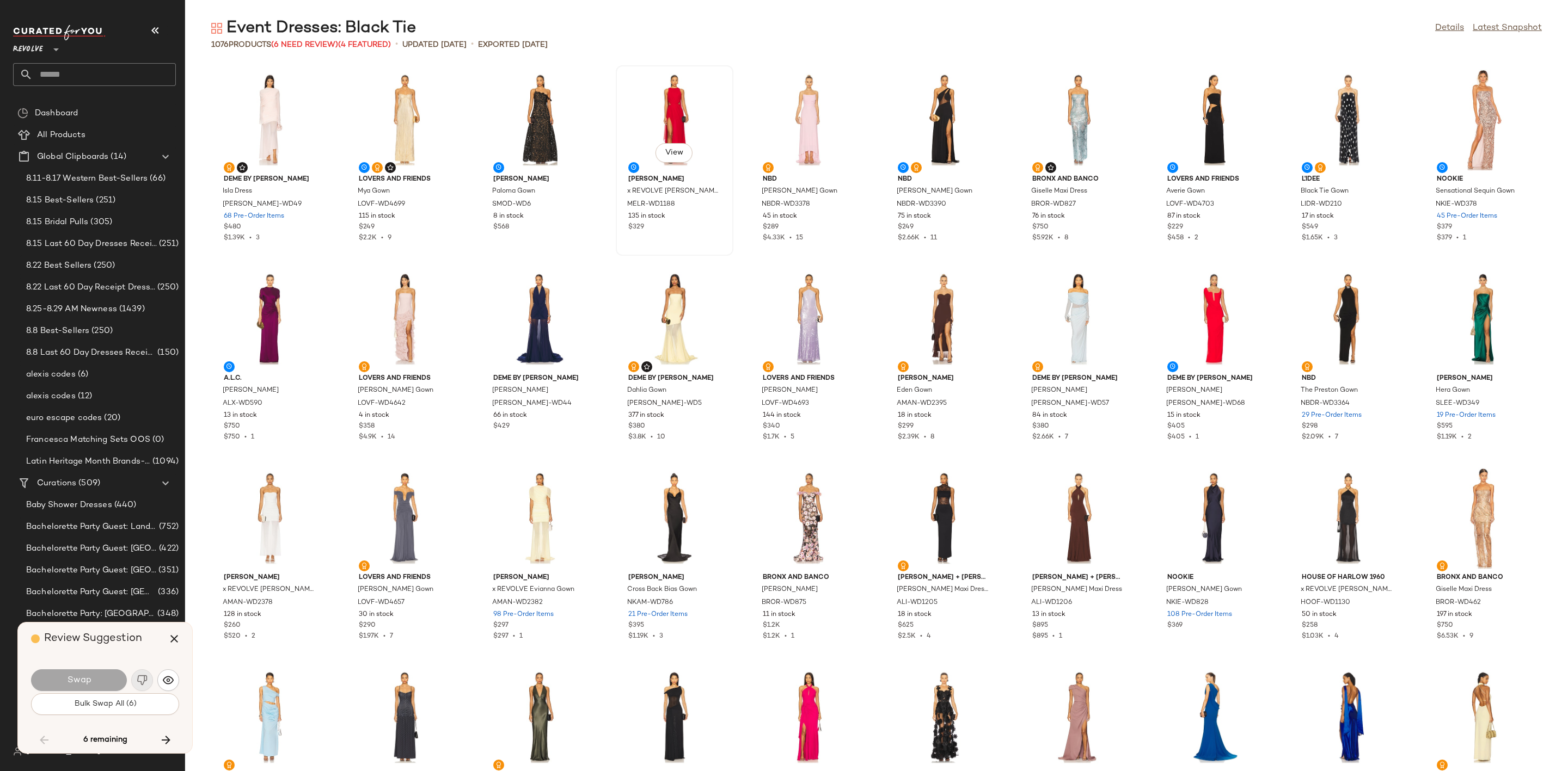
scroll to position [8365, 0]
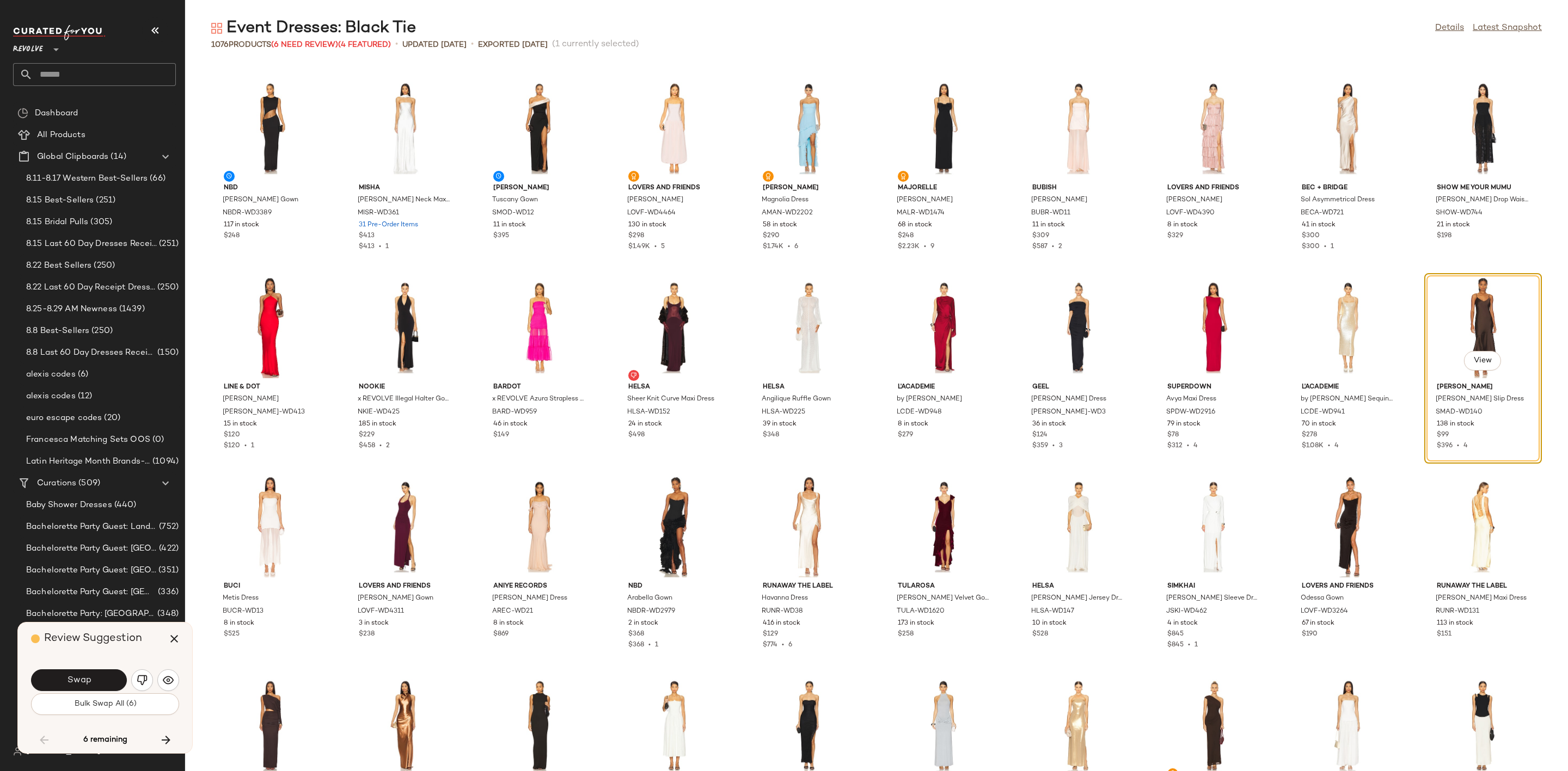
drag, startPoint x: 83, startPoint y: 686, endPoint x: 98, endPoint y: 683, distance: 15.3
click at [83, 684] on button "Swap" at bounding box center [79, 680] width 96 height 22
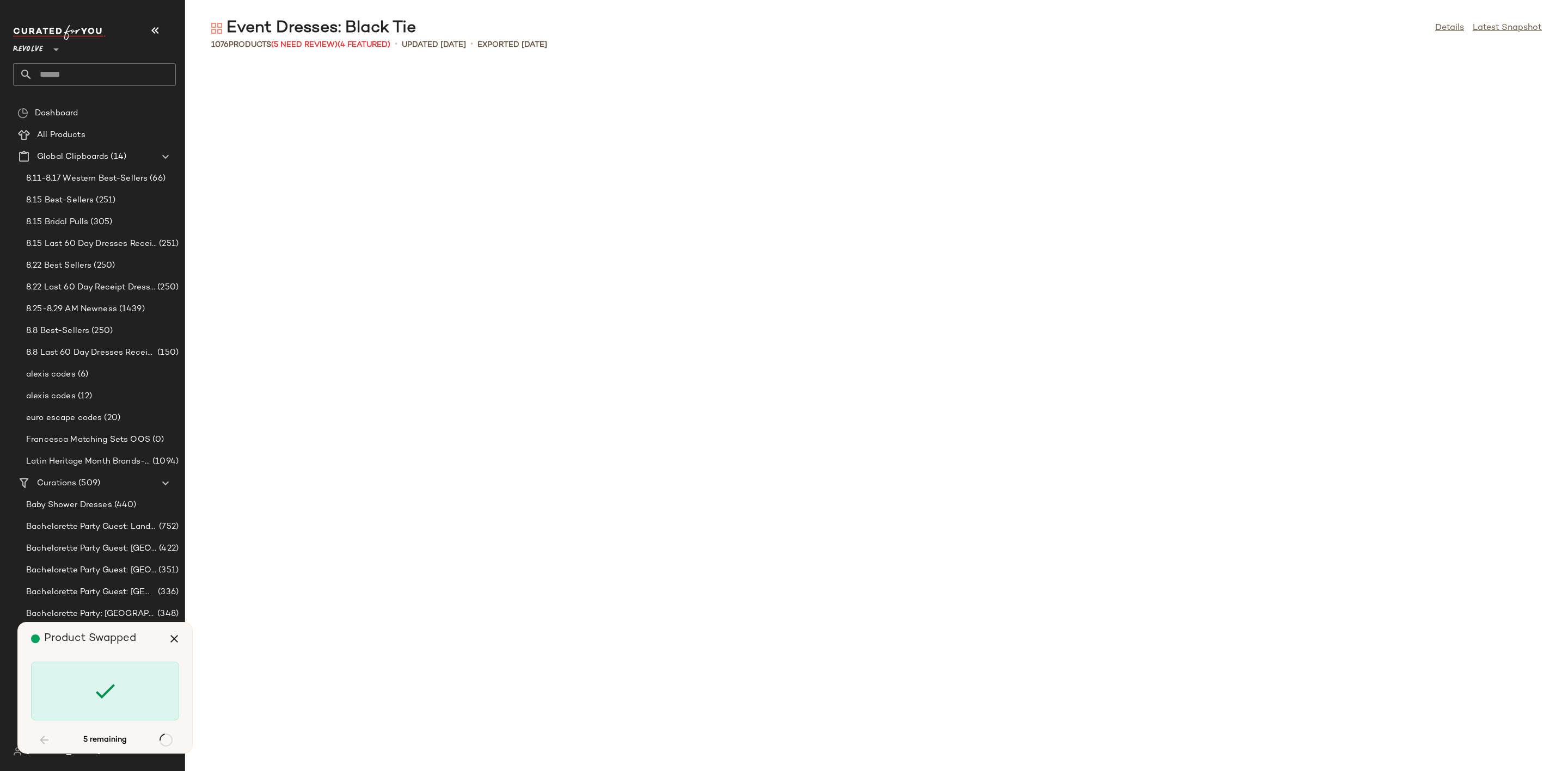
scroll to position [10953, 0]
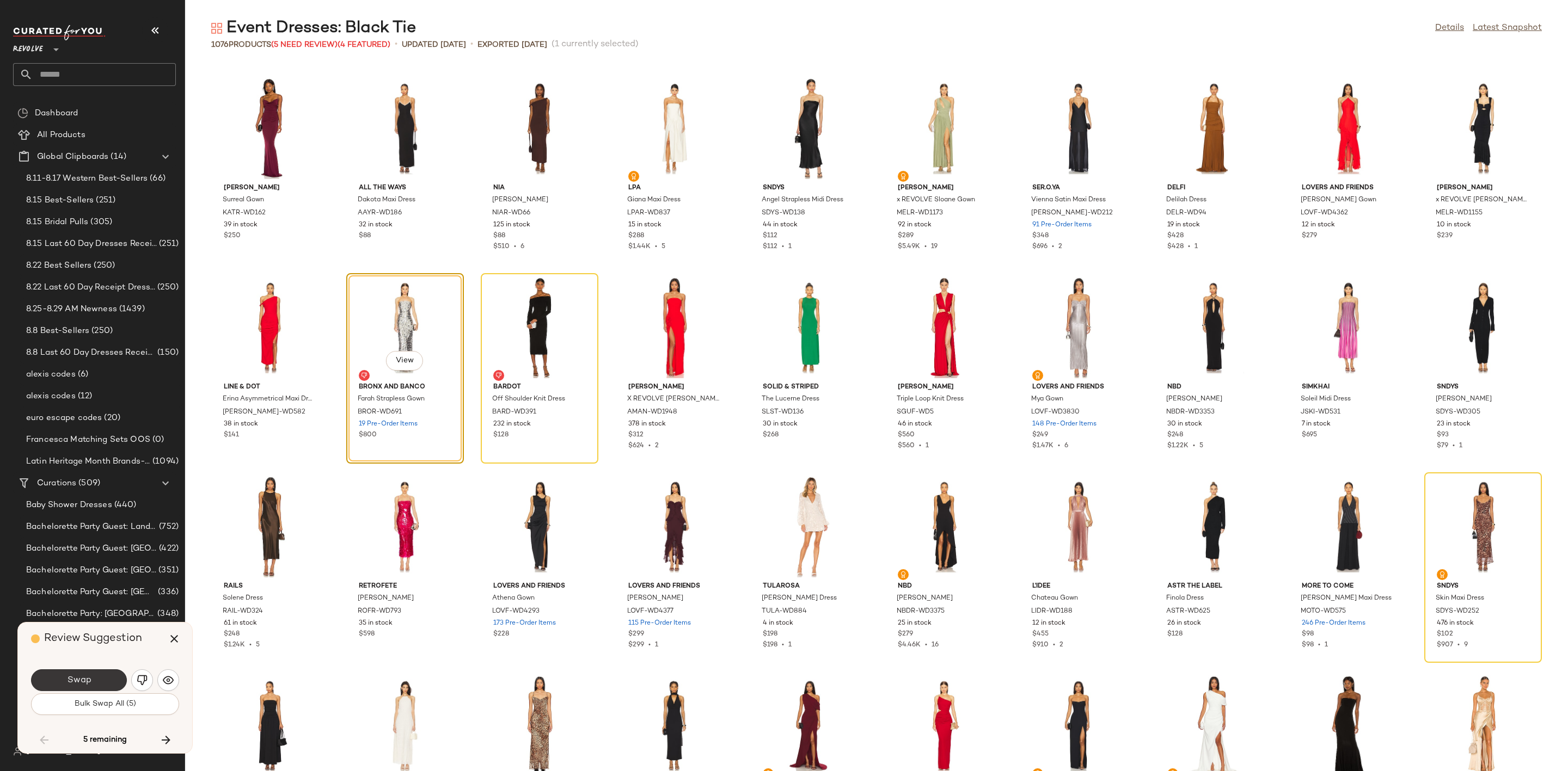
click at [72, 680] on span "Swap" at bounding box center [78, 681] width 24 height 10
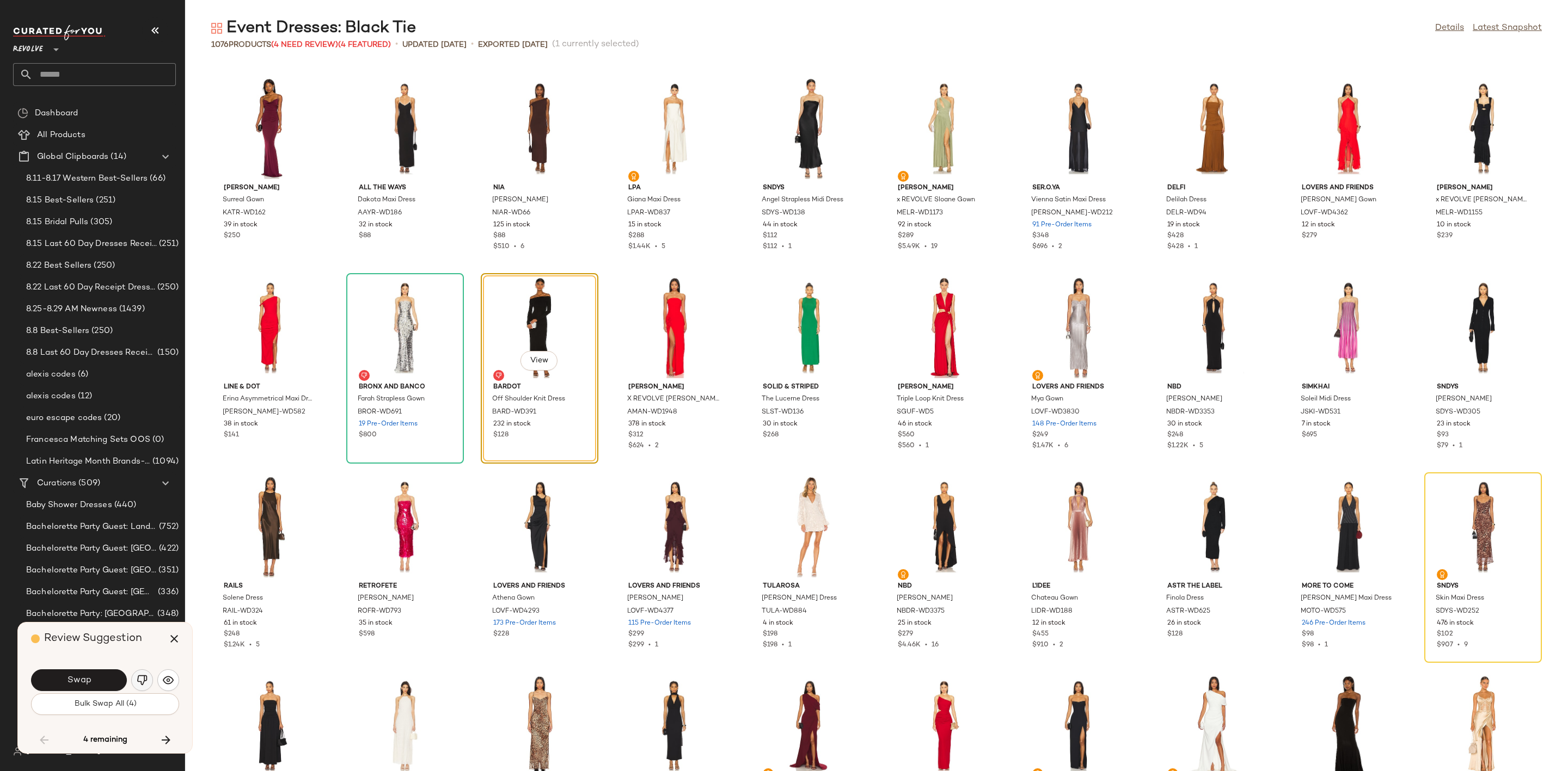
click at [137, 680] on img "button" at bounding box center [142, 680] width 11 height 11
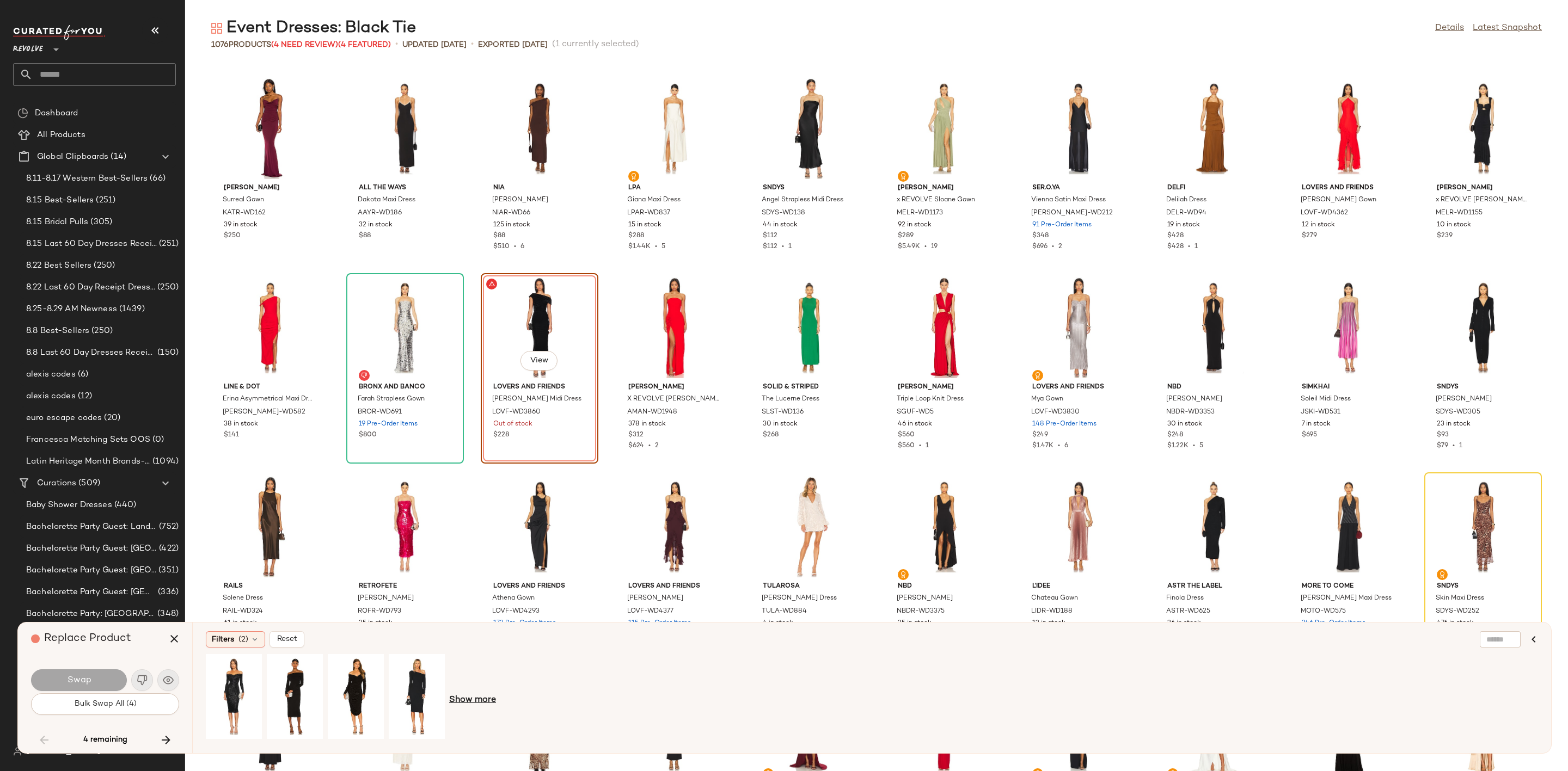
click at [479, 705] on span "Show more" at bounding box center [473, 700] width 47 height 13
click at [606, 673] on div "View" at bounding box center [599, 696] width 49 height 77
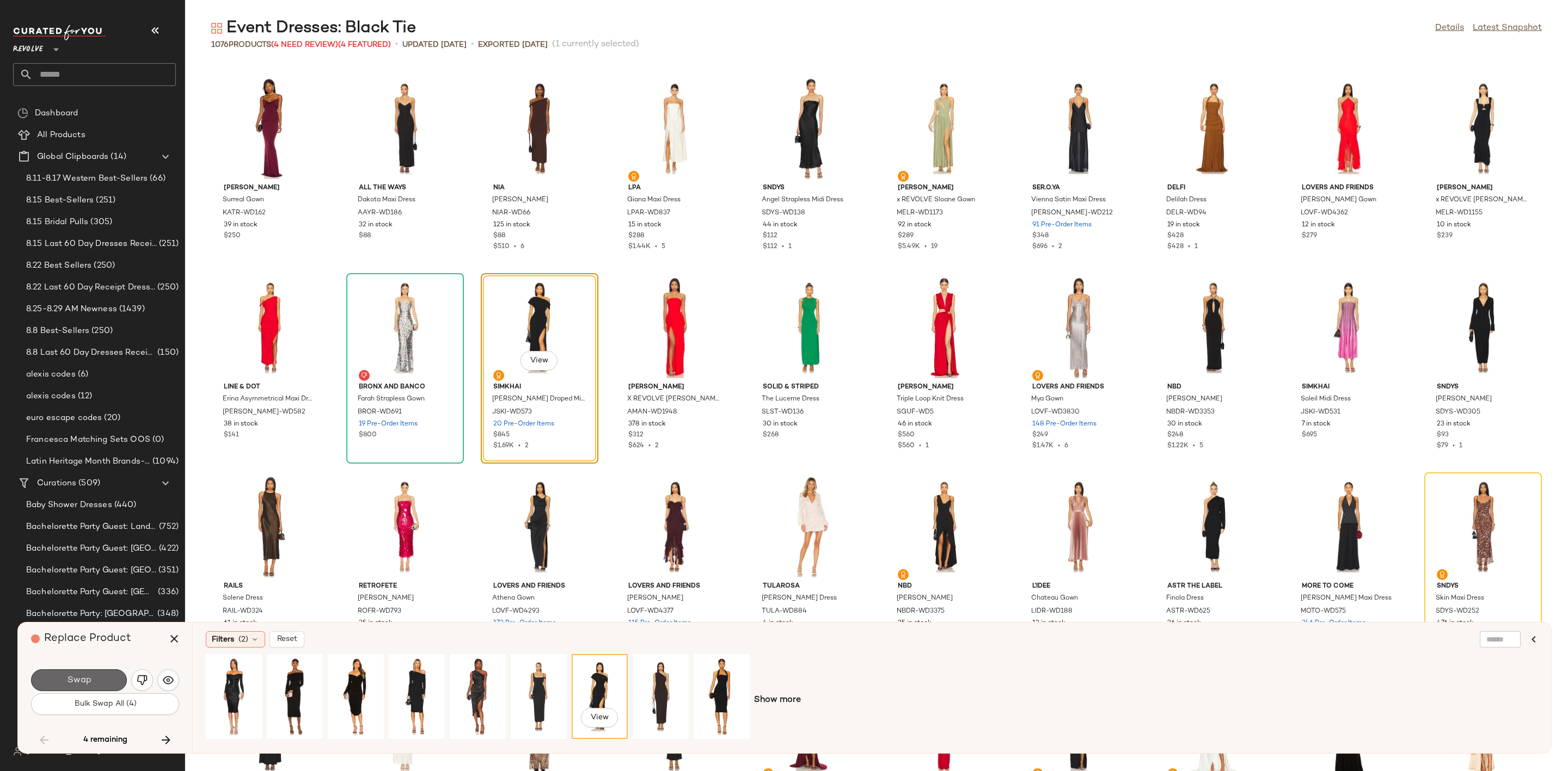
click at [108, 679] on button "Swap" at bounding box center [79, 680] width 96 height 22
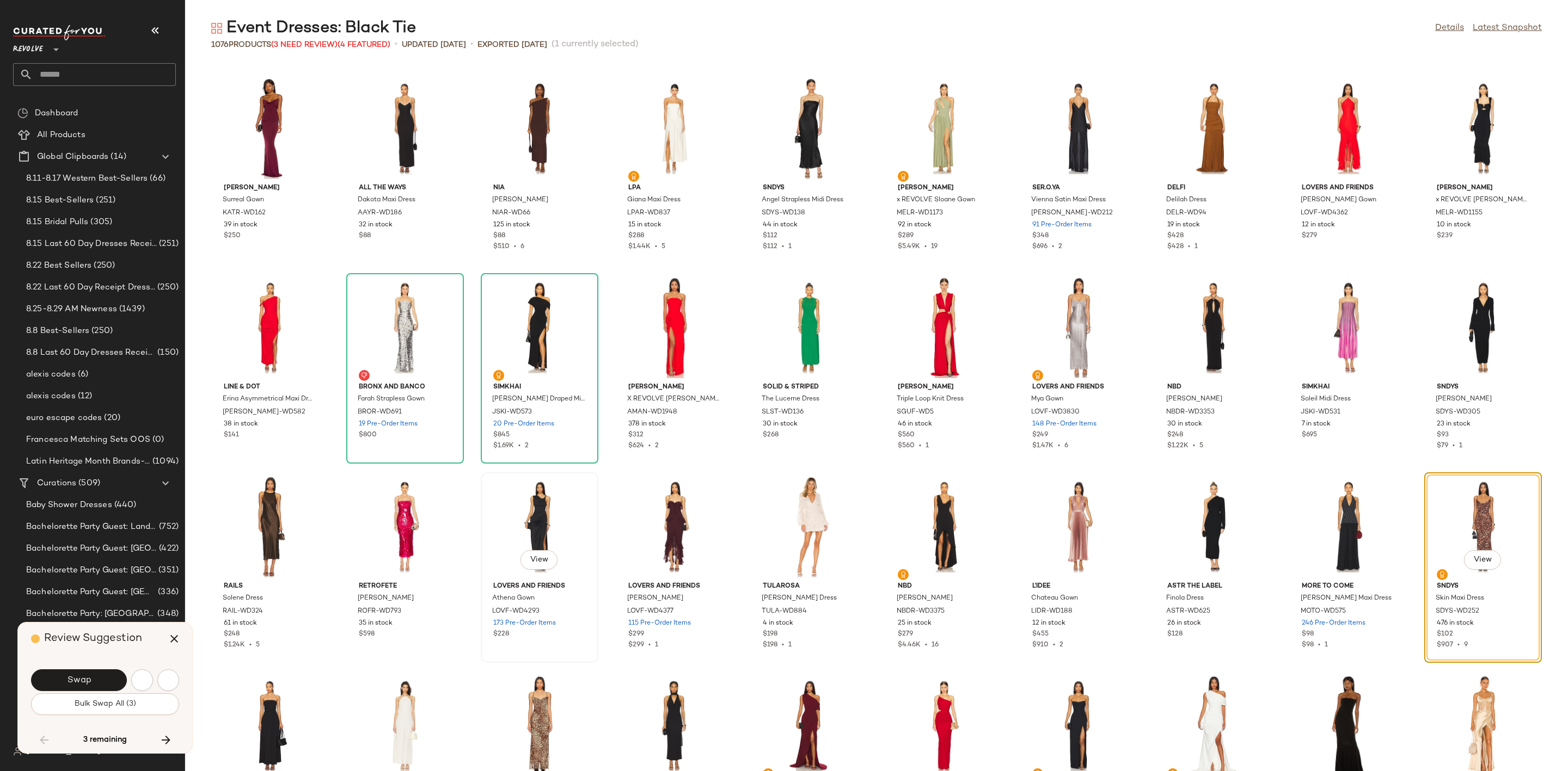
scroll to position [11153, 0]
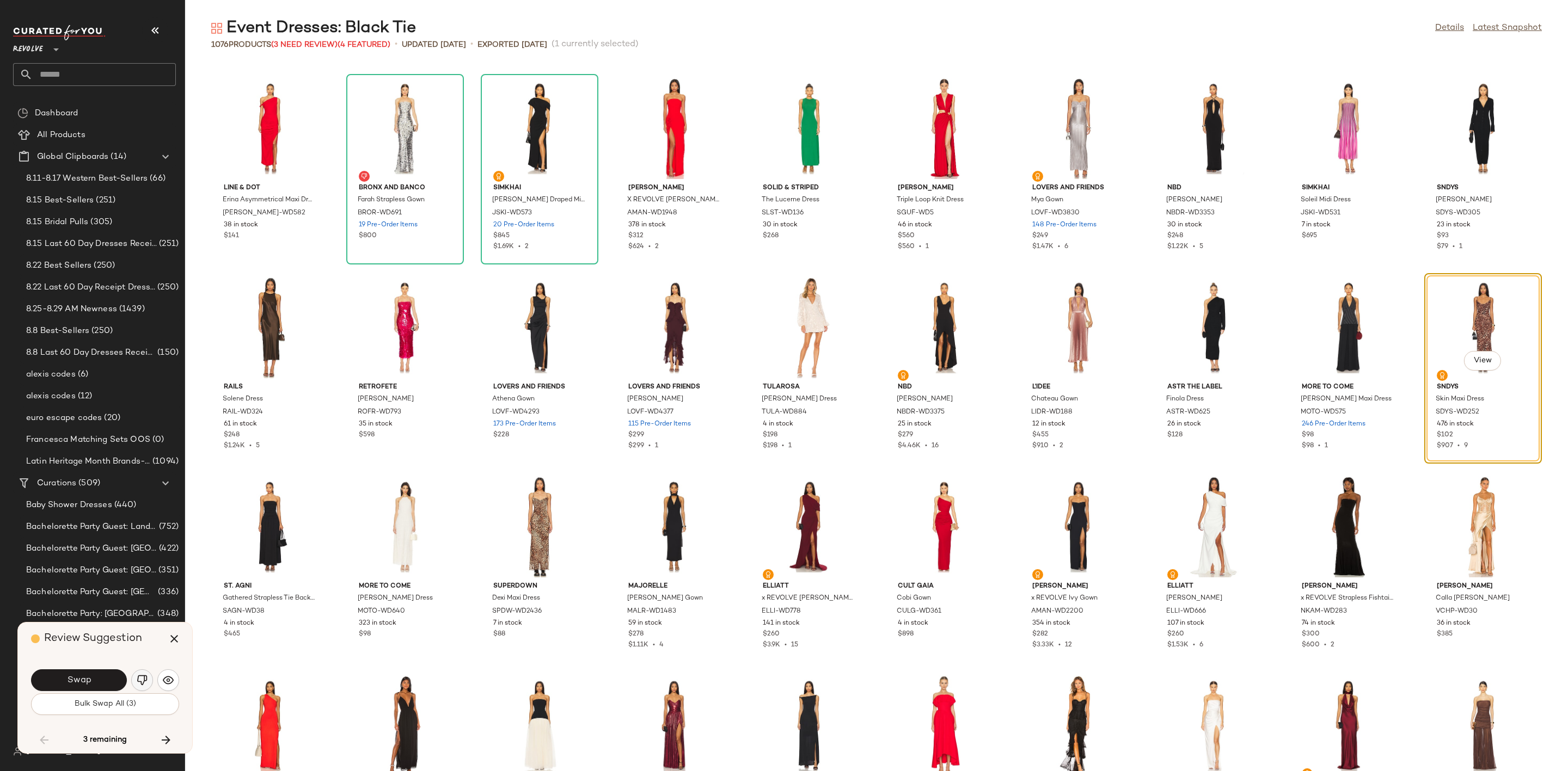
click at [142, 681] on img "button" at bounding box center [142, 680] width 11 height 11
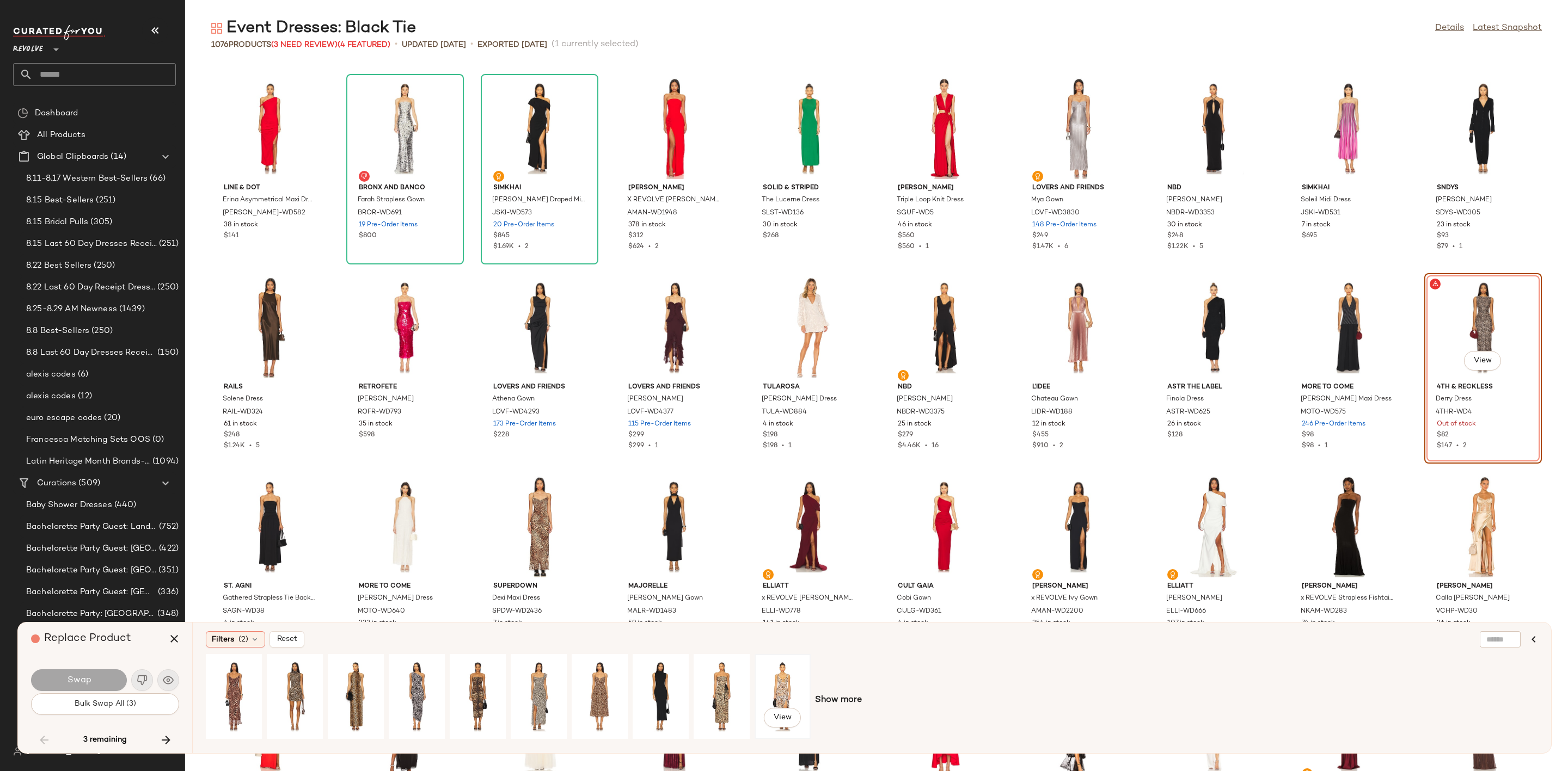
click at [779, 684] on div "View" at bounding box center [783, 696] width 49 height 77
click at [98, 674] on button "Swap" at bounding box center [79, 680] width 96 height 22
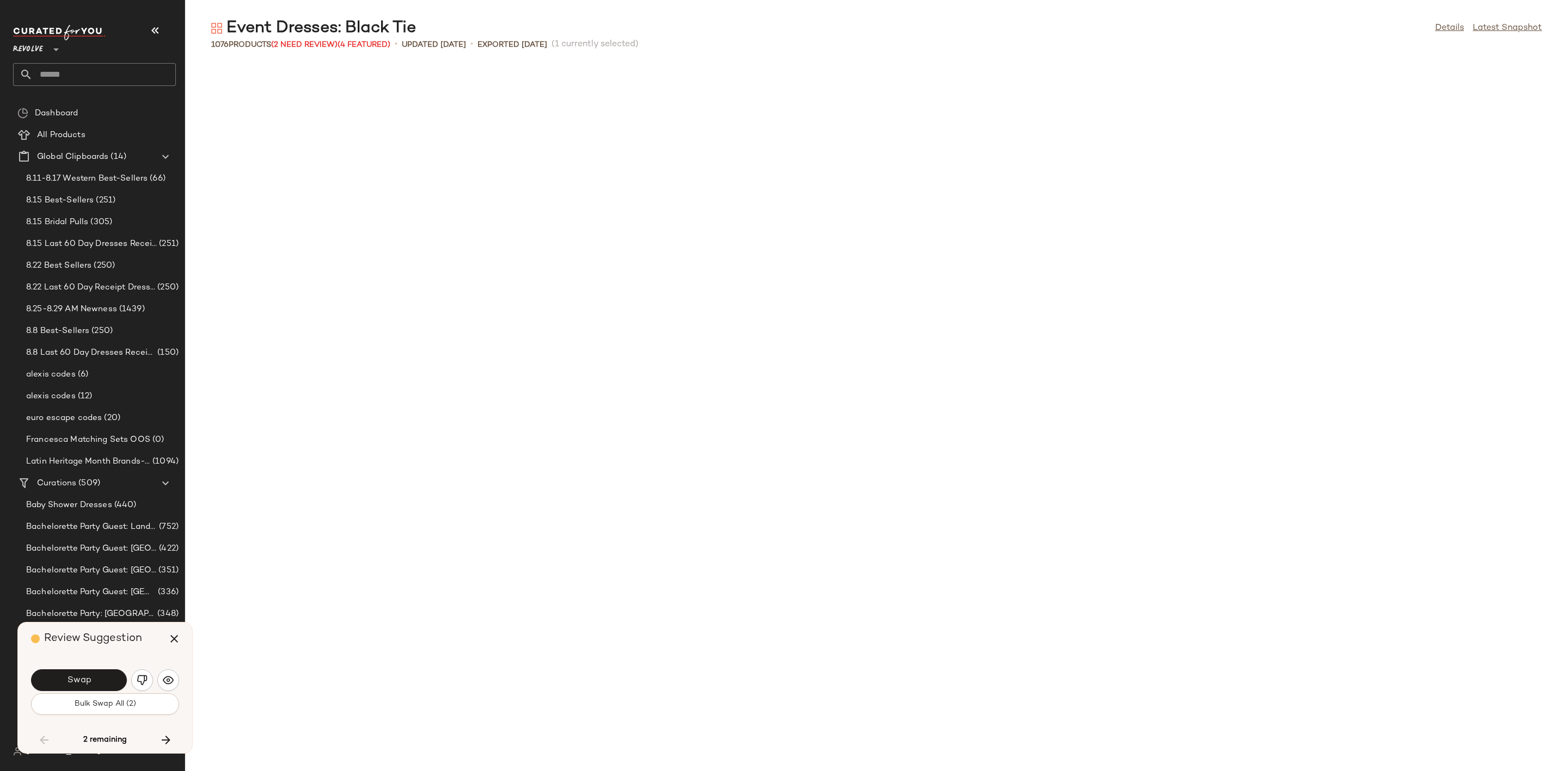
scroll to position [11949, 0]
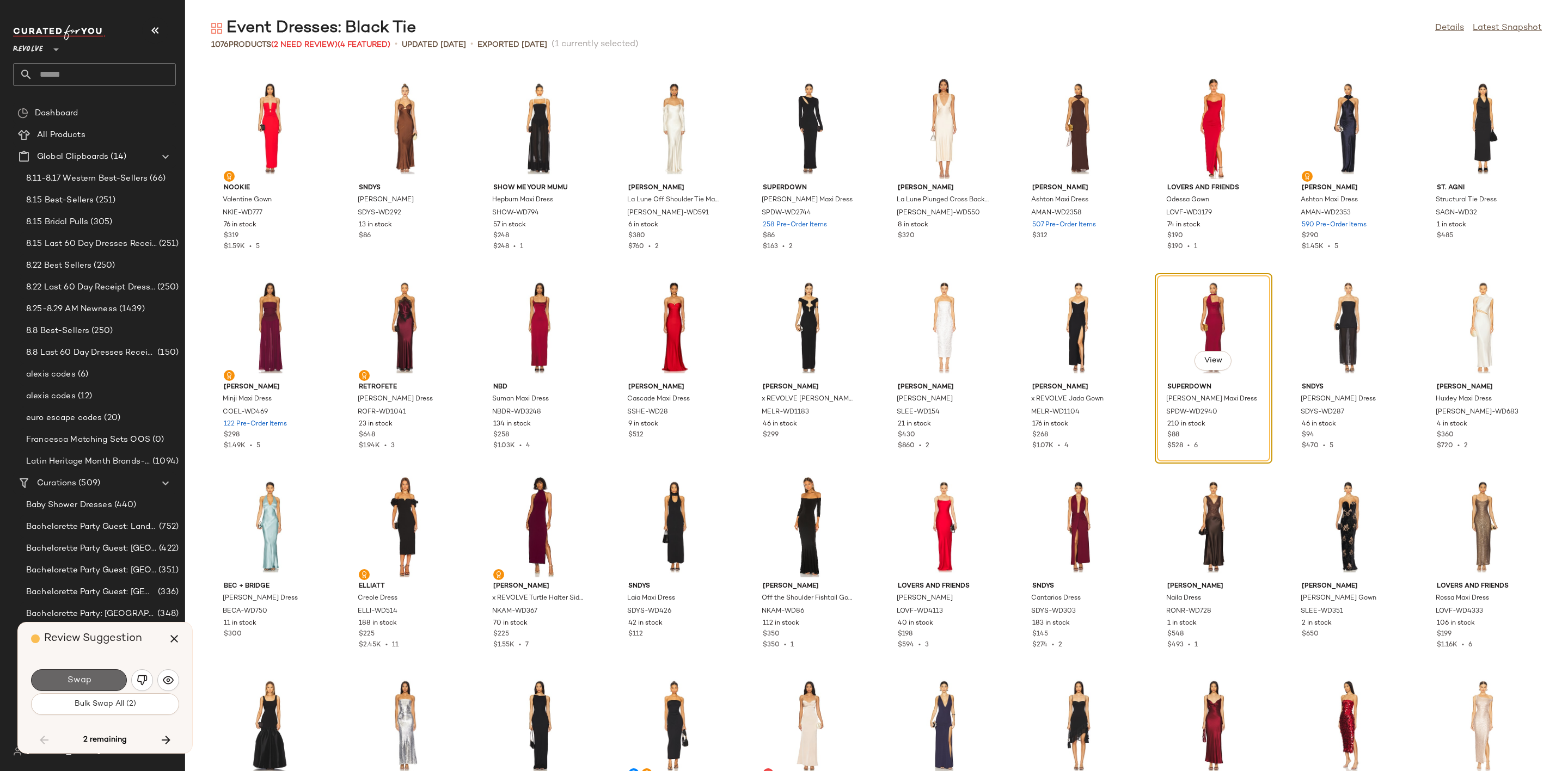
click at [76, 684] on span "Swap" at bounding box center [78, 681] width 24 height 10
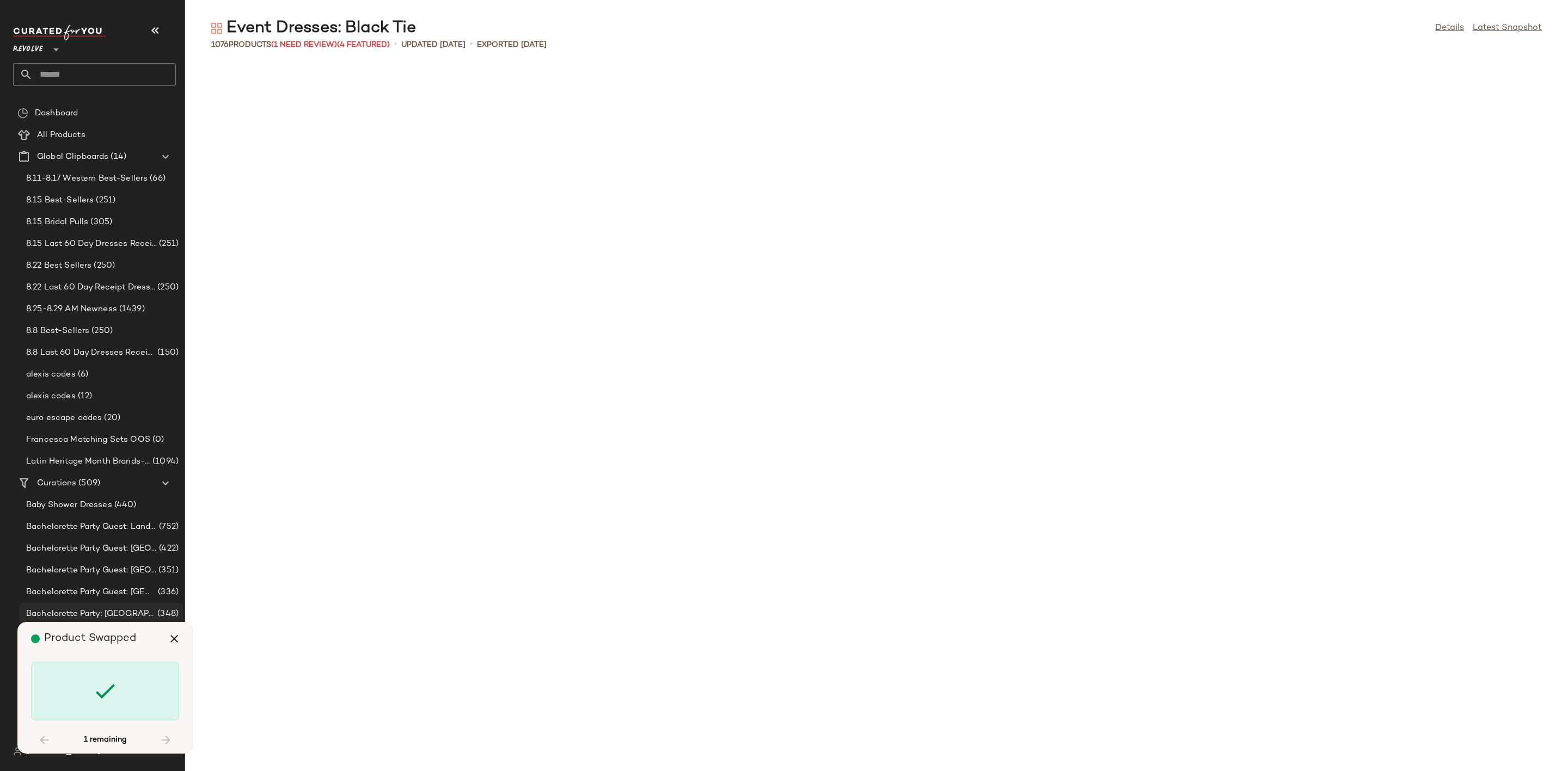
scroll to position [20512, 0]
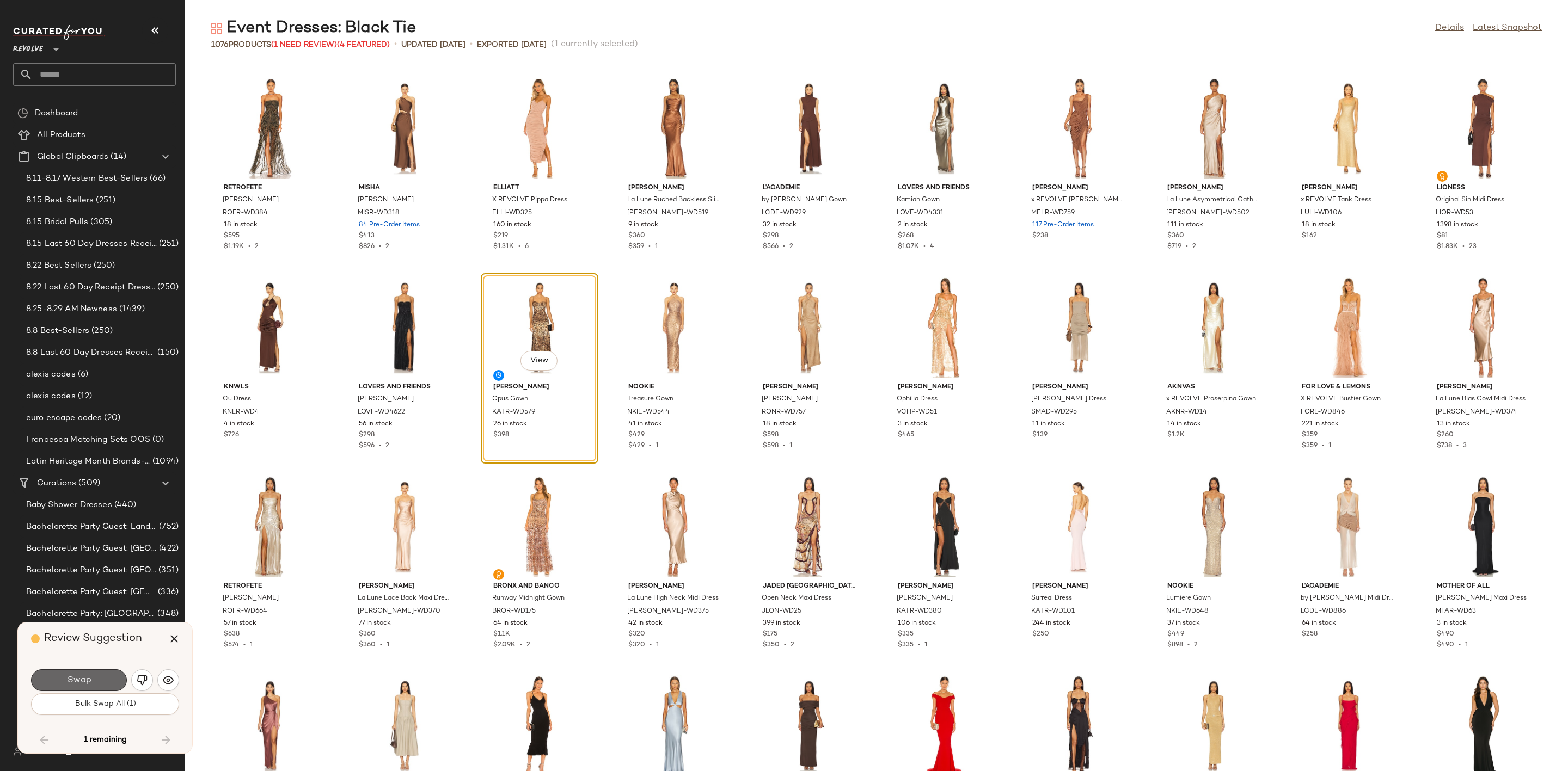
click at [75, 669] on button "Swap" at bounding box center [79, 680] width 96 height 22
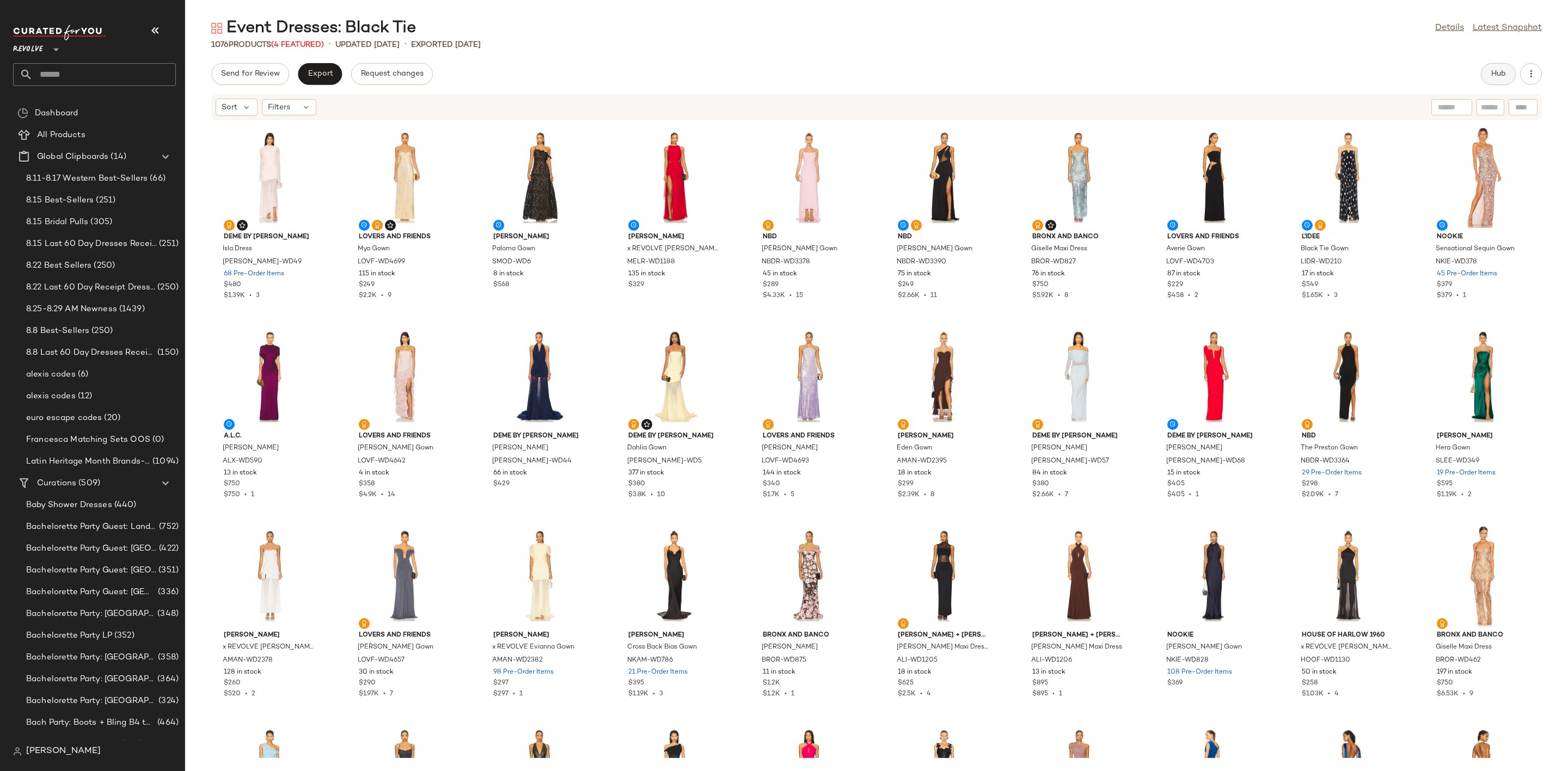
click at [1492, 77] on span "Hub" at bounding box center [1499, 74] width 16 height 9
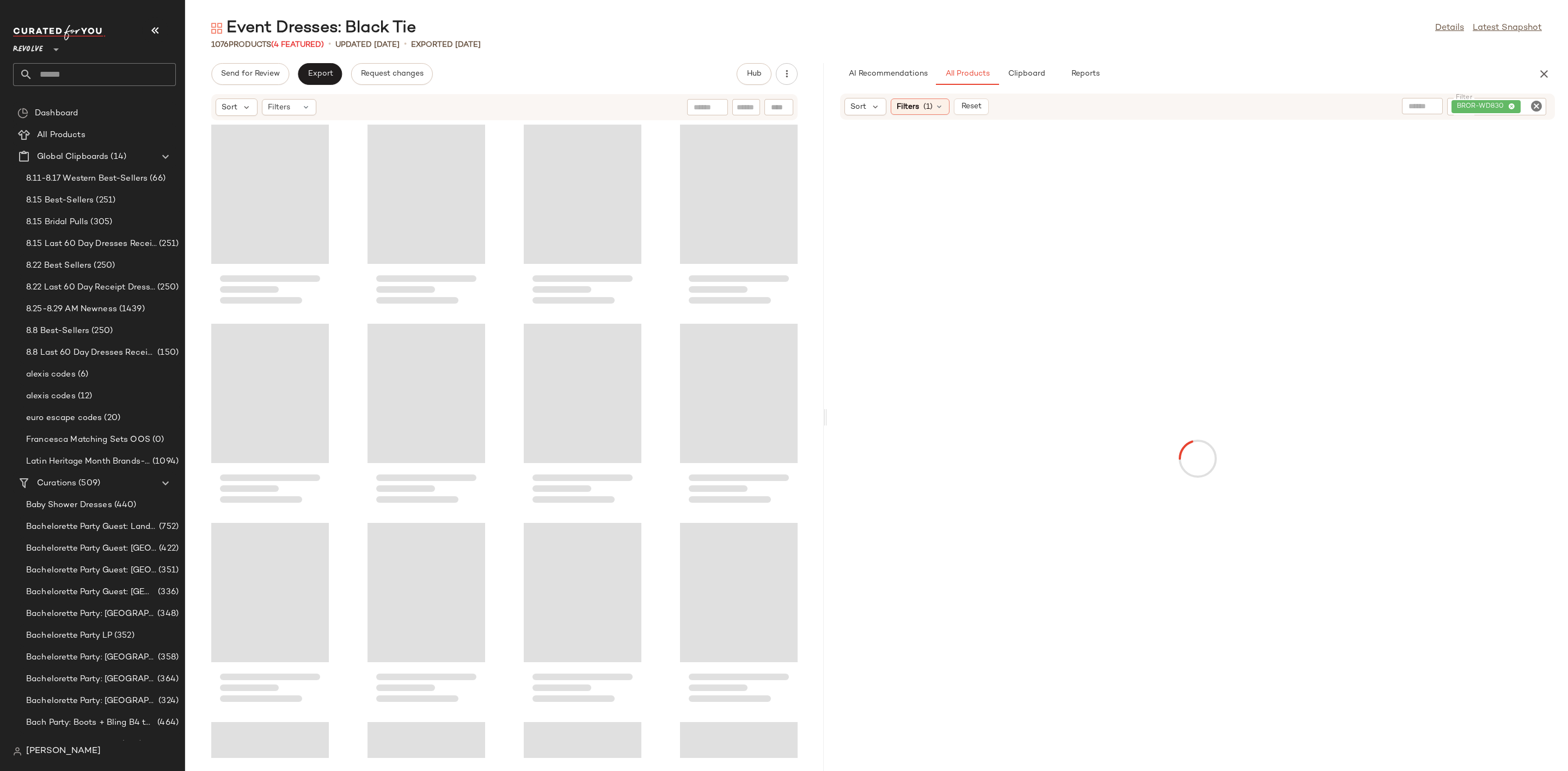
drag, startPoint x: 874, startPoint y: 417, endPoint x: 820, endPoint y: 420, distance: 54.1
click at [820, 420] on div "Event Dresses: Black Tie Details Latest Snapshot 1076 Products (4 Featured) • u…" at bounding box center [877, 394] width 1383 height 754
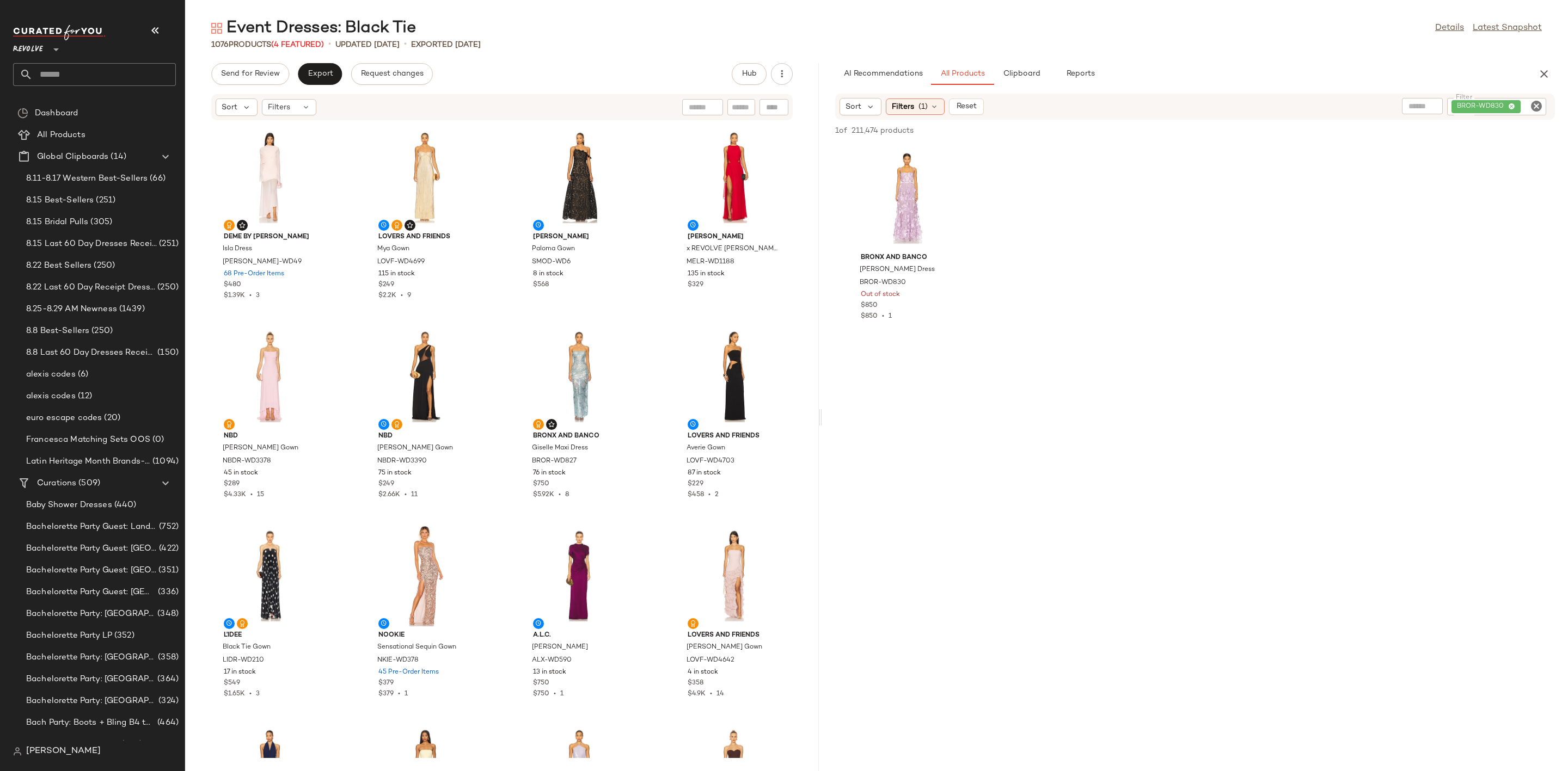
click at [1537, 109] on icon "Clear Filter" at bounding box center [1536, 106] width 13 height 13
type input "****"
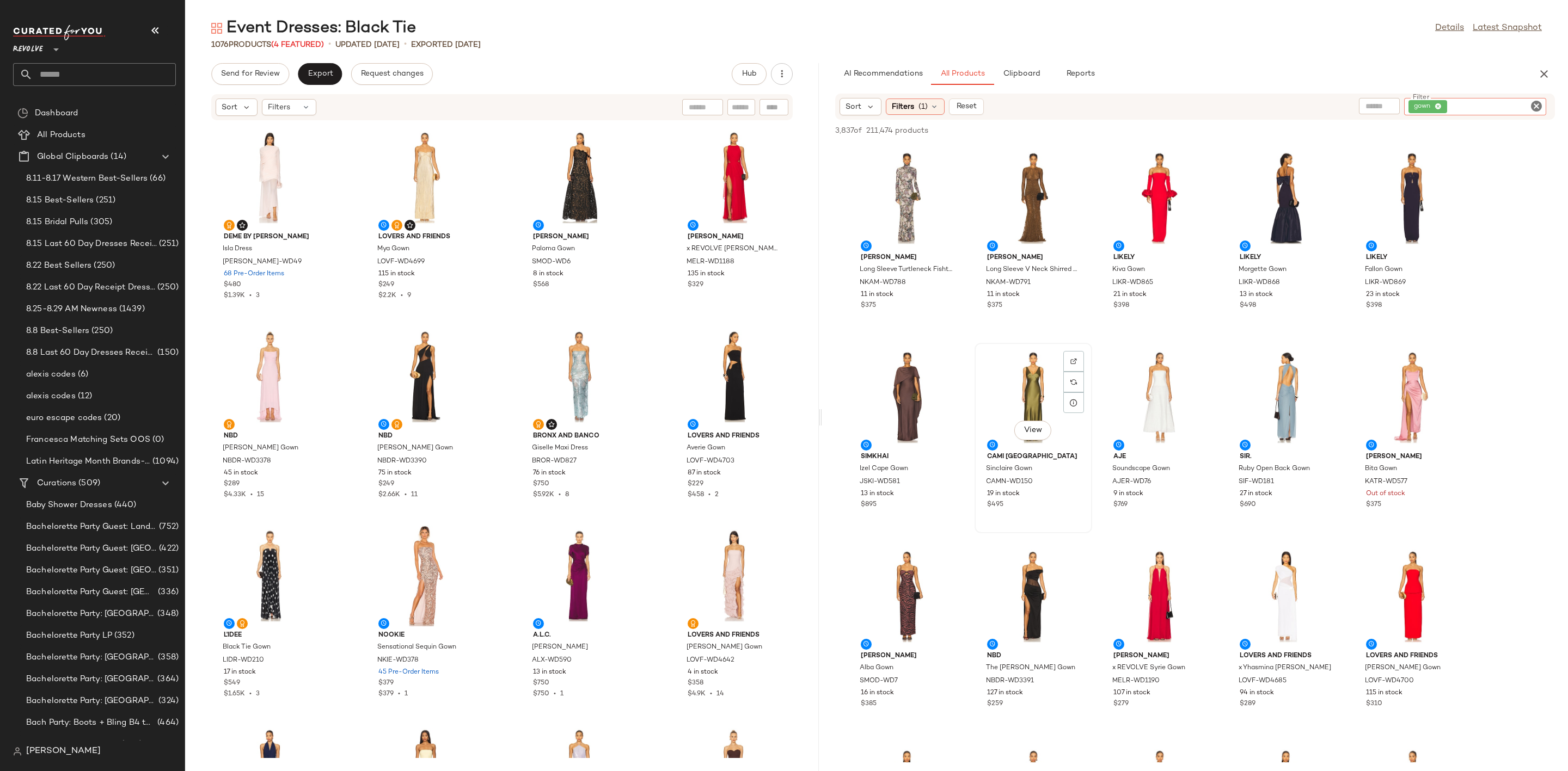
click at [1017, 384] on div "View" at bounding box center [1033, 397] width 110 height 102
click at [1267, 168] on div "View" at bounding box center [1286, 198] width 110 height 102
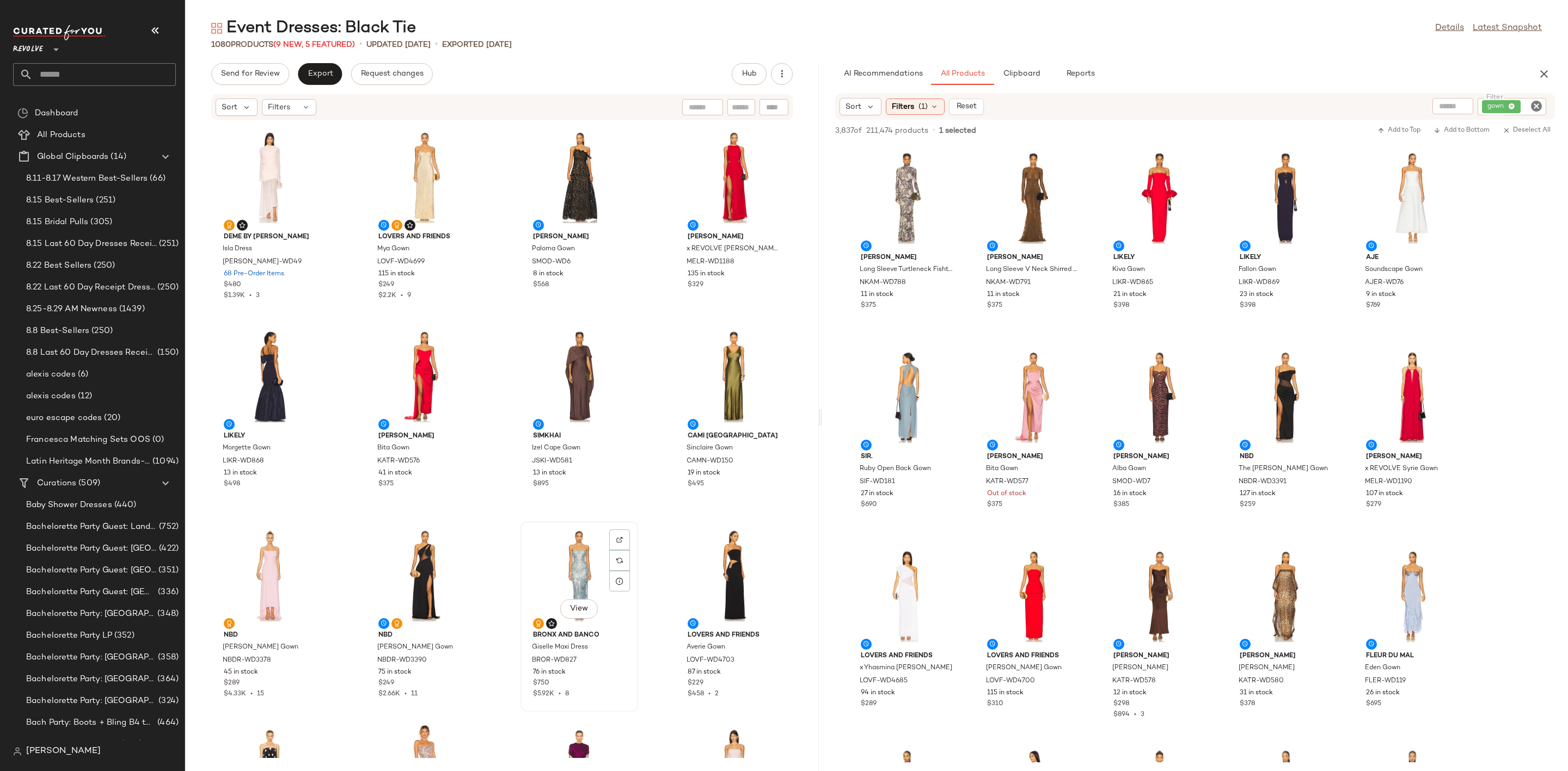
click at [543, 543] on div "View" at bounding box center [579, 576] width 110 height 102
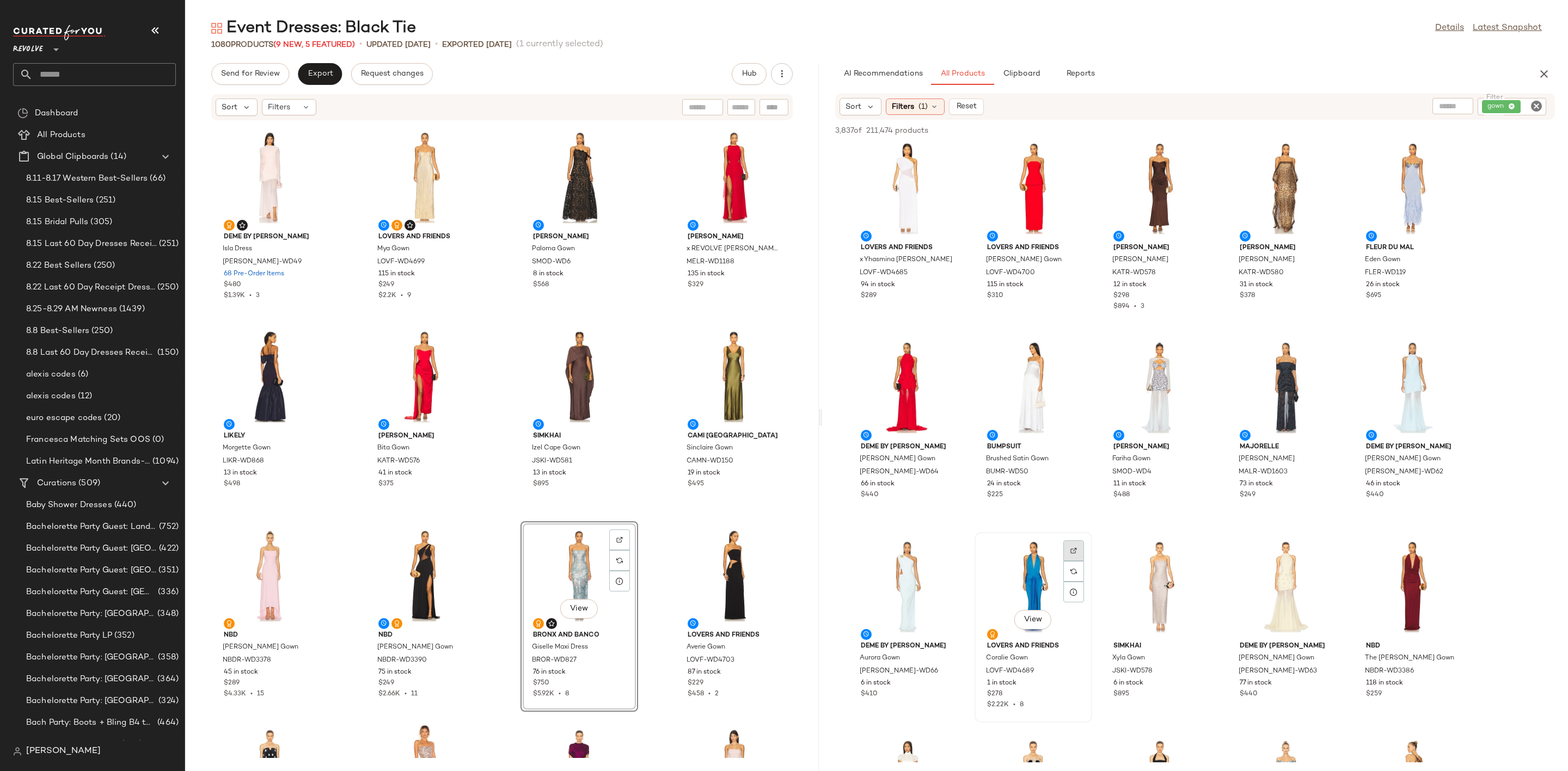
click at [1070, 549] on img at bounding box center [1074, 550] width 7 height 7
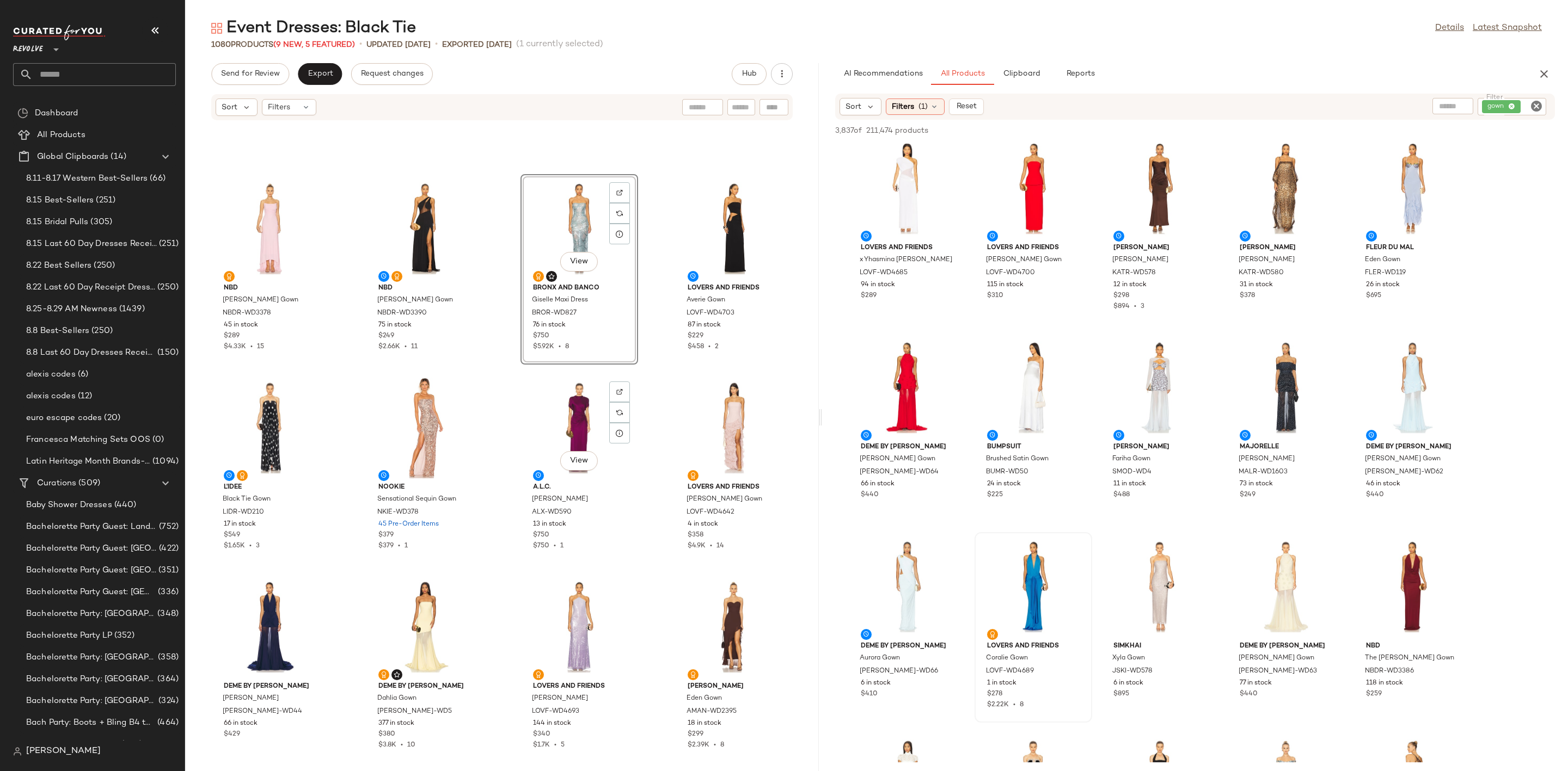
scroll to position [498, 0]
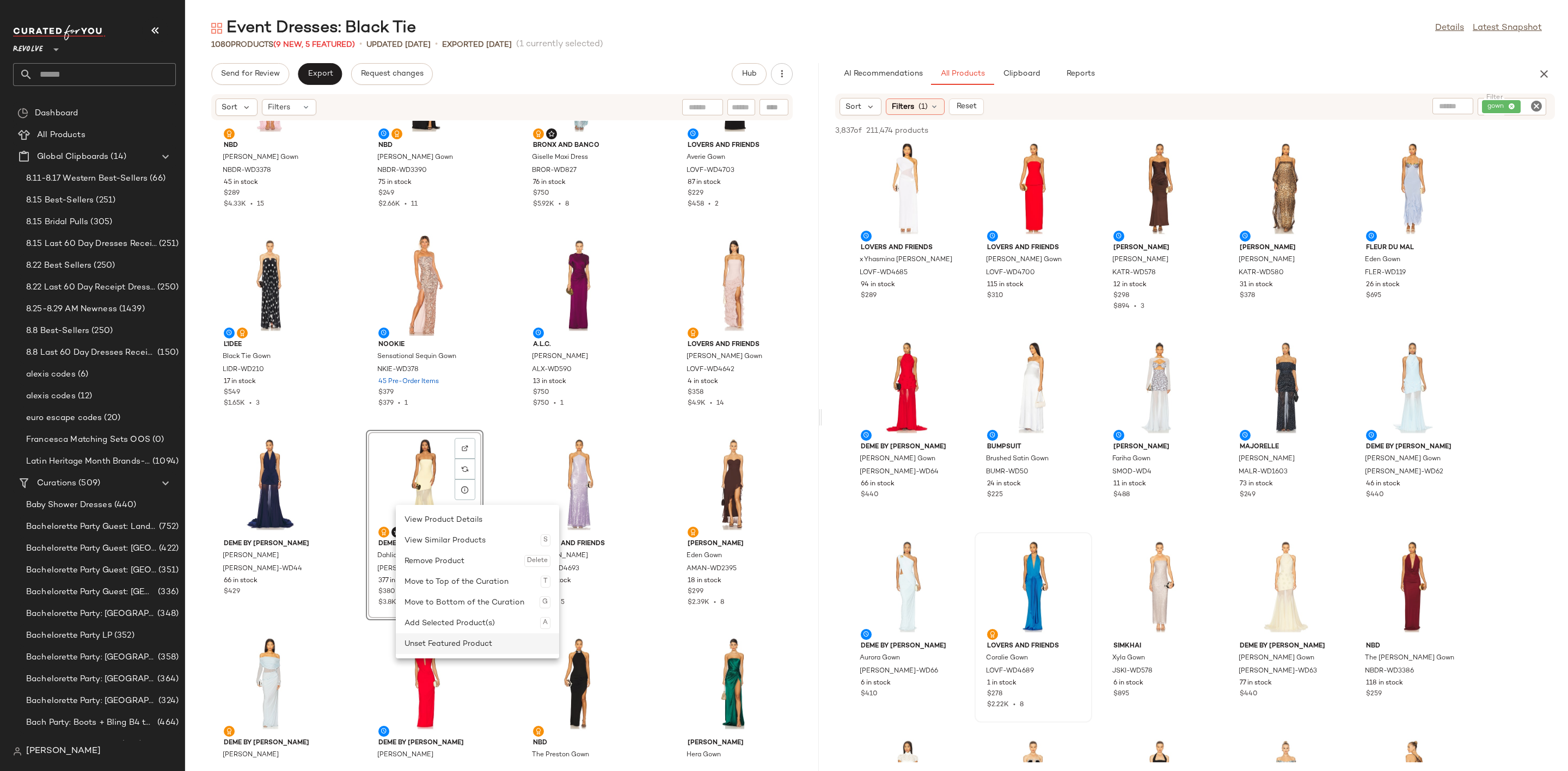
click at [451, 639] on div "Unset Featured Product" at bounding box center [478, 643] width 146 height 21
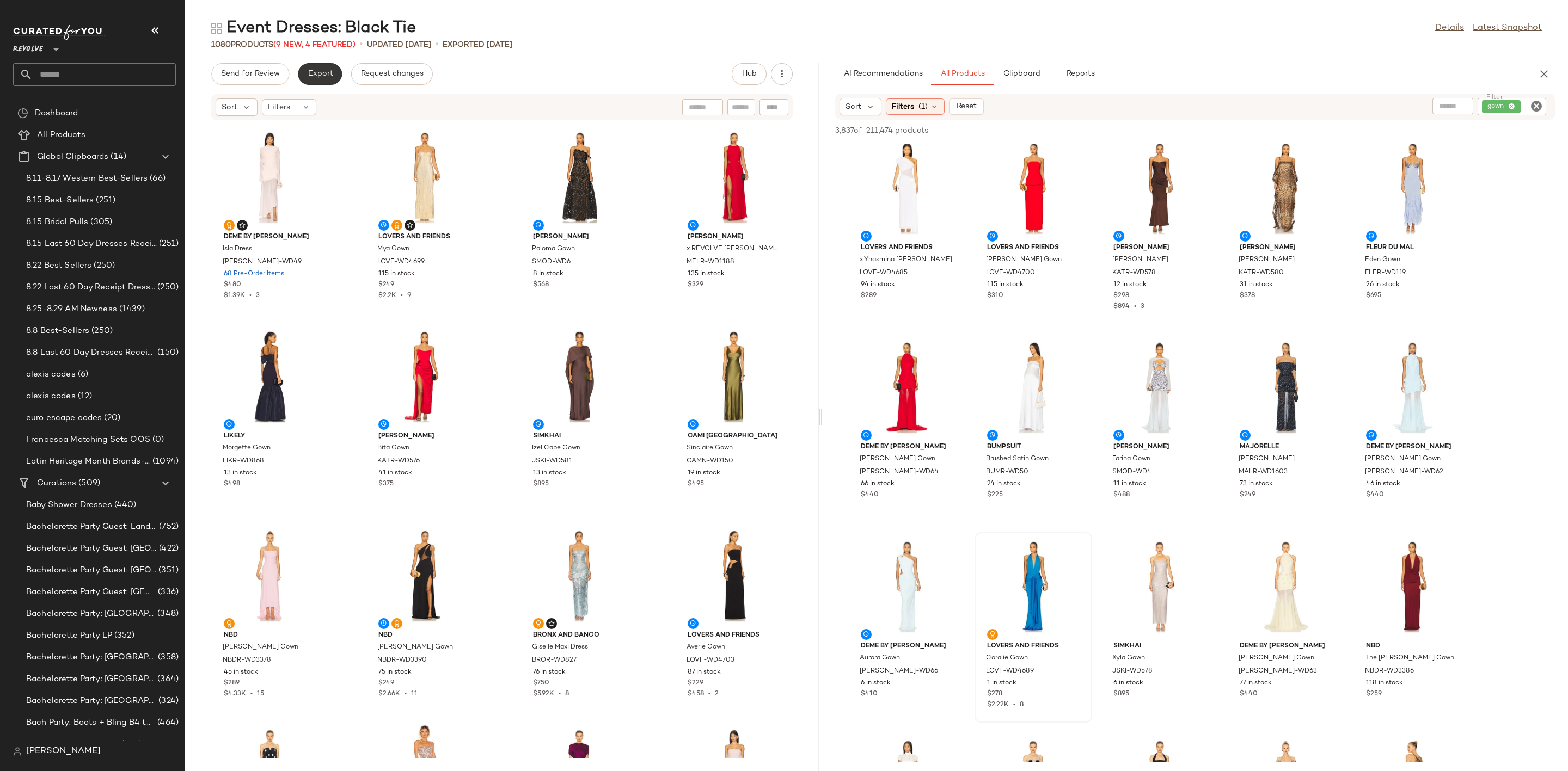
click at [319, 63] on button "Export" at bounding box center [320, 74] width 44 height 22
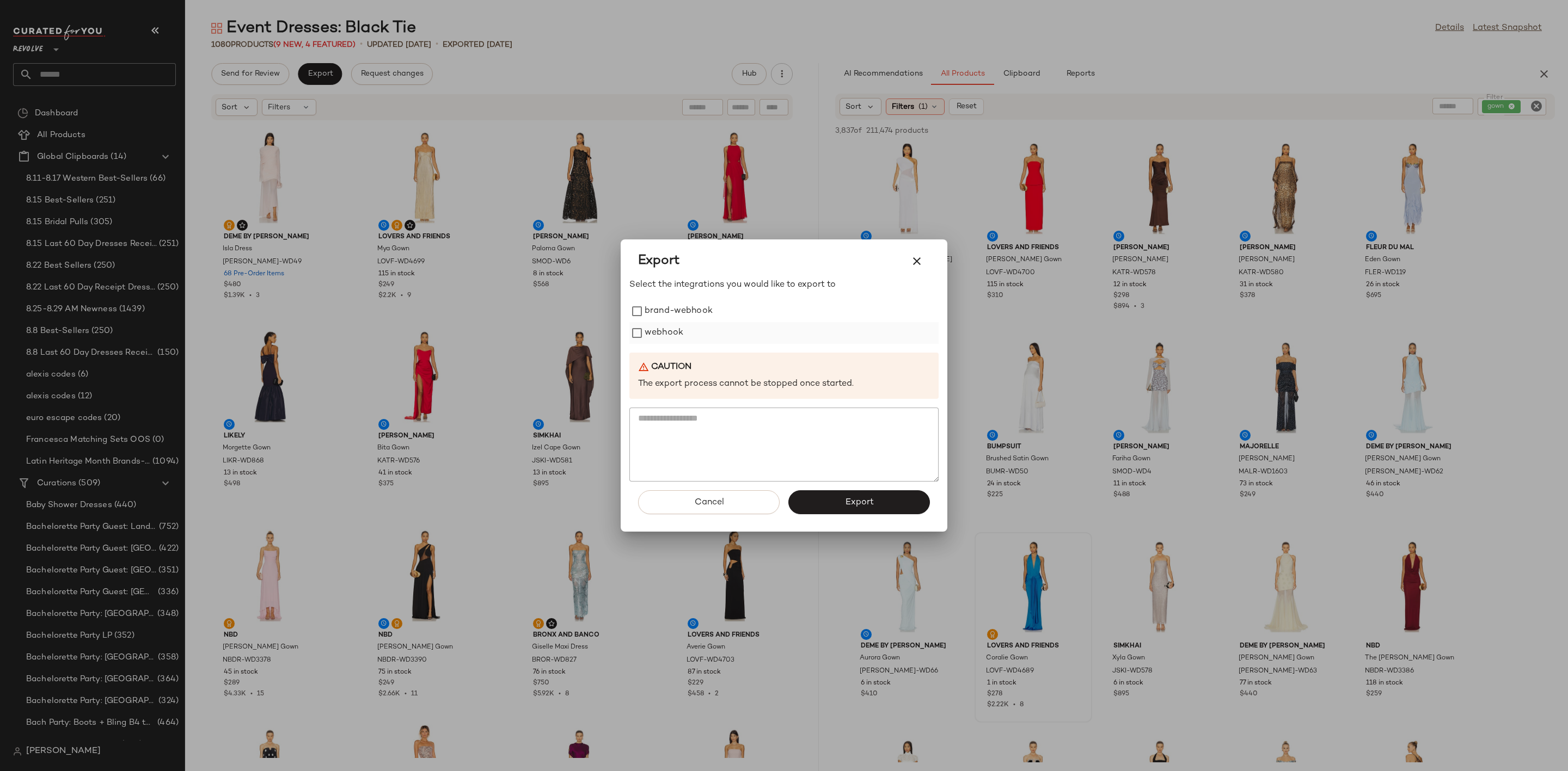
click at [657, 330] on label "webhook" at bounding box center [664, 333] width 38 height 22
click at [860, 493] on button "Export" at bounding box center [858, 503] width 142 height 24
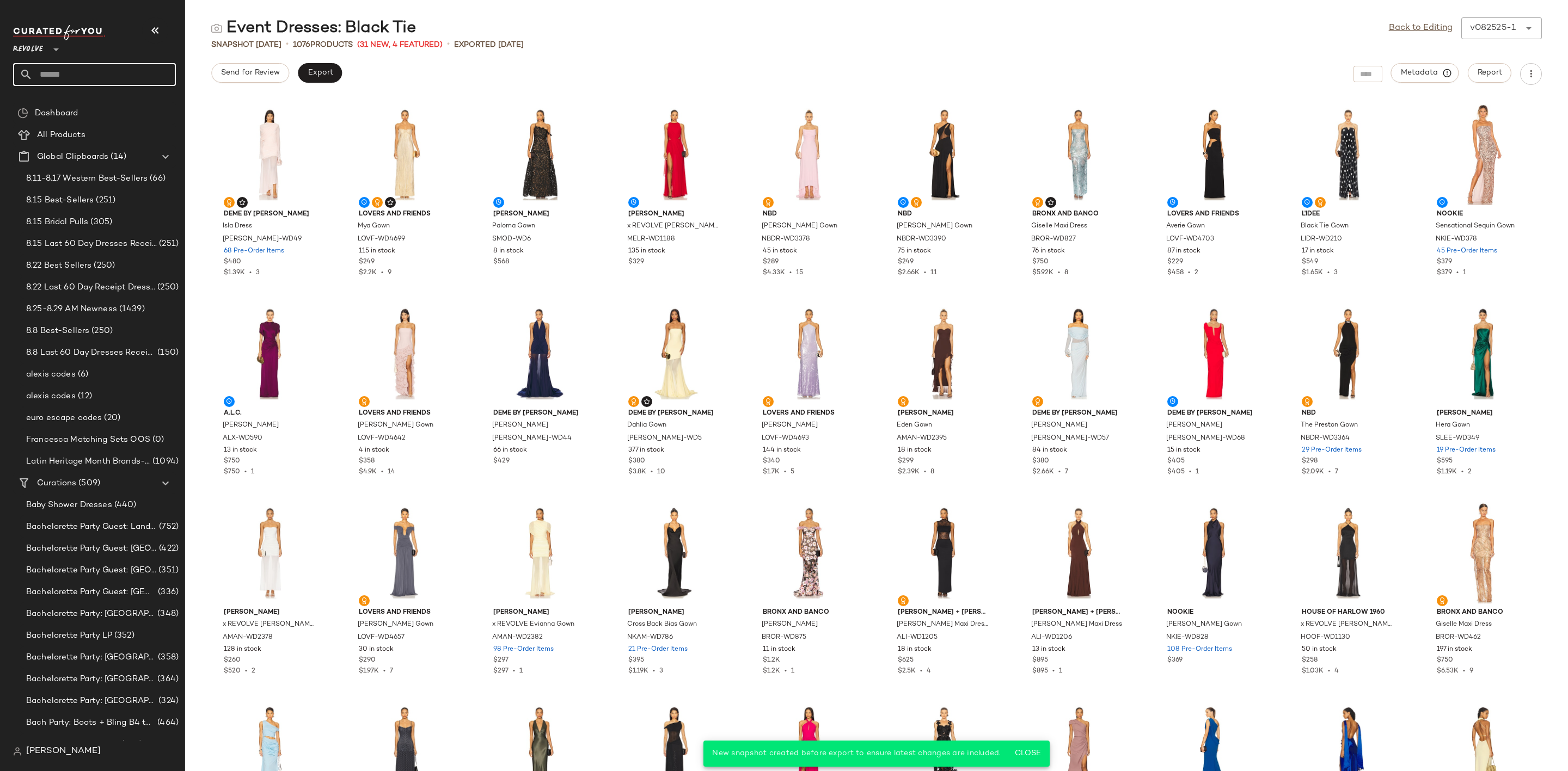
click at [76, 77] on input "text" at bounding box center [104, 75] width 143 height 23
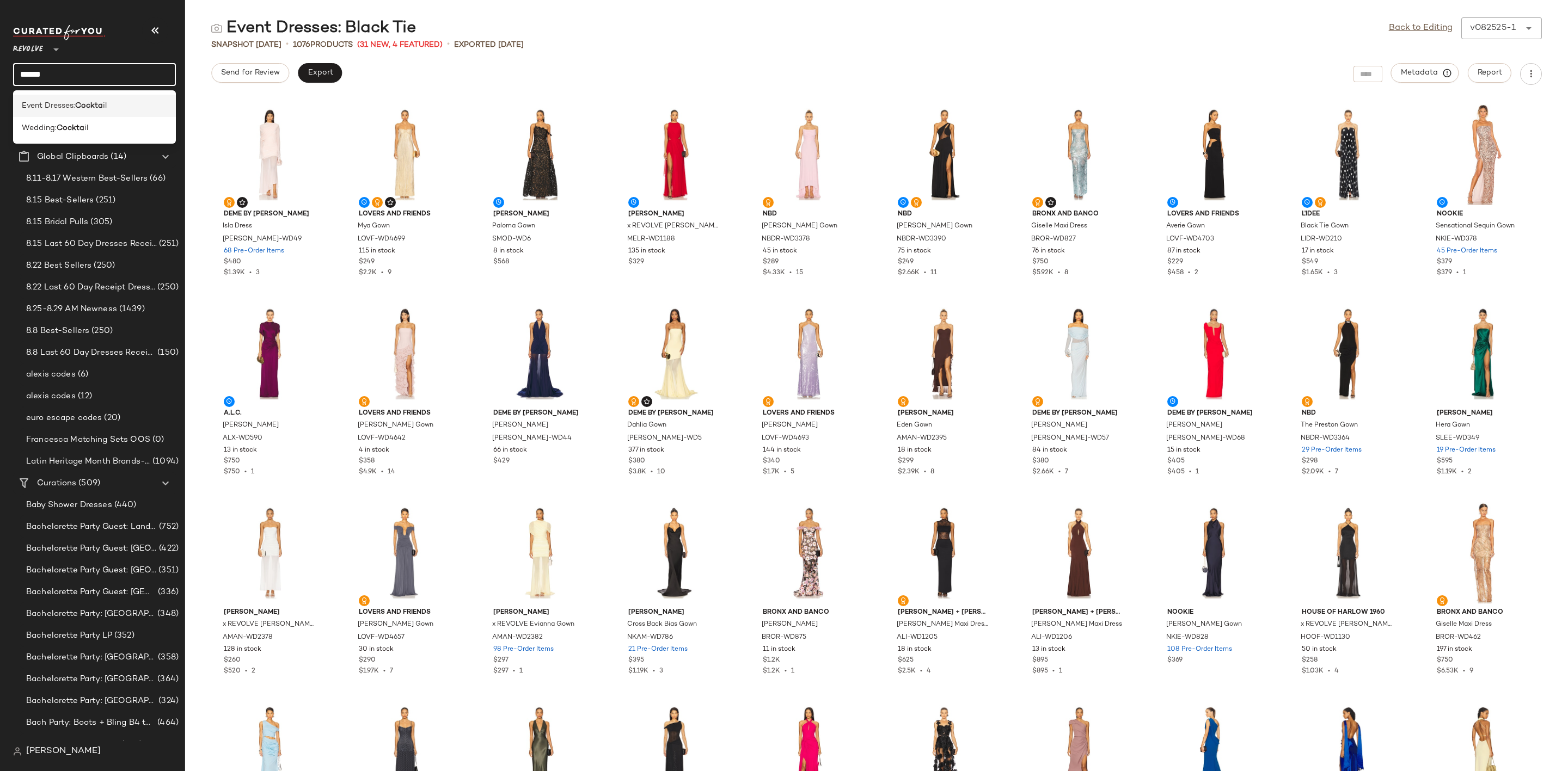
type input "******"
click at [50, 108] on span "Event Dresses:" at bounding box center [48, 105] width 53 height 11
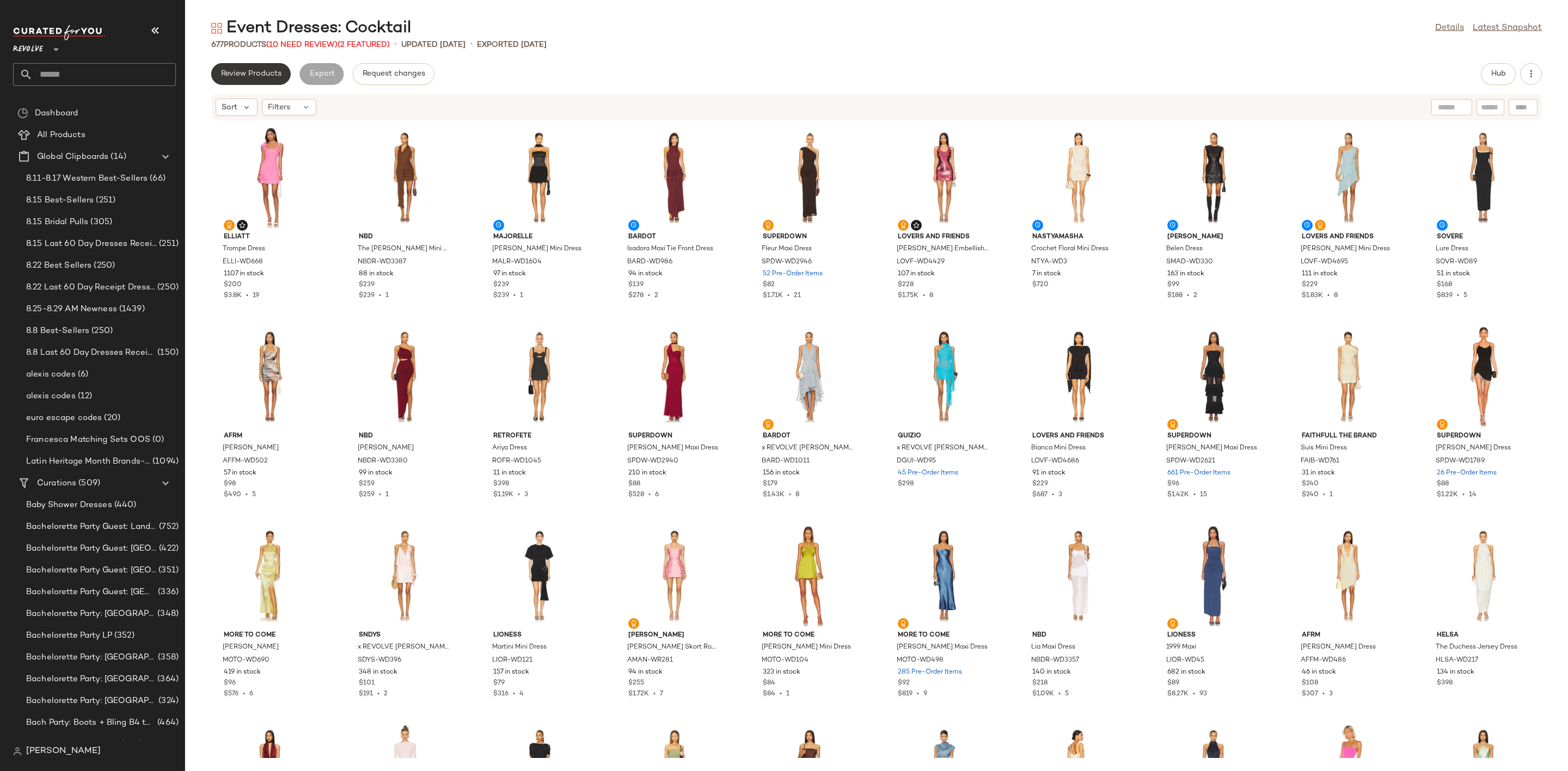
click at [268, 70] on span "Review Products" at bounding box center [251, 74] width 61 height 9
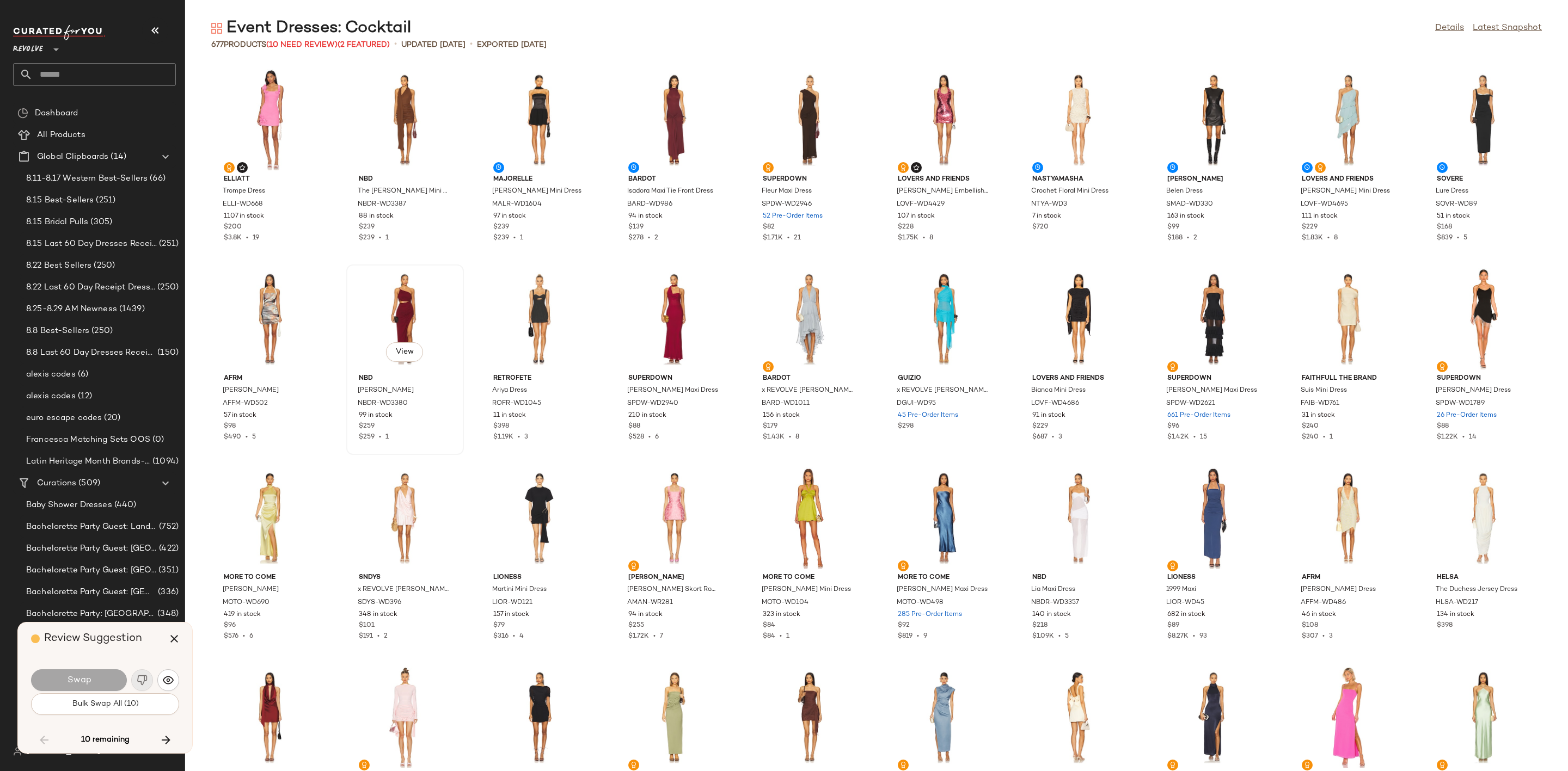
scroll to position [1992, 0]
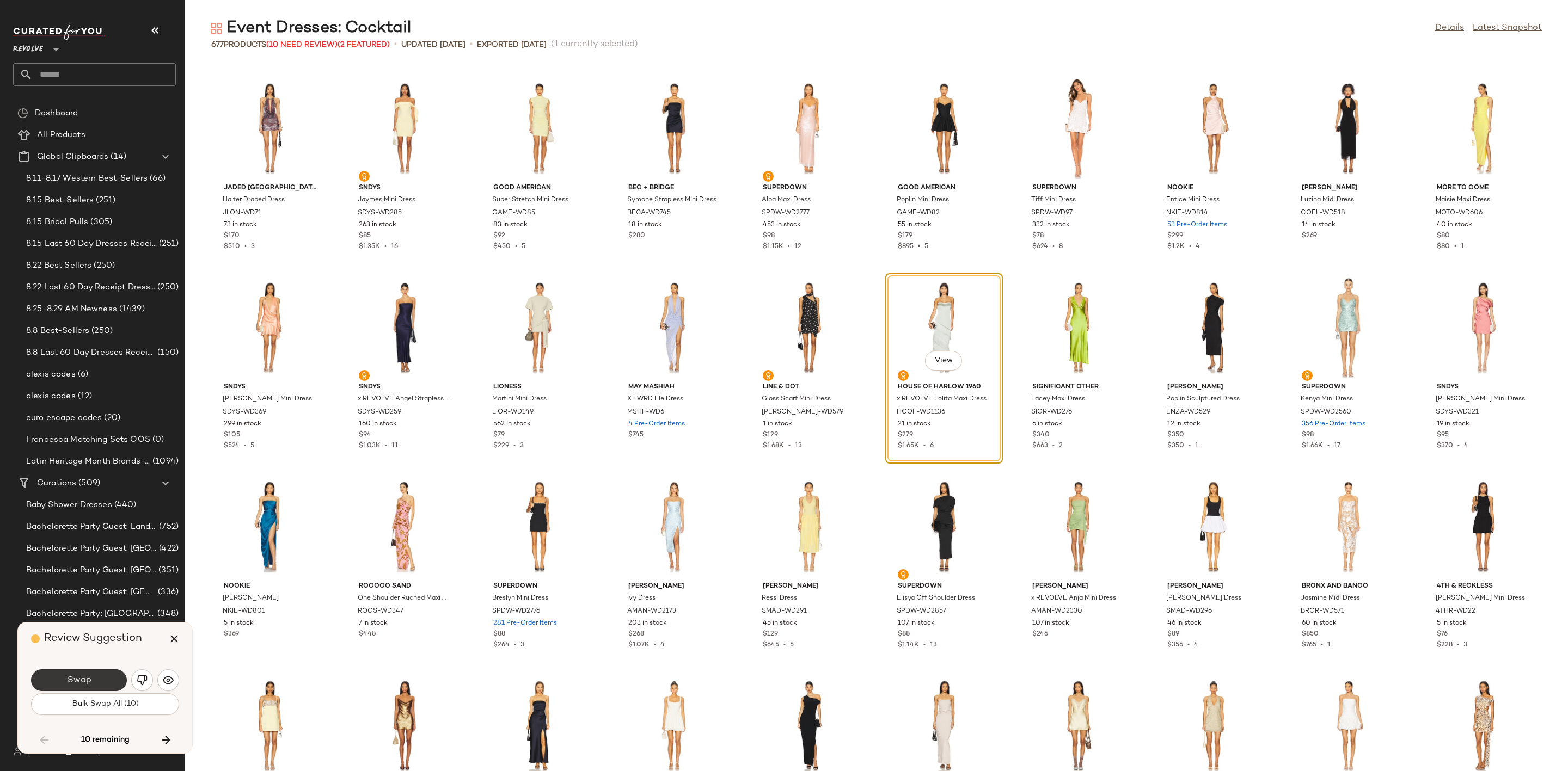
click at [76, 675] on span "Swap" at bounding box center [78, 681] width 24 height 10
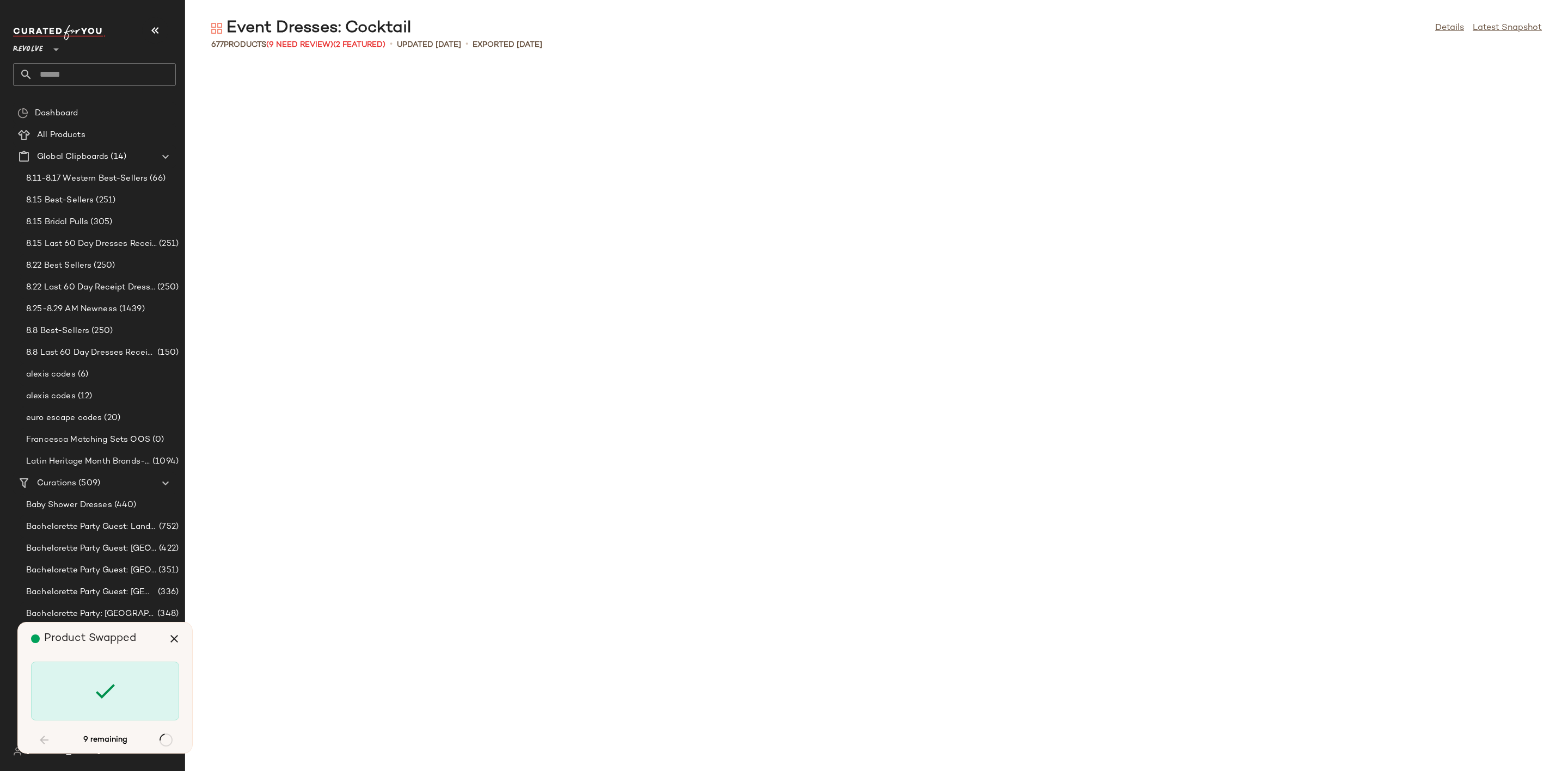
scroll to position [3186, 0]
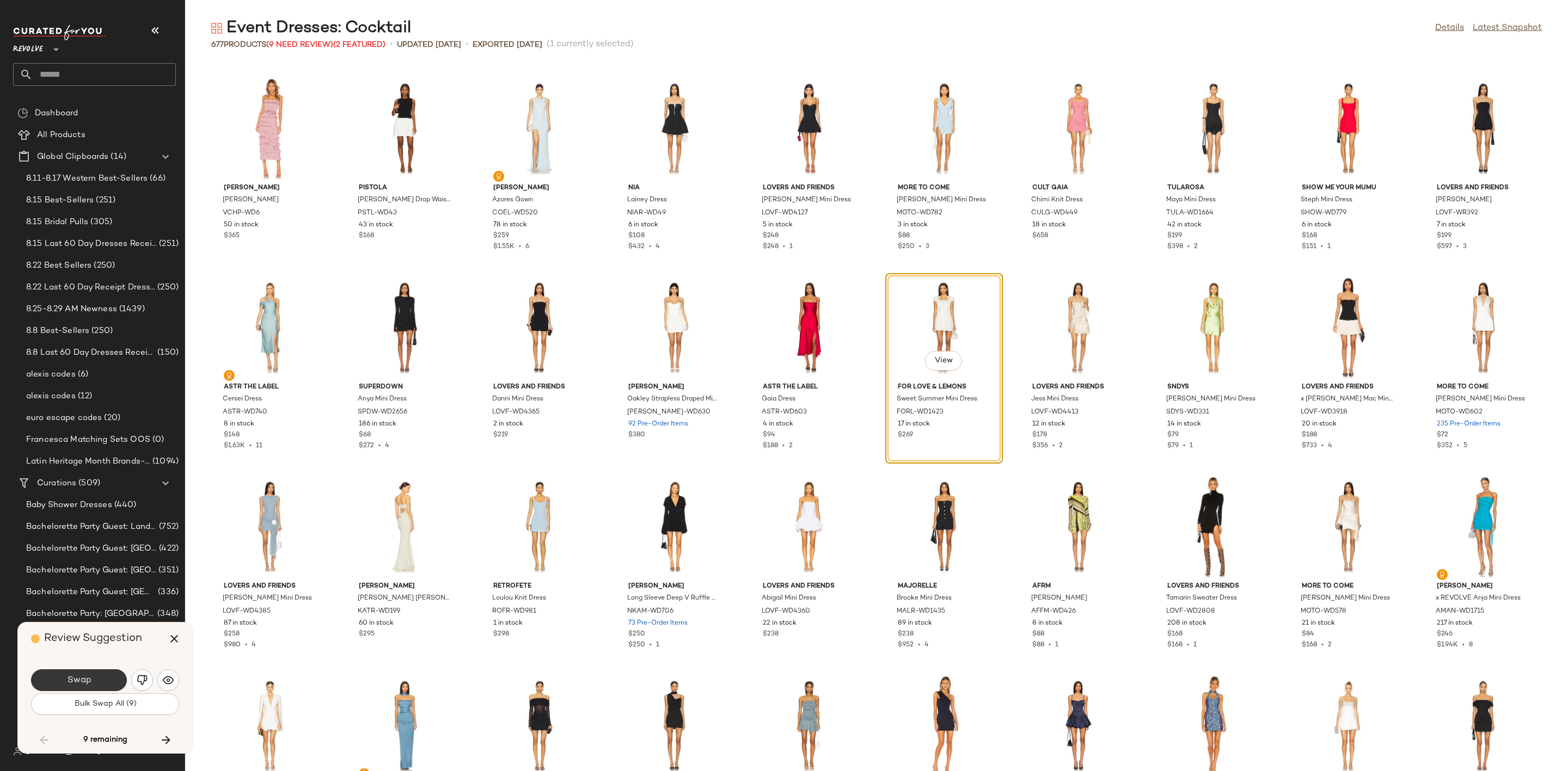
click at [76, 681] on span "Swap" at bounding box center [78, 681] width 24 height 10
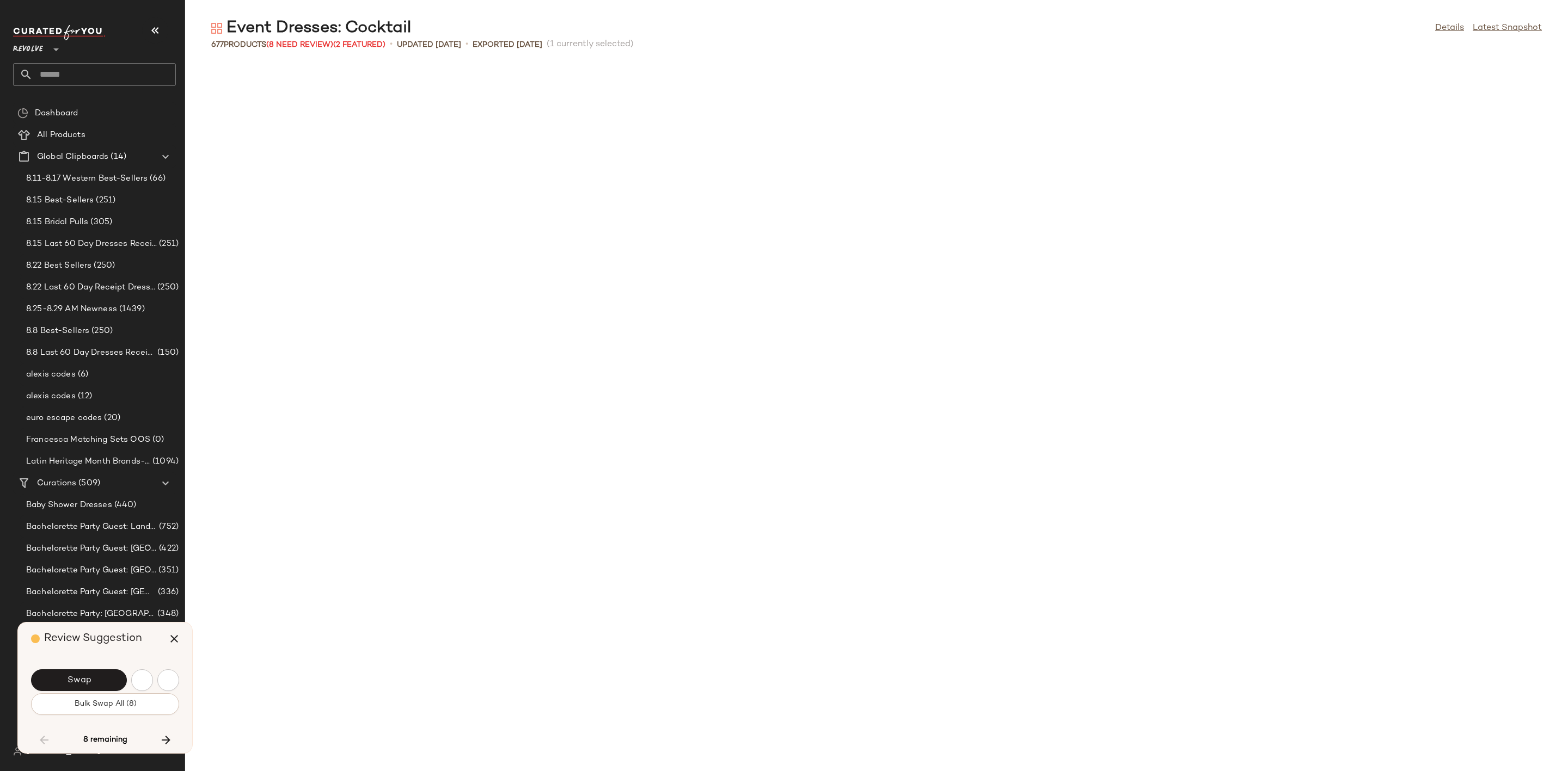
scroll to position [3983, 0]
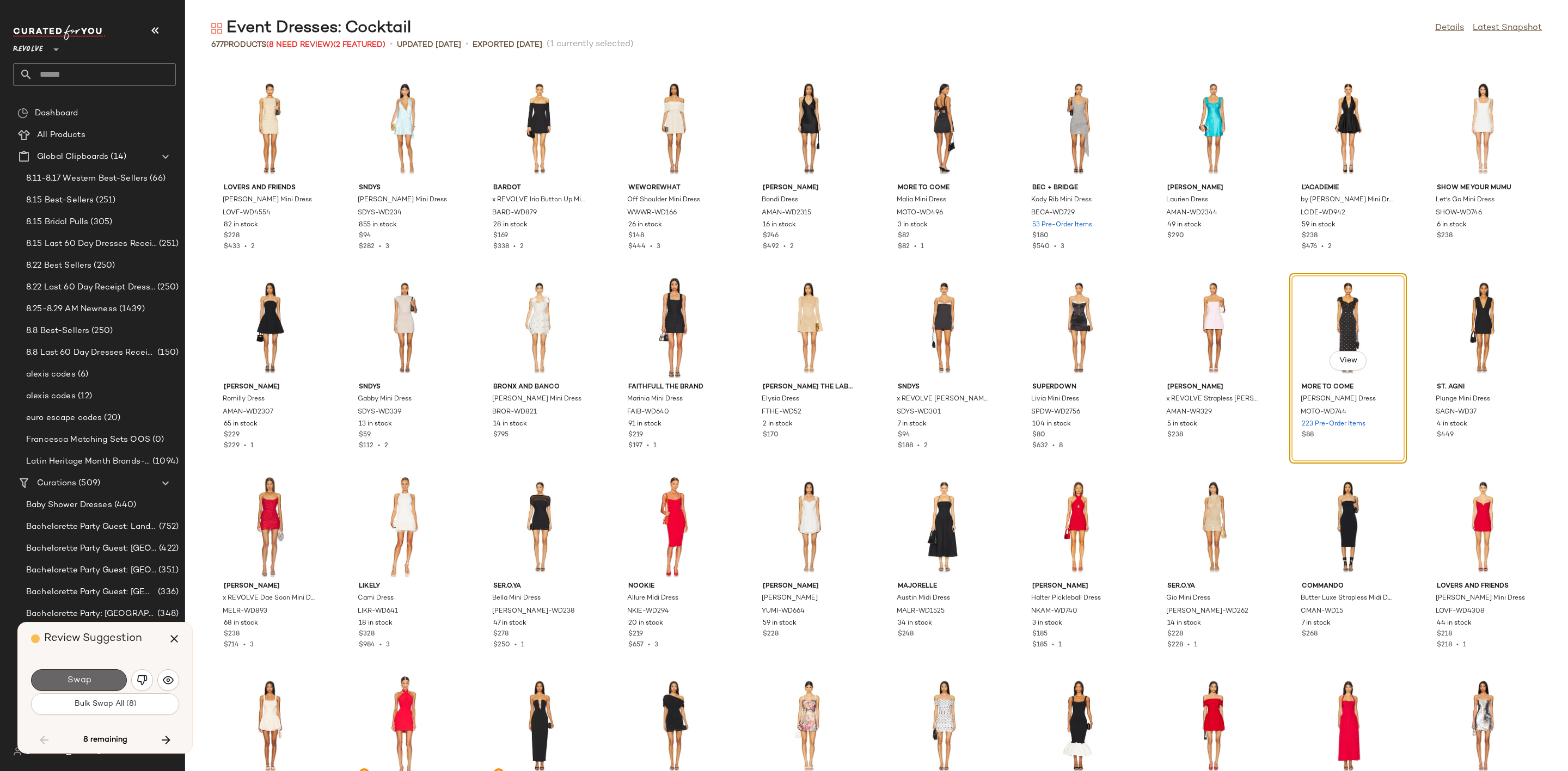
click at [76, 677] on span "Swap" at bounding box center [78, 681] width 24 height 10
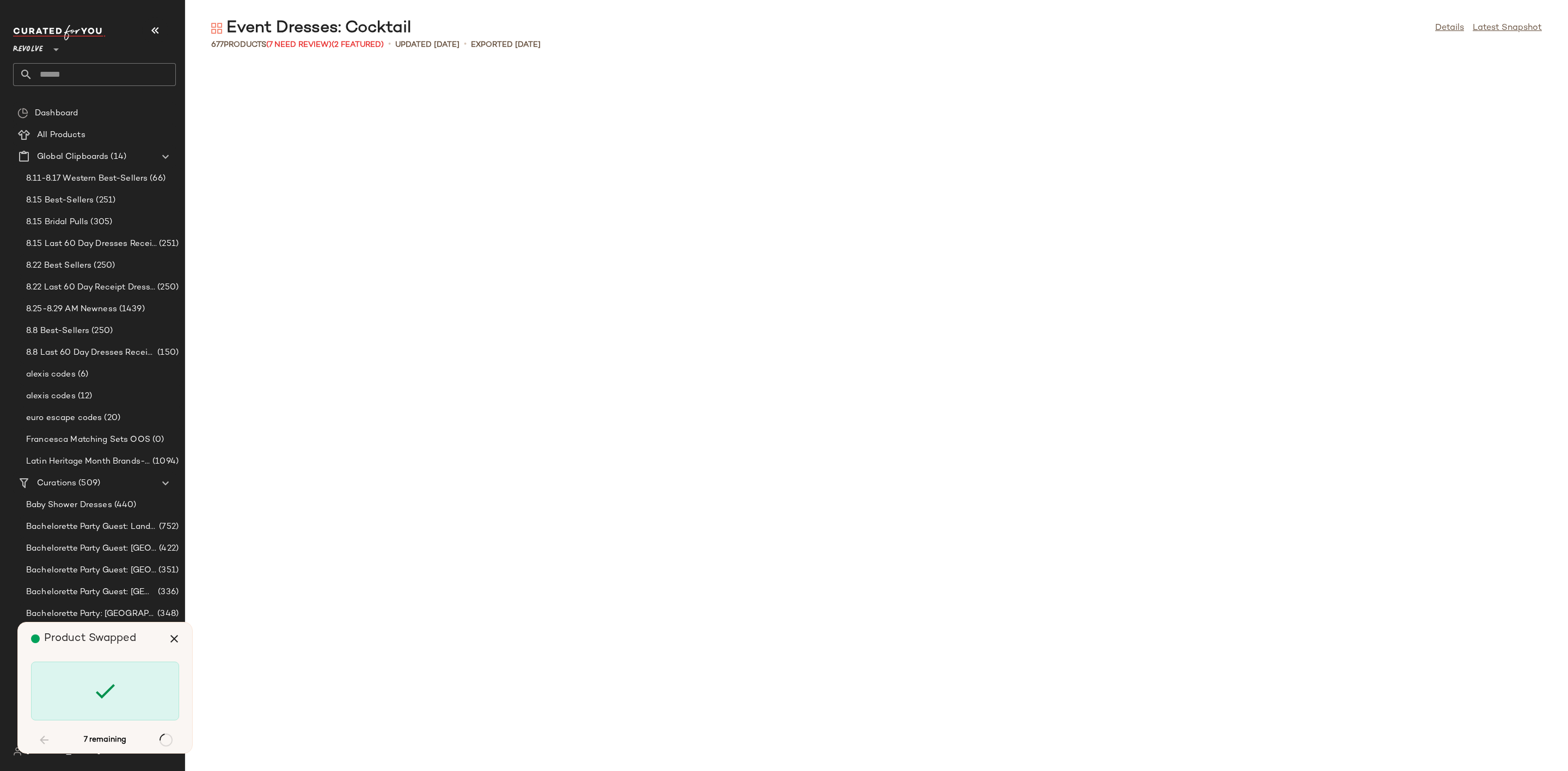
scroll to position [6970, 0]
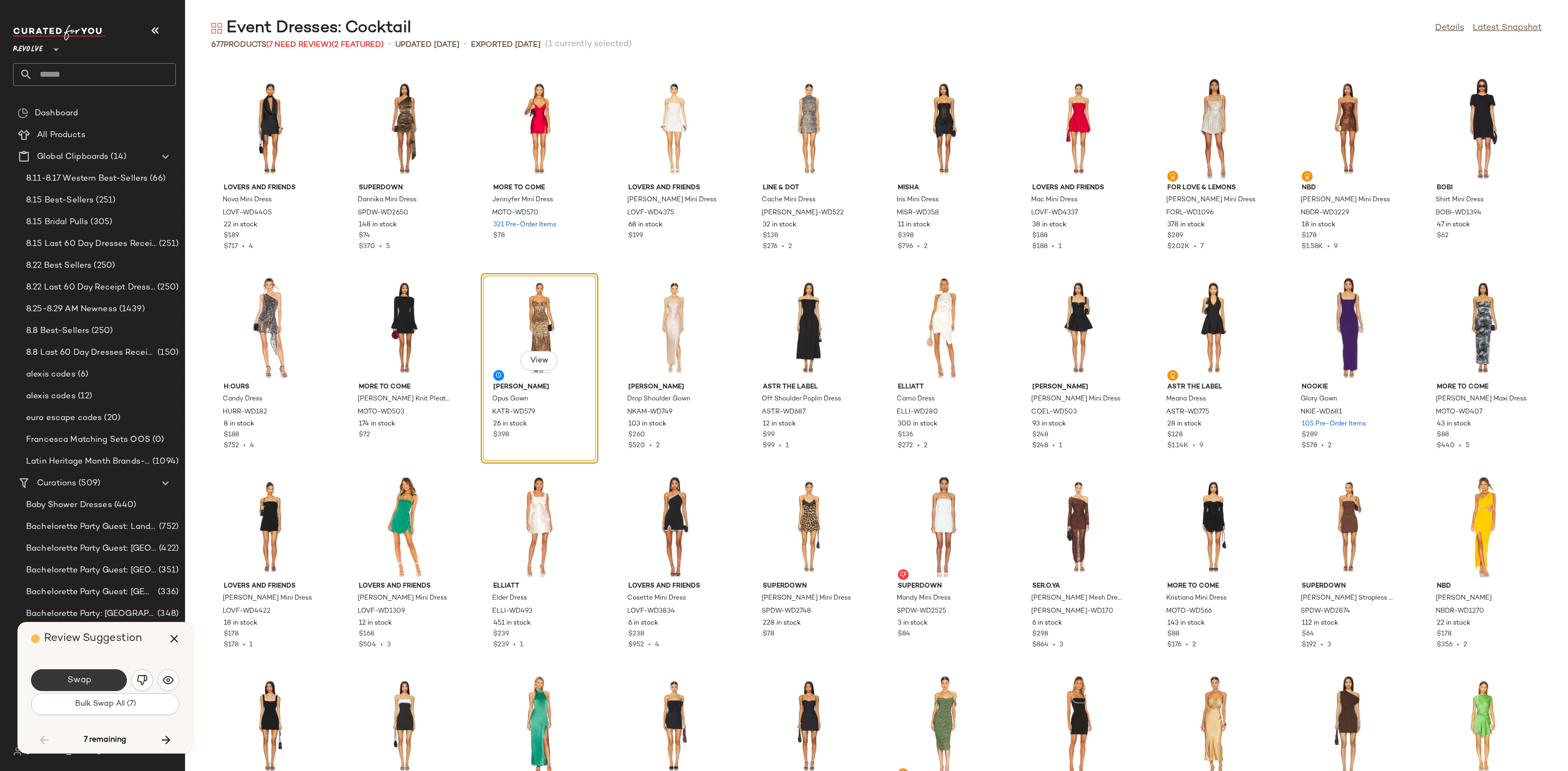
click at [83, 688] on button "Swap" at bounding box center [79, 680] width 96 height 22
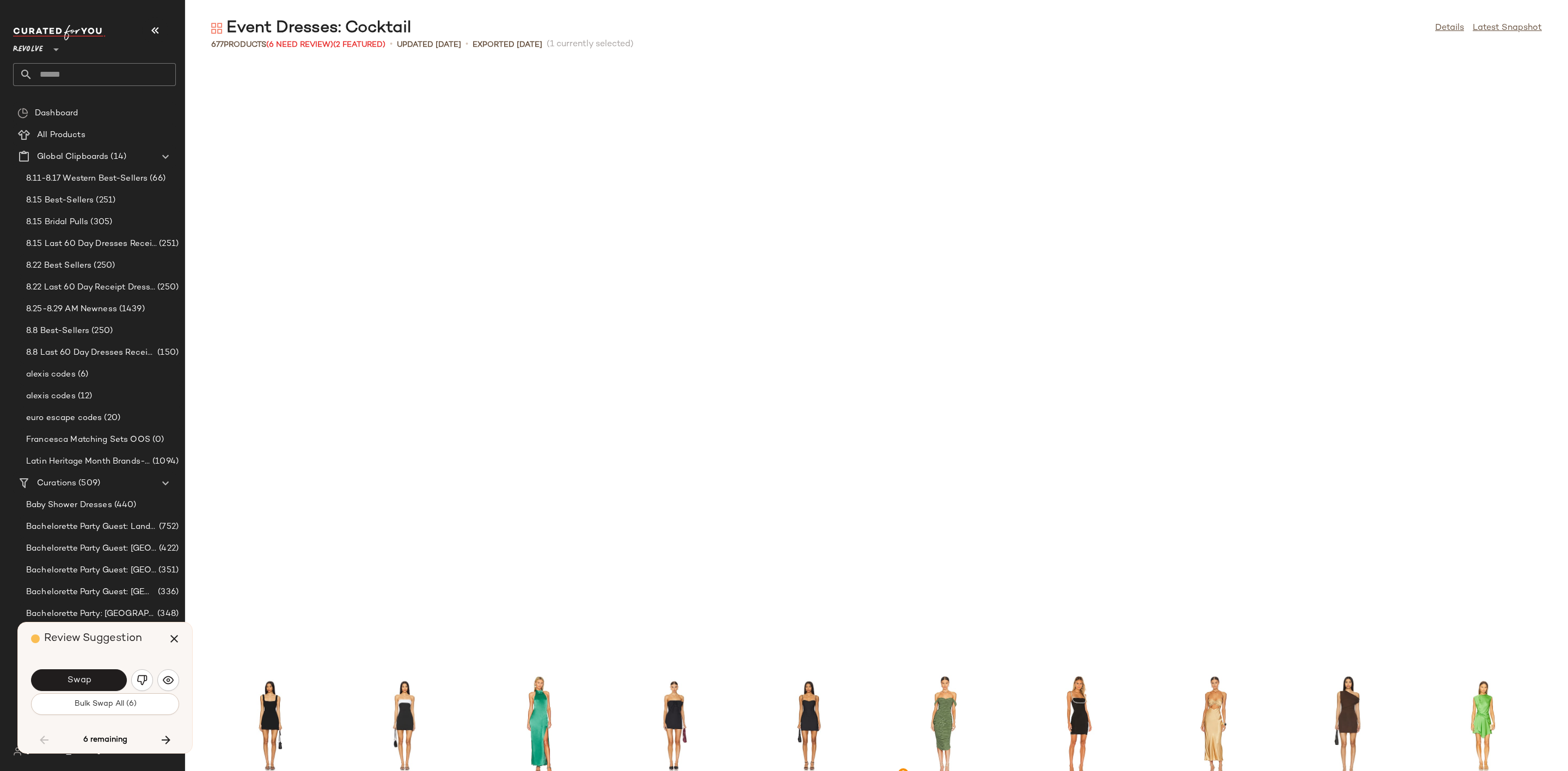
scroll to position [7568, 0]
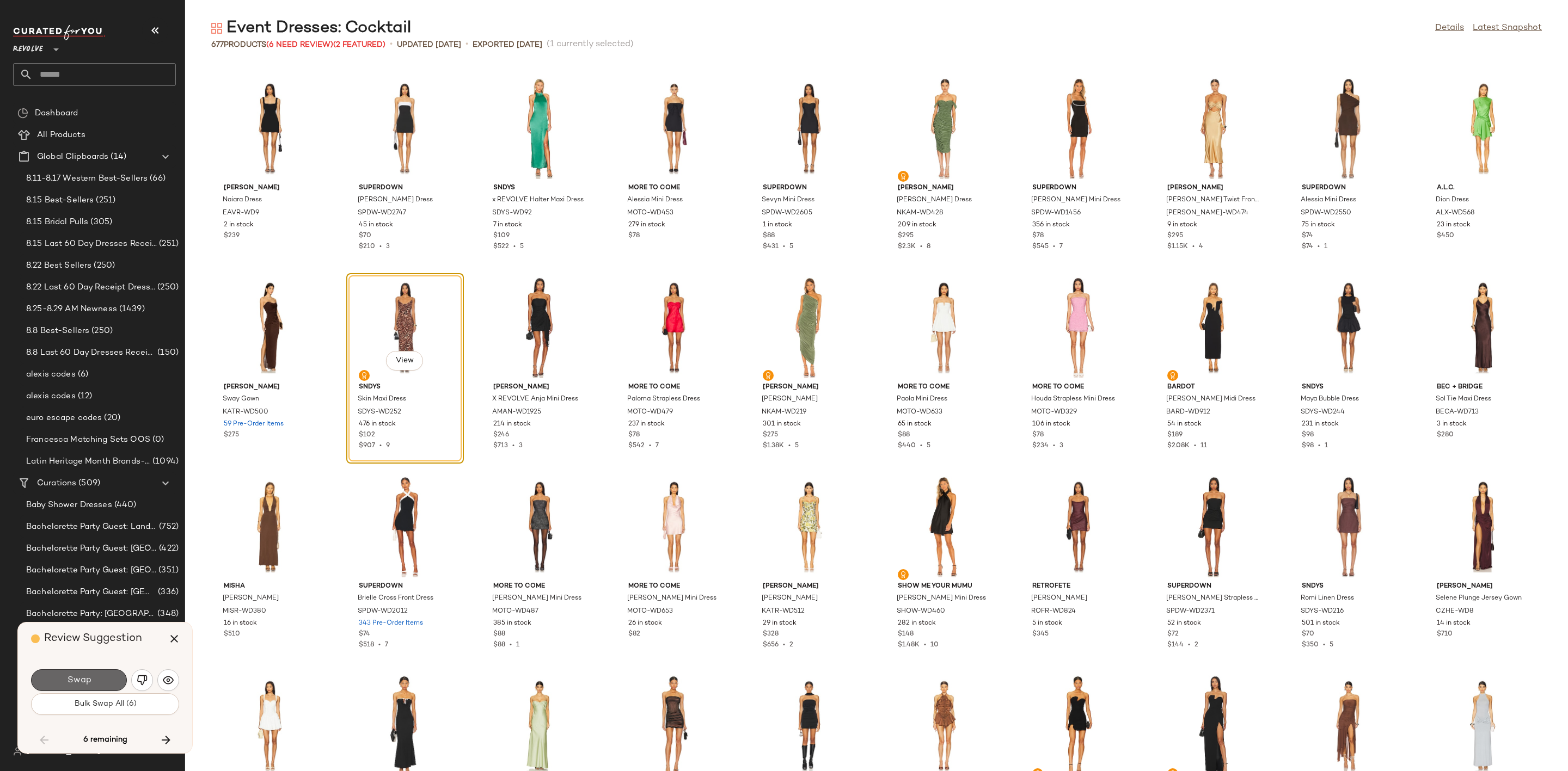
click at [94, 677] on button "Swap" at bounding box center [79, 680] width 96 height 22
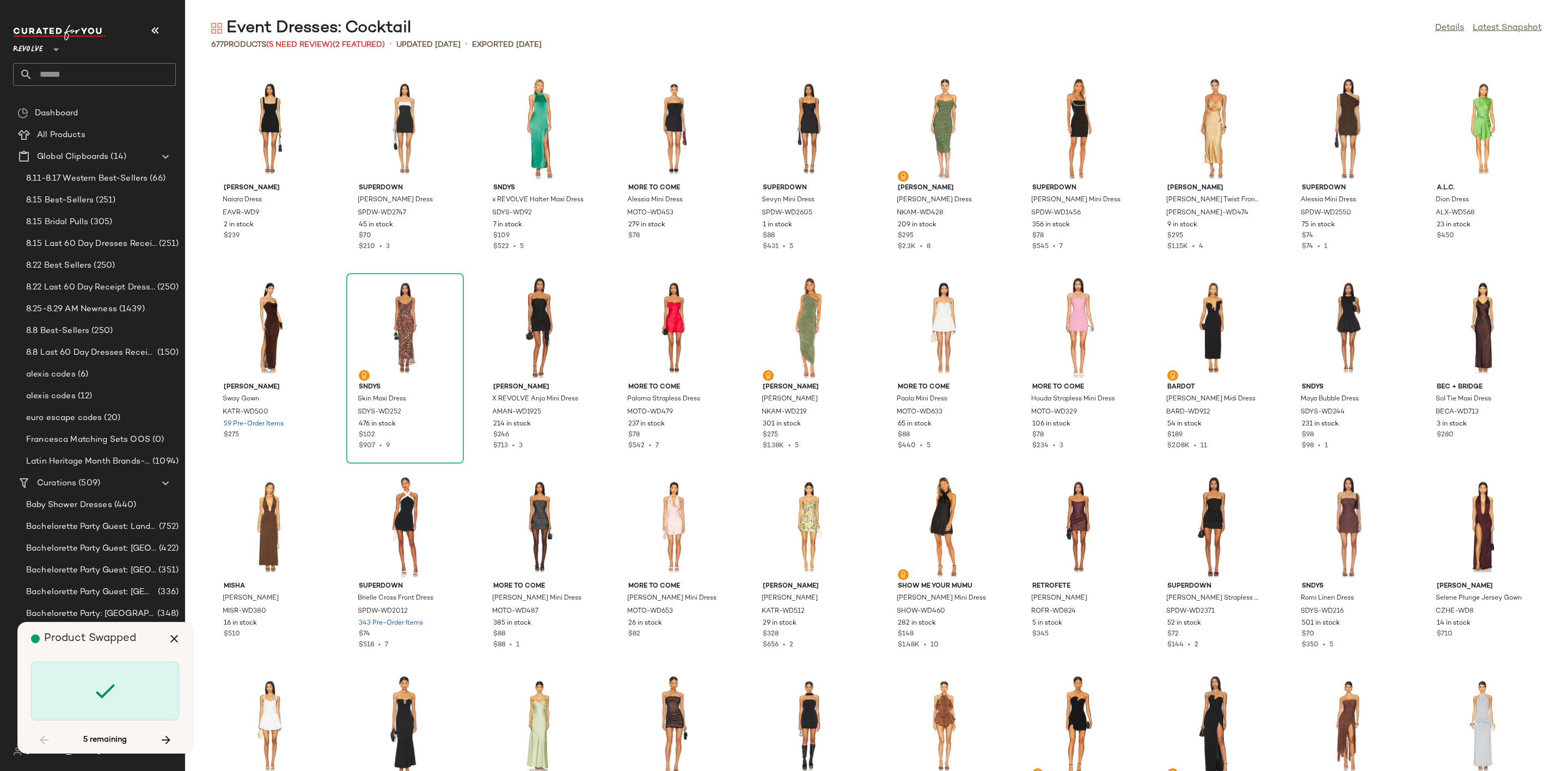
scroll to position [9758, 0]
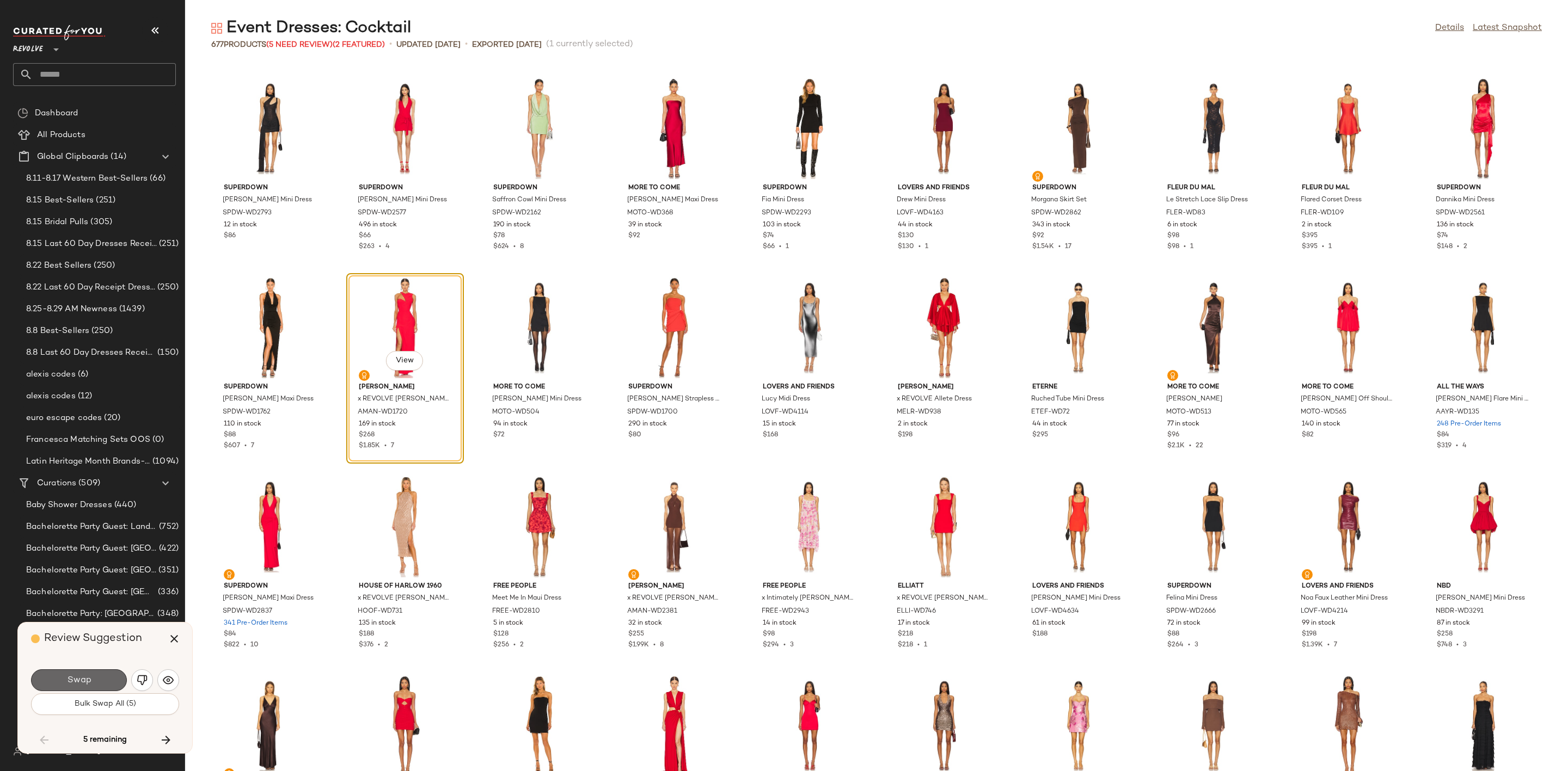
click at [82, 675] on span "Swap" at bounding box center [78, 681] width 24 height 10
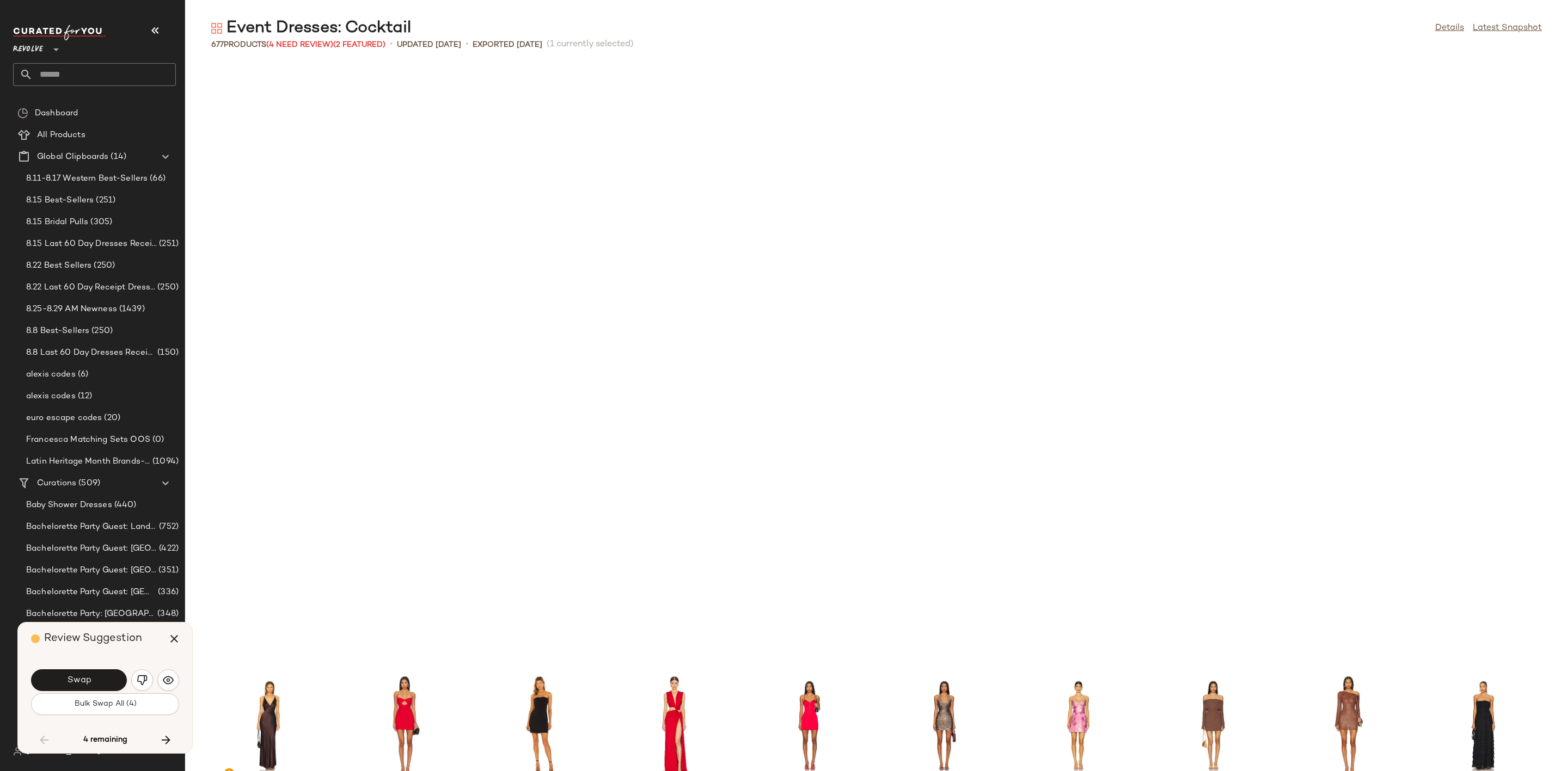
scroll to position [10356, 0]
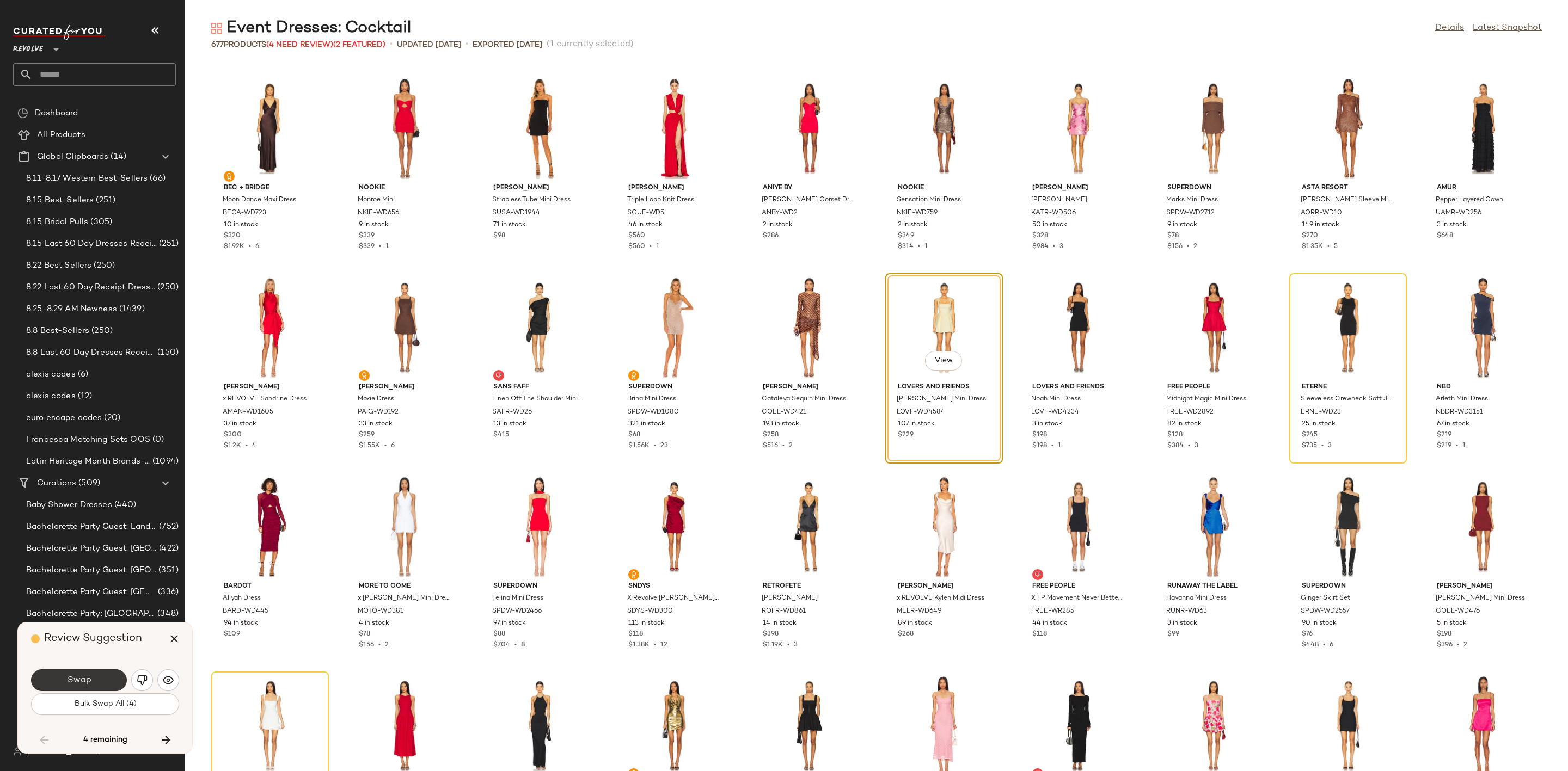
click at [97, 677] on button "Swap" at bounding box center [79, 680] width 96 height 22
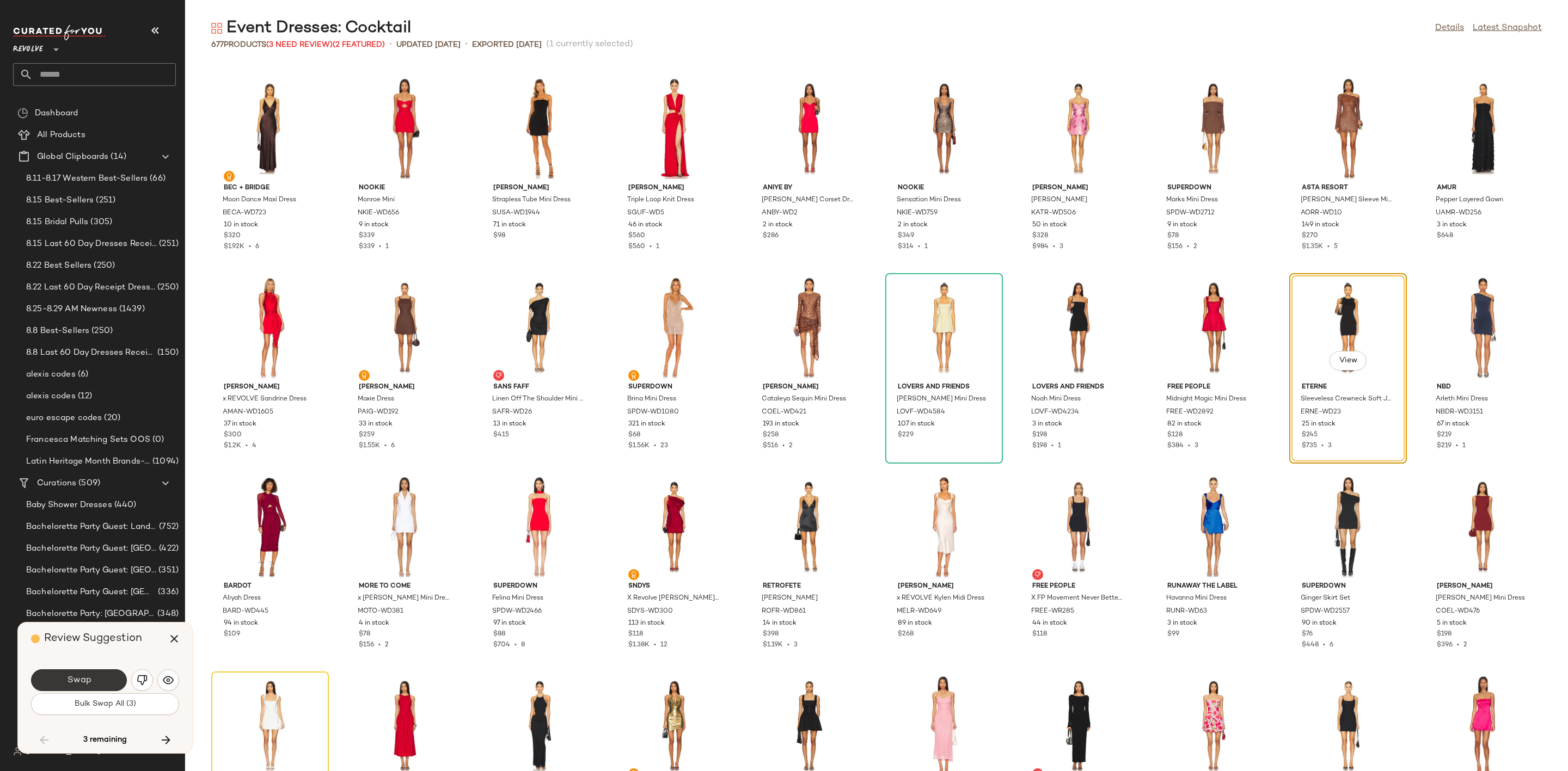
click at [89, 671] on button "Swap" at bounding box center [79, 680] width 96 height 22
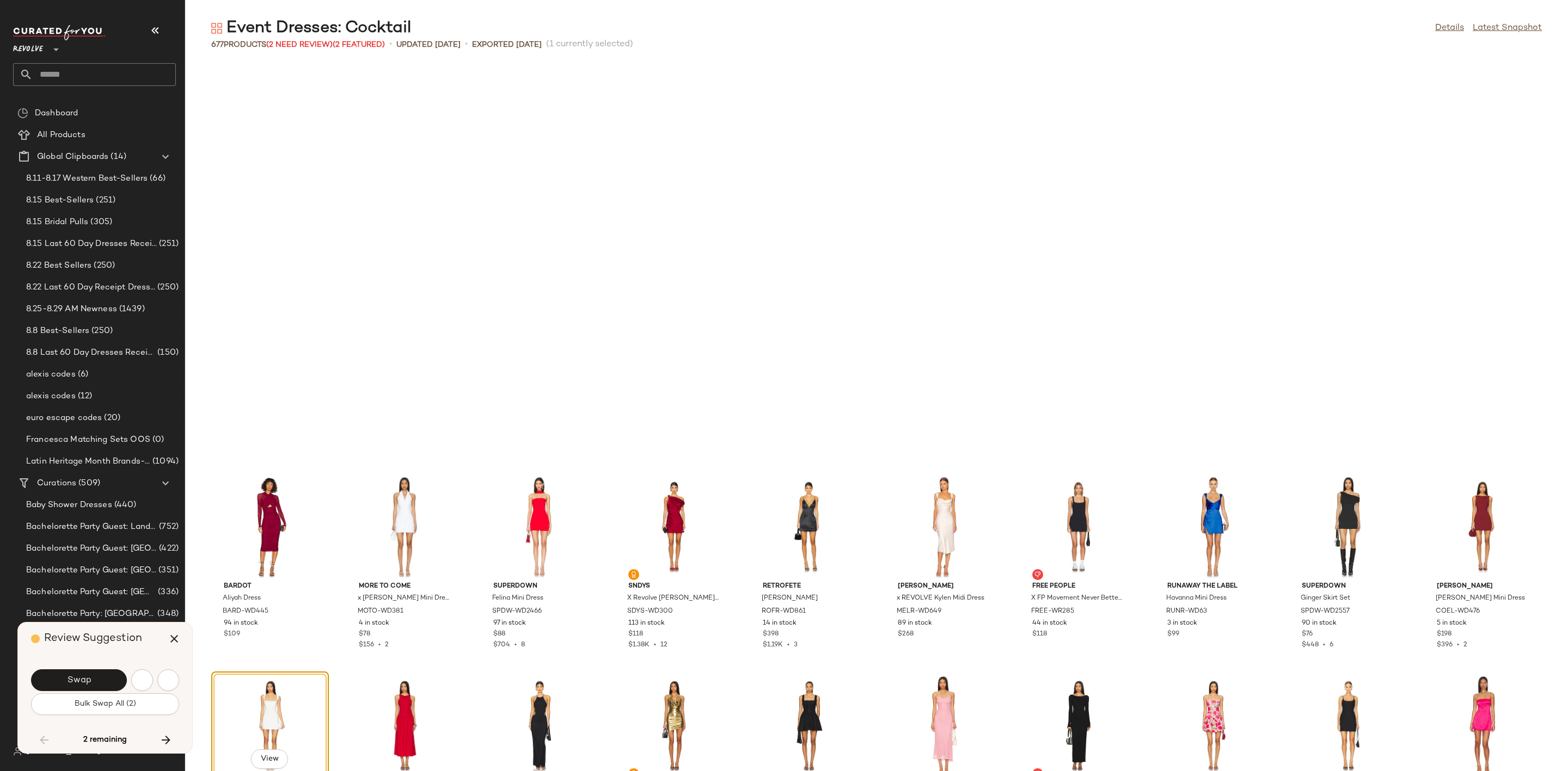
scroll to position [10754, 0]
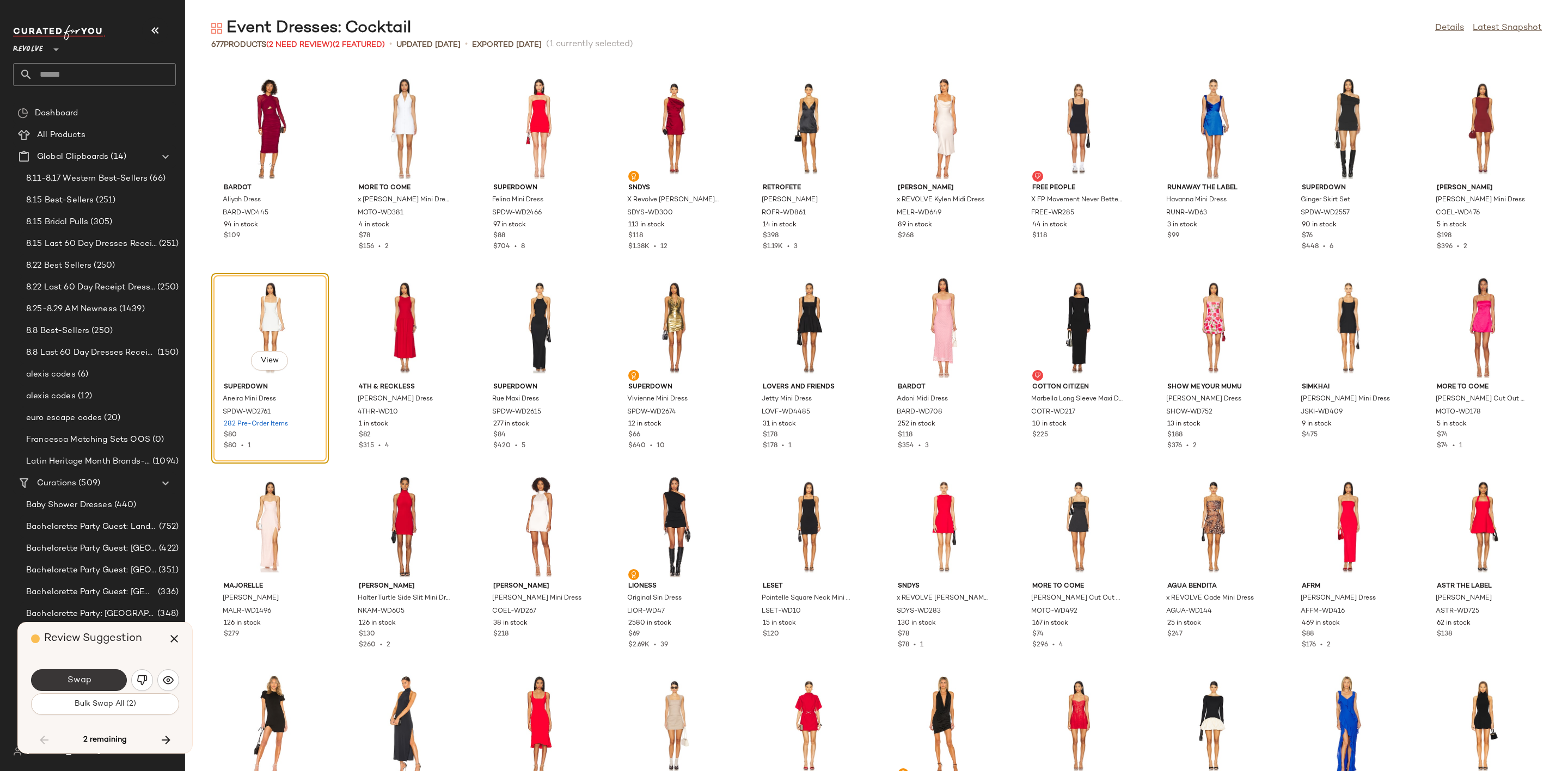
click at [100, 681] on button "Swap" at bounding box center [79, 680] width 96 height 22
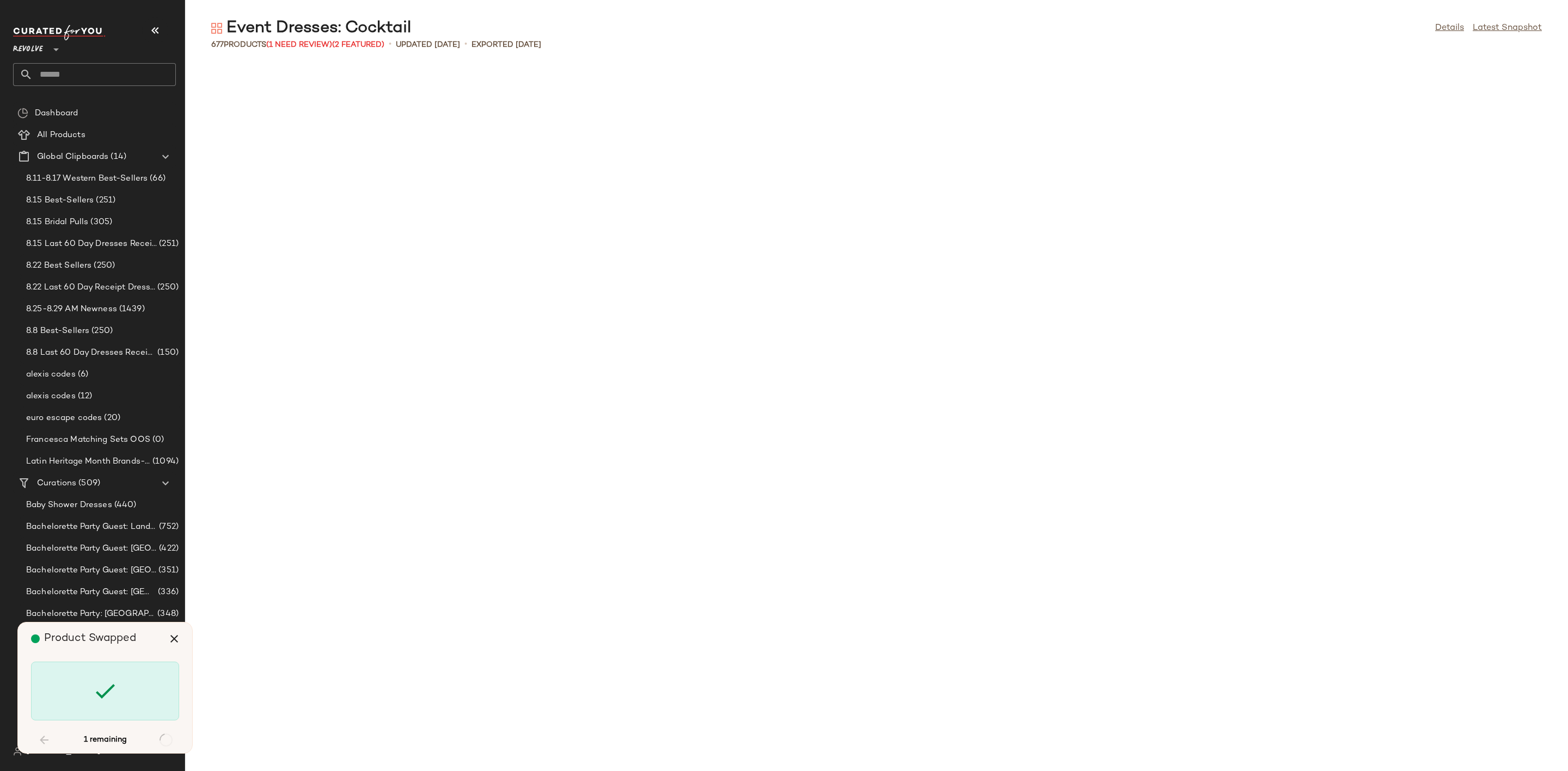
scroll to position [11750, 0]
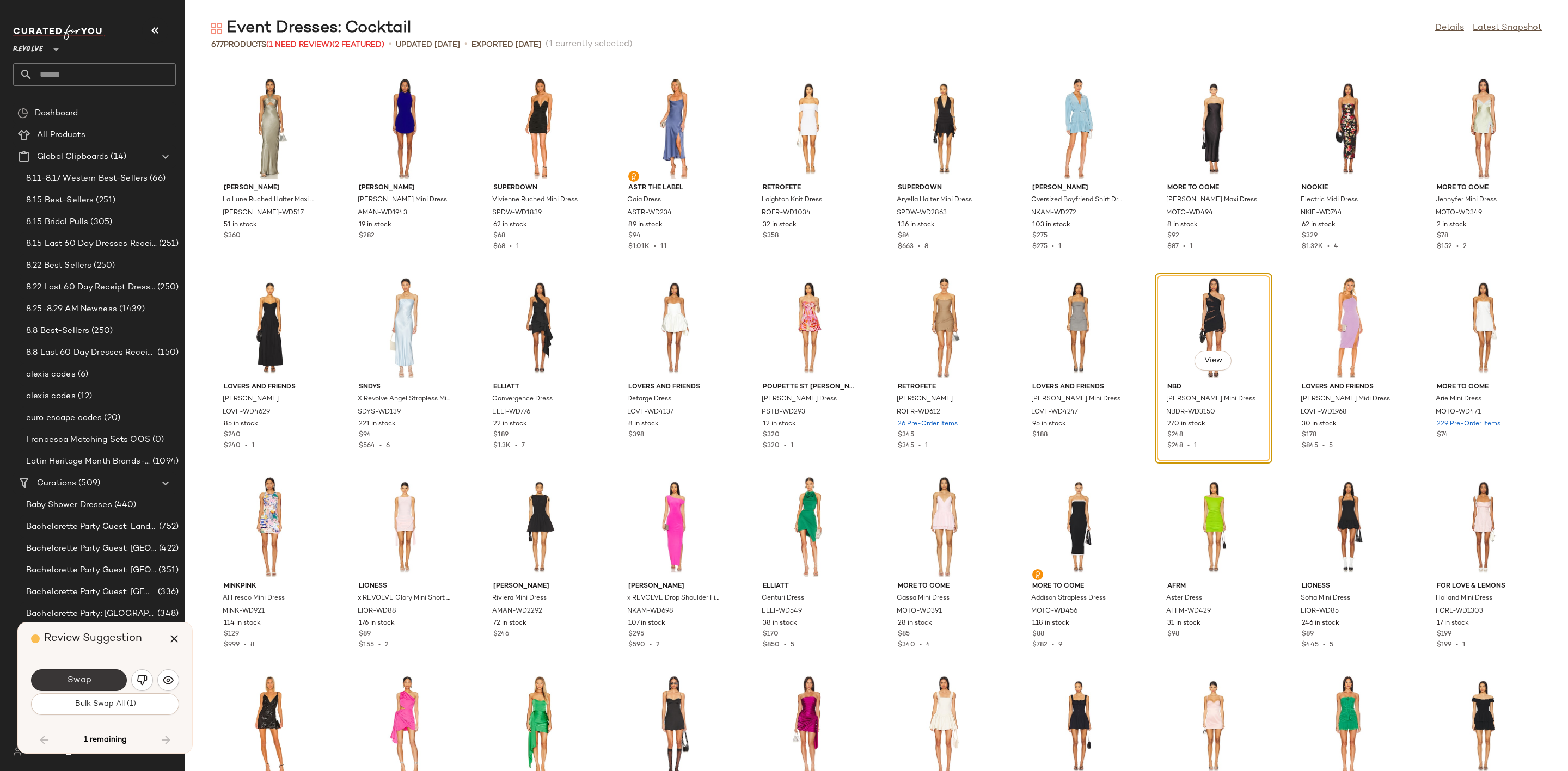
click at [89, 675] on span "Swap" at bounding box center [78, 681] width 24 height 10
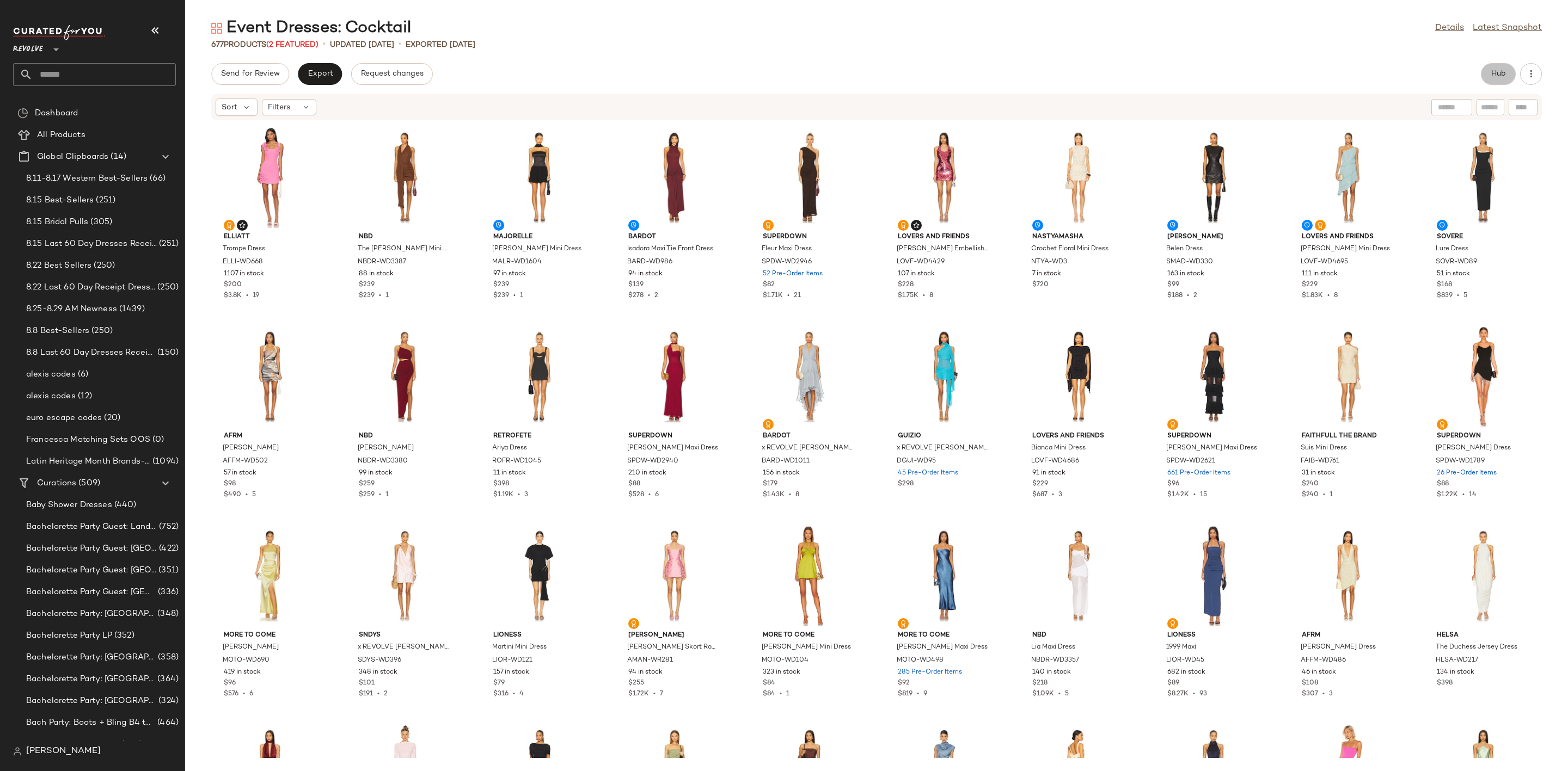
click at [1500, 74] on span "Hub" at bounding box center [1499, 74] width 16 height 9
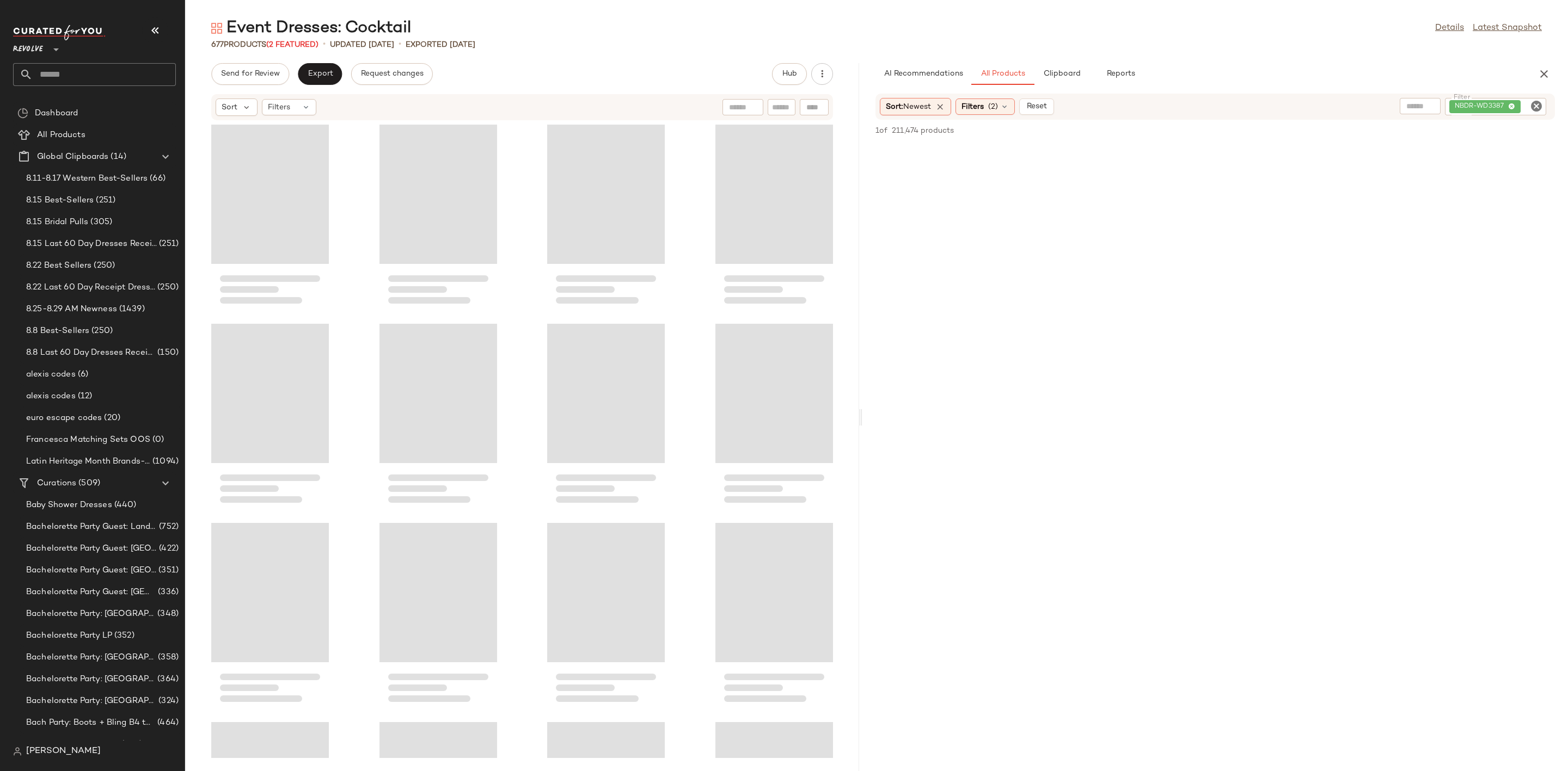
drag, startPoint x: 874, startPoint y: 419, endPoint x: 828, endPoint y: 421, distance: 46.0
click at [828, 421] on div "Event Dresses: Cocktail Details Latest Snapshot 677 Products (2 Featured) • upd…" at bounding box center [877, 394] width 1383 height 754
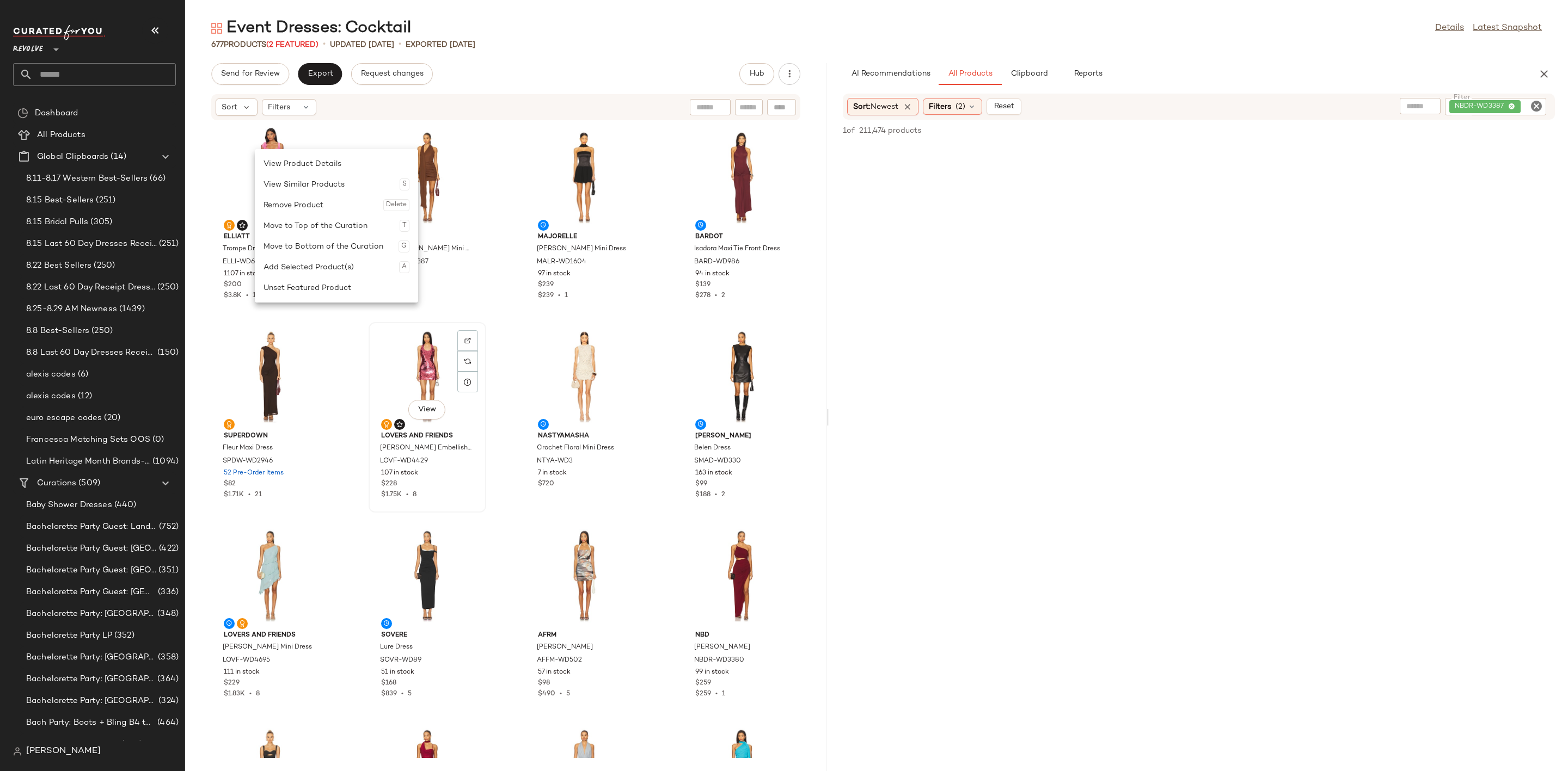
click at [423, 379] on div "View" at bounding box center [427, 376] width 110 height 102
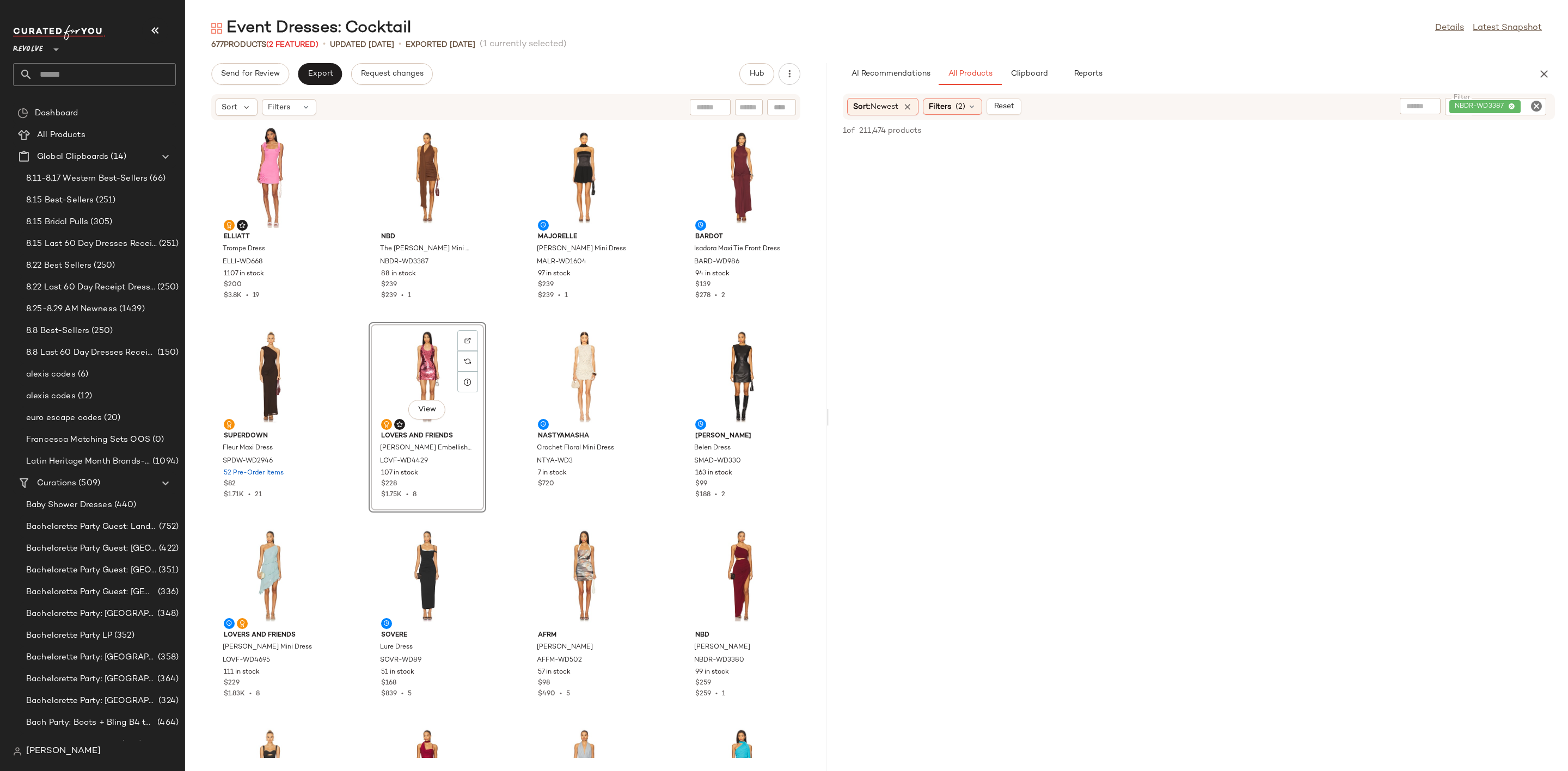
click at [1534, 103] on icon "Clear Filter" at bounding box center [1536, 106] width 13 height 13
type input "*****"
click at [1282, 306] on div at bounding box center [1199, 458] width 734 height 673
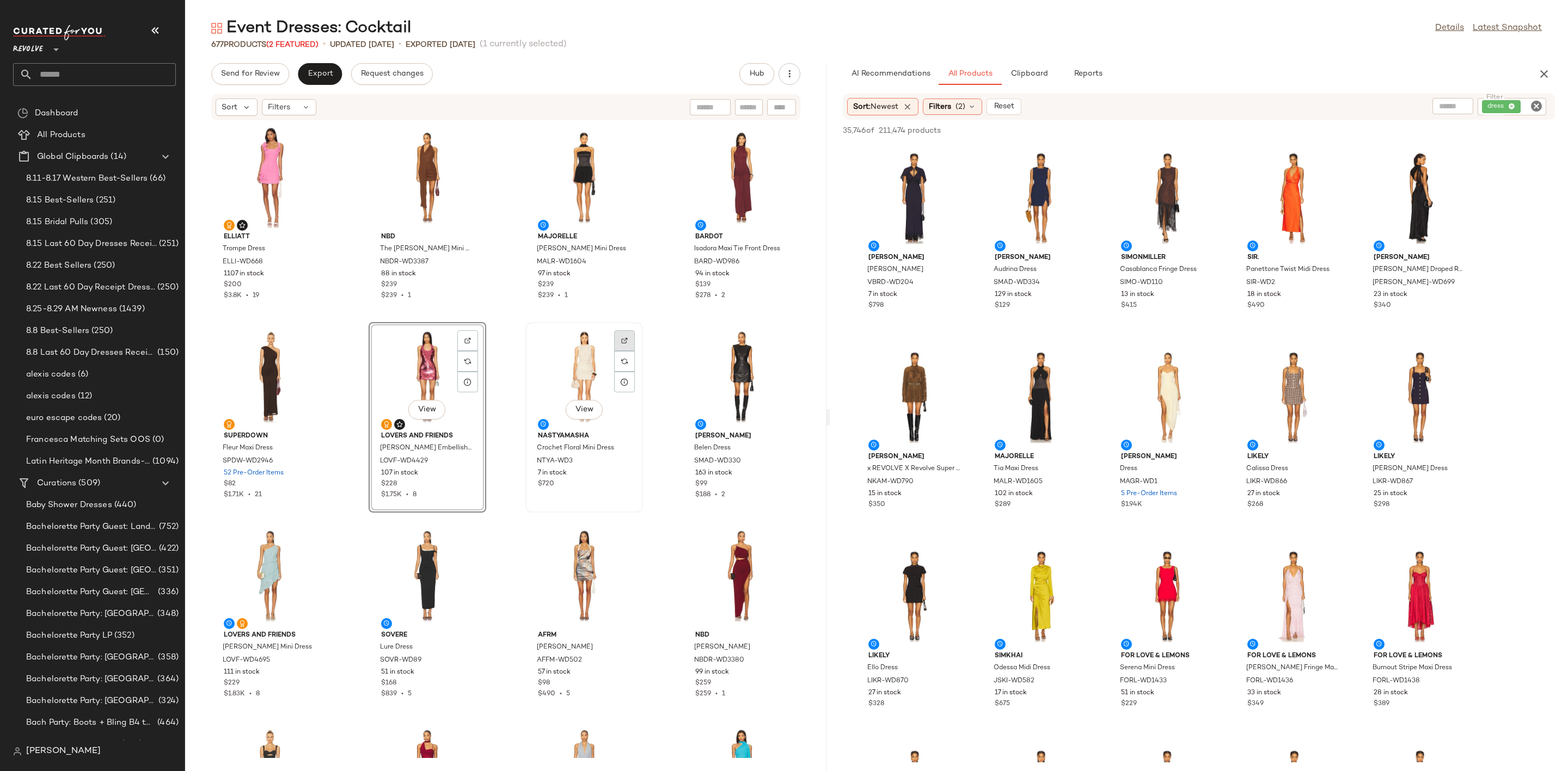
click at [621, 339] on img at bounding box center [625, 341] width 7 height 7
click at [1467, 157] on div at bounding box center [1460, 162] width 21 height 21
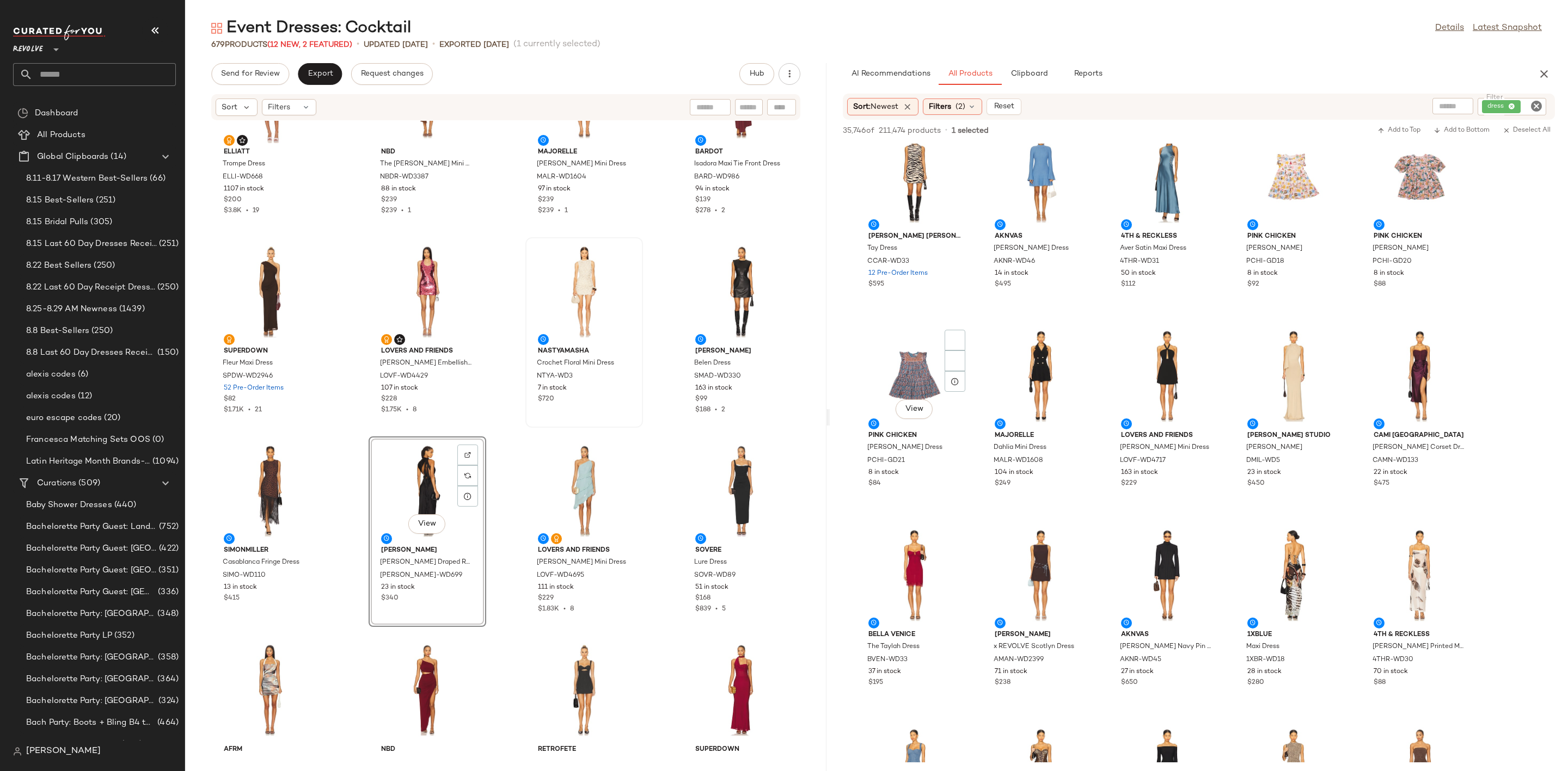
scroll to position [898, 0]
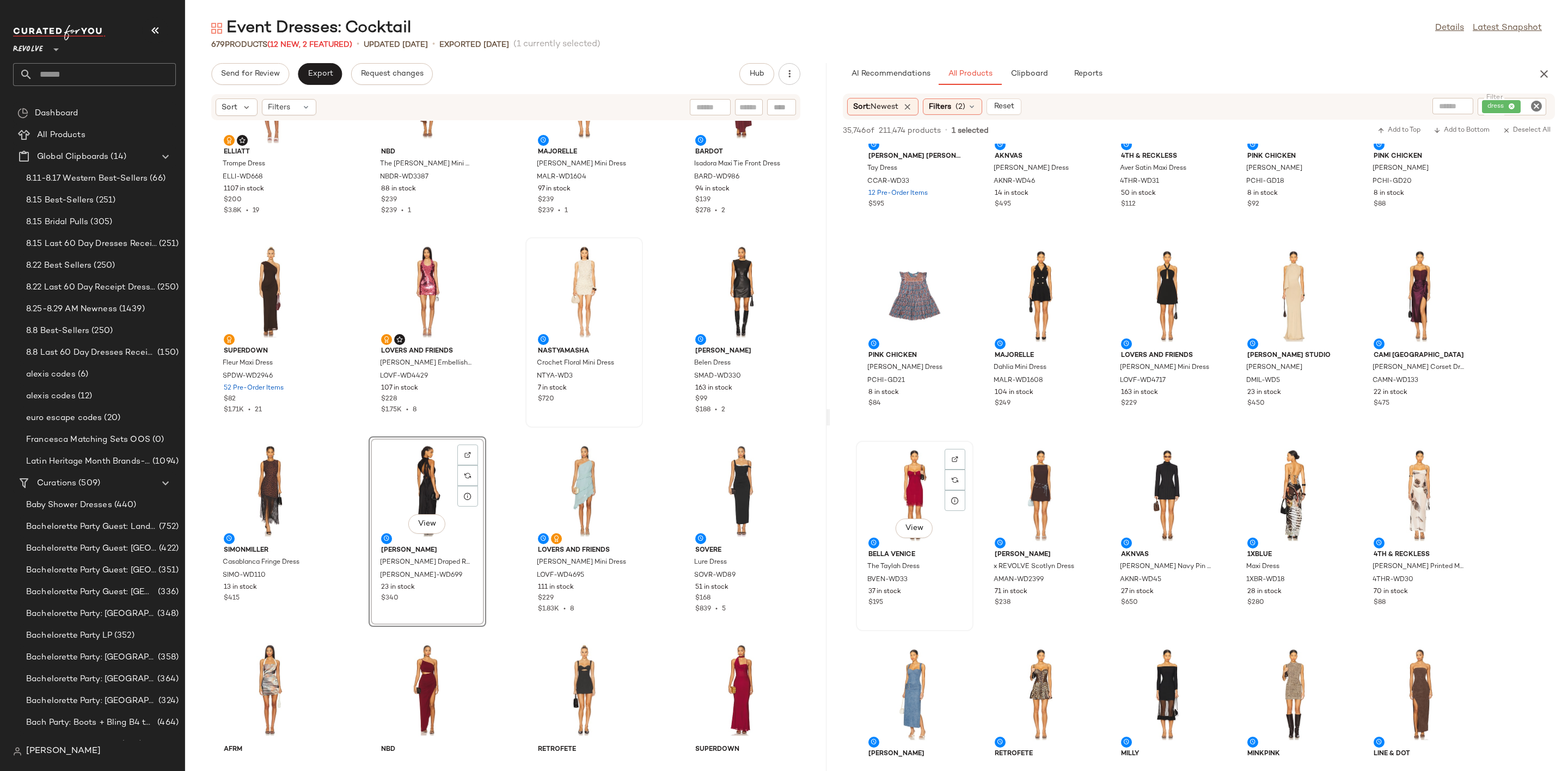
click at [900, 478] on div "View" at bounding box center [915, 495] width 110 height 102
click at [1423, 276] on div at bounding box center [1419, 296] width 110 height 102
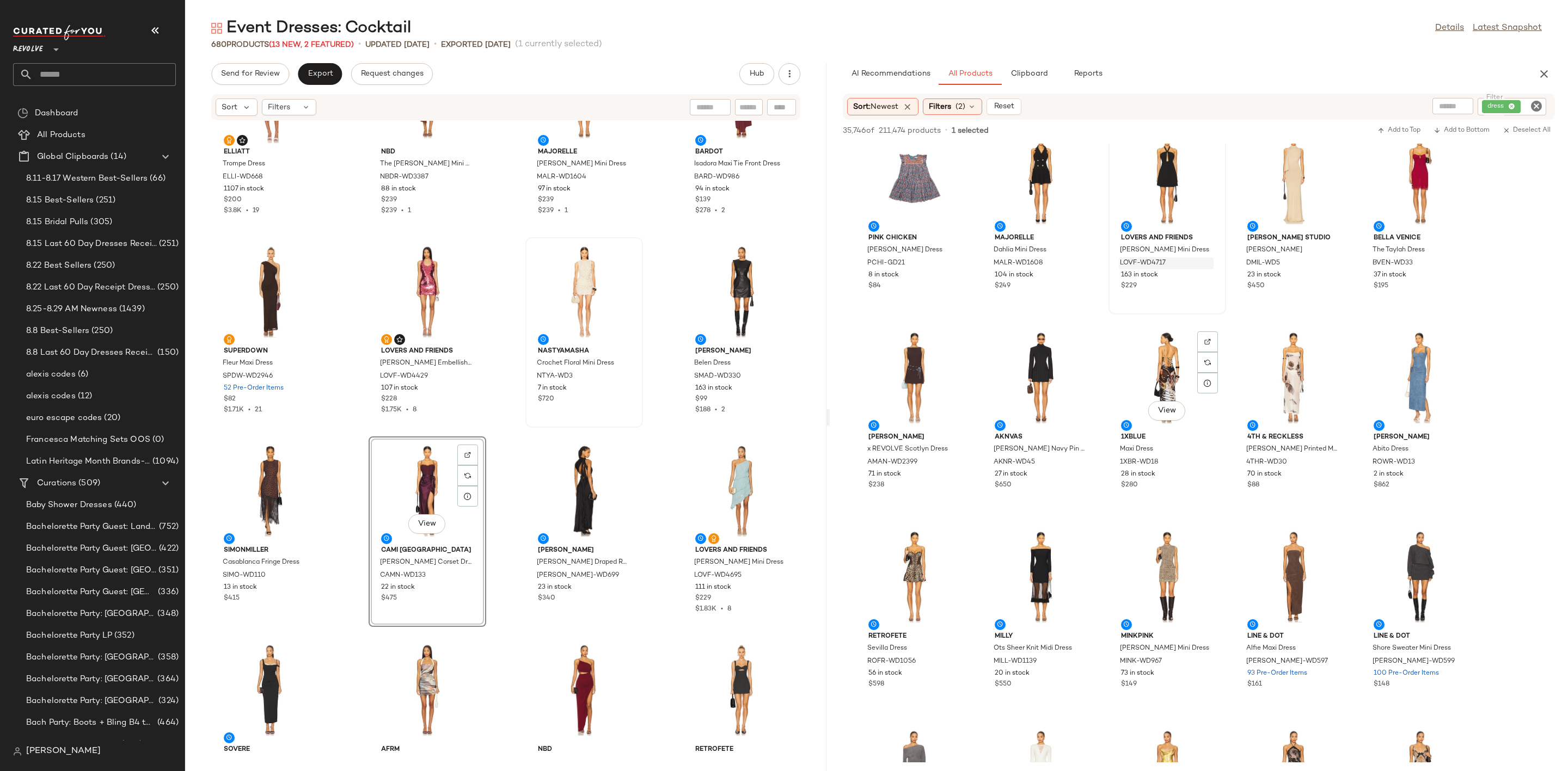
scroll to position [1143, 0]
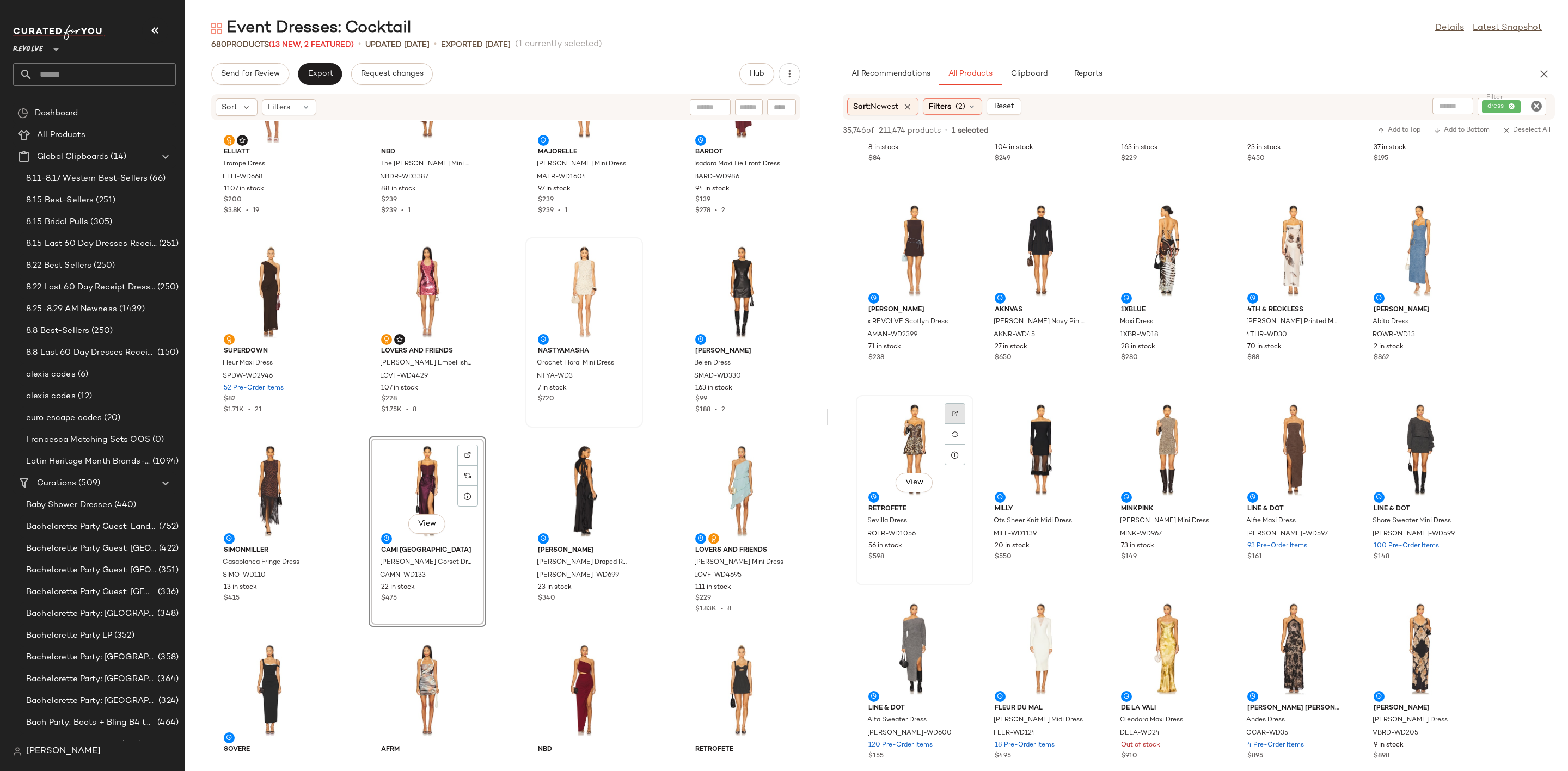
click at [954, 412] on img at bounding box center [955, 414] width 7 height 7
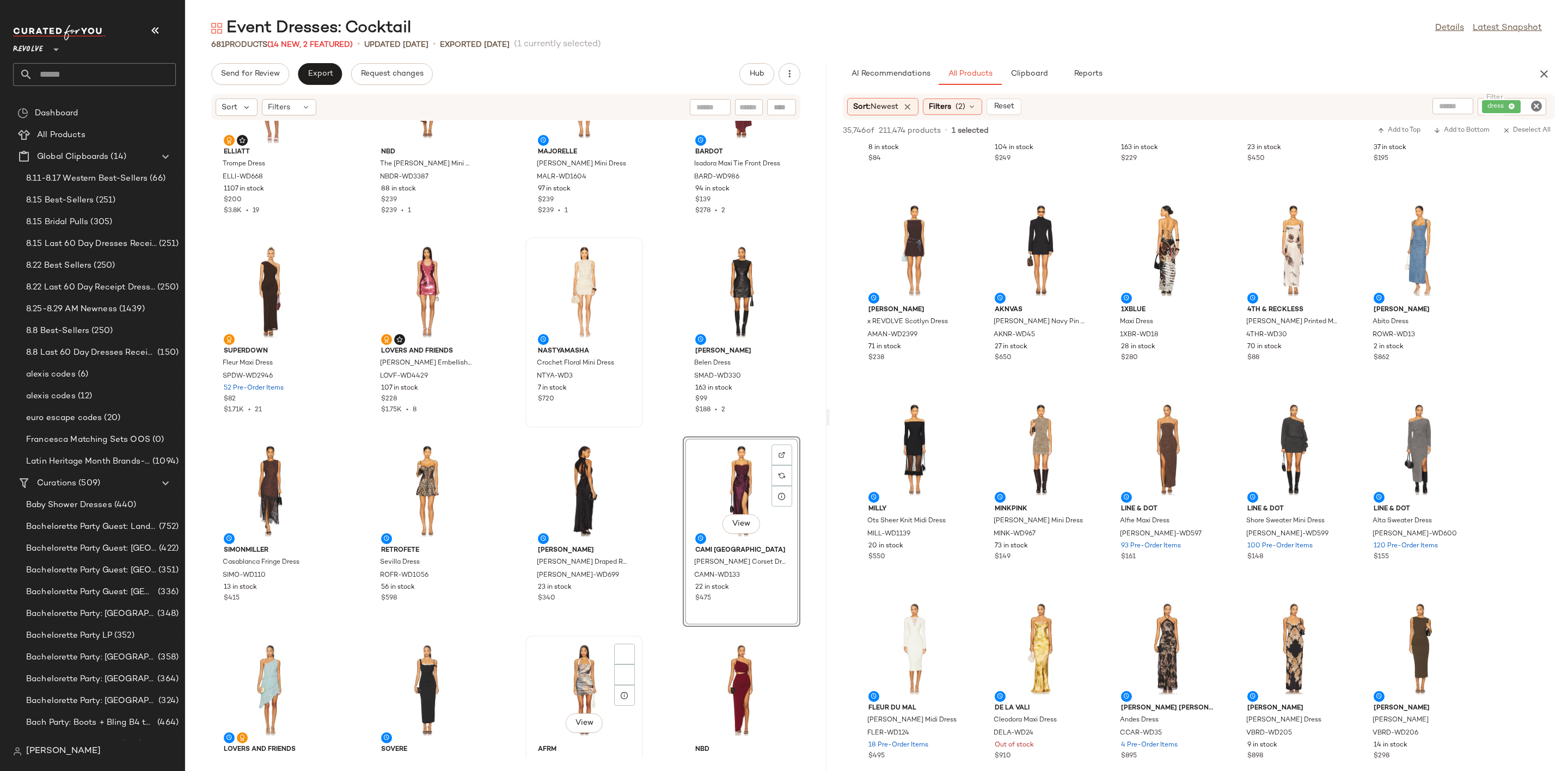
click at [562, 681] on div "View" at bounding box center [584, 689] width 110 height 102
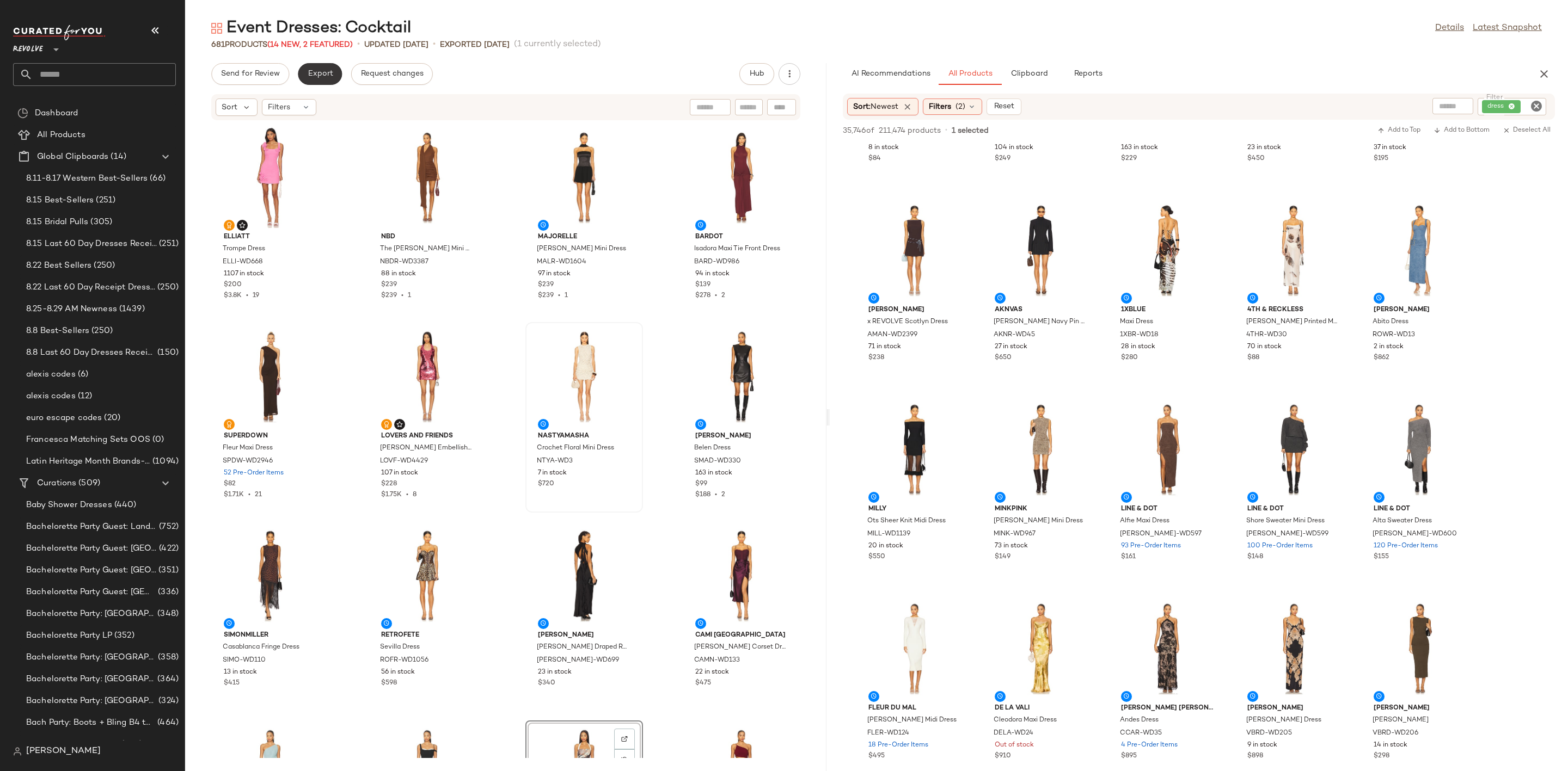
click at [317, 70] on span "Export" at bounding box center [319, 74] width 25 height 9
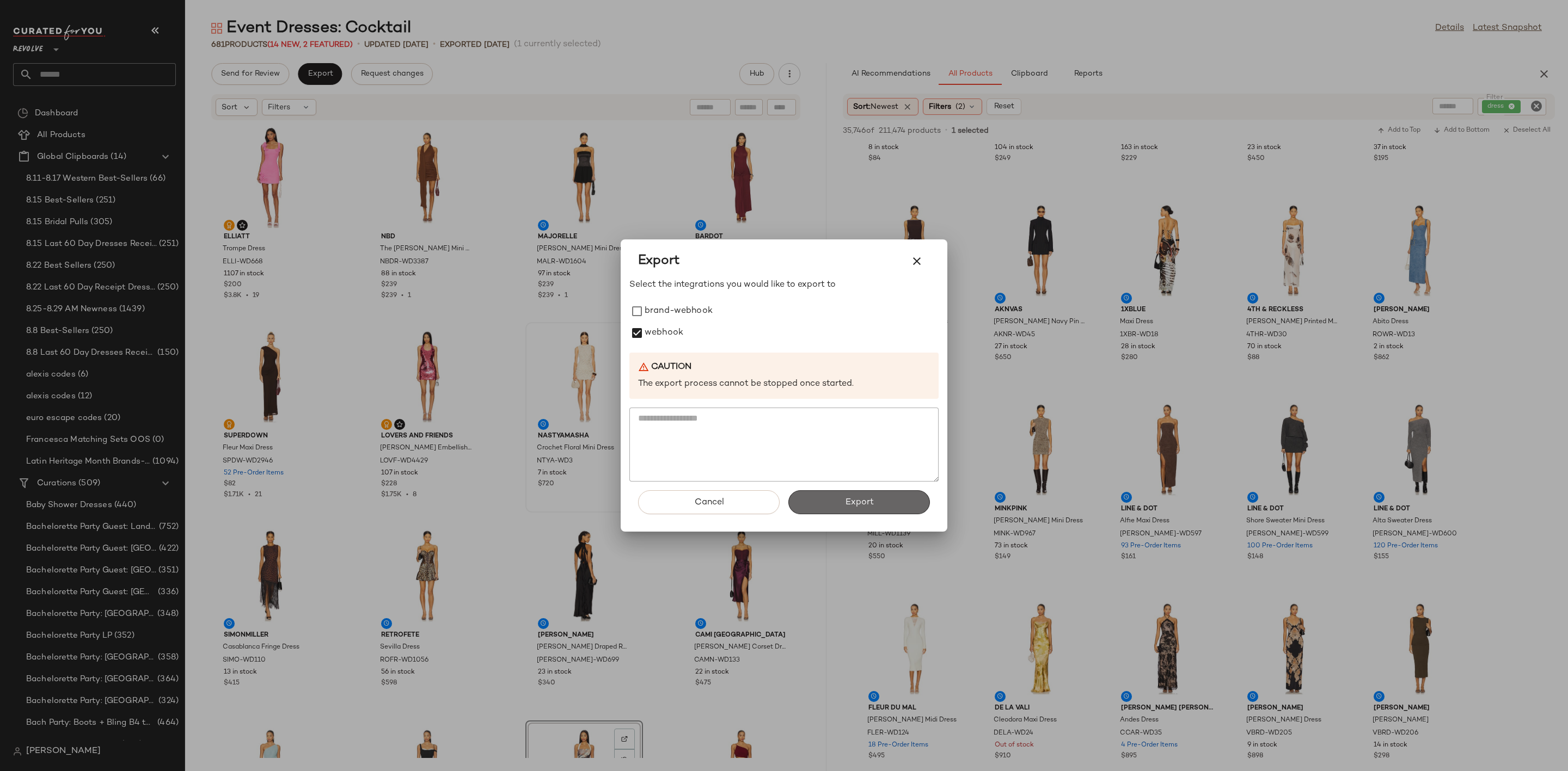
click at [868, 504] on span "Export" at bounding box center [858, 503] width 29 height 10
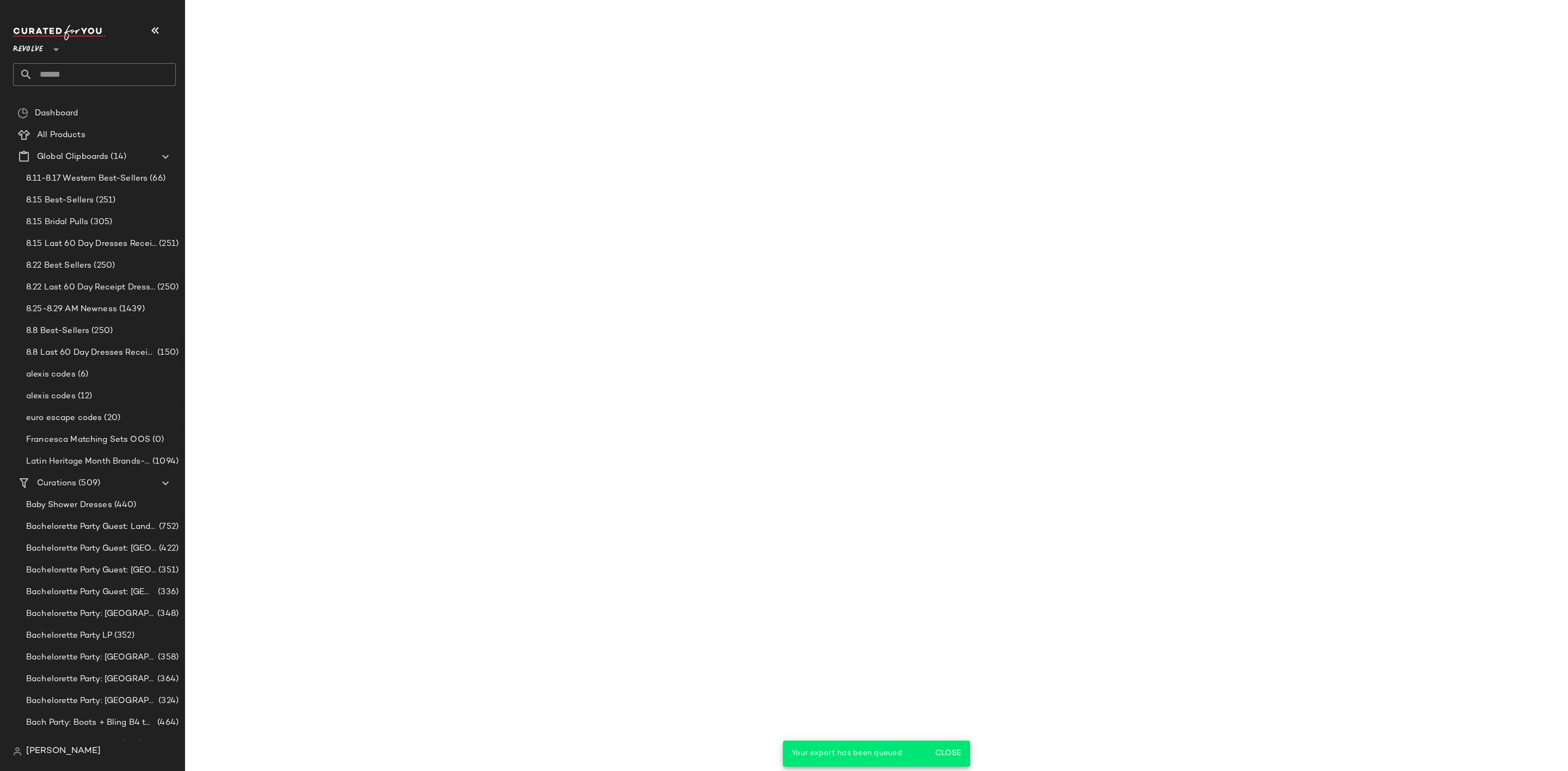
scroll to position [1341, 0]
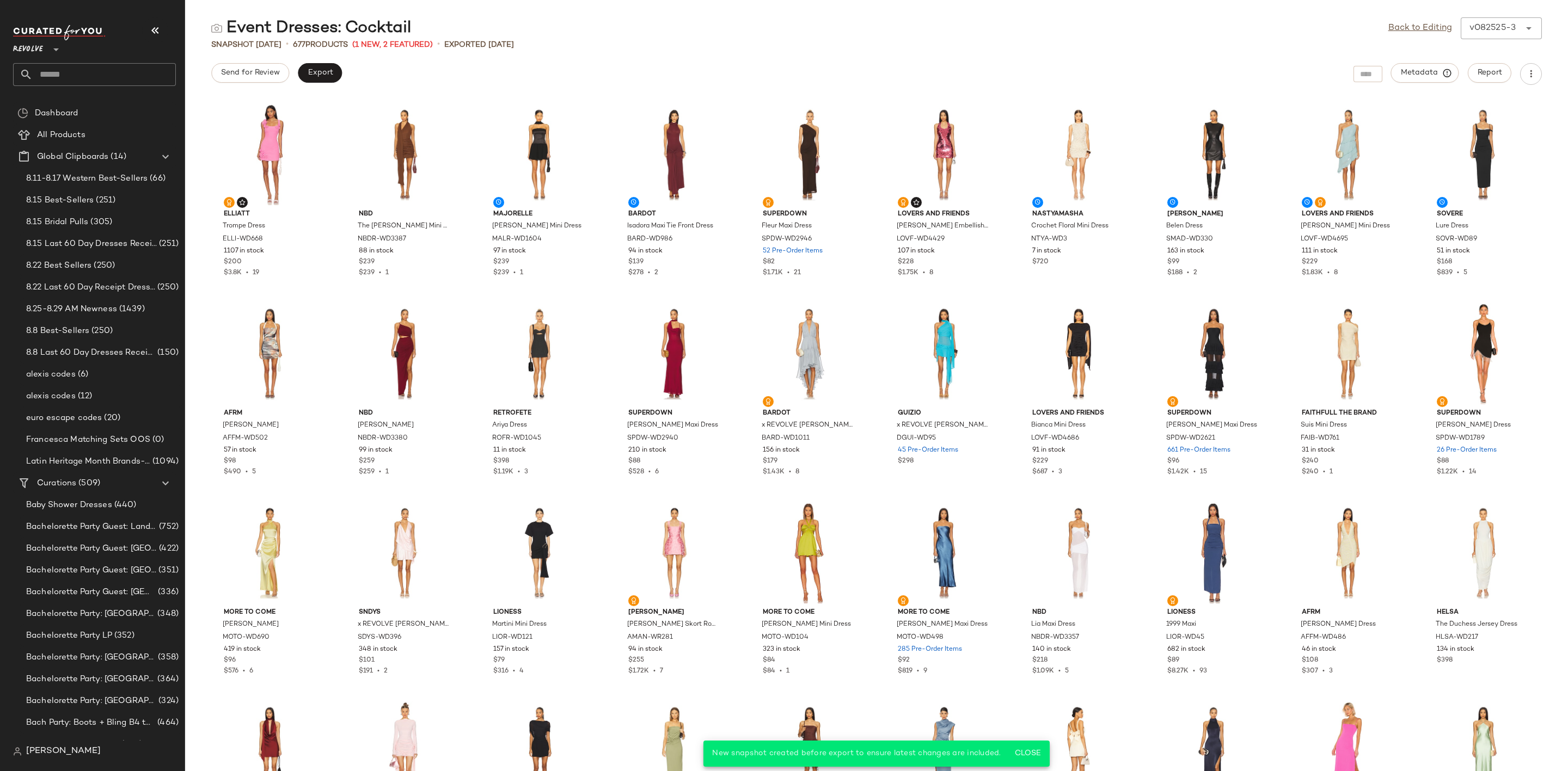
click at [121, 75] on input "text" at bounding box center [104, 75] width 143 height 23
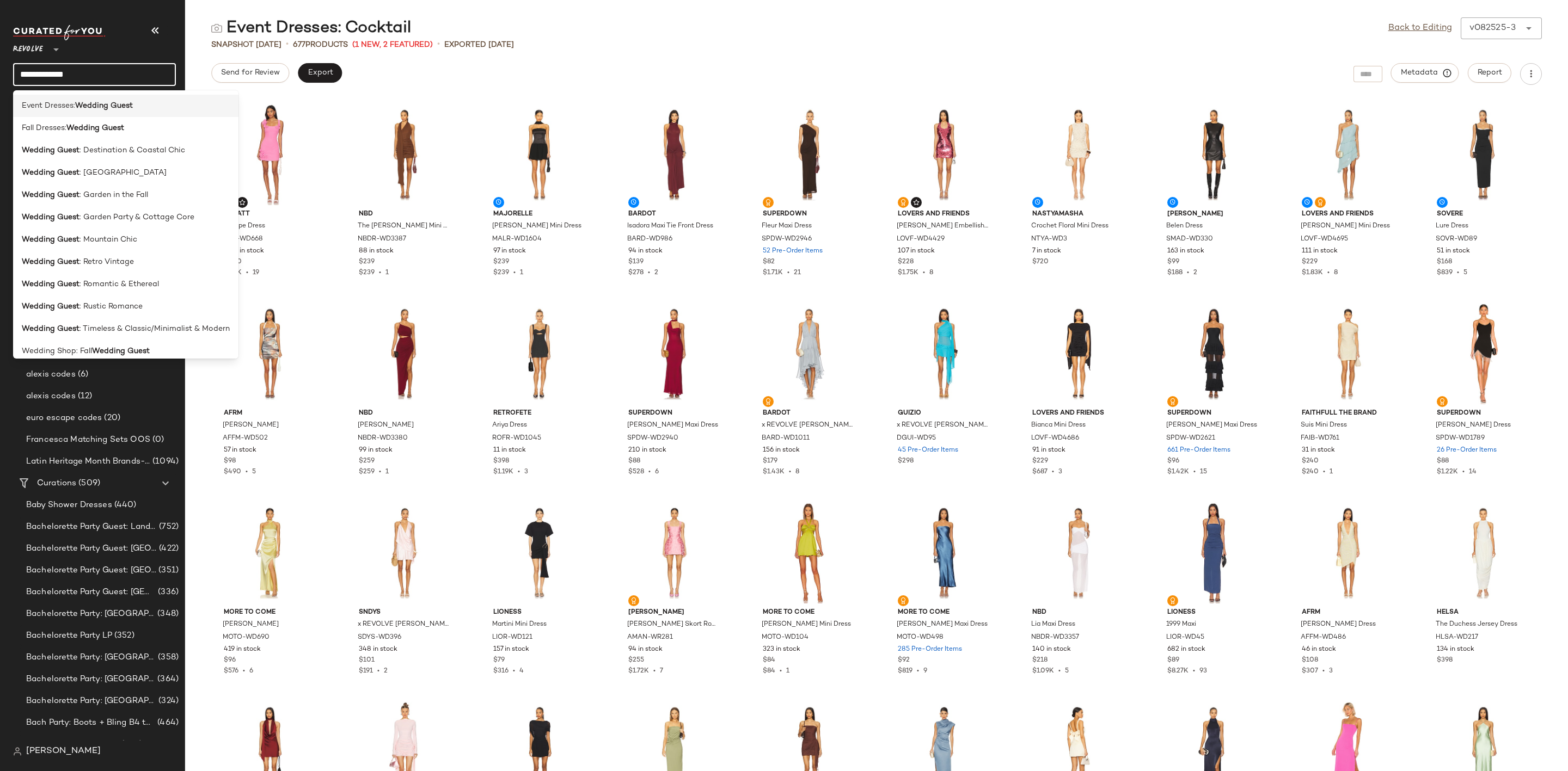
type input "**********"
click at [44, 106] on span "Event Dresses:" at bounding box center [48, 105] width 53 height 11
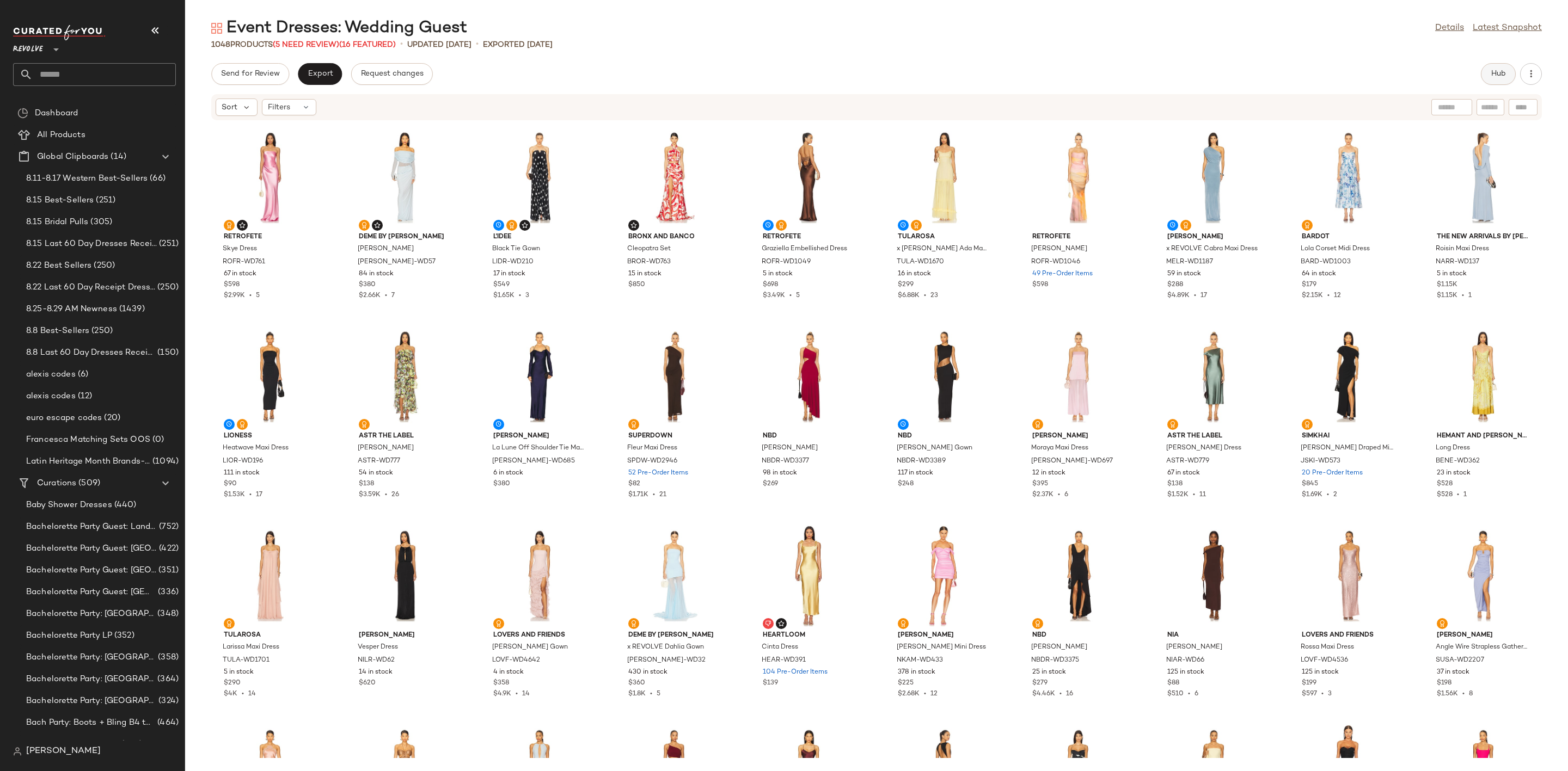
click at [1496, 72] on span "Hub" at bounding box center [1499, 74] width 16 height 9
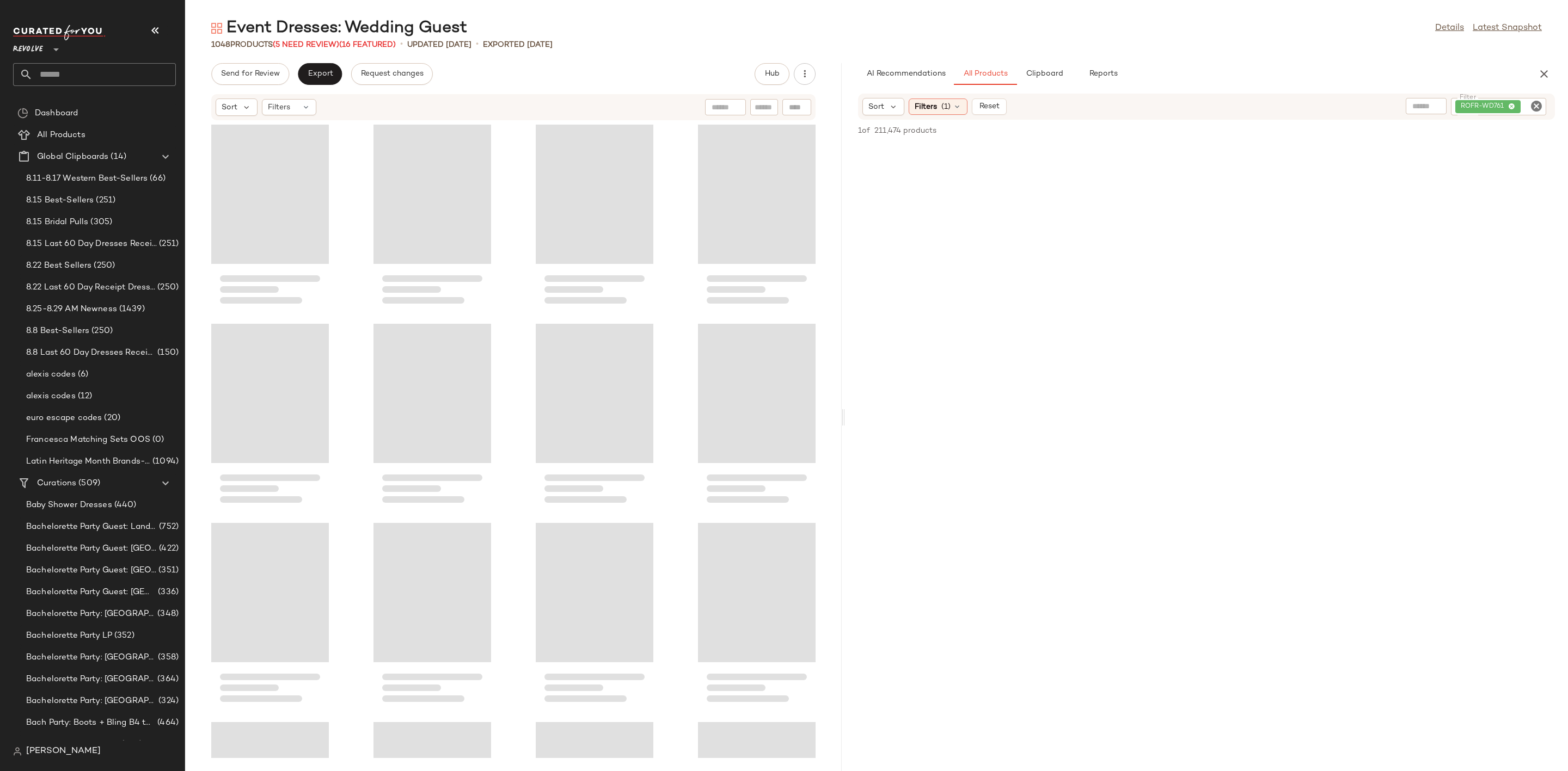
drag, startPoint x: 876, startPoint y: 428, endPoint x: 837, endPoint y: 448, distance: 43.8
click at [837, 448] on div "Event Dresses: Wedding Guest Details Latest Snapshot 1048 Products (5 Need Revi…" at bounding box center [877, 394] width 1383 height 754
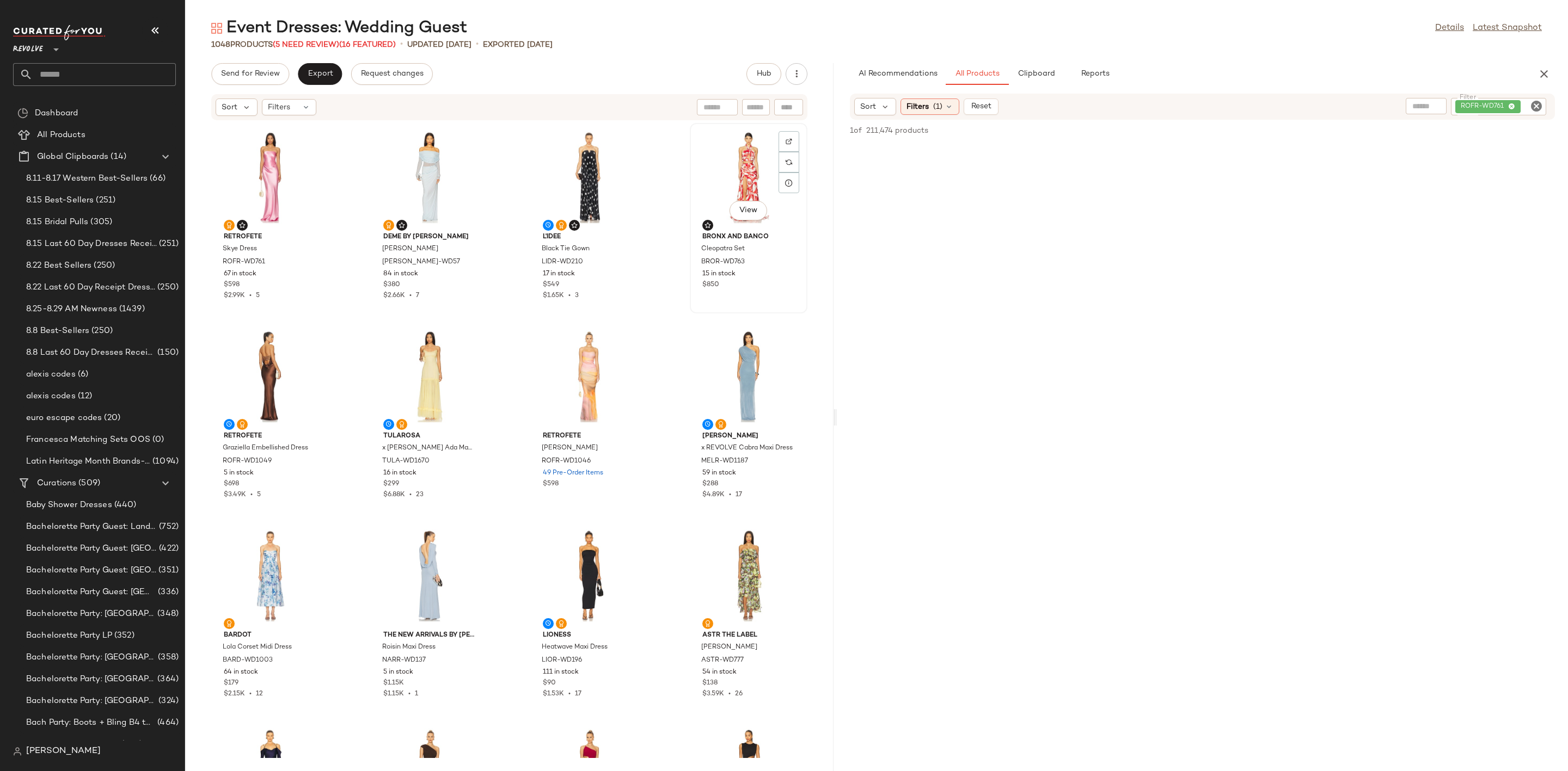
click at [718, 166] on div "View" at bounding box center [748, 177] width 110 height 102
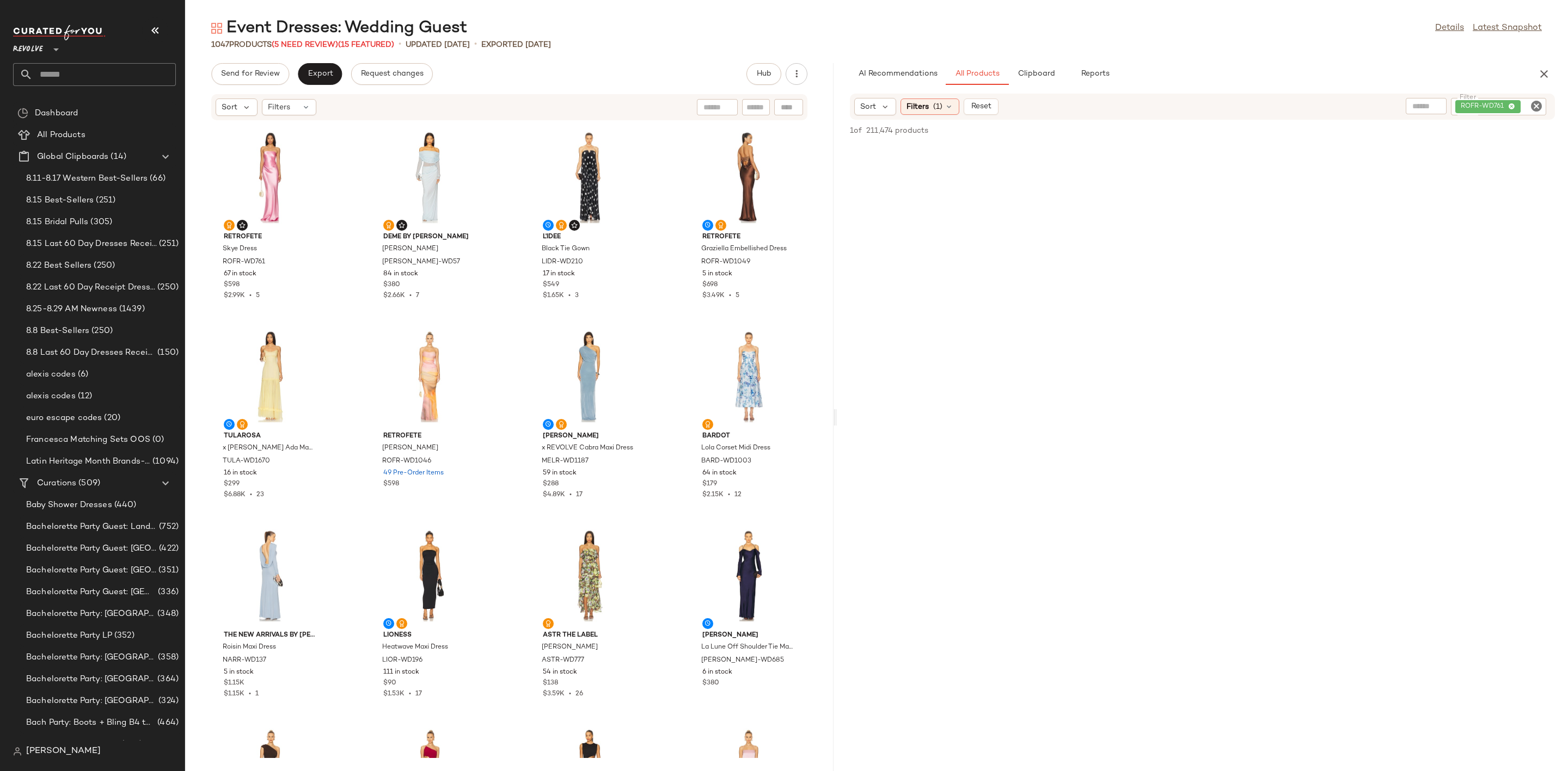
click at [1531, 102] on icon "Clear Filter" at bounding box center [1536, 106] width 13 height 13
type input "*****"
click at [1426, 286] on div at bounding box center [1202, 458] width 727 height 673
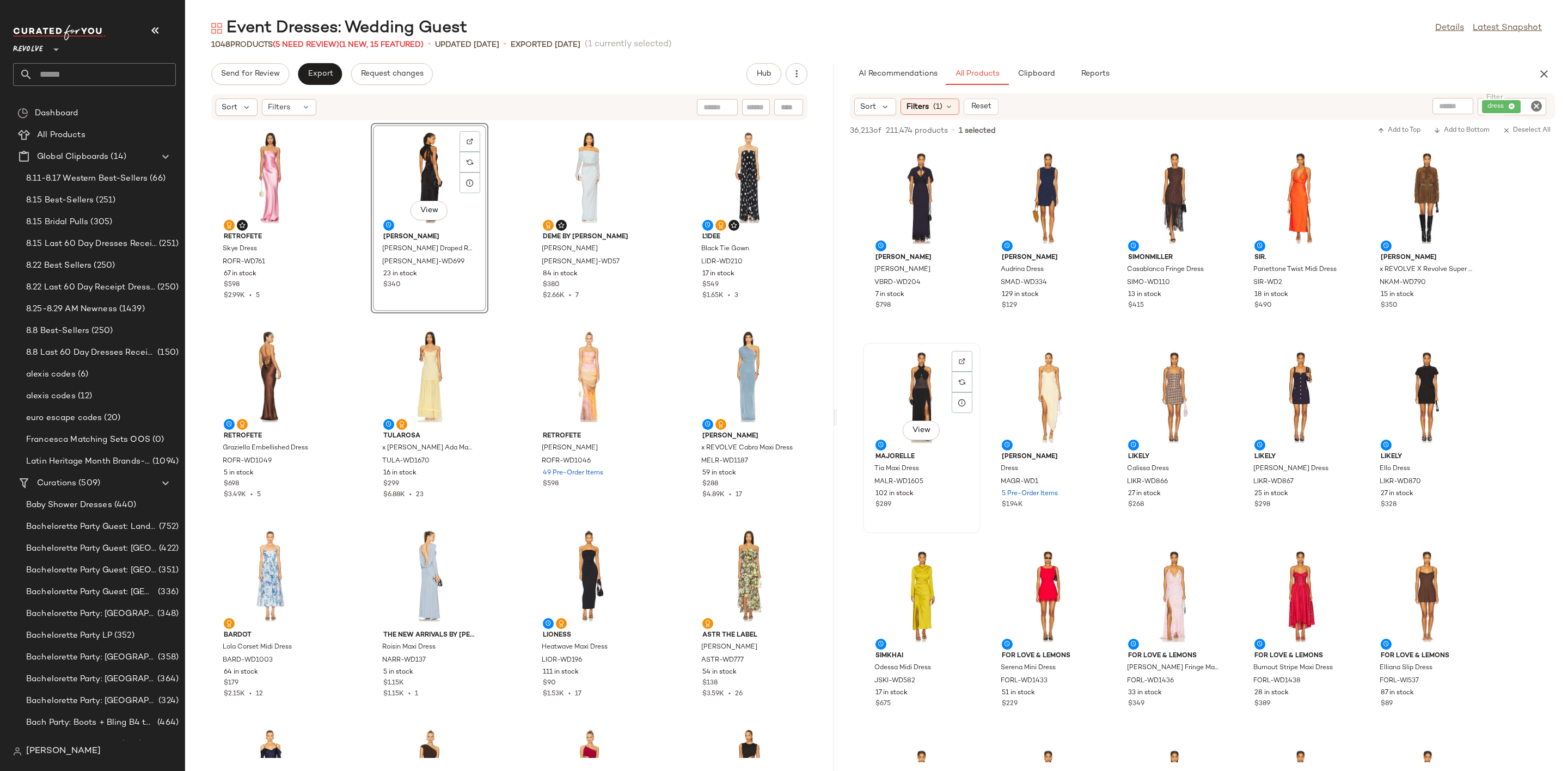
click at [898, 384] on div "View" at bounding box center [922, 397] width 110 height 102
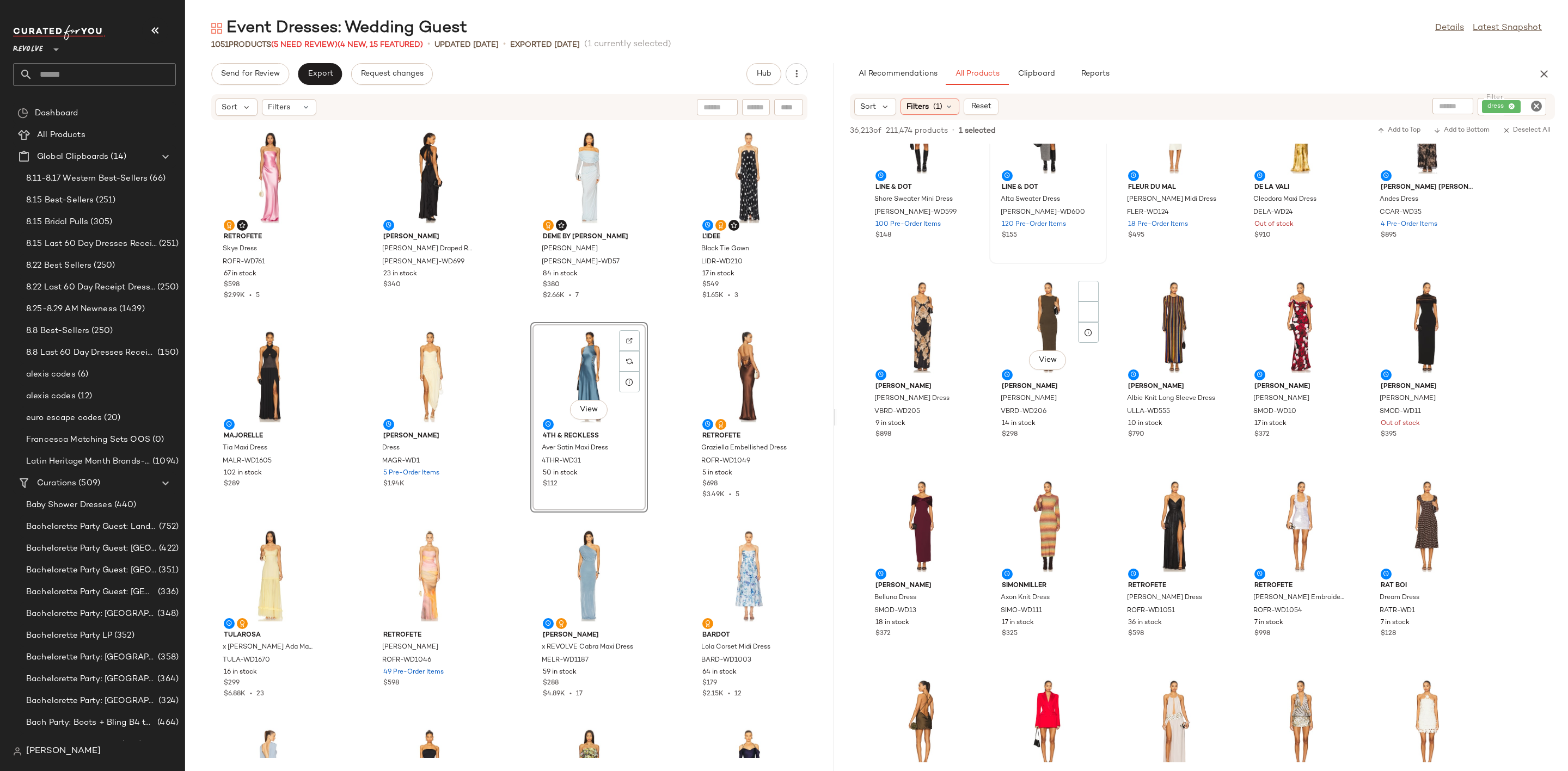
scroll to position [1714, 0]
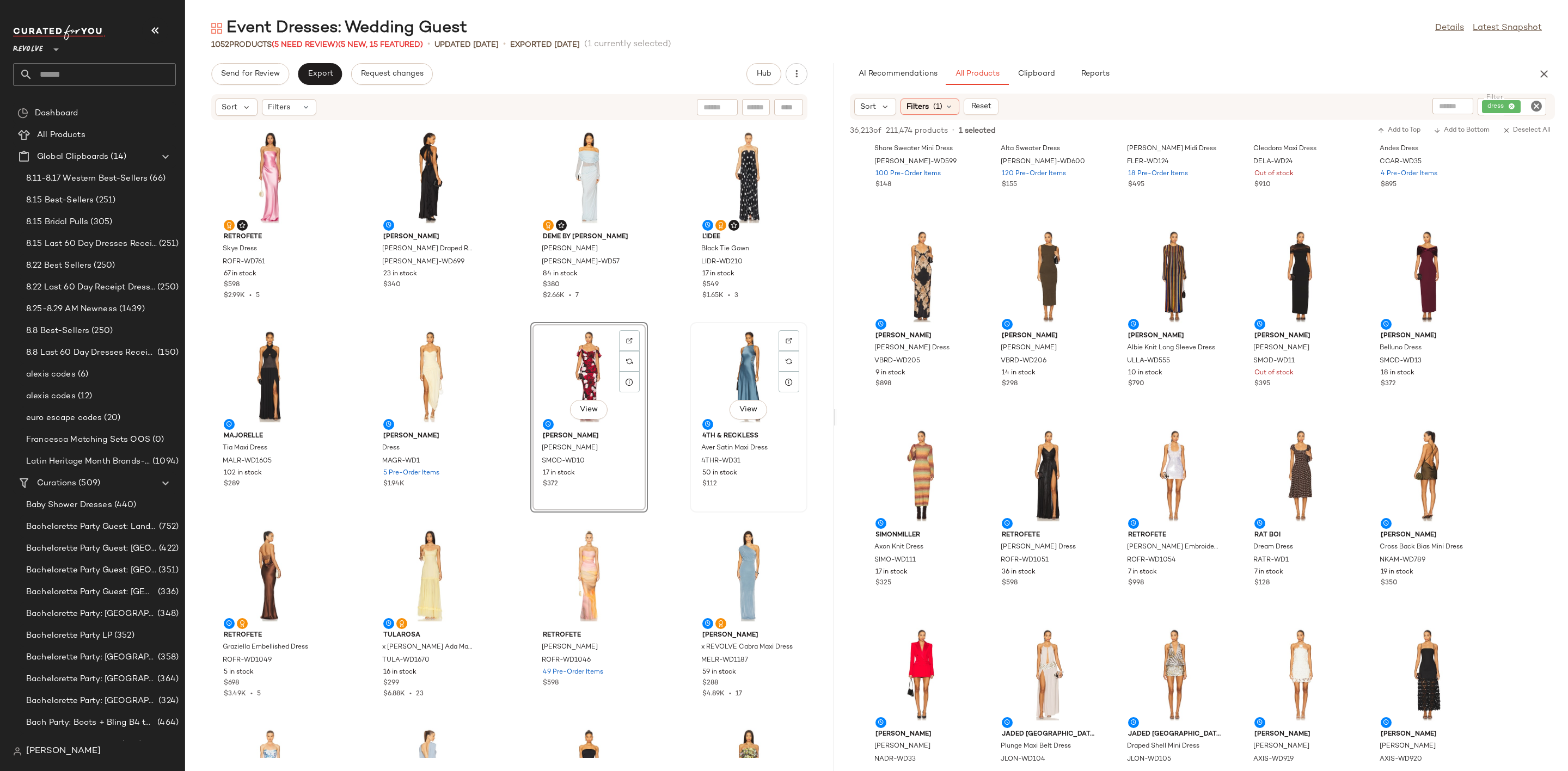
click at [724, 382] on div "View" at bounding box center [748, 376] width 110 height 102
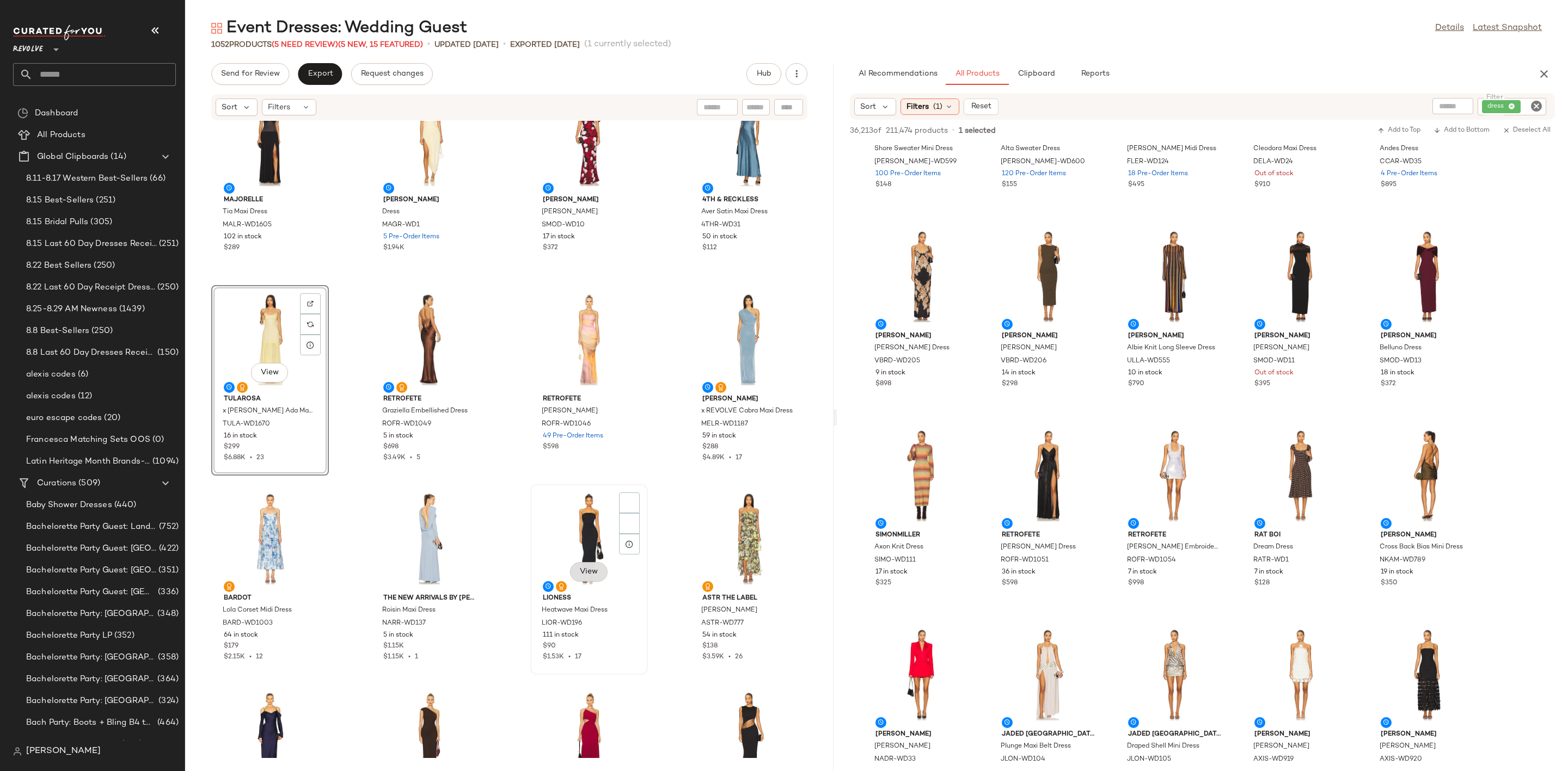
scroll to position [335, 0]
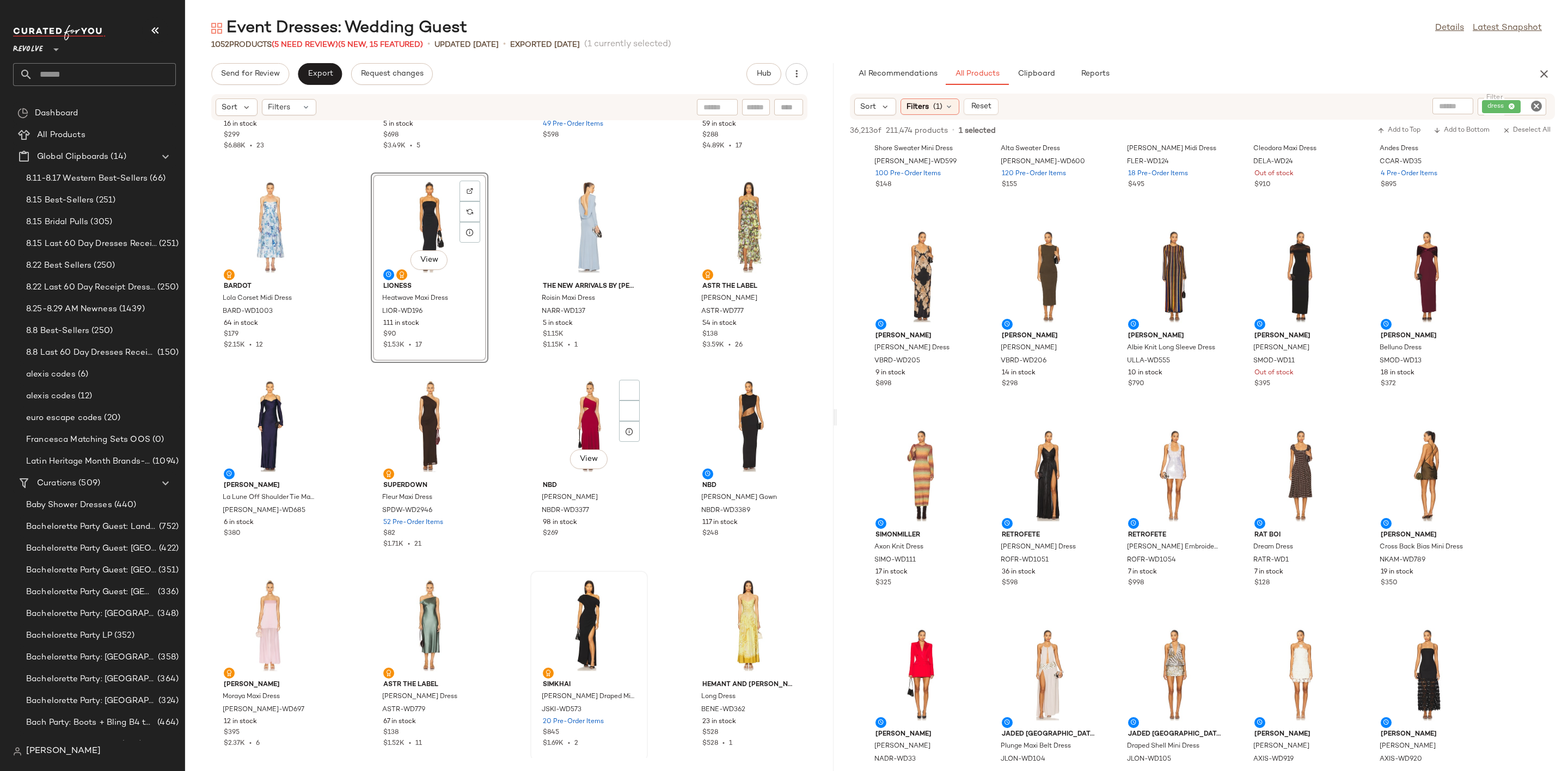
scroll to position [662, 0]
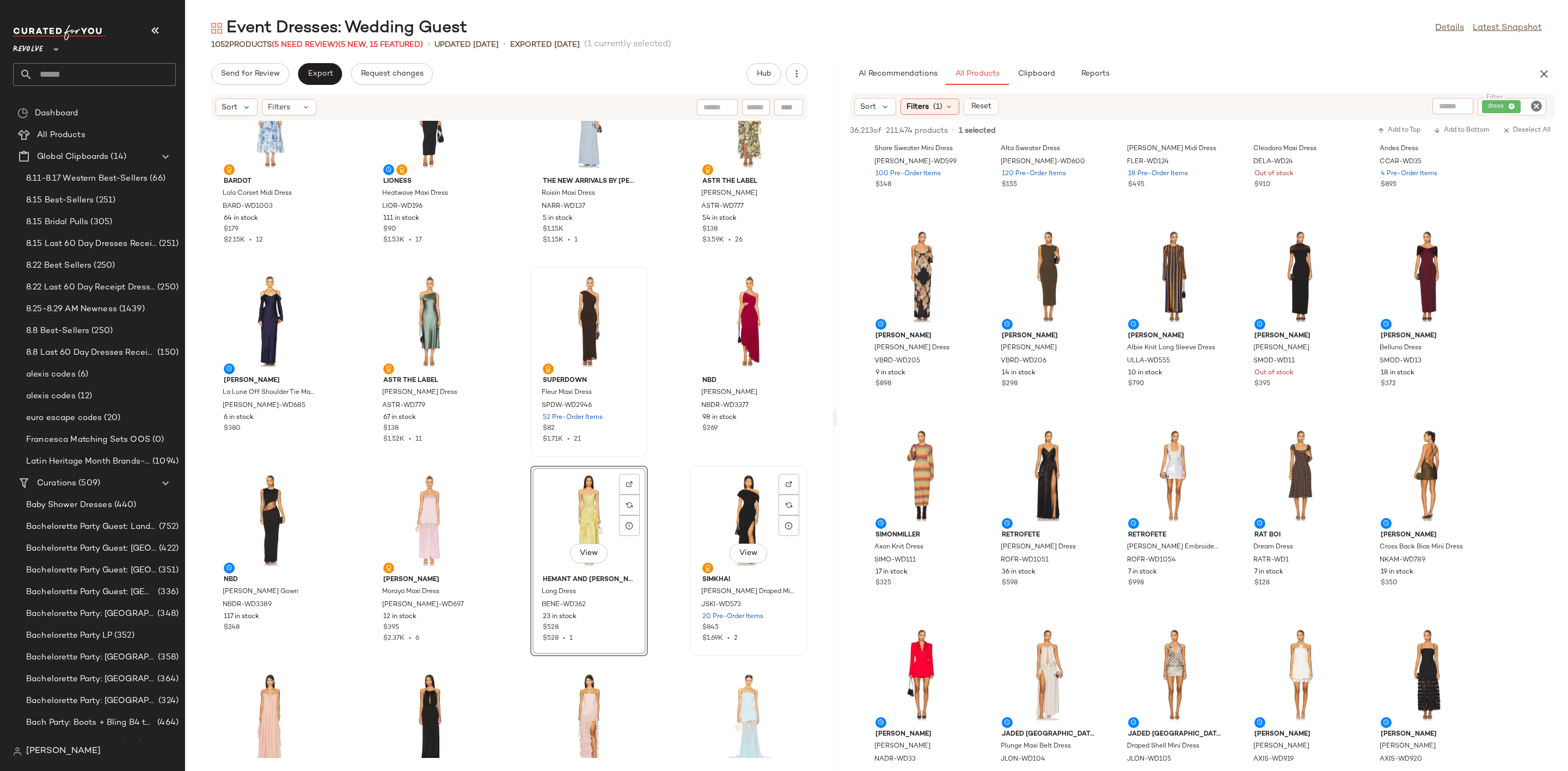
click at [711, 497] on div "View" at bounding box center [748, 520] width 110 height 102
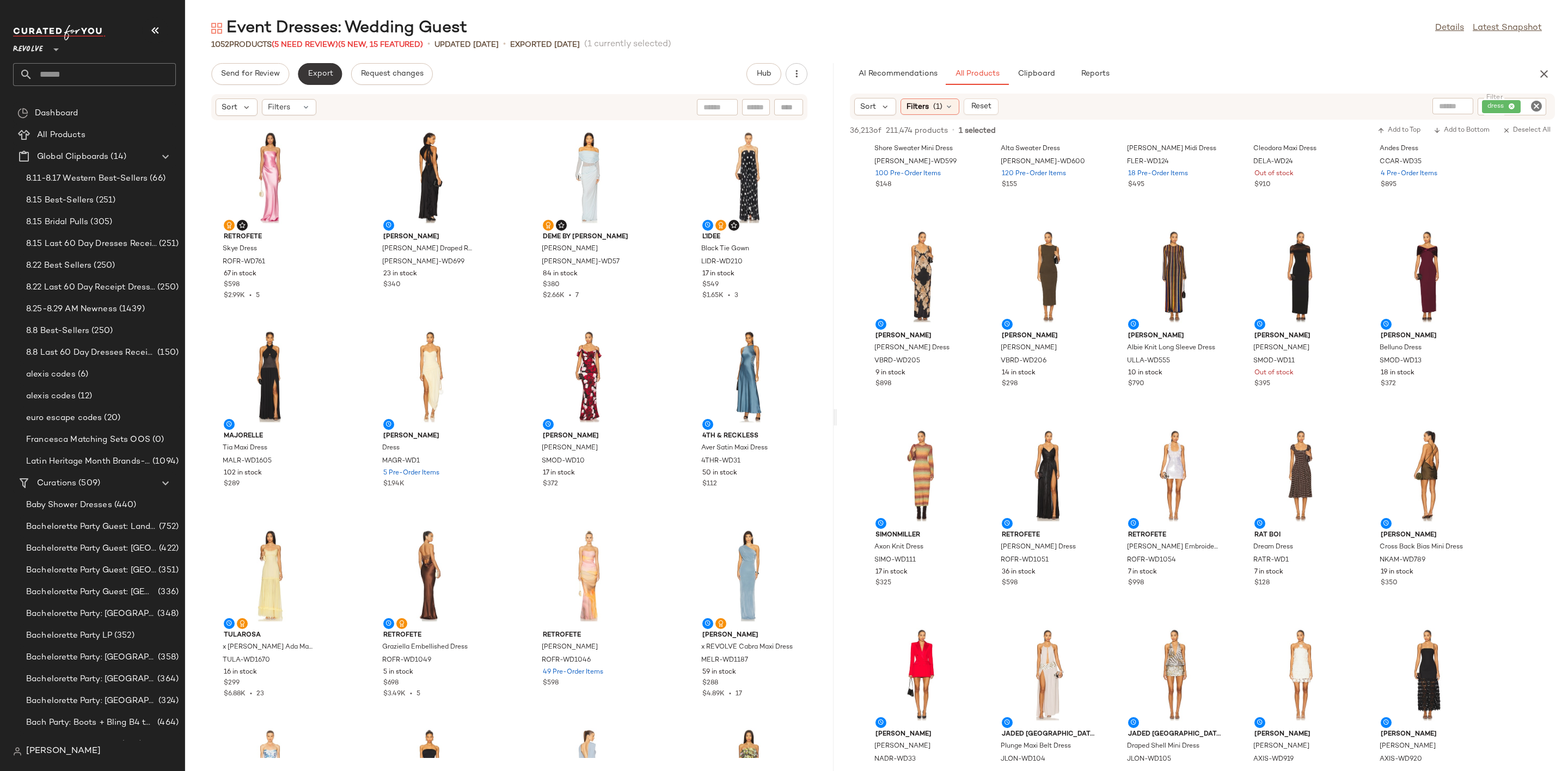
click at [325, 72] on span "Export" at bounding box center [319, 74] width 25 height 9
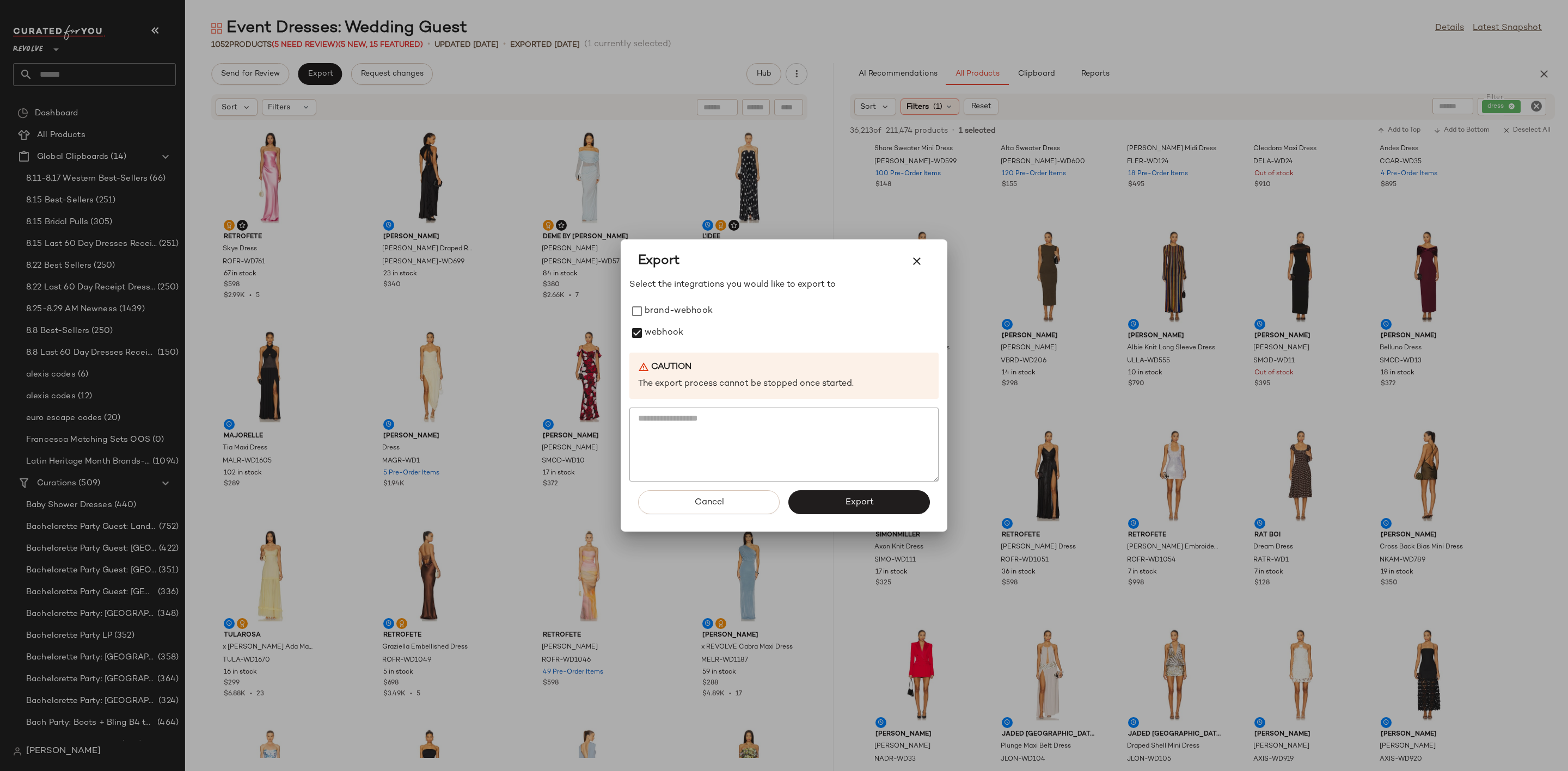
drag, startPoint x: 871, startPoint y: 502, endPoint x: 454, endPoint y: 317, distance: 456.2
click at [864, 502] on span "Export" at bounding box center [858, 503] width 29 height 10
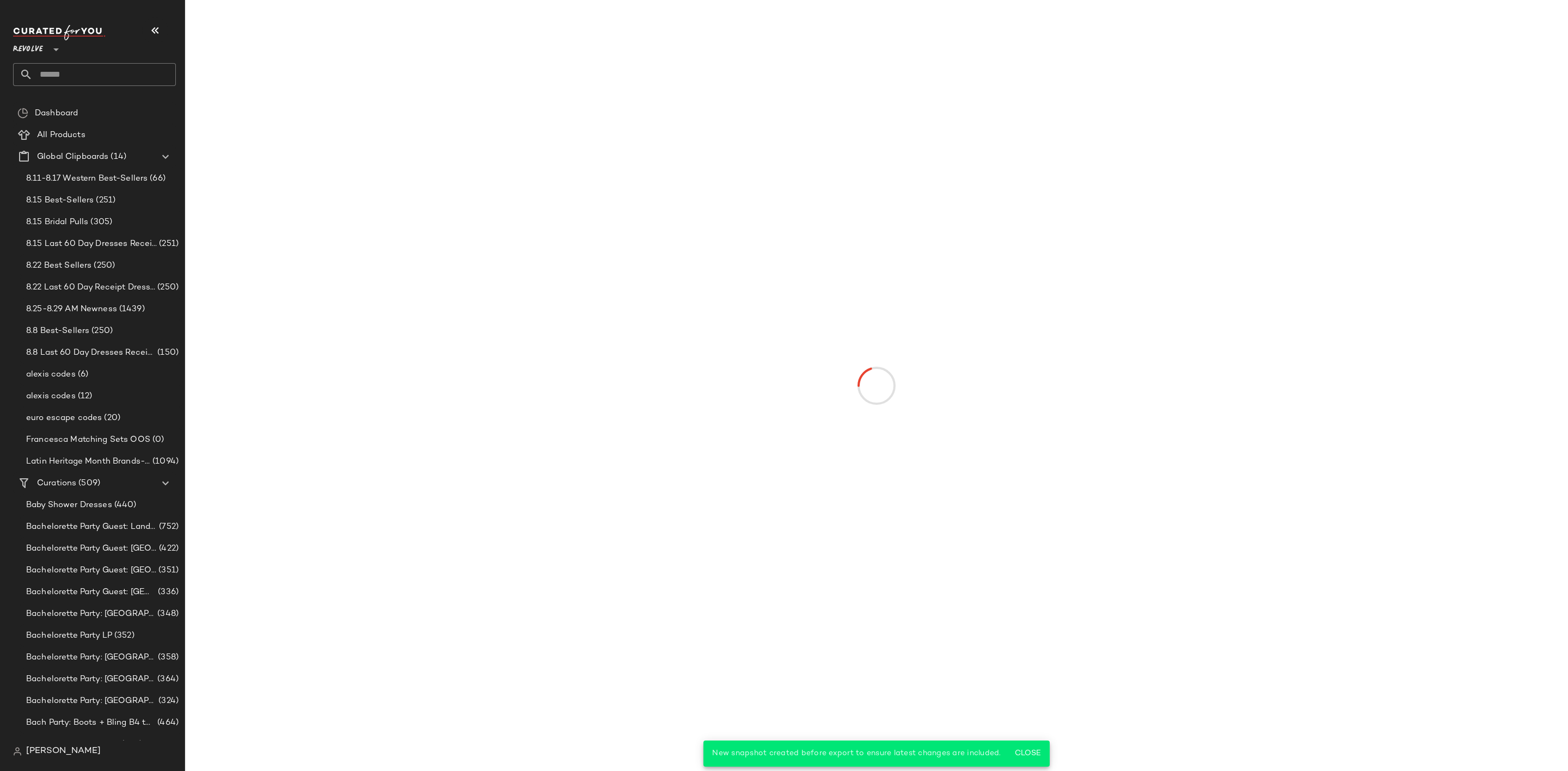
click at [100, 74] on input "text" at bounding box center [104, 75] width 143 height 23
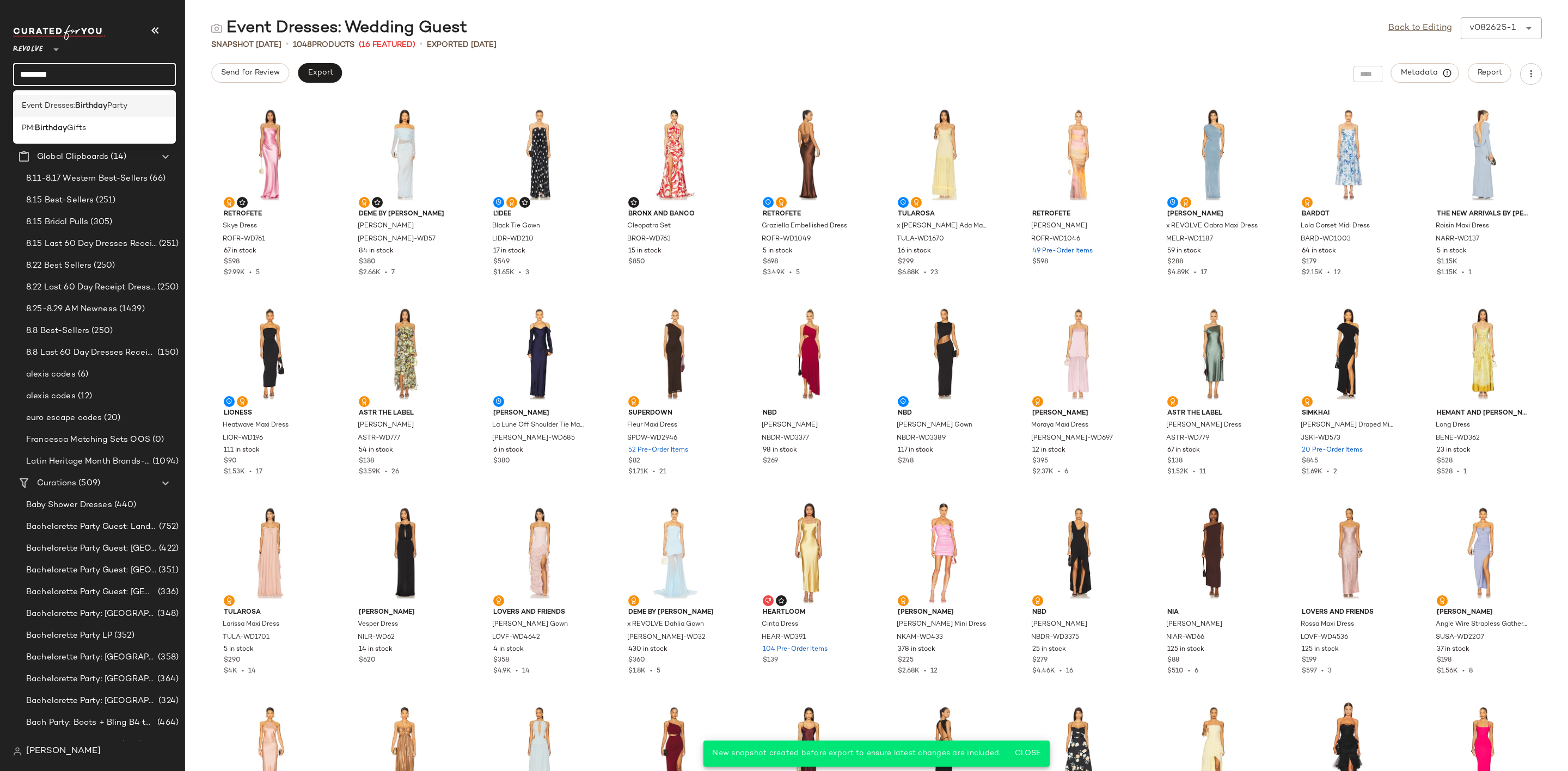
type input "********"
click at [54, 105] on span "Event Dresses:" at bounding box center [48, 105] width 53 height 11
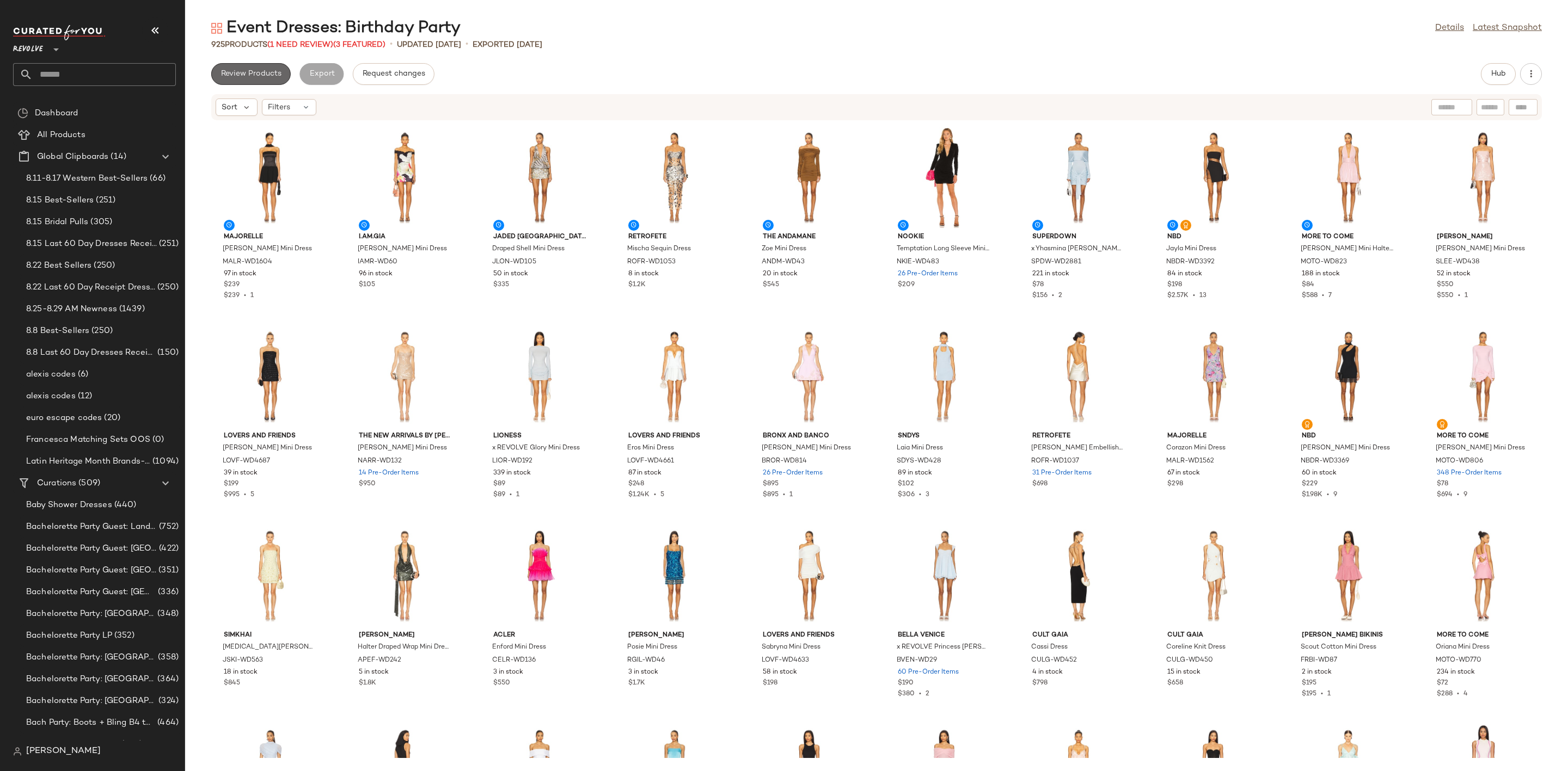
click at [238, 75] on span "Review Products" at bounding box center [251, 74] width 61 height 9
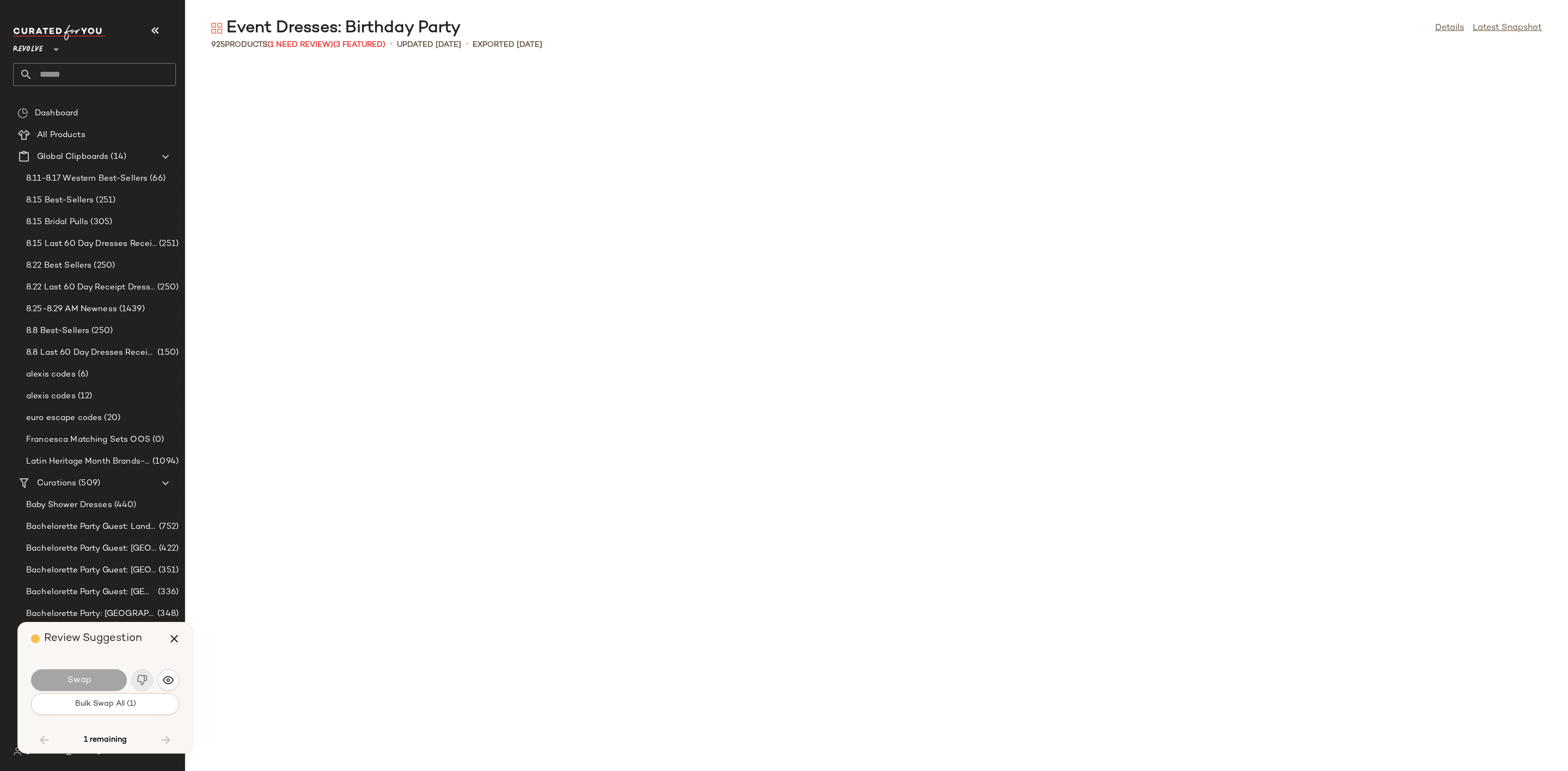
scroll to position [16530, 0]
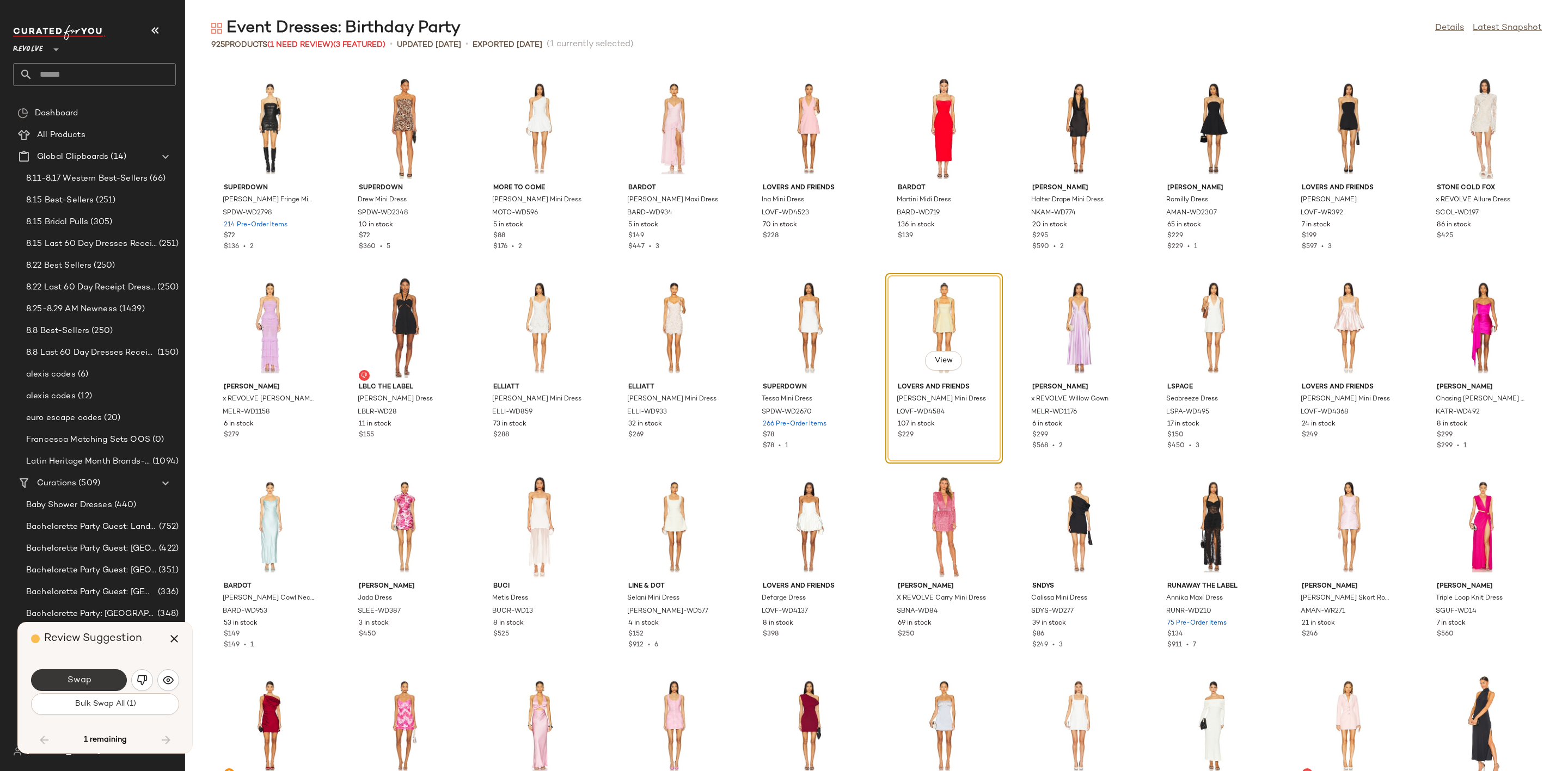
click at [91, 677] on button "Swap" at bounding box center [79, 680] width 96 height 22
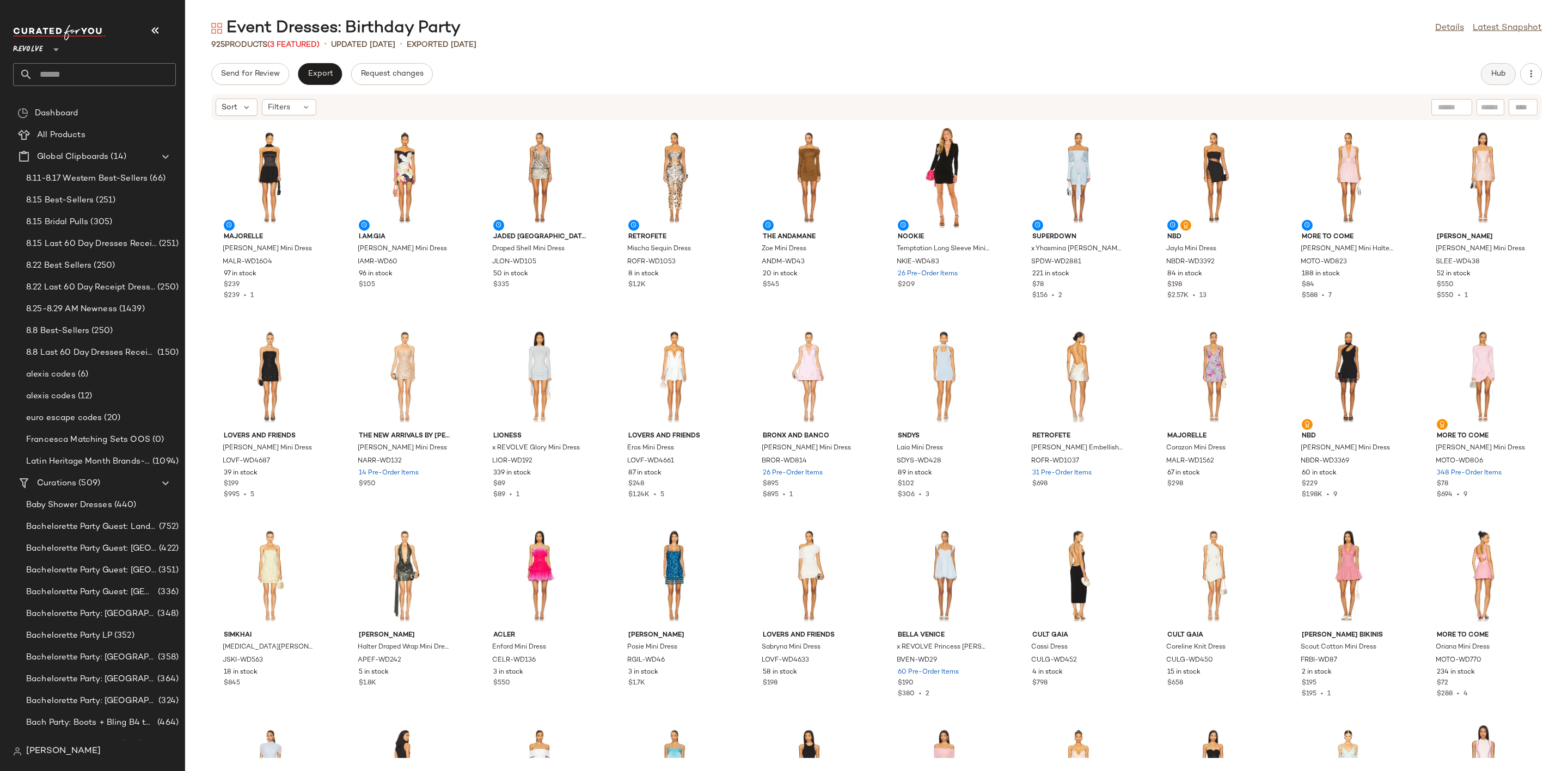
click at [1498, 82] on button "Hub" at bounding box center [1499, 74] width 35 height 22
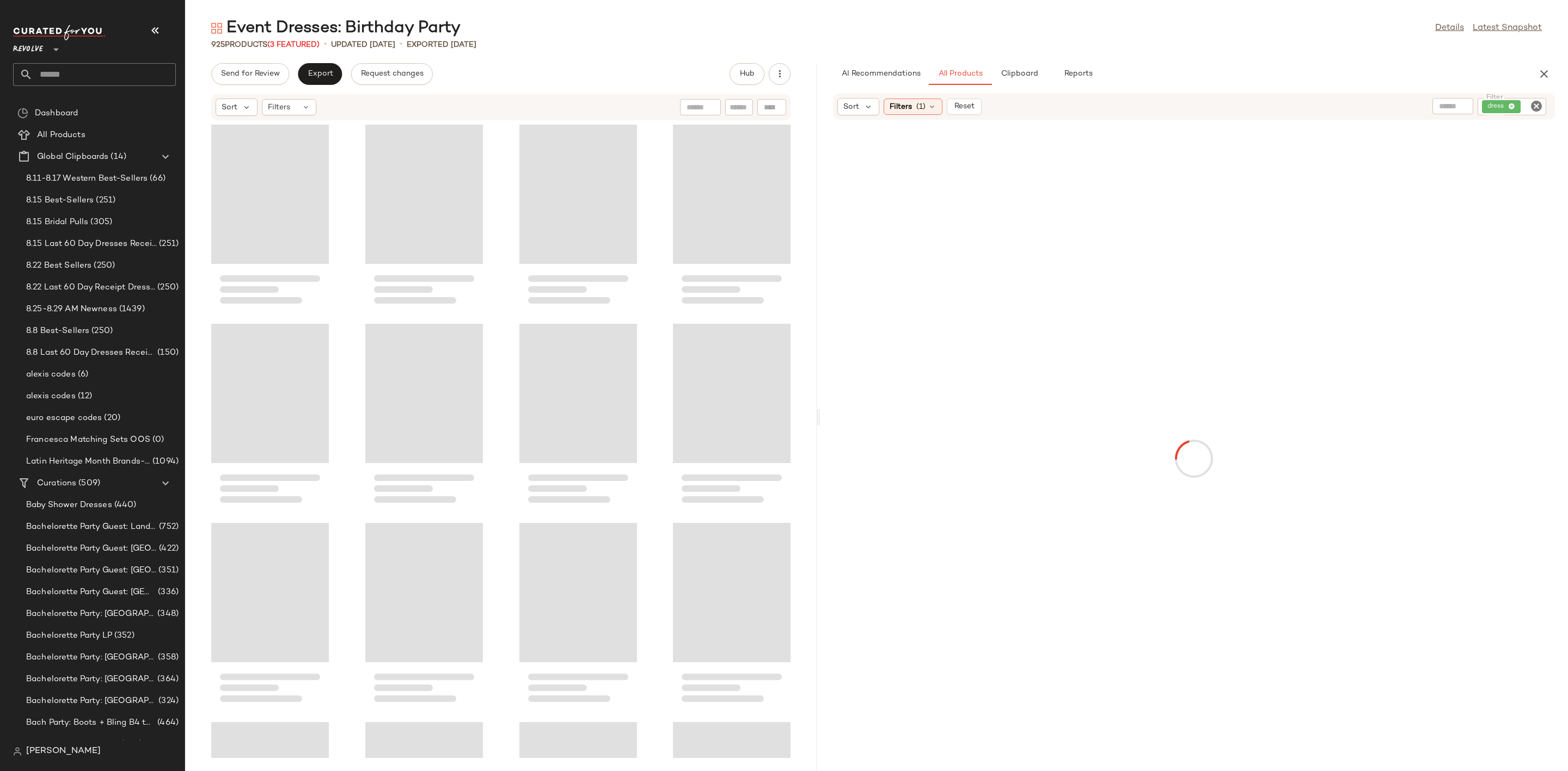
drag, startPoint x: 876, startPoint y: 421, endPoint x: 685, endPoint y: 320, distance: 216.1
click at [820, 430] on div "Event Dresses: Birthday Party Details Latest Snapshot 925 Products (3 Featured)…" at bounding box center [877, 394] width 1383 height 754
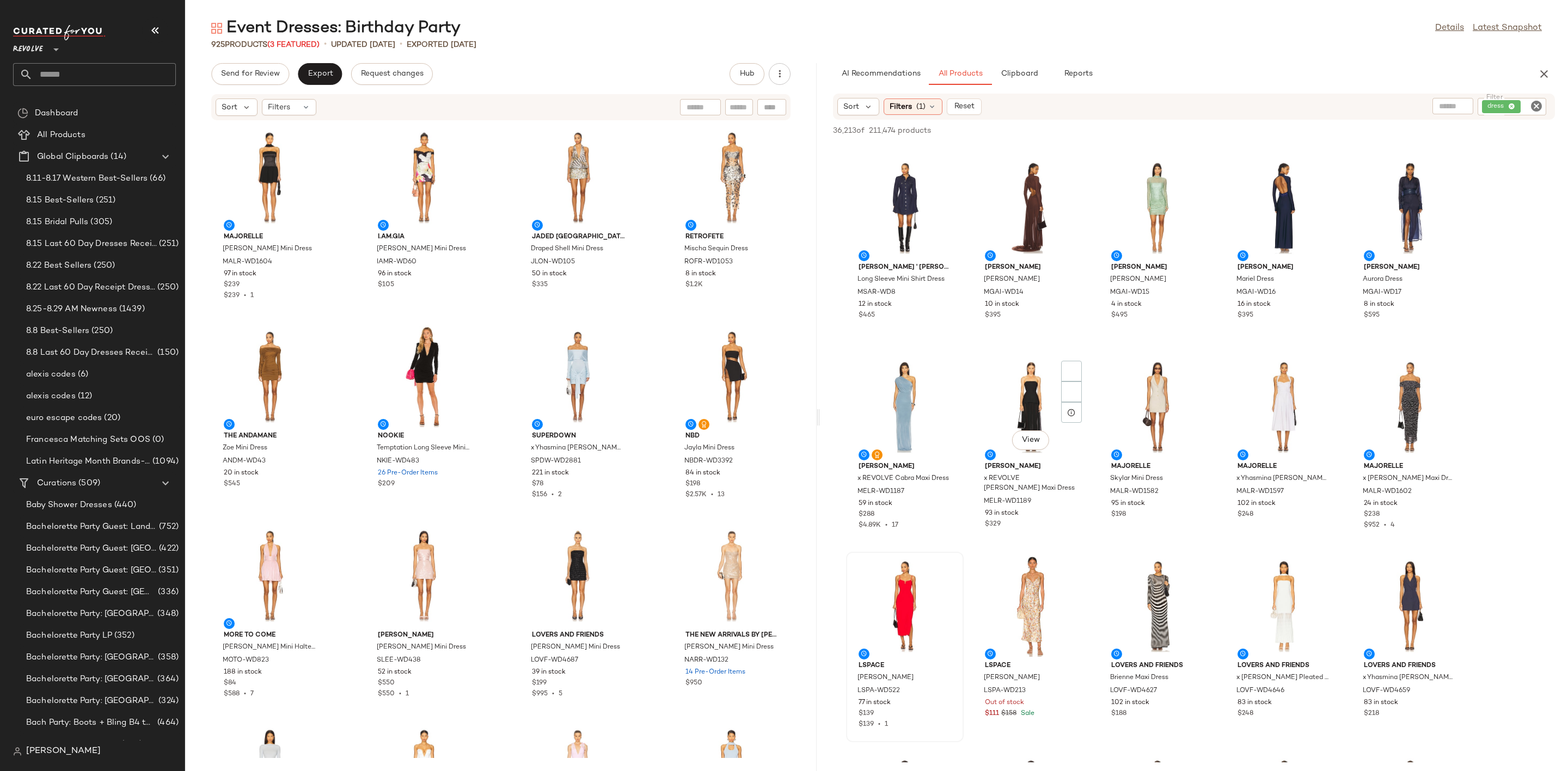
scroll to position [4897, 0]
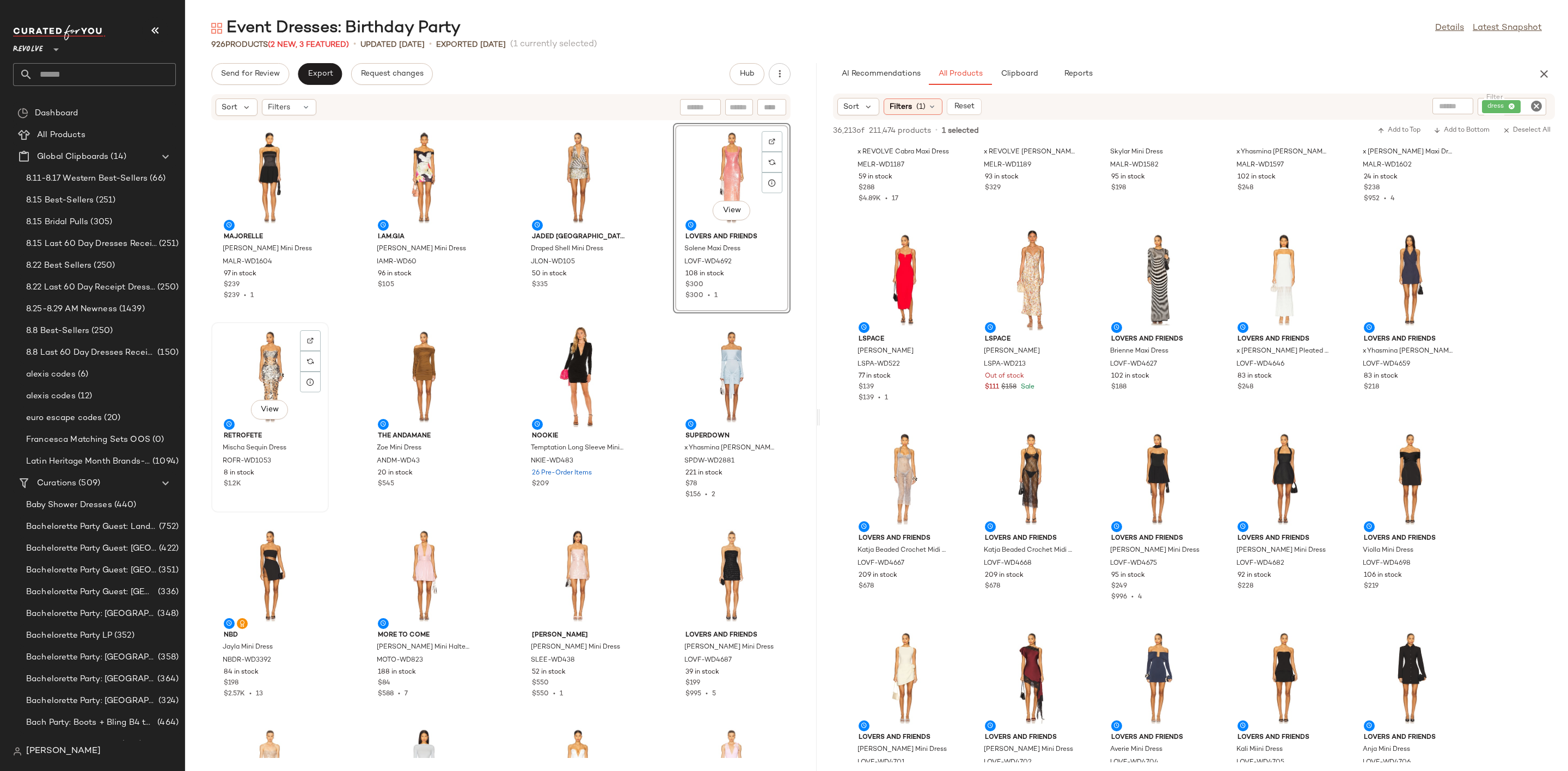
click at [255, 353] on div "View" at bounding box center [270, 376] width 110 height 102
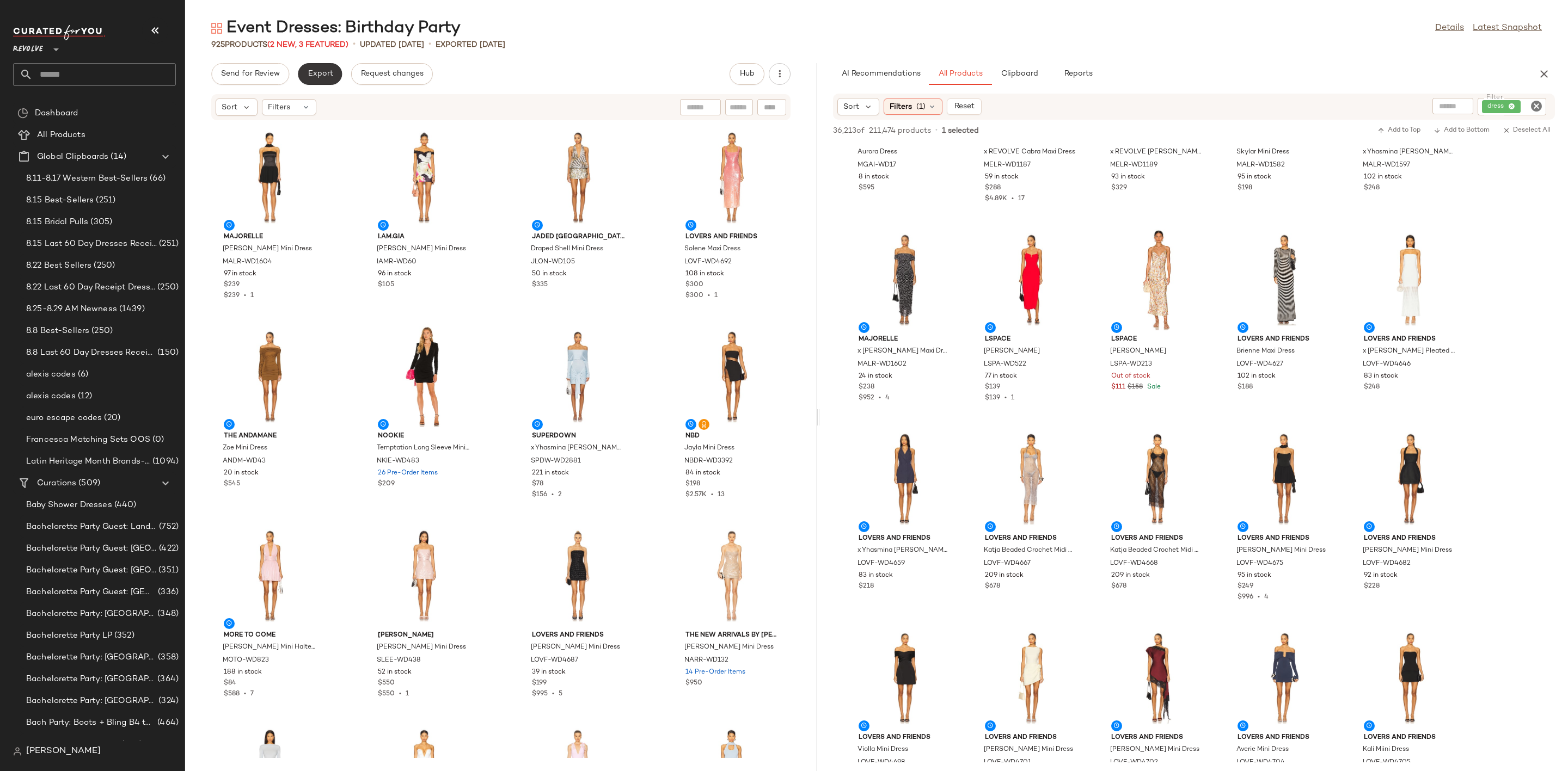
click at [306, 74] on button "Export" at bounding box center [320, 74] width 44 height 22
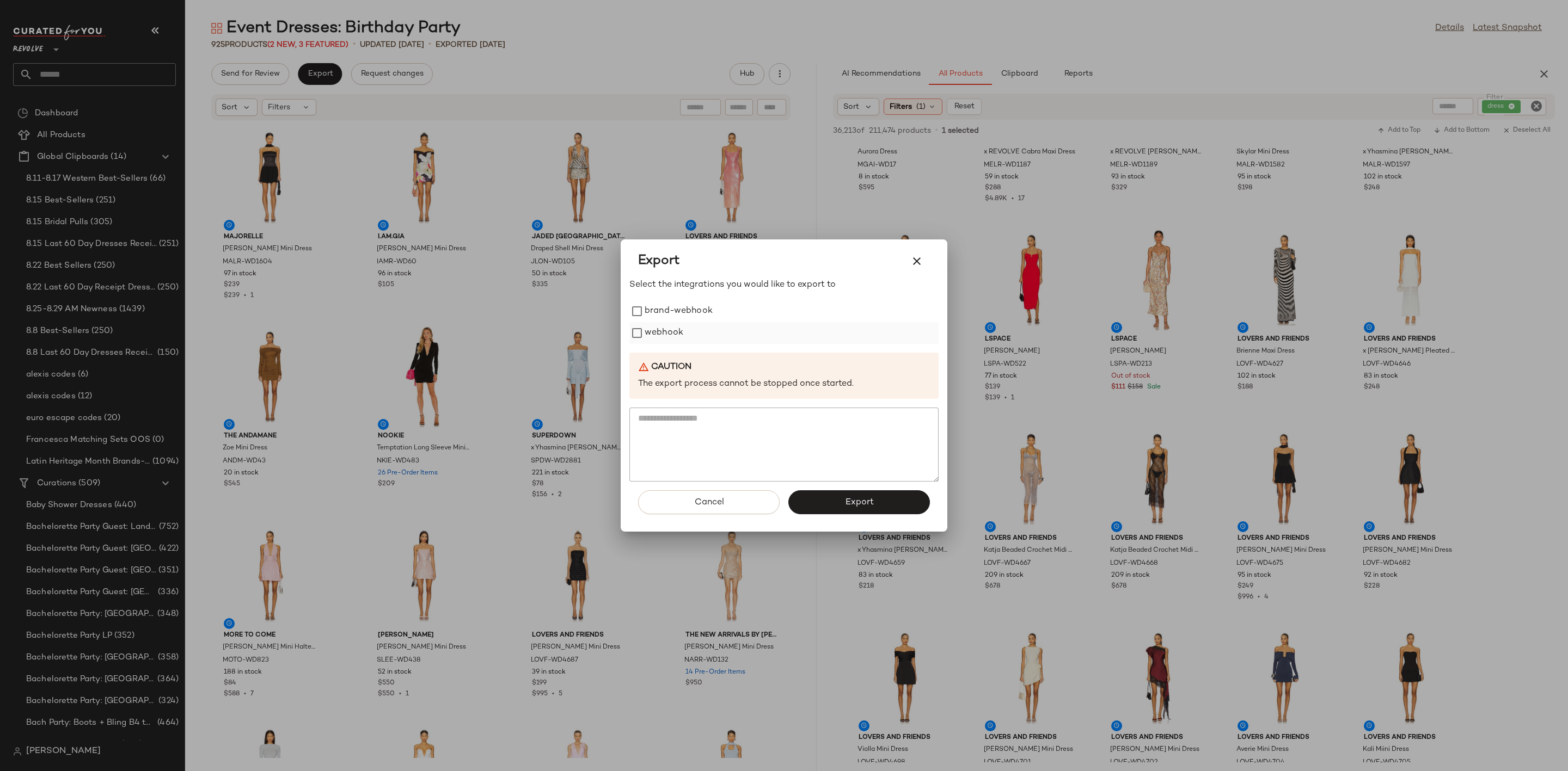
click at [660, 329] on label "webhook" at bounding box center [664, 333] width 38 height 22
click at [890, 506] on button "Export" at bounding box center [858, 503] width 142 height 24
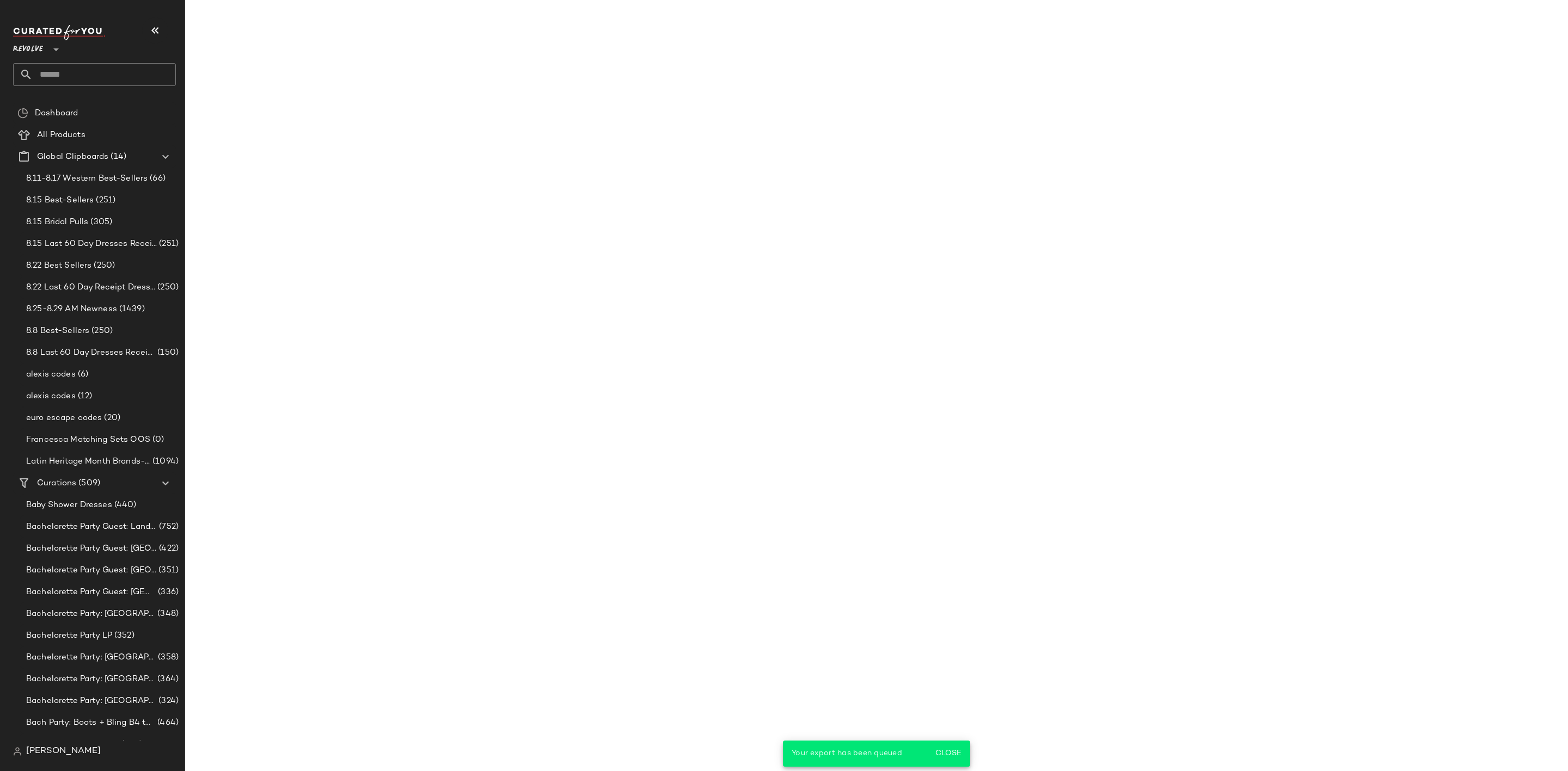
scroll to position [6092, 0]
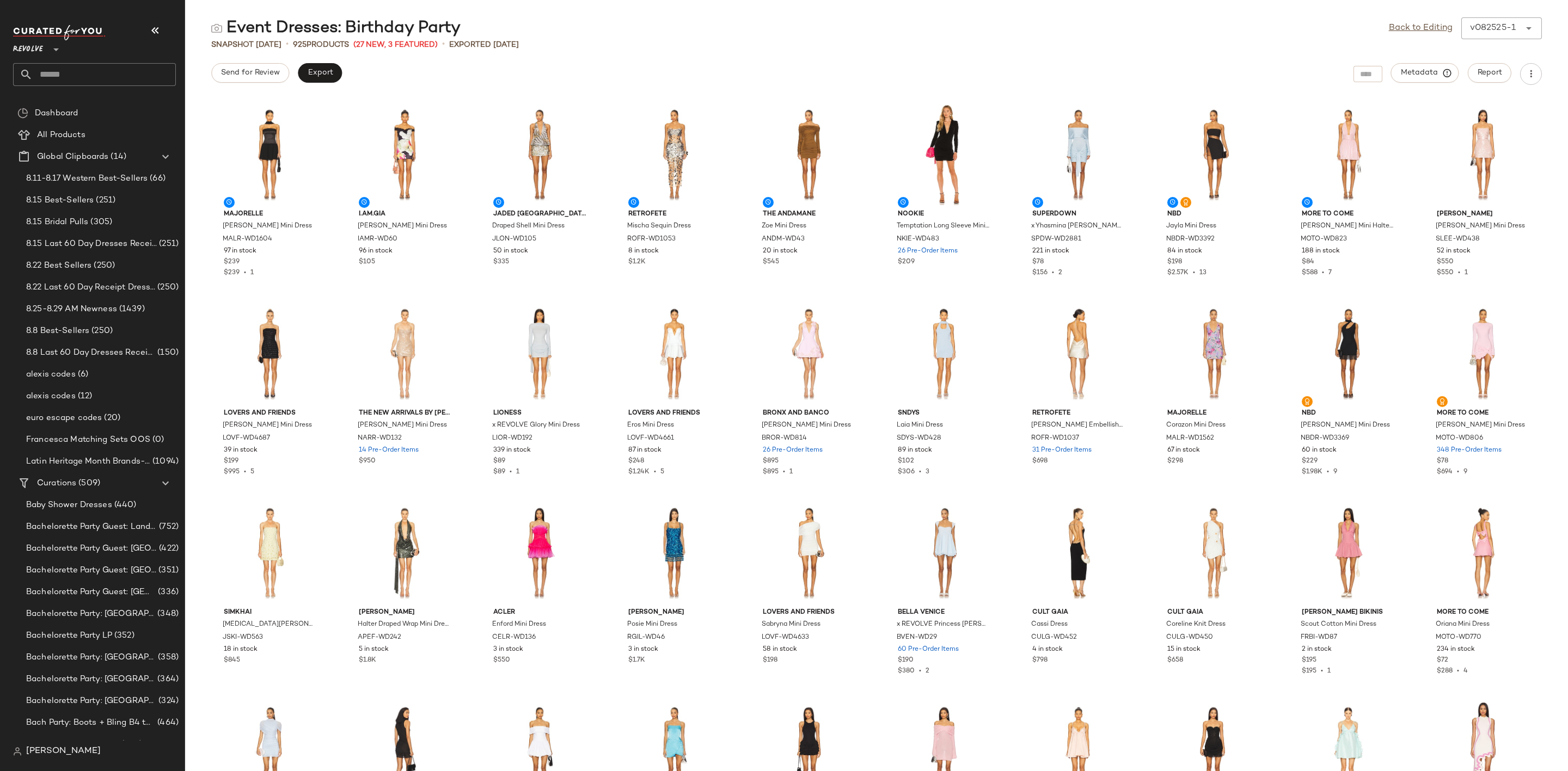
click at [89, 70] on input "text" at bounding box center [104, 75] width 143 height 23
type input "********"
click at [75, 105] on span "5 Preview" at bounding box center [68, 105] width 35 height 11
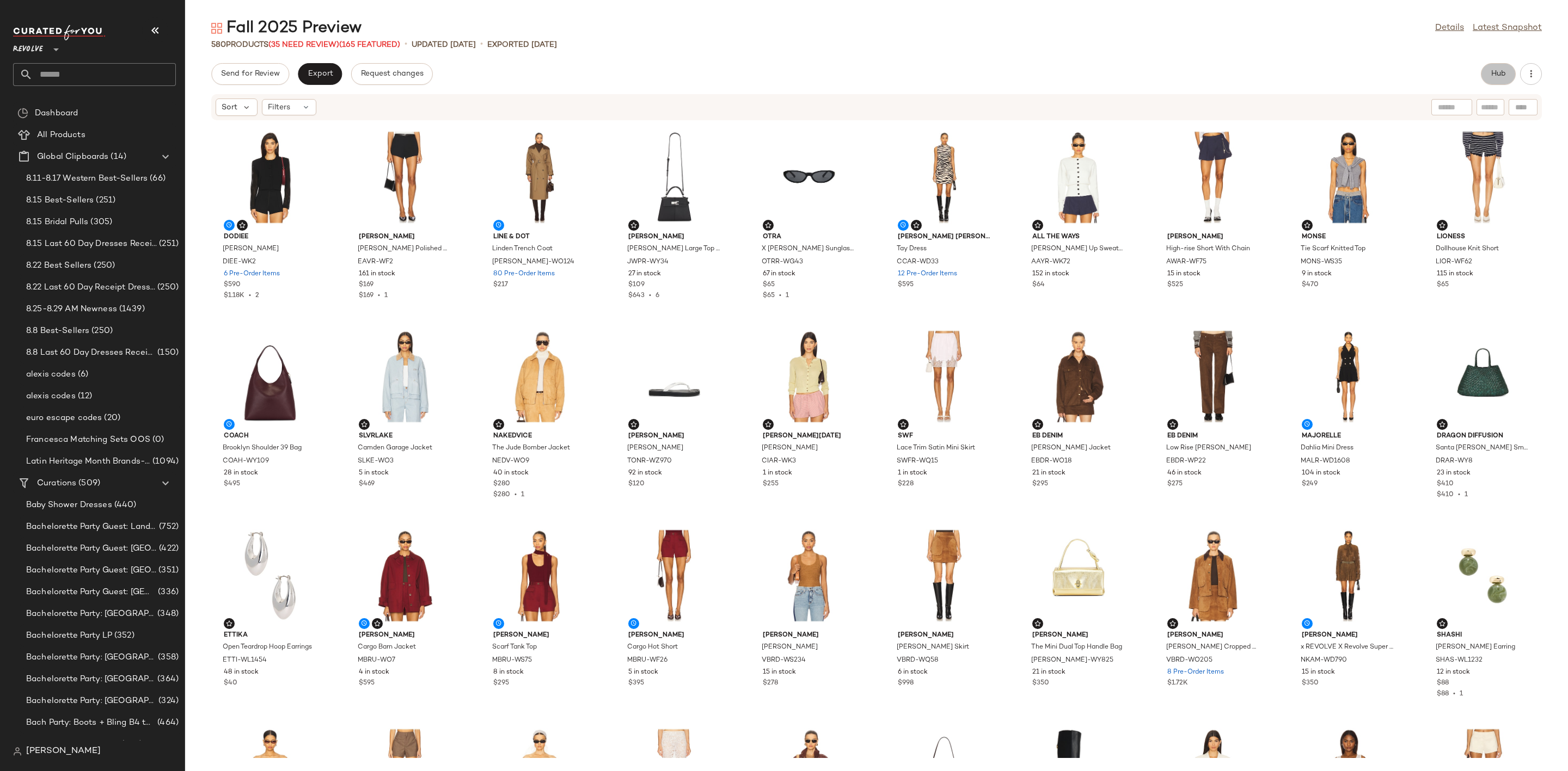
click at [1495, 76] on span "Hub" at bounding box center [1499, 74] width 16 height 9
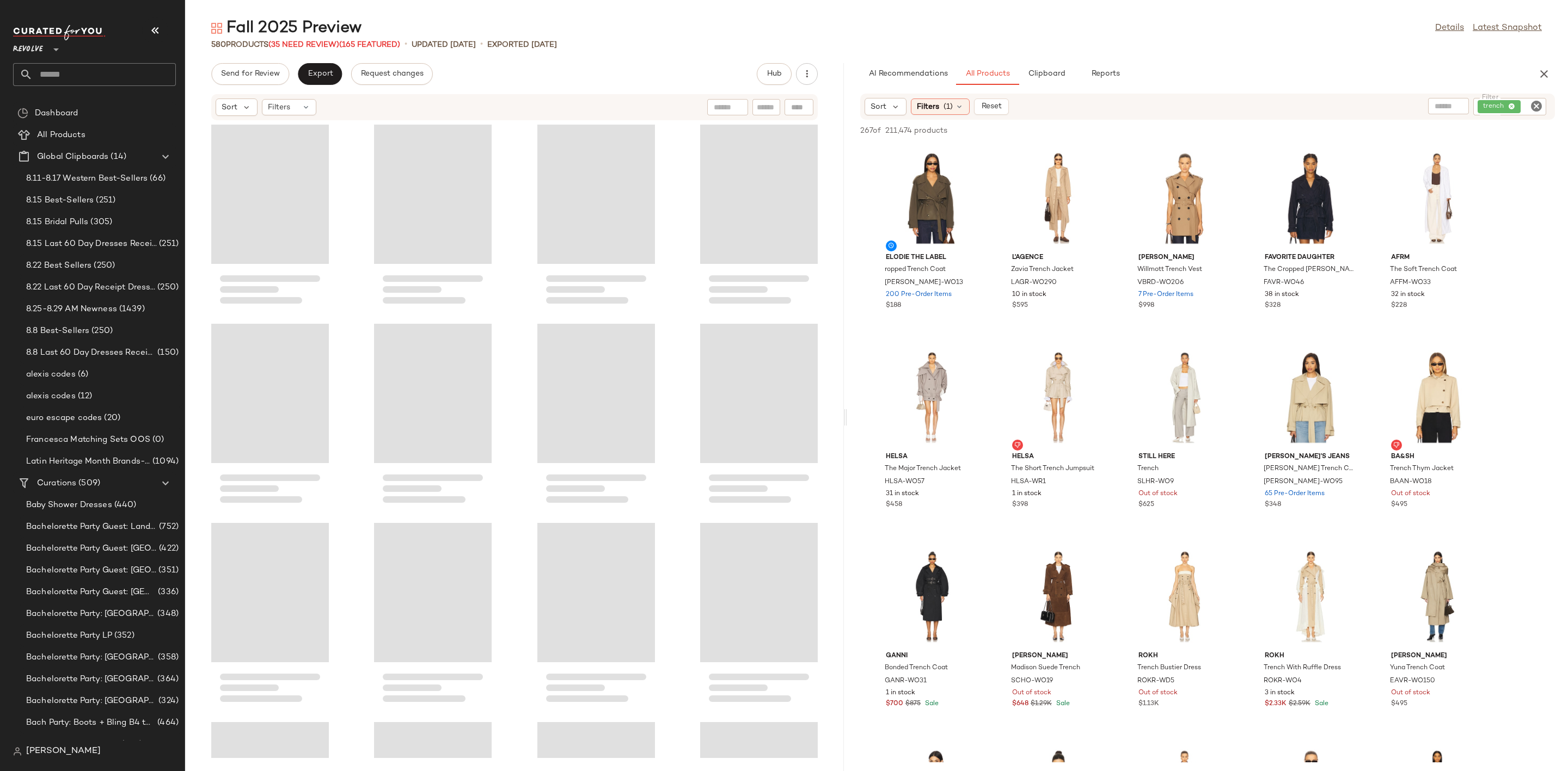
drag, startPoint x: 876, startPoint y: 412, endPoint x: 847, endPoint y: 415, distance: 29.2
click at [847, 415] on div "Fall 2025 Preview Details Latest Snapshot 580 Products (35 Need Review) (165 Fe…" at bounding box center [877, 394] width 1383 height 754
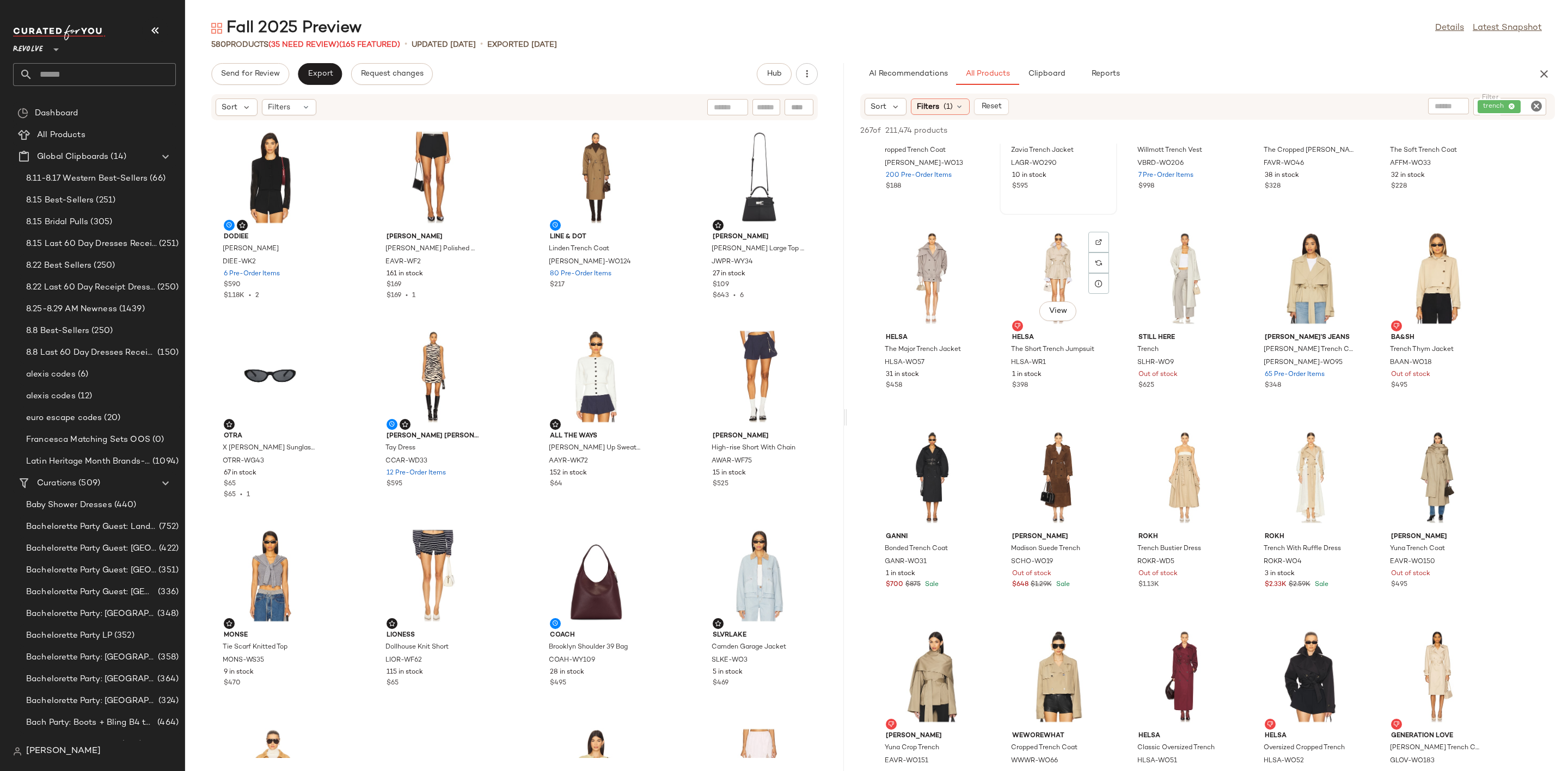
scroll to position [82, 0]
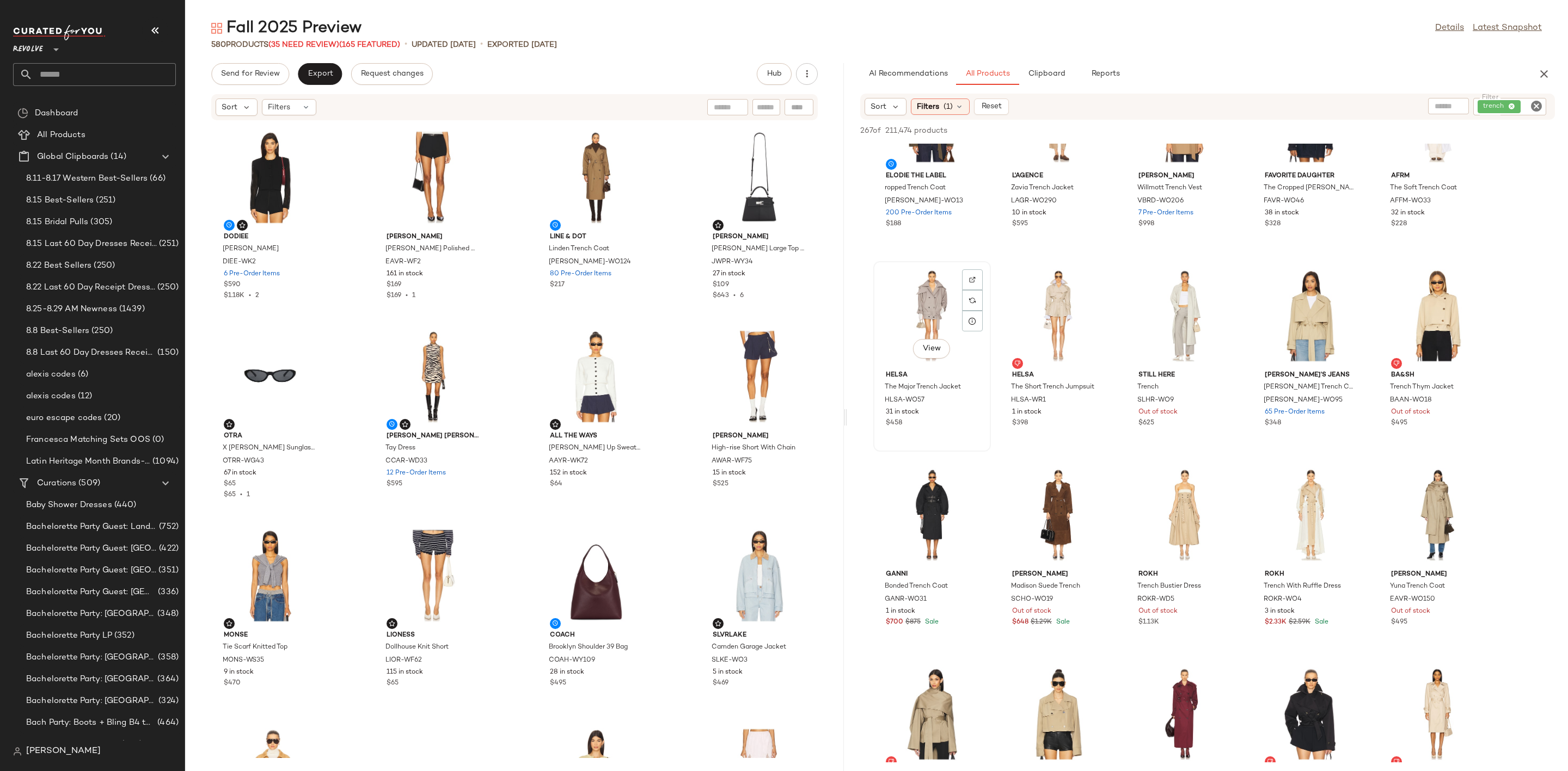
click at [974, 272] on div at bounding box center [972, 280] width 21 height 21
